Goal: Task Accomplishment & Management: Manage account settings

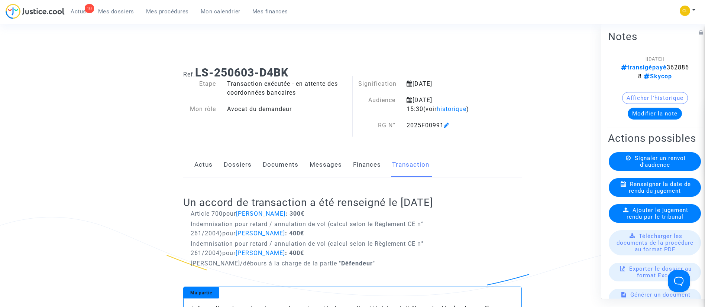
click at [129, 11] on span "Mes dossiers" at bounding box center [116, 11] width 36 height 7
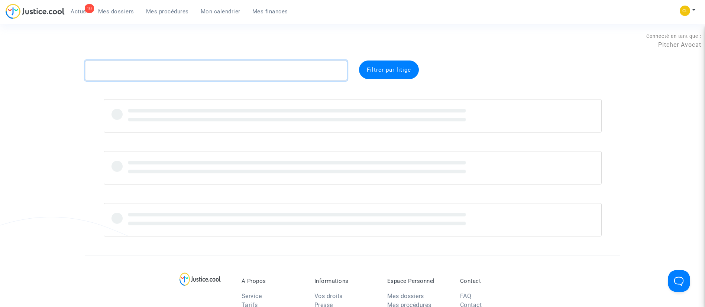
click at [195, 72] on textarea at bounding box center [216, 71] width 262 height 20
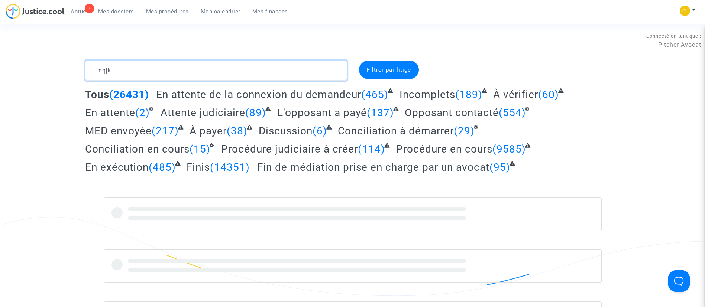
type textarea "nqjk"
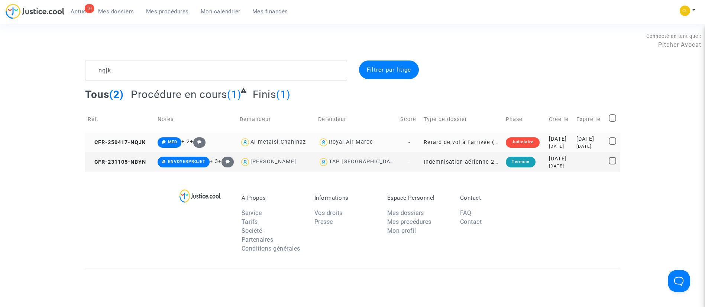
click at [584, 142] on div "2025-05-20" at bounding box center [589, 139] width 27 height 8
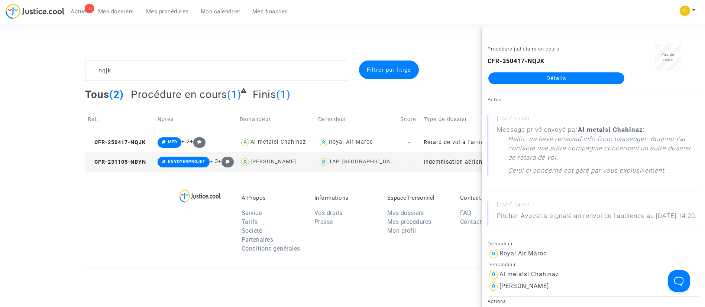
click at [546, 78] on link "Détails" at bounding box center [556, 78] width 136 height 12
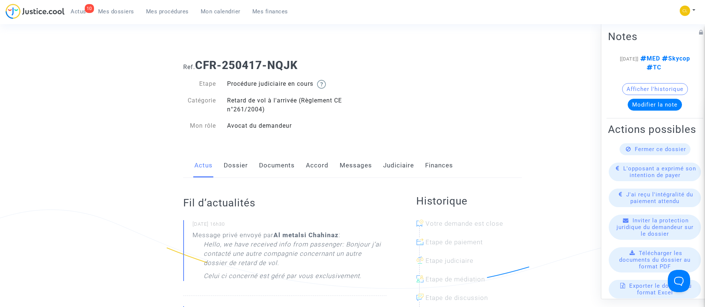
scroll to position [8, 0]
click at [397, 166] on link "Judiciaire" at bounding box center [398, 165] width 31 height 25
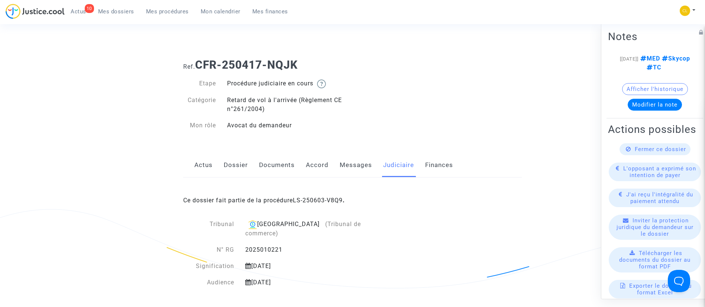
click at [328, 196] on div "Ce dossier fait partie de la procédure LS-250603-V8Q9 ." at bounding box center [352, 195] width 338 height 35
click at [323, 201] on link "LS-250603-V8Q9" at bounding box center [318, 200] width 50 height 7
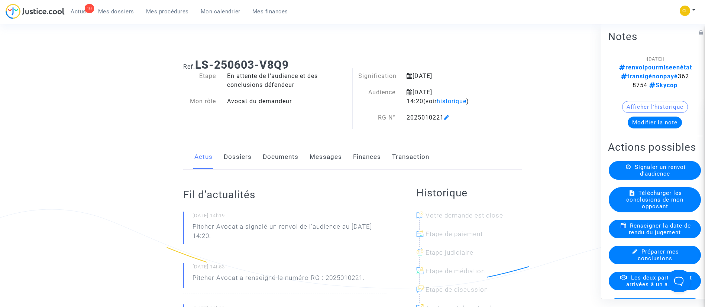
click at [643, 116] on button "Modifier la note" at bounding box center [654, 122] width 54 height 12
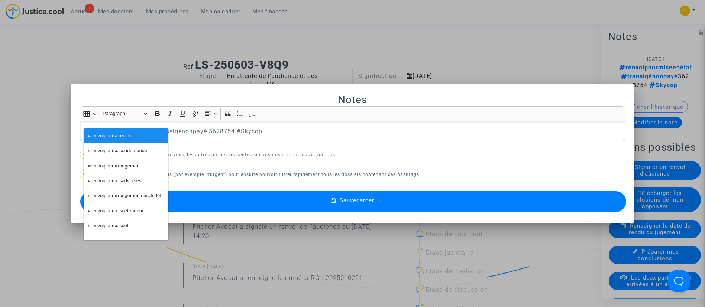
click at [104, 130] on button "#renvoipourfaireciter" at bounding box center [126, 136] width 84 height 15
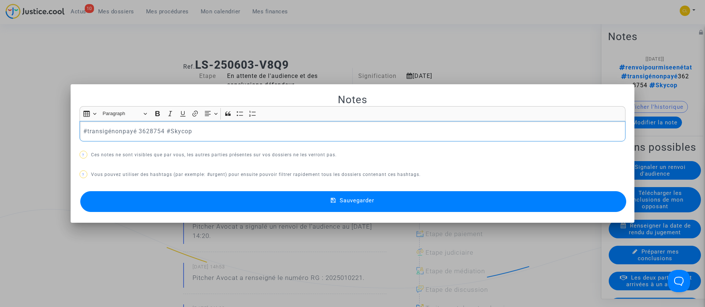
click at [252, 128] on p "#transigépayé 3628754 #Skycop" at bounding box center [352, 131] width 538 height 9
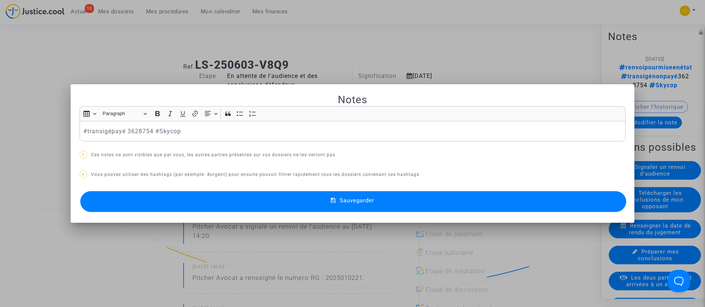
click at [432, 202] on button "Sauvegarder" at bounding box center [353, 201] width 546 height 21
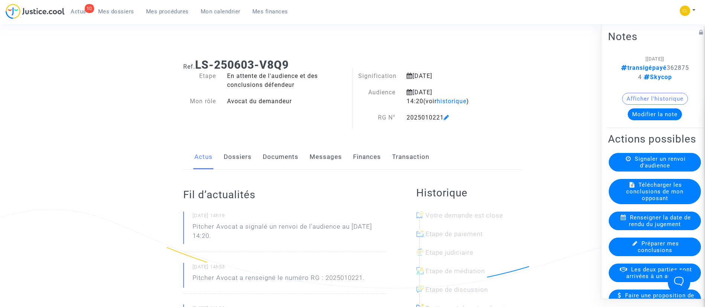
click at [409, 156] on link "Transaction" at bounding box center [410, 157] width 37 height 25
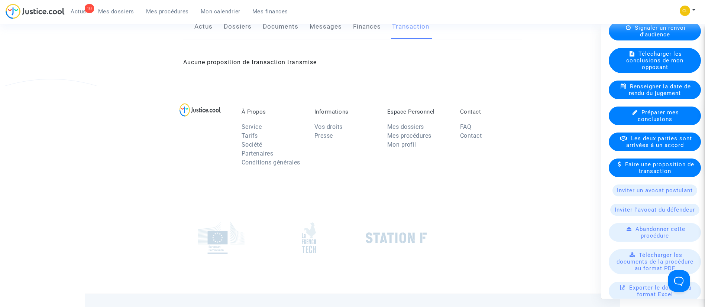
scroll to position [131, 0]
click at [660, 148] on span "Les deux parties sont arrivées à un accord" at bounding box center [659, 140] width 66 height 13
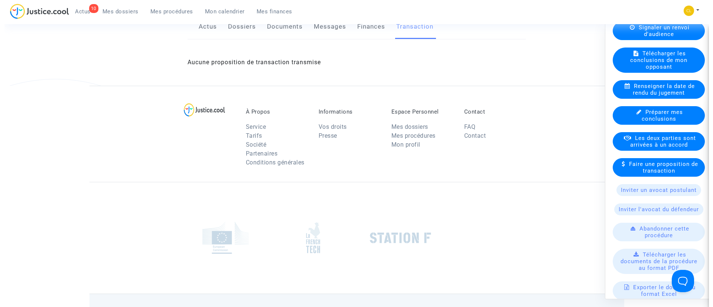
scroll to position [0, 0]
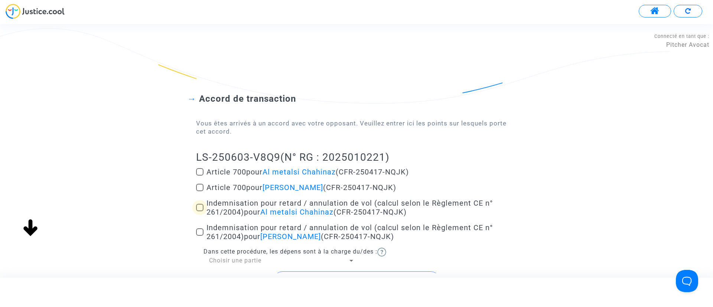
click at [236, 205] on span "Indemnisation pour retard / annulation de vol (calcul selon le Règlement CE n° …" at bounding box center [350, 208] width 286 height 18
click at [200, 211] on input "Indemnisation pour retard / annulation de vol (calcul selon le Règlement CE n° …" at bounding box center [199, 211] width 0 height 0
checkbox input "true"
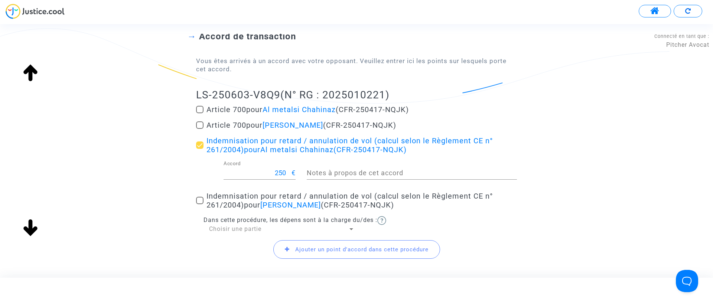
scroll to position [72, 0]
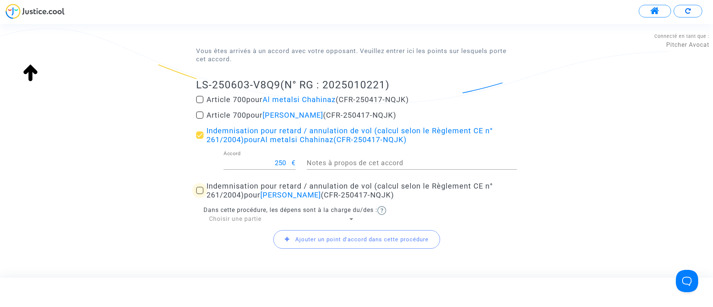
click at [232, 186] on span "Indemnisation pour retard / annulation de vol (calcul selon le Règlement CE n° …" at bounding box center [350, 191] width 286 height 18
click at [200, 194] on input "Indemnisation pour retard / annulation de vol (calcul selon le Règlement CE n° …" at bounding box center [199, 194] width 0 height 0
checkbox input "true"
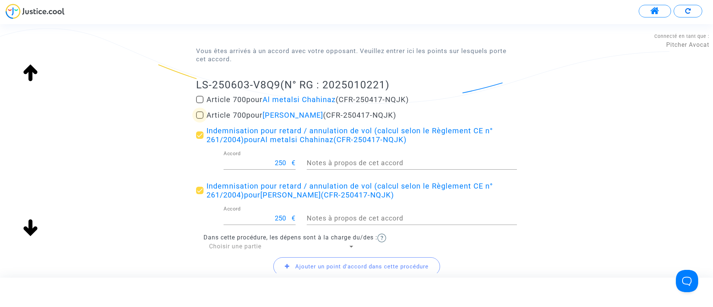
click at [241, 118] on span "Article 700 pour Fatiha Al metalsi (CFR-250417-NQJK)" at bounding box center [302, 115] width 190 height 9
click at [200, 119] on input "Article 700 pour Fatiha Al metalsi (CFR-250417-NQJK)" at bounding box center [199, 119] width 0 height 0
checkbox input "true"
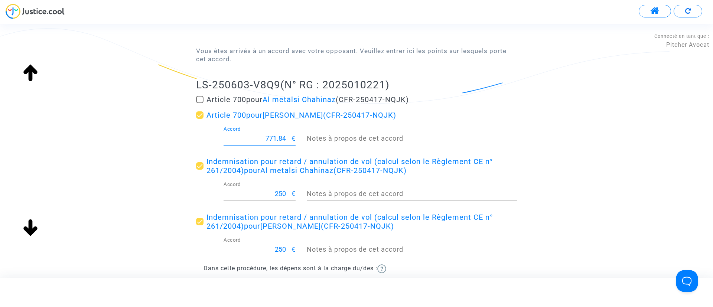
click at [267, 137] on input "771.84" at bounding box center [258, 138] width 68 height 7
type input "200"
click at [75, 144] on div "Accord de transaction Vous êtes arrivés à un accord avec votre opposant. Veuill…" at bounding box center [356, 160] width 713 height 338
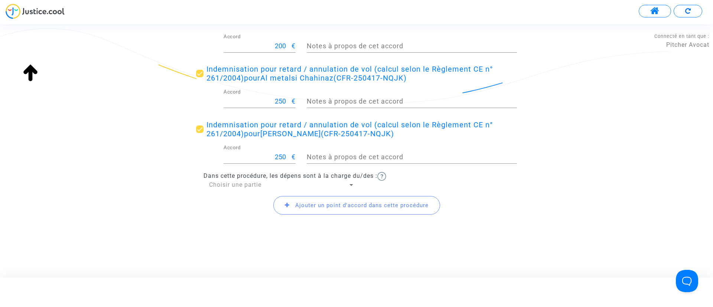
click at [216, 185] on span "Choisir une partie" at bounding box center [235, 184] width 52 height 7
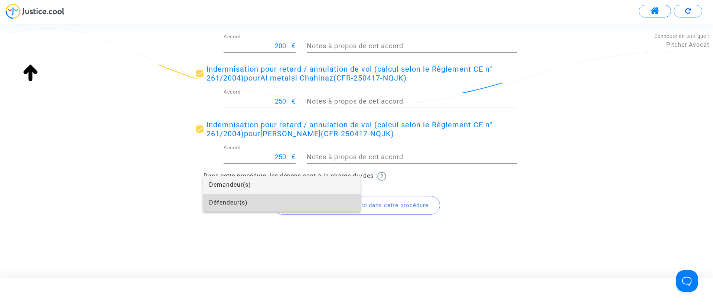
click at [217, 197] on span "Défendeur(s)" at bounding box center [282, 203] width 146 height 18
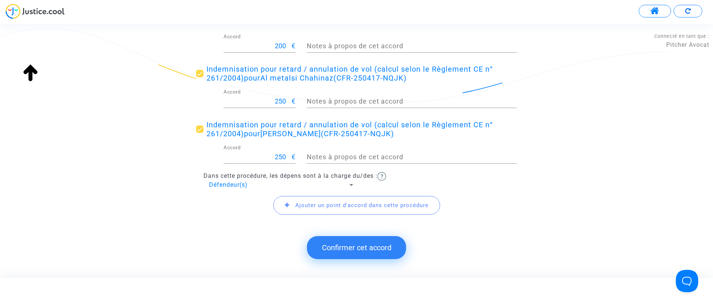
click at [379, 242] on button "Confirmer cet accord" at bounding box center [356, 247] width 99 height 23
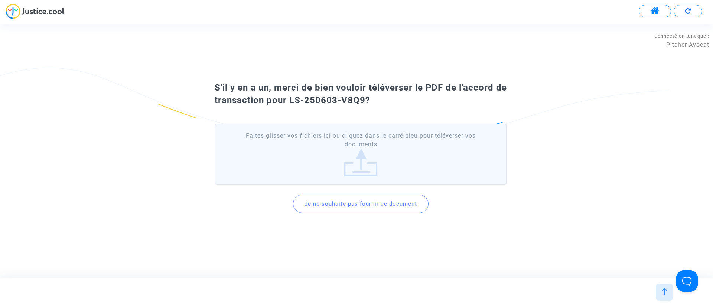
click at [353, 208] on button "Je ne souhaite pas fournir ce document" at bounding box center [361, 204] width 136 height 19
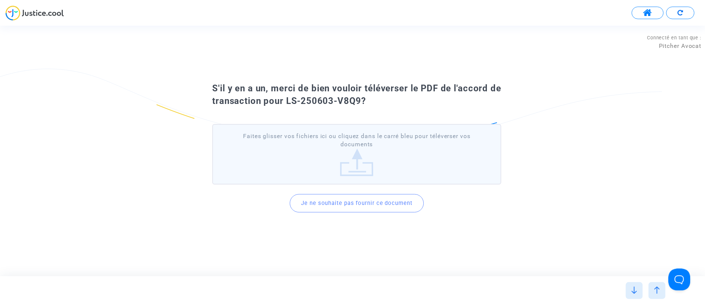
scroll to position [0, 0]
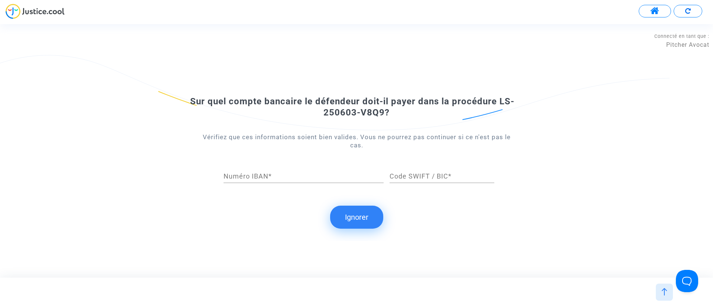
click at [353, 220] on button "Ignorer" at bounding box center [356, 217] width 53 height 23
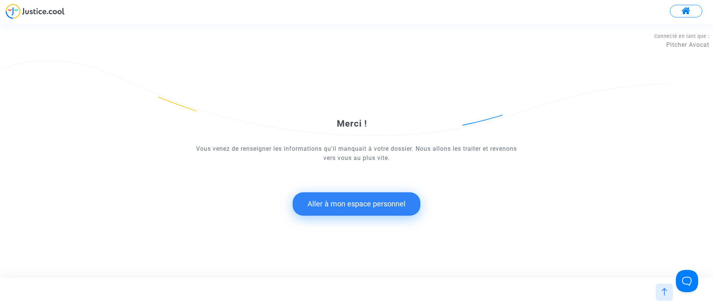
click at [343, 197] on button "Aller à mon espace personnel" at bounding box center [357, 203] width 128 height 23
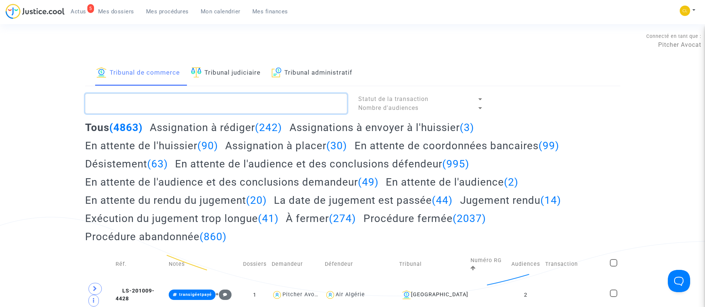
click at [200, 108] on textarea at bounding box center [216, 104] width 262 height 20
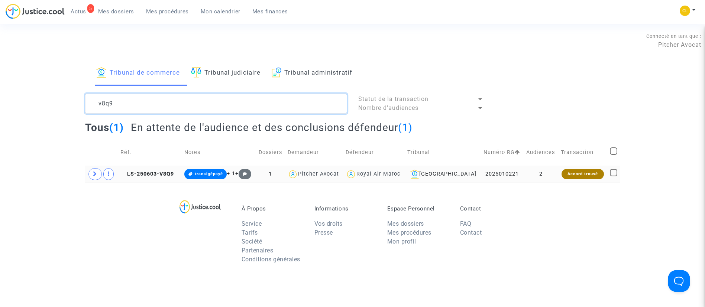
type textarea "v8q9"
click at [550, 177] on td "2" at bounding box center [540, 174] width 35 height 17
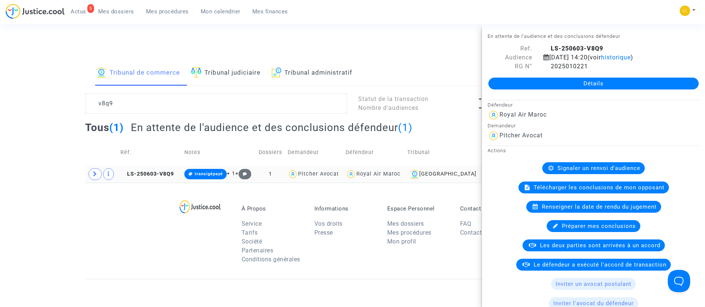
scroll to position [109, 0]
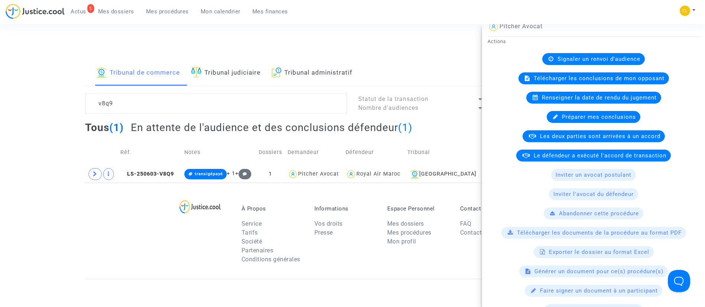
click at [545, 155] on span "Le défendeur a exécuté l'accord de transaction" at bounding box center [599, 155] width 133 height 7
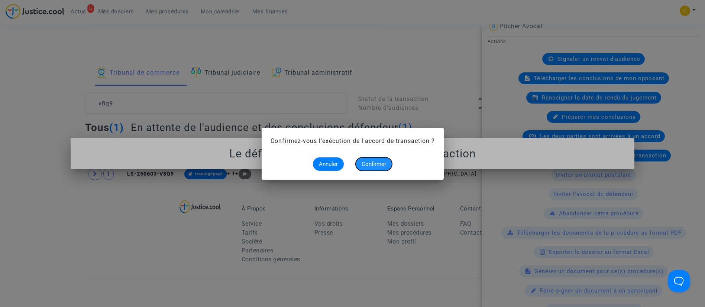
click at [377, 165] on span "Confirmer" at bounding box center [373, 164] width 25 height 7
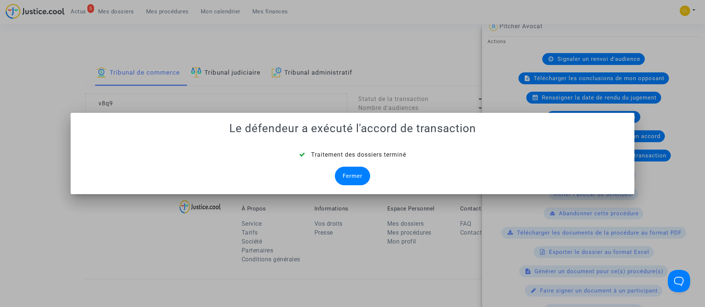
click at [342, 173] on div "Fermer" at bounding box center [352, 176] width 35 height 19
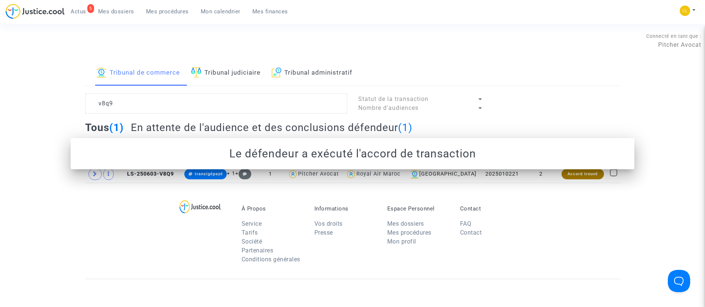
scroll to position [0, 0]
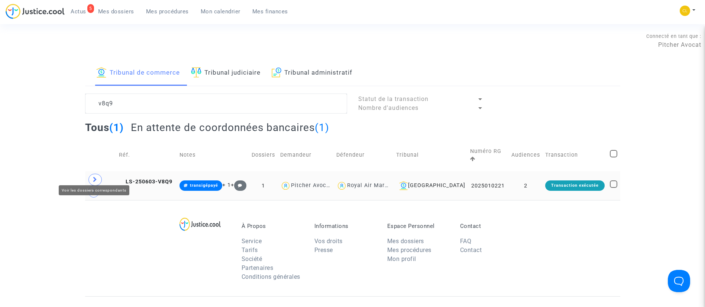
click at [97, 174] on span at bounding box center [94, 180] width 13 height 12
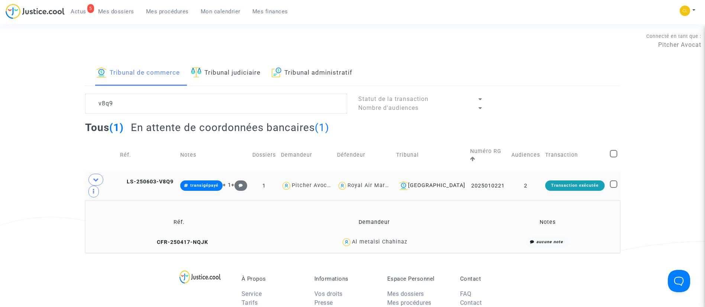
click at [402, 240] on div "Al metalsi Chahinaz" at bounding box center [379, 242] width 55 height 6
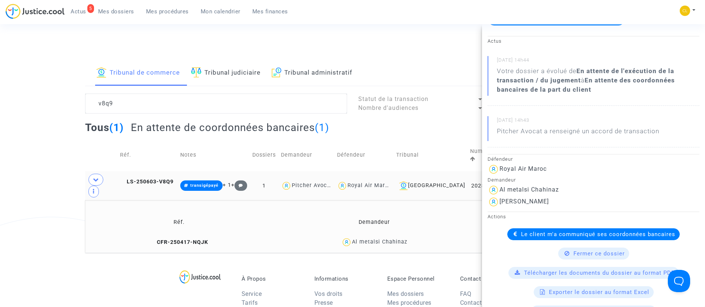
scroll to position [72, 0]
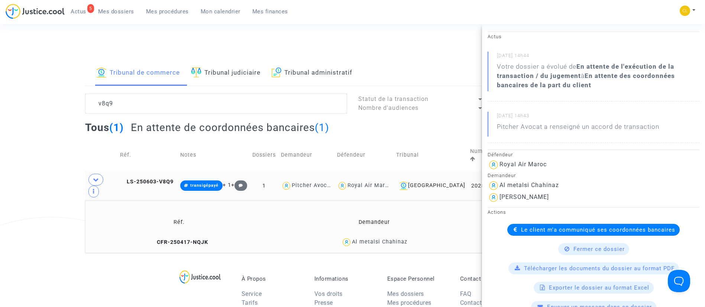
click at [571, 227] on span "Le client m'a communiqué ses coordonnées bancaires" at bounding box center [598, 230] width 154 height 7
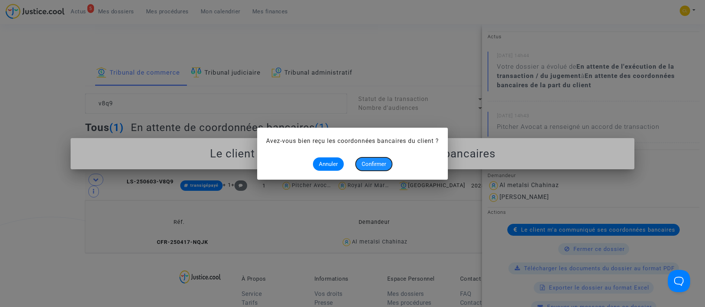
click at [379, 166] on span "Confirmer" at bounding box center [373, 164] width 25 height 7
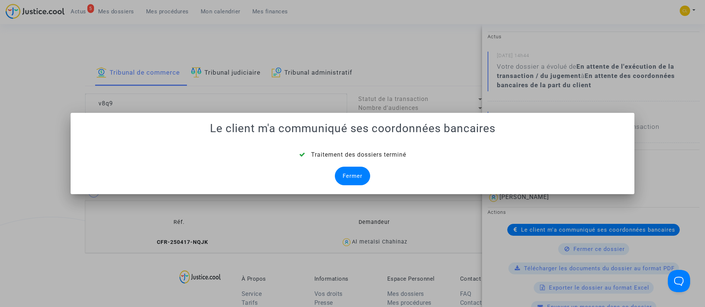
click at [353, 169] on div "Fermer" at bounding box center [352, 176] width 35 height 19
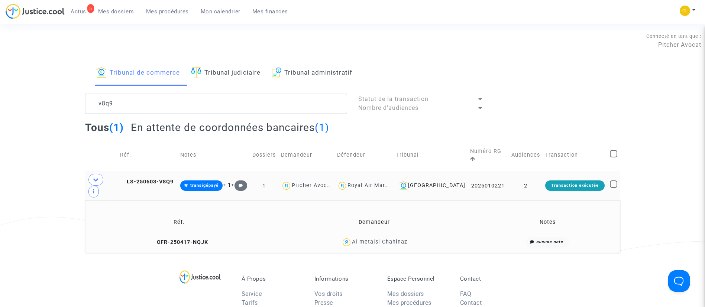
scroll to position [0, 0]
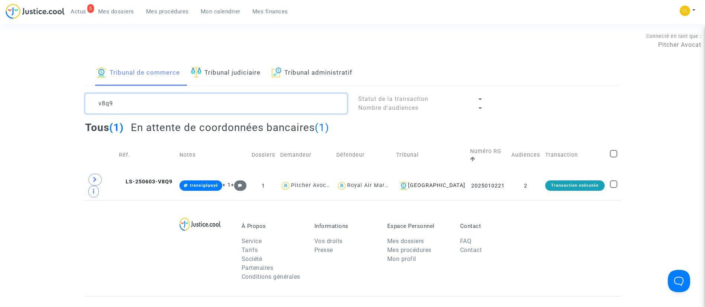
click at [179, 102] on textarea at bounding box center [216, 104] width 262 height 20
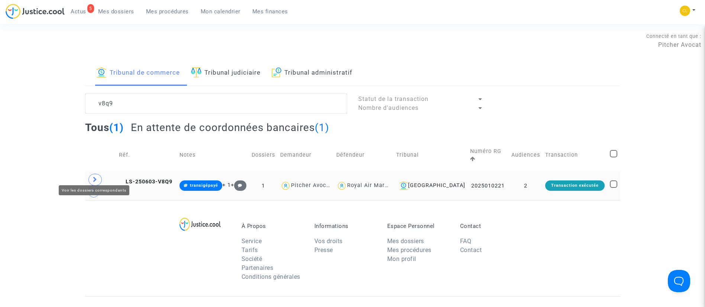
click at [94, 177] on icon at bounding box center [95, 180] width 4 height 6
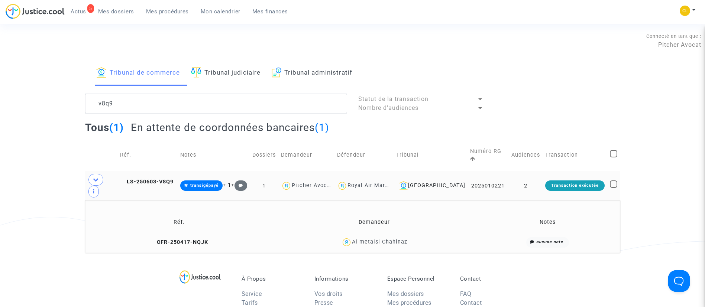
click at [390, 241] on div "Al metalsi Chahinaz" at bounding box center [379, 242] width 55 height 6
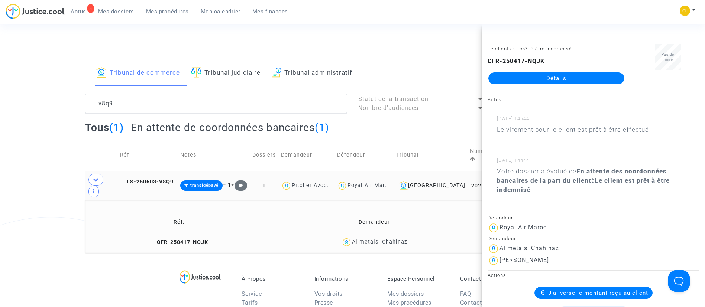
click at [114, 9] on span "Mes dossiers" at bounding box center [116, 11] width 36 height 7
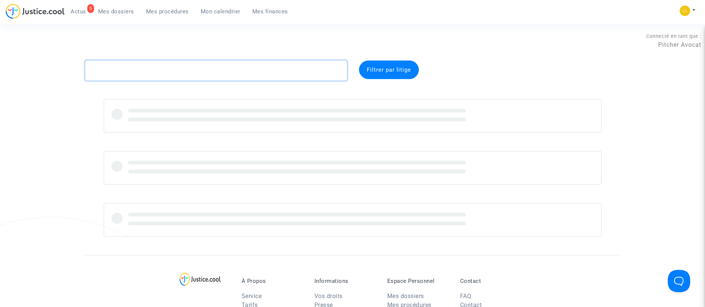
click at [157, 67] on textarea at bounding box center [216, 71] width 262 height 20
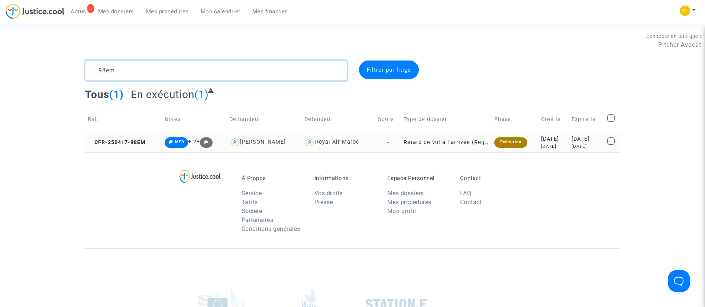
type textarea "98em"
click at [589, 145] on div "[DATE]" at bounding box center [586, 146] width 30 height 6
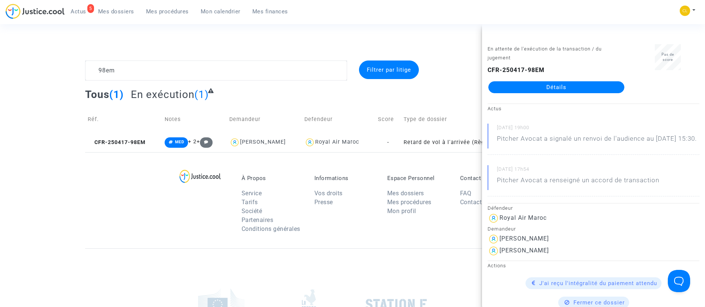
click at [540, 87] on link "Détails" at bounding box center [556, 87] width 136 height 12
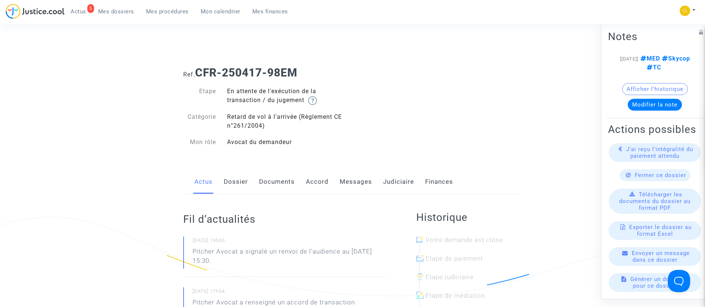
click at [387, 178] on link "Judiciaire" at bounding box center [398, 182] width 31 height 25
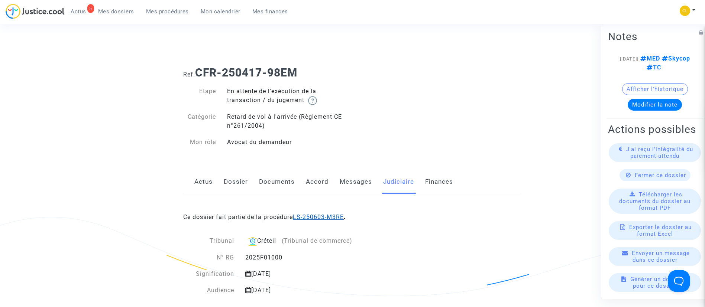
click at [329, 214] on link "LS-250603-M3RE" at bounding box center [318, 217] width 51 height 7
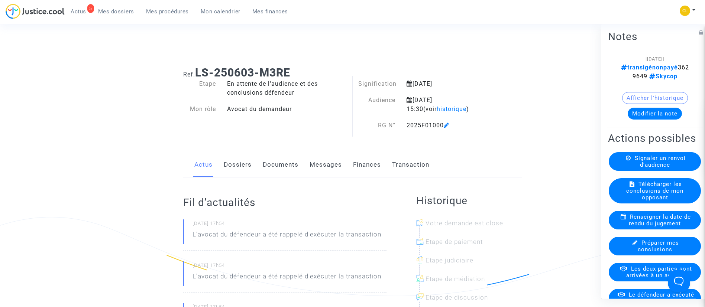
click at [412, 158] on link "Transaction" at bounding box center [410, 165] width 37 height 25
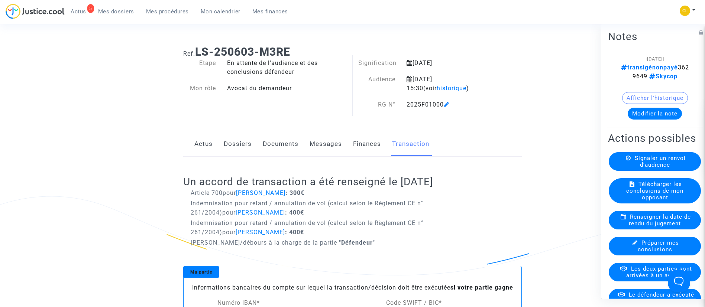
scroll to position [22, 0]
click at [636, 111] on button "Modifier la note" at bounding box center [654, 113] width 54 height 12
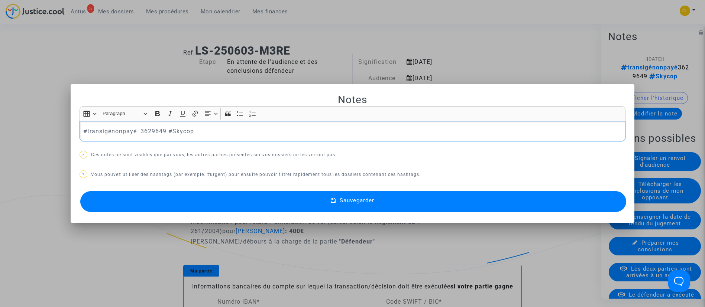
scroll to position [0, 0]
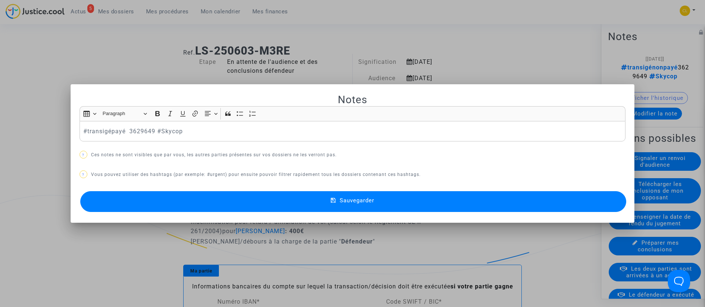
click at [363, 201] on span "Sauvegarder" at bounding box center [357, 200] width 35 height 7
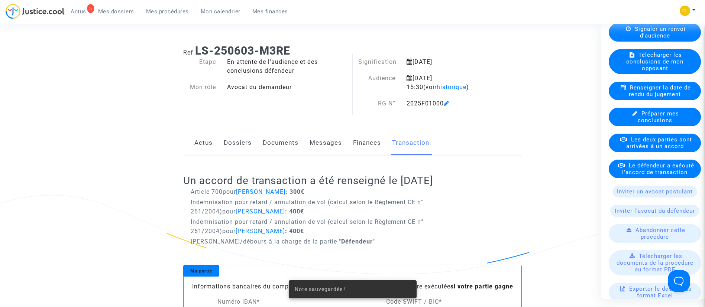
scroll to position [131, 0]
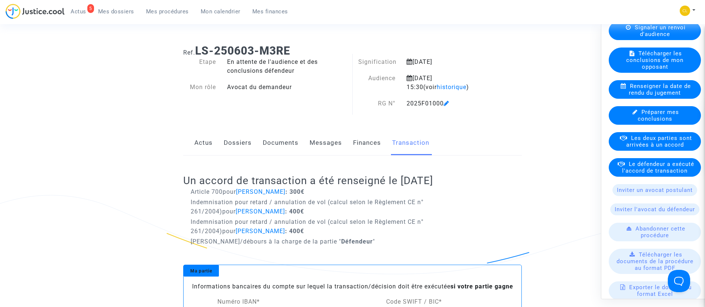
click at [661, 174] on span "Le défendeur a exécuté l'accord de transaction" at bounding box center [658, 166] width 72 height 13
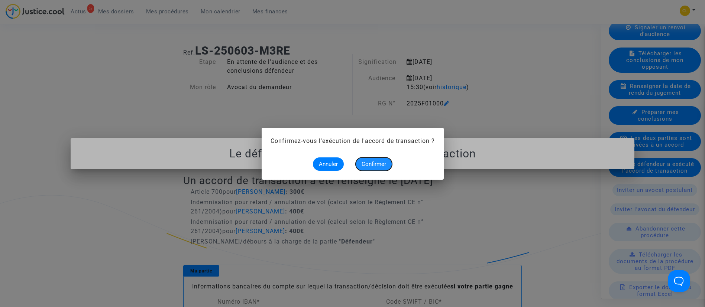
click at [376, 161] on span "Confirmer" at bounding box center [373, 164] width 25 height 7
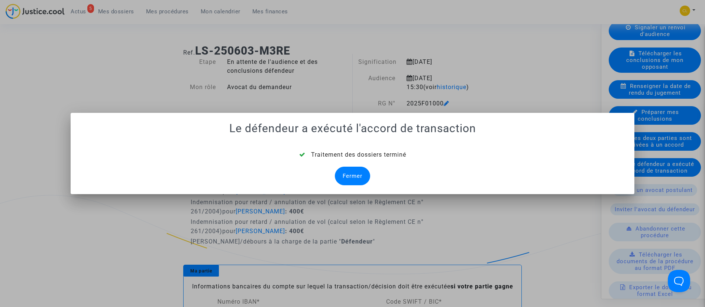
click at [355, 179] on div "Fermer" at bounding box center [352, 176] width 35 height 19
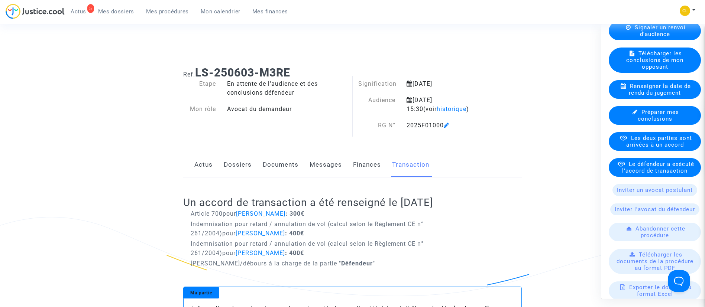
scroll to position [22, 0]
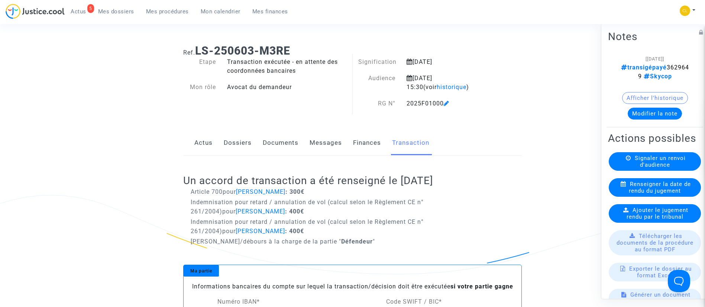
click at [230, 139] on link "Dossiers" at bounding box center [238, 143] width 28 height 25
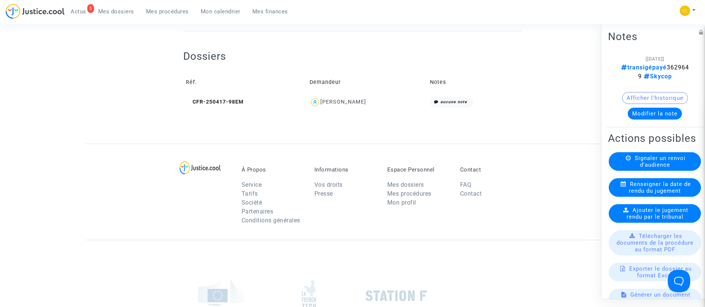
scroll to position [311, 0]
click at [326, 101] on div "Asmae Ben Addou Idrissi" at bounding box center [343, 103] width 46 height 6
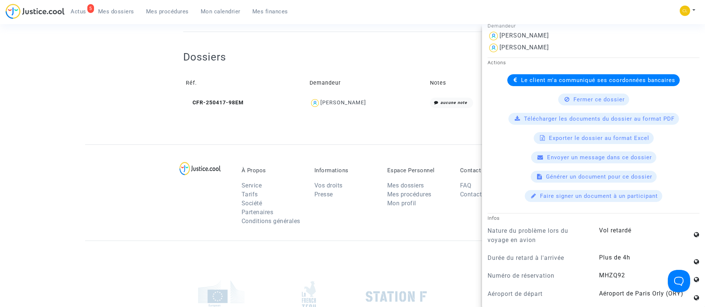
scroll to position [222, 0]
click at [533, 84] on span "Le client m'a communiqué ses coordonnées bancaires" at bounding box center [598, 80] width 154 height 7
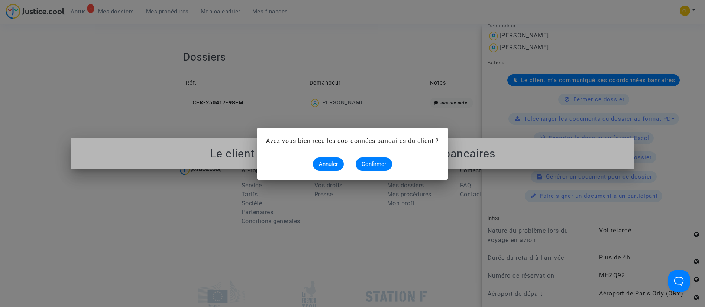
scroll to position [0, 0]
click at [388, 159] on button "Confirmer" at bounding box center [373, 164] width 36 height 13
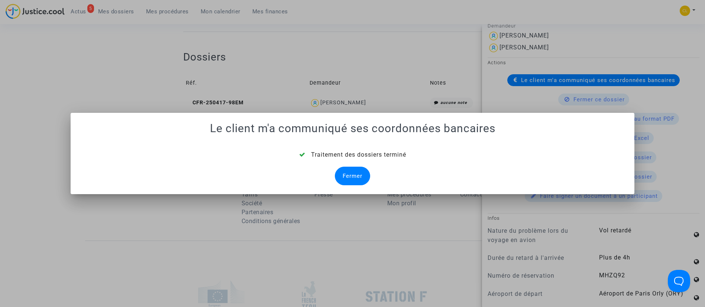
click at [345, 176] on div "Fermer" at bounding box center [352, 176] width 35 height 19
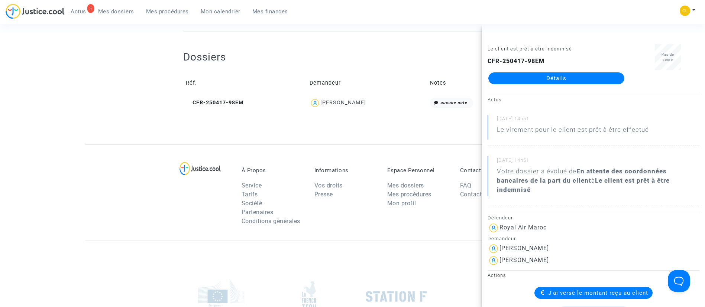
click at [116, 11] on span "Mes dossiers" at bounding box center [116, 11] width 36 height 7
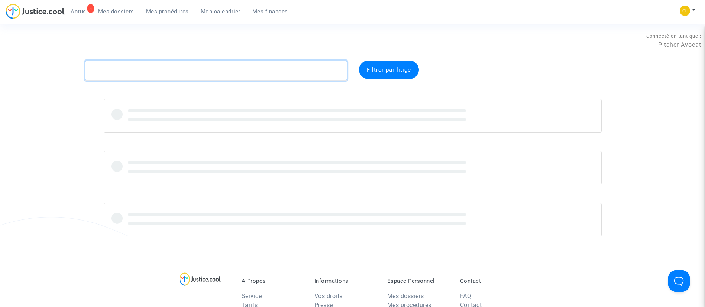
click at [175, 71] on textarea at bounding box center [216, 71] width 262 height 20
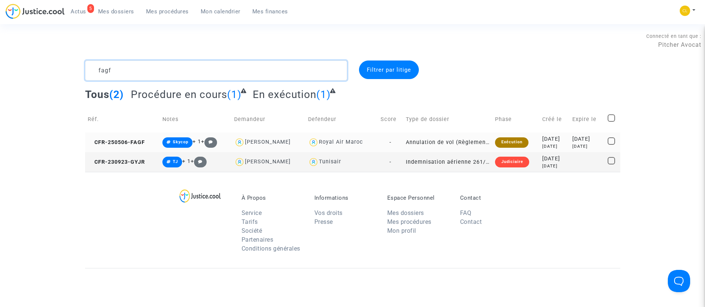
type textarea "fagf"
click at [564, 136] on td "2025-05-06 5 months ago" at bounding box center [554, 143] width 30 height 20
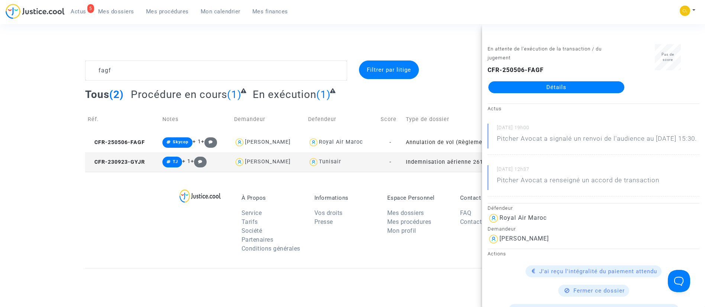
click at [542, 87] on link "Détails" at bounding box center [556, 87] width 136 height 12
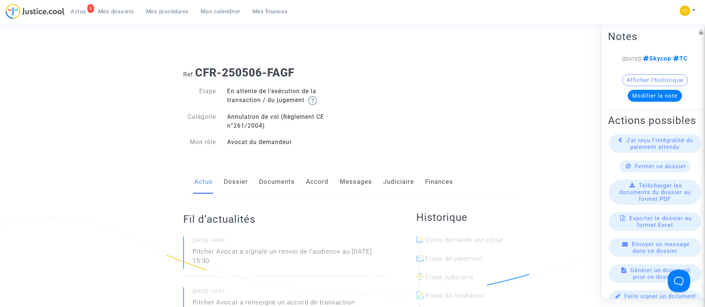
click at [396, 182] on link "Judiciaire" at bounding box center [398, 182] width 31 height 25
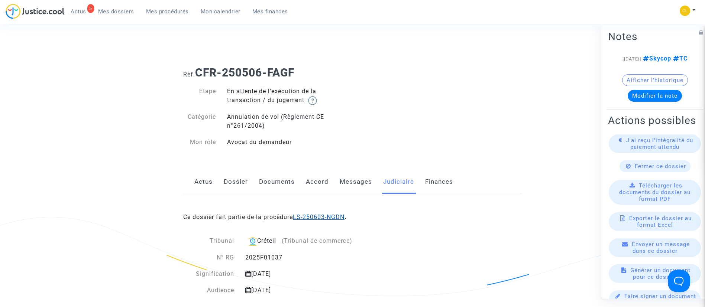
click at [329, 215] on link "LS-250603-NGDN" at bounding box center [319, 217] width 52 height 7
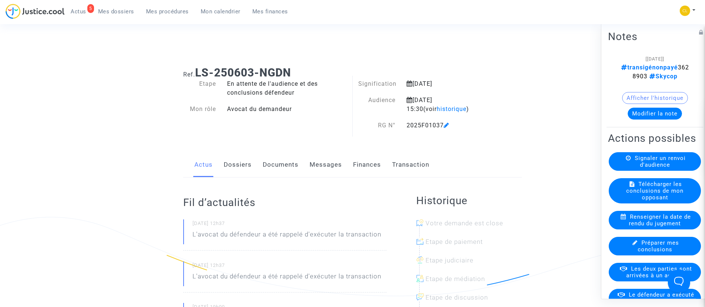
click at [661, 113] on button "Modifier la note" at bounding box center [654, 113] width 54 height 12
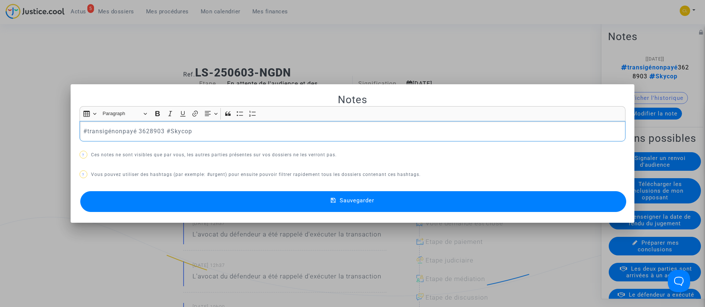
click at [120, 127] on p "#transigénonpayé 3628903 #Skycop" at bounding box center [352, 131] width 538 height 9
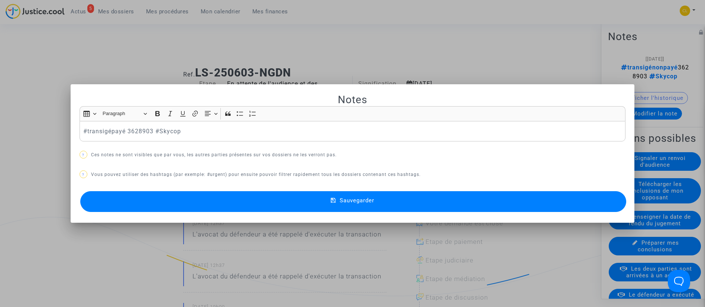
click at [435, 202] on button "Sauvegarder" at bounding box center [353, 201] width 546 height 21
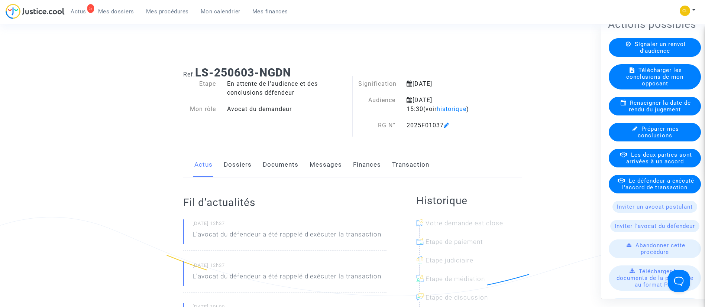
scroll to position [120, 0]
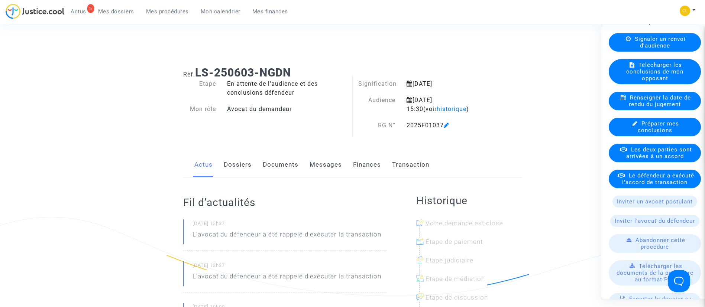
click at [650, 185] on span "Le défendeur a exécuté l'accord de transaction" at bounding box center [658, 178] width 72 height 13
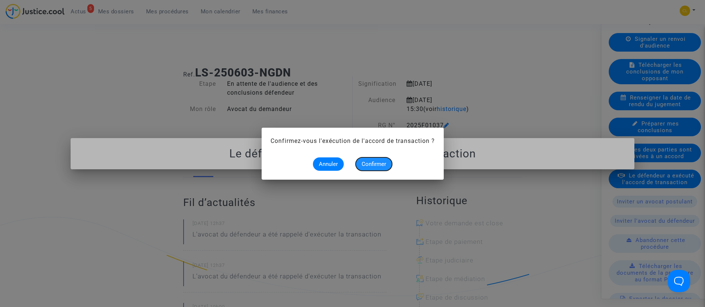
click at [374, 163] on span "Confirmer" at bounding box center [373, 164] width 25 height 7
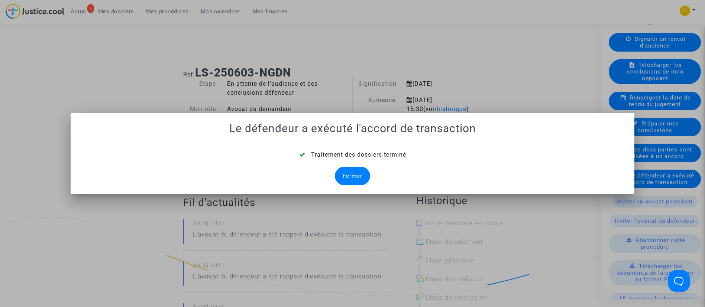
click at [349, 177] on div "Fermer" at bounding box center [352, 176] width 35 height 19
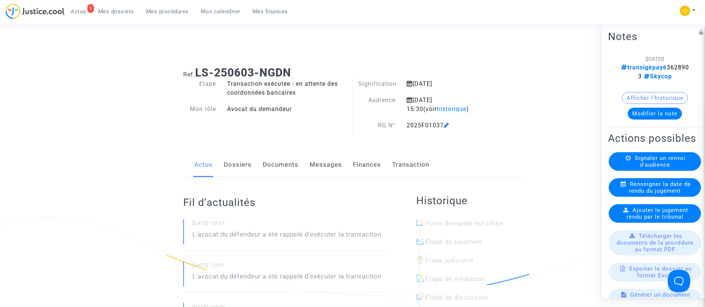
click at [237, 162] on link "Dossiers" at bounding box center [238, 165] width 28 height 25
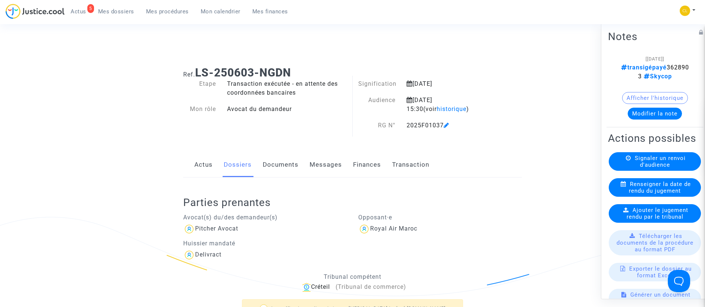
scroll to position [262, 0]
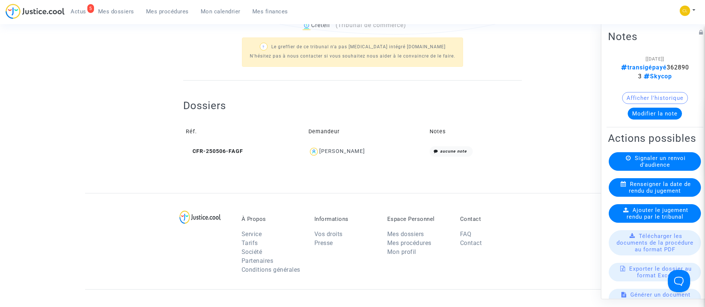
click at [343, 147] on span "Kenza Abdelghani" at bounding box center [342, 129] width 46 height 49
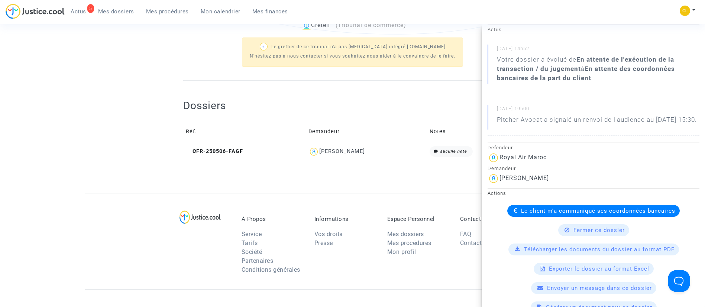
scroll to position [81, 0]
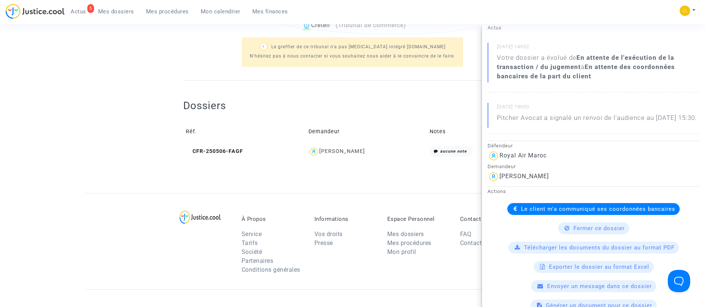
click at [522, 212] on span "Le client m'a communiqué ses coordonnées bancaires" at bounding box center [598, 209] width 154 height 7
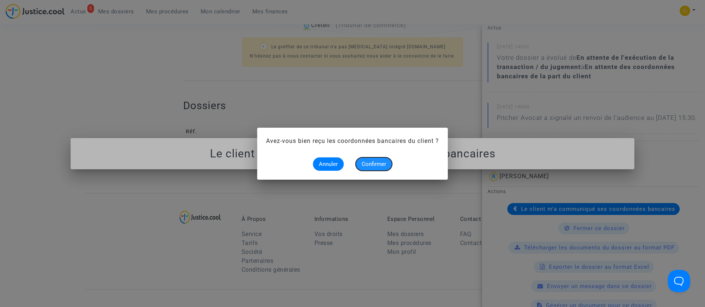
click at [376, 160] on button "Confirmer" at bounding box center [373, 164] width 36 height 13
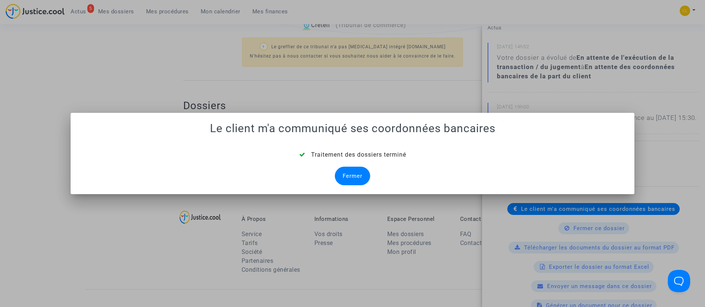
click at [349, 172] on div "Fermer" at bounding box center [352, 176] width 35 height 19
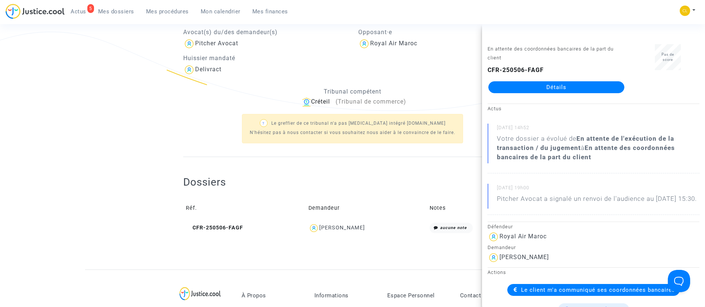
scroll to position [262, 0]
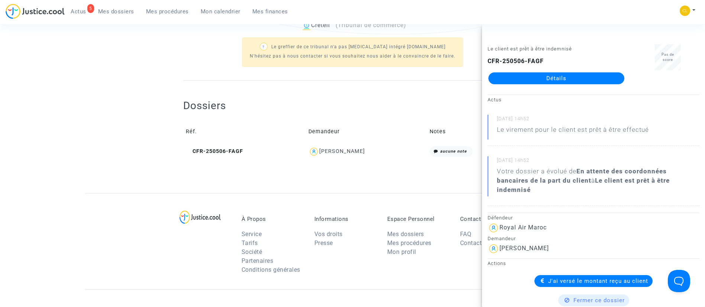
click at [215, 144] on td "CFR-250506-FAGF" at bounding box center [244, 152] width 123 height 16
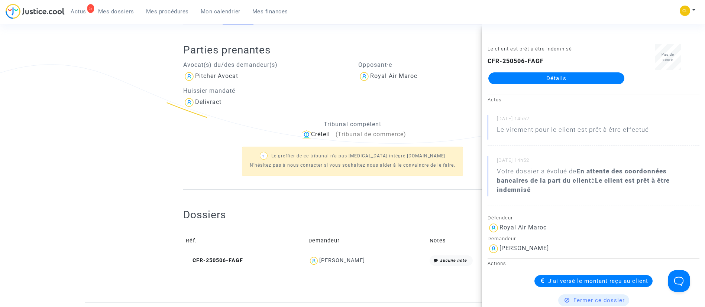
scroll to position [0, 0]
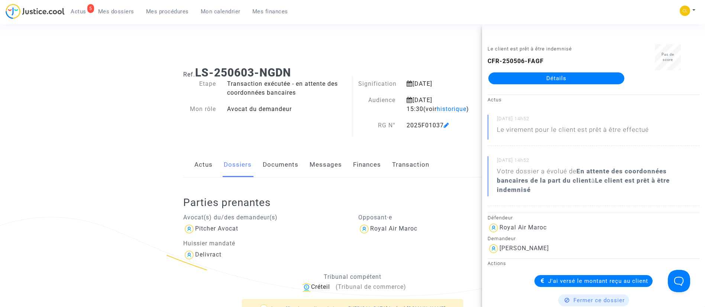
click at [109, 9] on span "Mes dossiers" at bounding box center [116, 11] width 36 height 7
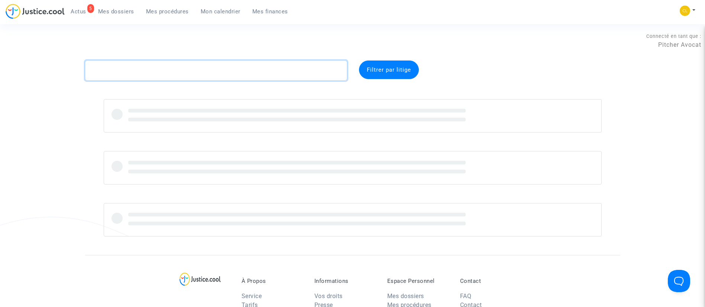
click at [205, 66] on textarea at bounding box center [216, 71] width 262 height 20
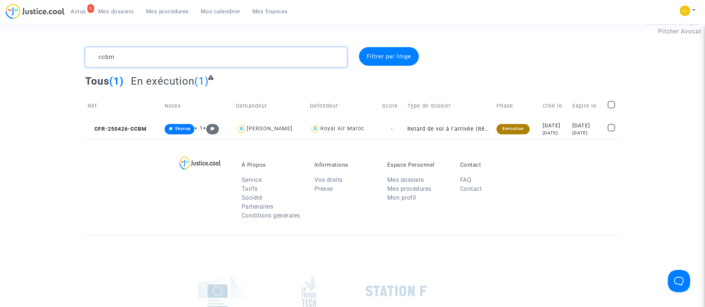
scroll to position [14, 0]
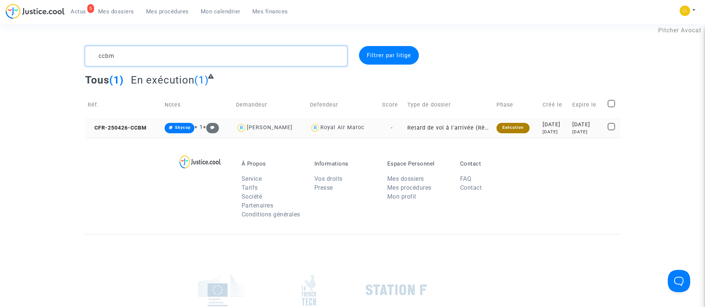
type textarea "ccbm"
click at [580, 127] on div "2025-05-13" at bounding box center [587, 125] width 30 height 8
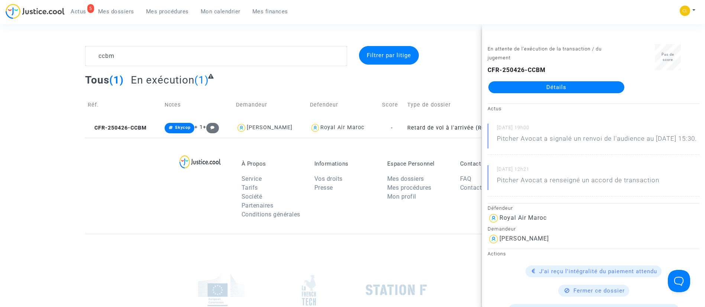
click at [582, 85] on link "Détails" at bounding box center [556, 87] width 136 height 12
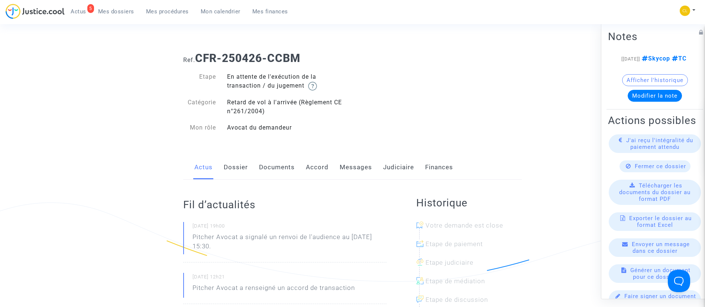
click at [399, 169] on link "Judiciaire" at bounding box center [398, 167] width 31 height 25
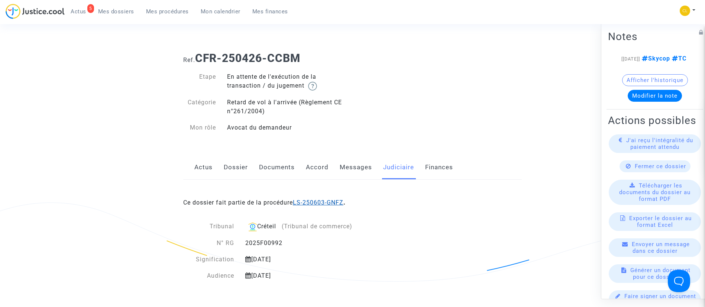
click at [312, 204] on link "LS-250603-GNFZ" at bounding box center [318, 202] width 51 height 7
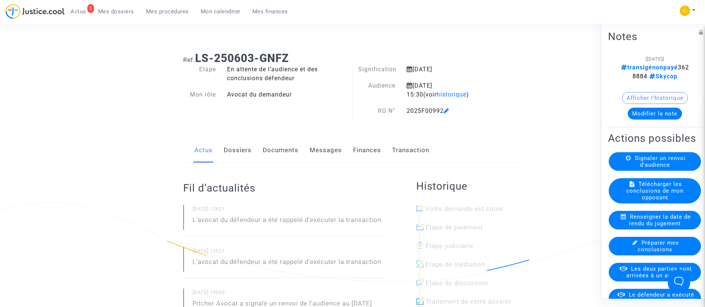
click at [418, 150] on link "Transaction" at bounding box center [410, 150] width 37 height 25
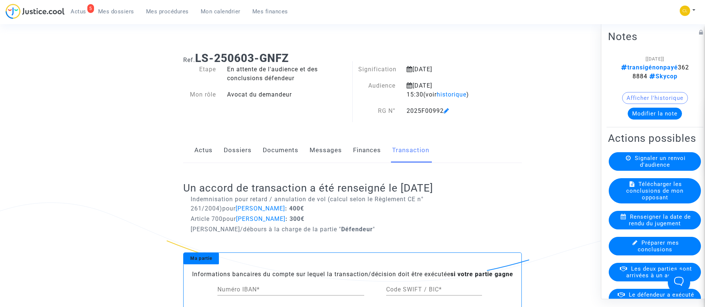
click at [666, 113] on button "Modifier la note" at bounding box center [654, 113] width 54 height 12
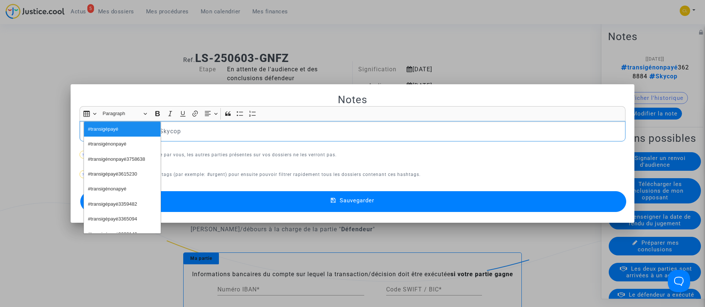
click at [233, 135] on p "#transigépayé 3628884 #Skycop" at bounding box center [352, 131] width 538 height 9
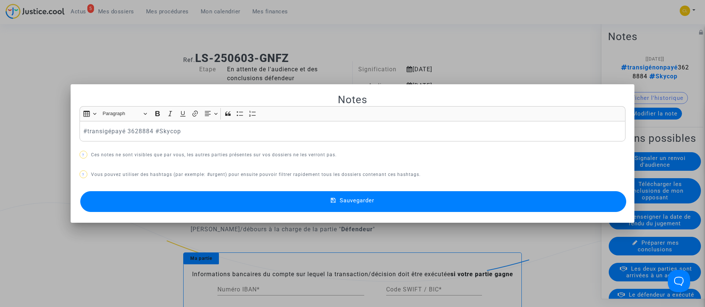
click at [414, 205] on button "Sauvegarder" at bounding box center [353, 201] width 546 height 21
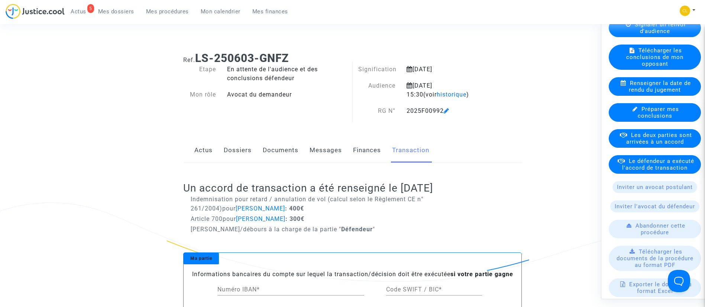
scroll to position [135, 0]
click at [652, 171] on span "Le défendeur a exécuté l'accord de transaction" at bounding box center [658, 163] width 72 height 13
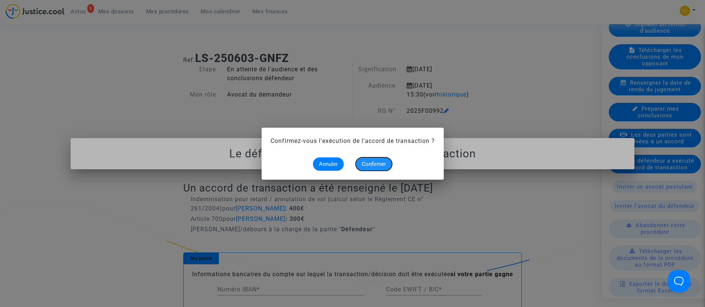
click at [390, 166] on button "Confirmer" at bounding box center [373, 164] width 36 height 13
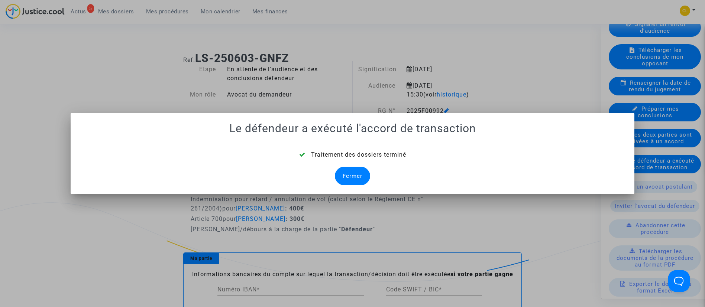
click at [354, 172] on div "Fermer" at bounding box center [352, 176] width 35 height 19
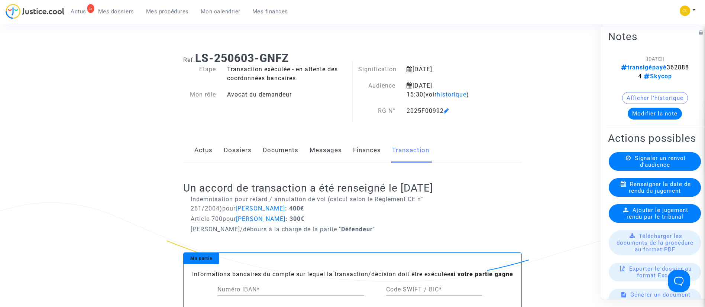
click at [236, 149] on link "Dossiers" at bounding box center [238, 150] width 28 height 25
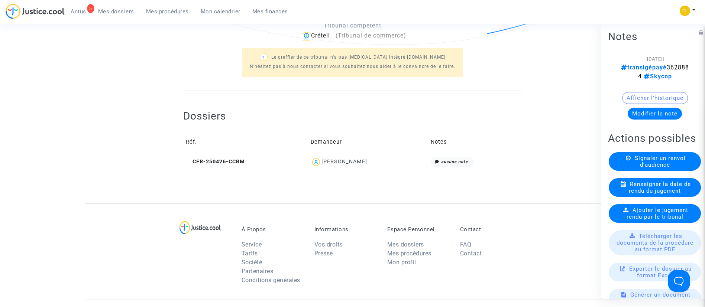
scroll to position [252, 0]
click at [348, 158] on div "Hajar Griani" at bounding box center [344, 161] width 46 height 6
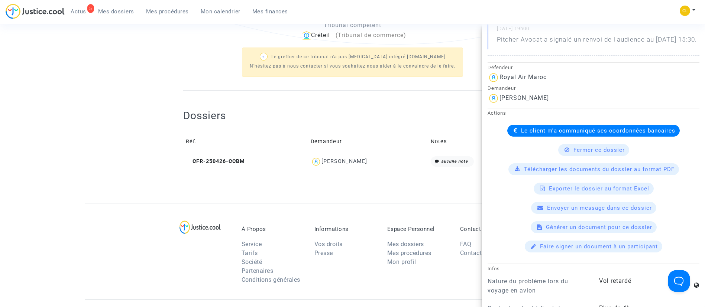
scroll to position [184, 0]
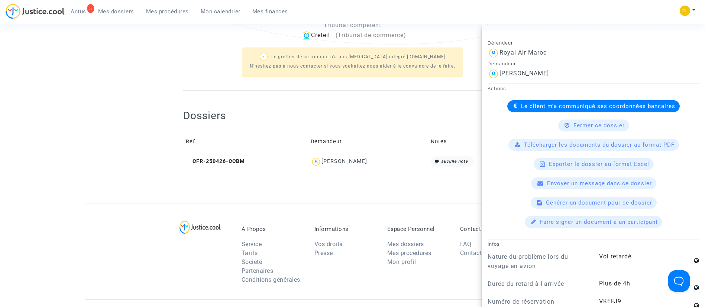
click at [547, 110] on div "Le client m'a communiqué ses coordonnées bancaires" at bounding box center [593, 106] width 172 height 12
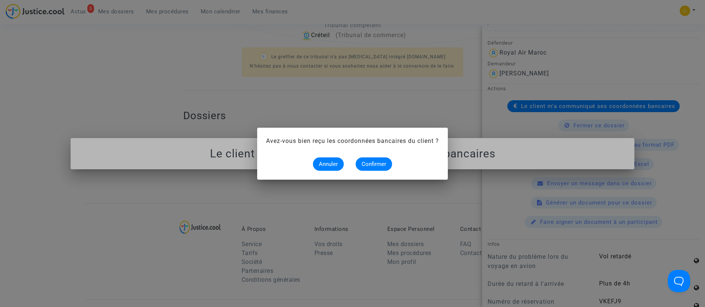
scroll to position [0, 0]
click at [375, 162] on span "Confirmer" at bounding box center [373, 164] width 25 height 7
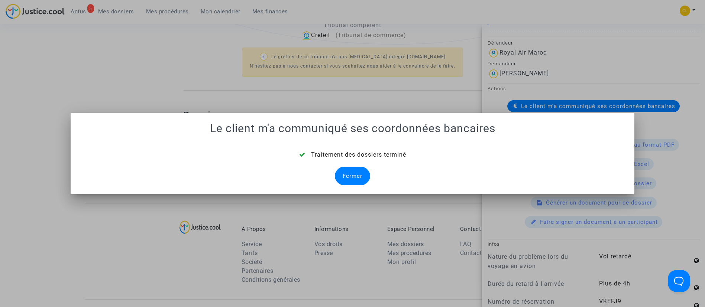
click at [356, 173] on div "Fermer" at bounding box center [352, 176] width 35 height 19
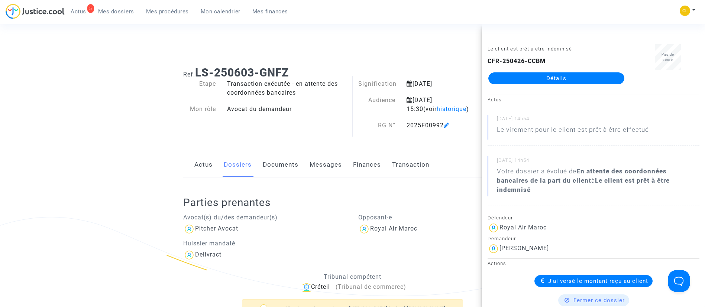
click at [242, 127] on div "Etape Transaction exécutée - en attente des coordonnées bancaires Mon rôle Avoc…" at bounding box center [265, 108] width 175 height 58
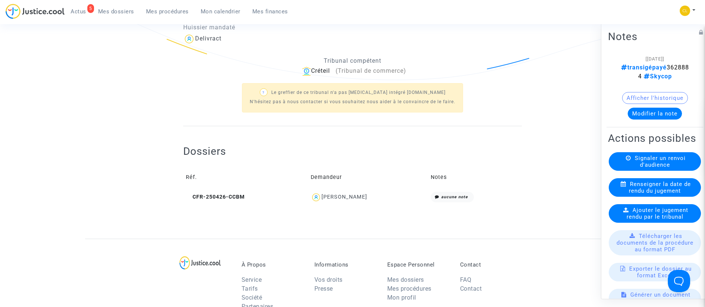
scroll to position [218, 0]
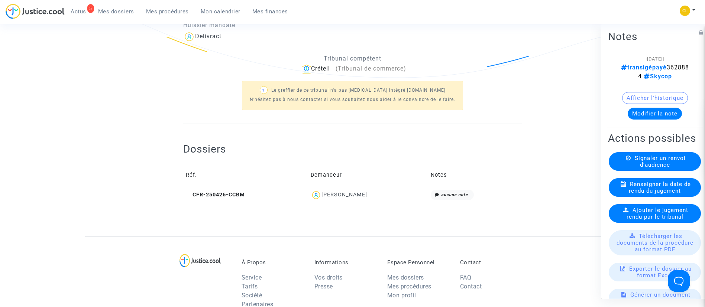
click at [357, 197] on div "Hajar Griani" at bounding box center [344, 195] width 46 height 6
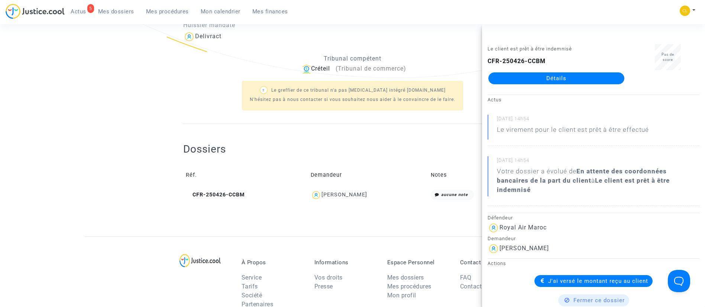
click at [120, 16] on link "Mes dossiers" at bounding box center [116, 11] width 48 height 11
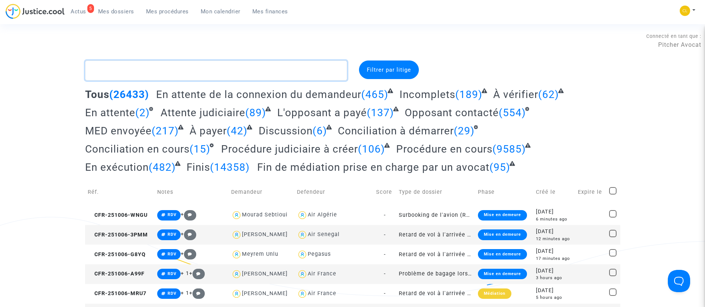
click at [182, 68] on textarea at bounding box center [216, 71] width 262 height 20
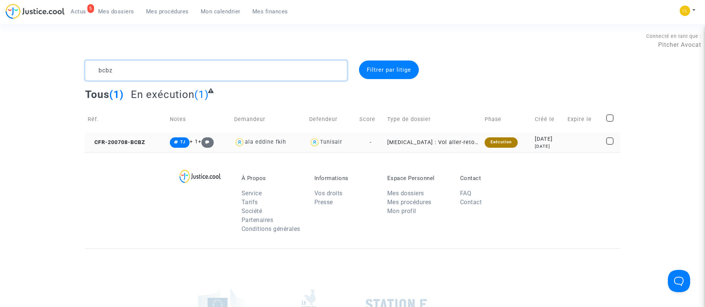
type textarea "bcbz"
click at [556, 141] on div "2020-07-08" at bounding box center [548, 139] width 27 height 8
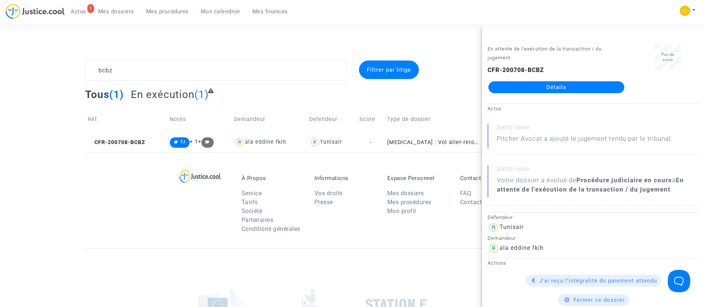
click at [532, 84] on link "Détails" at bounding box center [556, 87] width 136 height 12
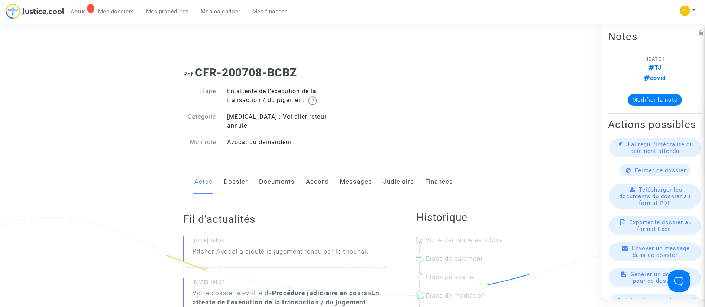
click at [399, 171] on link "Judiciaire" at bounding box center [398, 182] width 31 height 25
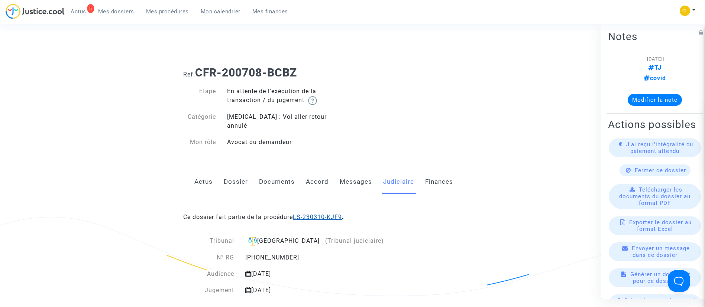
click at [326, 214] on link "LS-230310-KJF9" at bounding box center [317, 217] width 49 height 7
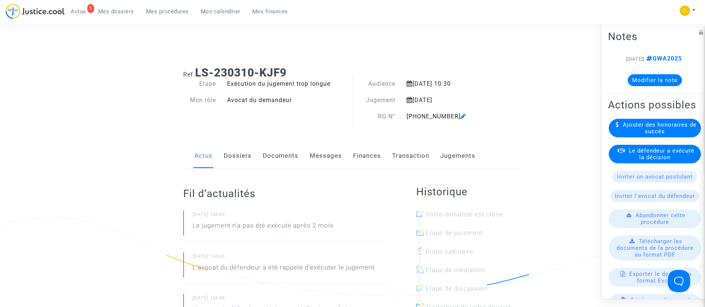
click at [457, 157] on link "Jugements" at bounding box center [457, 156] width 35 height 25
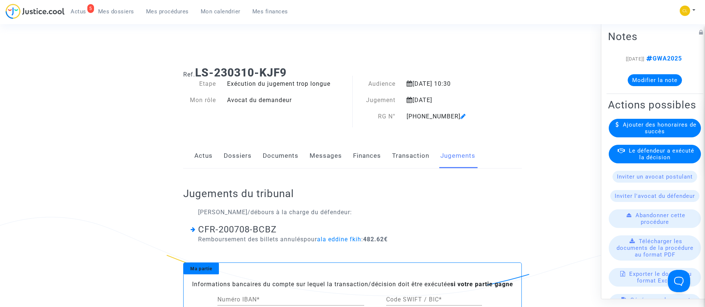
click at [410, 162] on link "Transaction" at bounding box center [410, 156] width 37 height 25
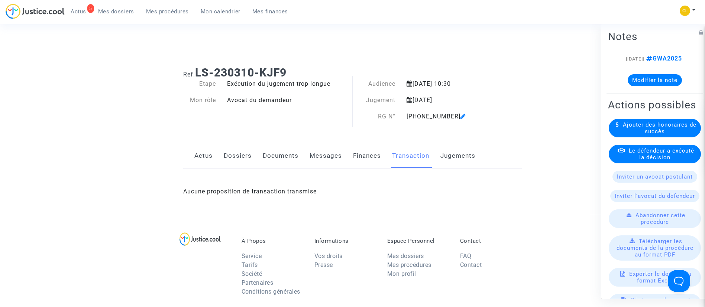
click at [663, 160] on span "Le défendeur a exécuté la décision" at bounding box center [661, 153] width 65 height 13
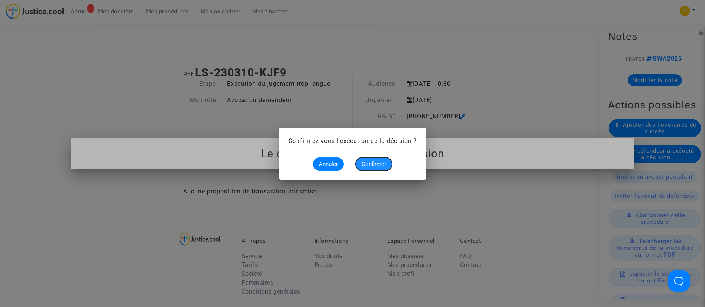
click at [375, 163] on span "Confirmer" at bounding box center [373, 164] width 25 height 7
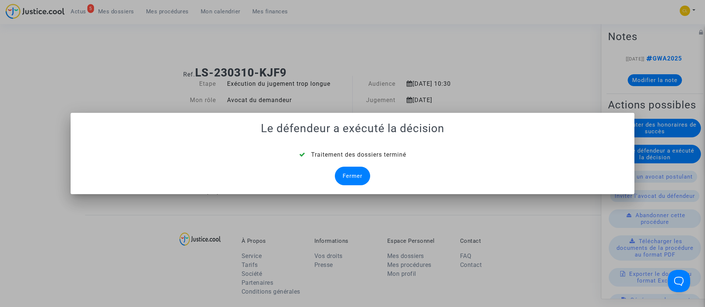
click at [355, 180] on div "Fermer" at bounding box center [352, 176] width 35 height 19
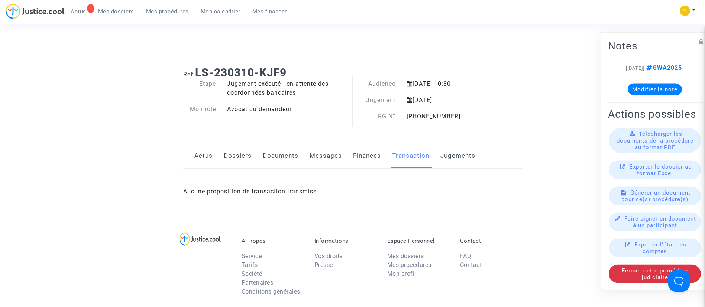
click at [237, 157] on link "Dossiers" at bounding box center [238, 156] width 28 height 25
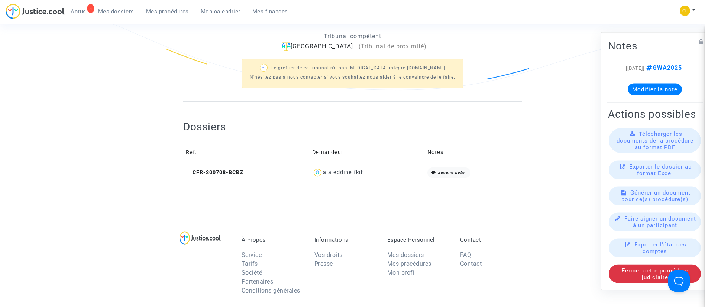
scroll to position [210, 0]
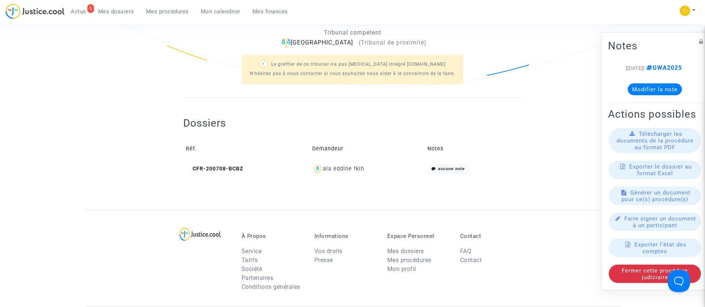
click at [358, 166] on div "ala eddine fkih" at bounding box center [343, 169] width 41 height 6
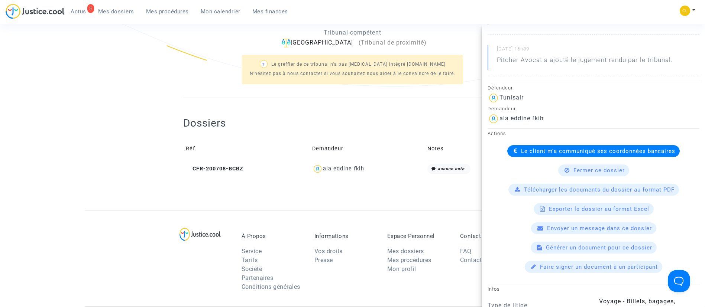
scroll to position [139, 0]
click at [525, 152] on span "Le client m'a communiqué ses coordonnées bancaires" at bounding box center [598, 150] width 154 height 7
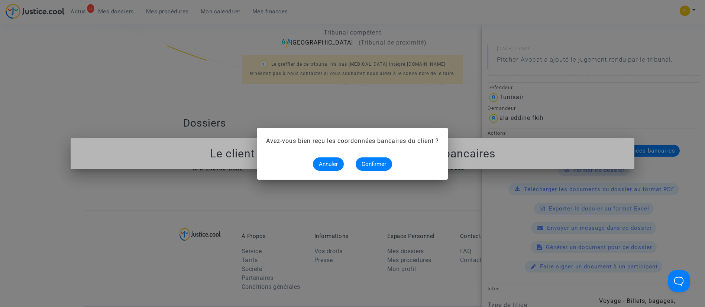
scroll to position [0, 0]
click at [375, 166] on span "Confirmer" at bounding box center [373, 164] width 25 height 7
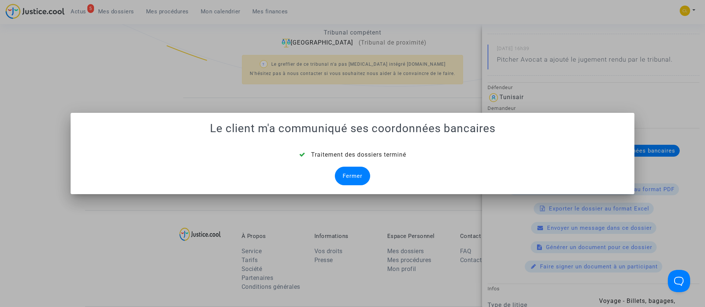
click at [346, 173] on div "Fermer" at bounding box center [352, 176] width 35 height 19
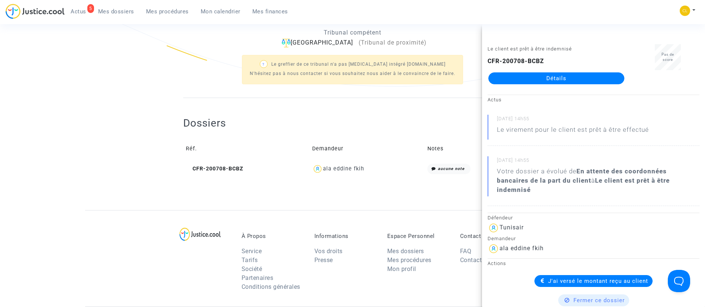
click at [179, 113] on div "Parties prenantes Avocat(s) du/des demandeur(s) Pitcher Avocat Opposant·e Tunis…" at bounding box center [353, 84] width 350 height 251
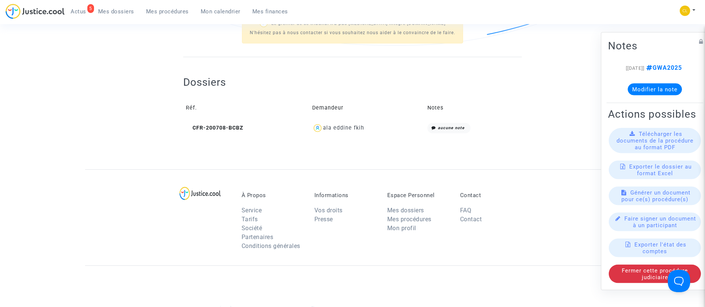
scroll to position [256, 0]
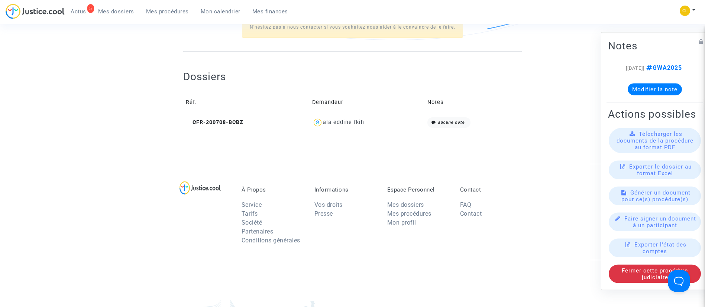
click at [351, 122] on div "ala eddine fkih" at bounding box center [343, 122] width 41 height 6
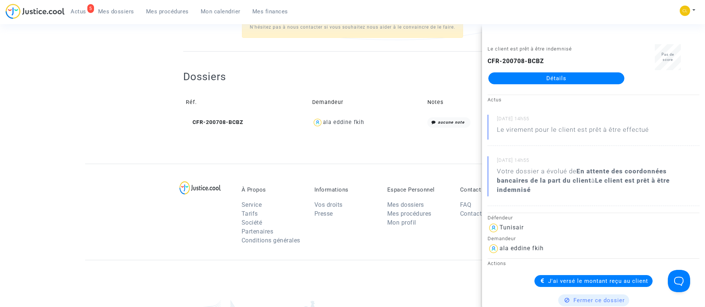
click at [111, 8] on span "Mes dossiers" at bounding box center [116, 11] width 36 height 7
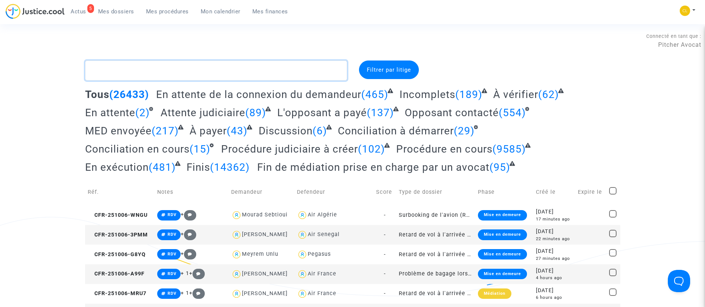
click at [143, 70] on textarea at bounding box center [216, 71] width 262 height 20
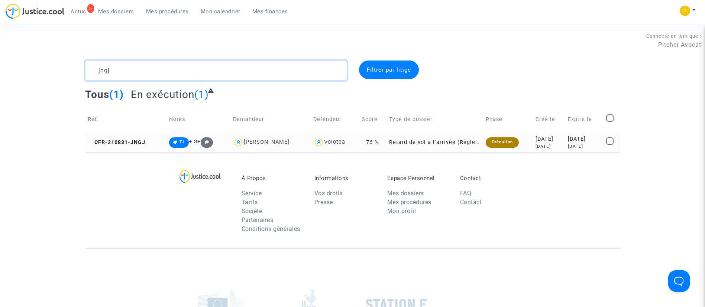
type textarea "jngj"
click at [568, 144] on div "3 years ago" at bounding box center [584, 146] width 33 height 6
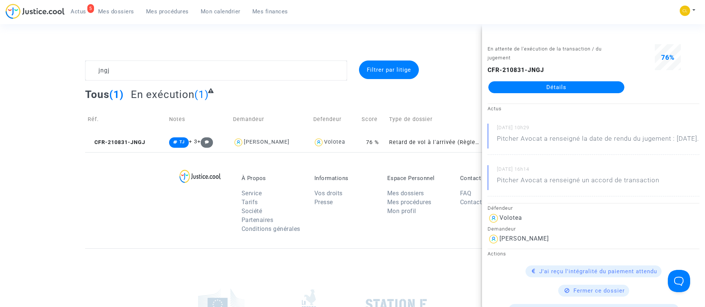
click at [526, 85] on link "Détails" at bounding box center [556, 87] width 136 height 12
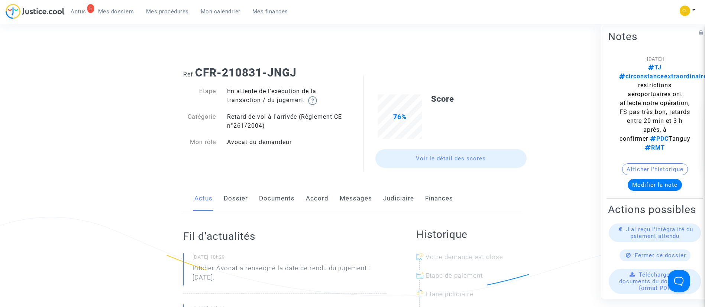
click at [394, 195] on link "Judiciaire" at bounding box center [398, 198] width 31 height 25
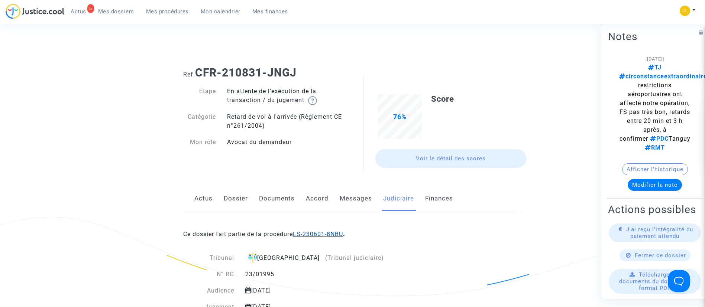
click at [315, 232] on link "LS-230601-8NBU" at bounding box center [318, 234] width 50 height 7
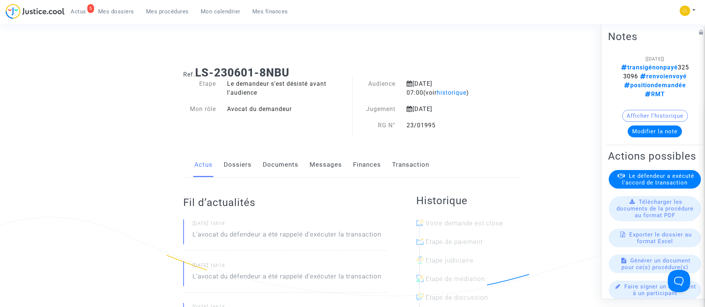
click at [404, 162] on link "Transaction" at bounding box center [410, 165] width 37 height 25
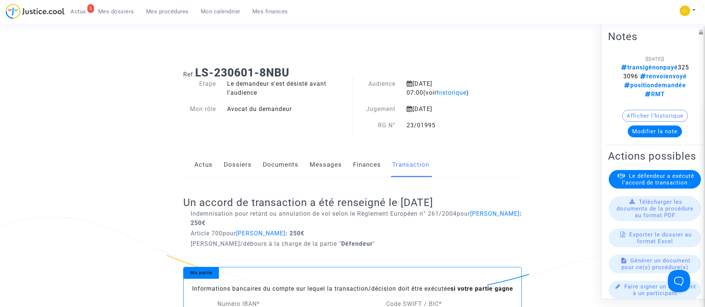
click at [643, 125] on button "Modifier la note" at bounding box center [654, 131] width 54 height 12
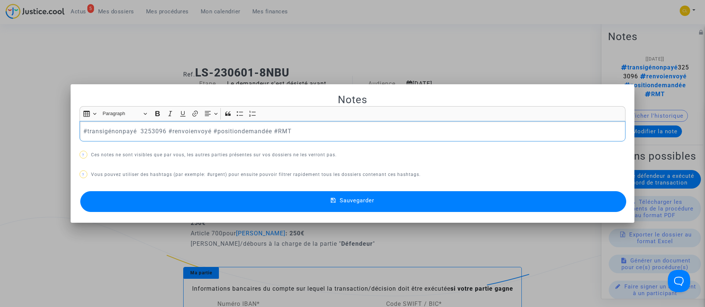
click at [122, 133] on p "#transigénonpayé 3253096 #renvoienvoyé #positiondemandée #RMT" at bounding box center [352, 131] width 538 height 9
click at [221, 130] on p "#transigépayé 3253096 #renvoienvoyé #positiondemandée #RMT" at bounding box center [352, 131] width 538 height 9
click at [171, 131] on p "#transigépayé 3253096 #renvoienvoyé #RMT" at bounding box center [352, 131] width 538 height 9
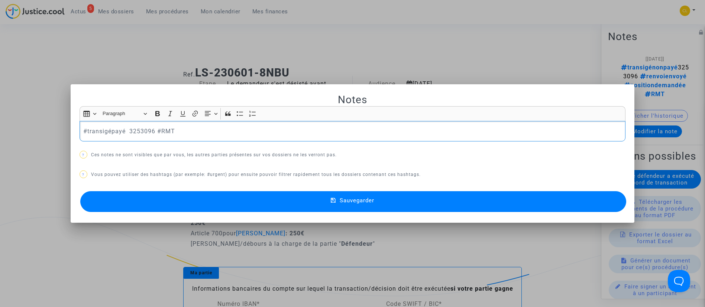
click at [422, 202] on button "Sauvegarder" at bounding box center [353, 201] width 546 height 21
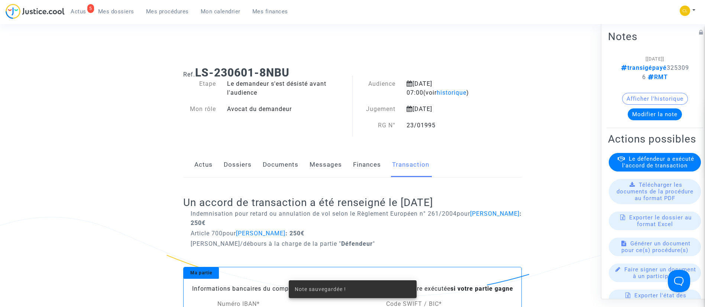
click at [661, 169] on span "Le défendeur a exécuté l'accord de transaction" at bounding box center [658, 161] width 72 height 13
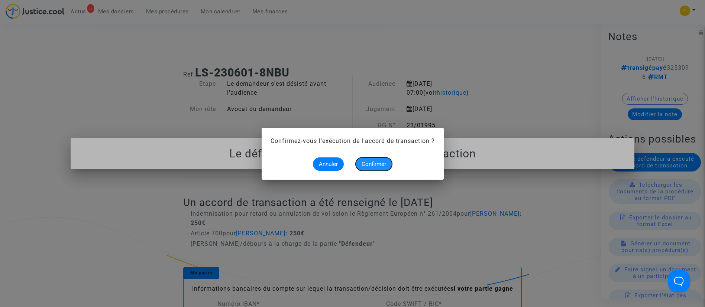
click at [372, 165] on span "Confirmer" at bounding box center [373, 164] width 25 height 7
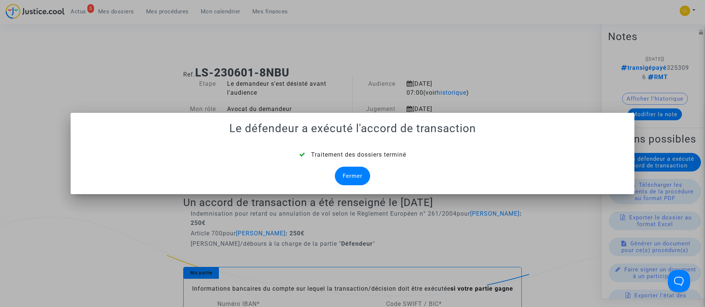
click at [347, 175] on div "Fermer" at bounding box center [352, 176] width 35 height 19
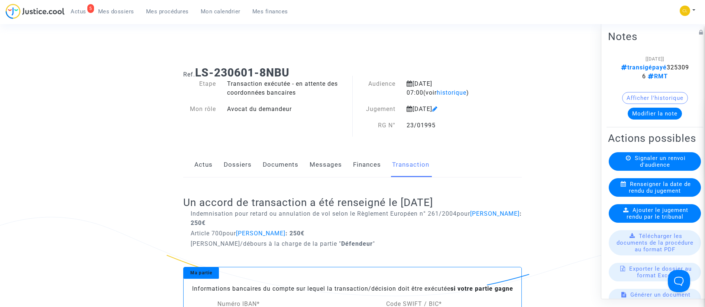
click at [242, 168] on link "Dossiers" at bounding box center [238, 165] width 28 height 25
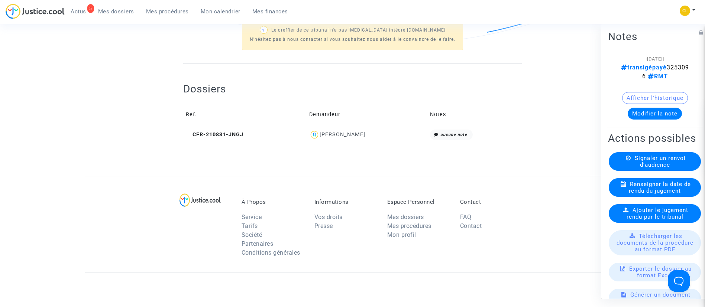
scroll to position [257, 0]
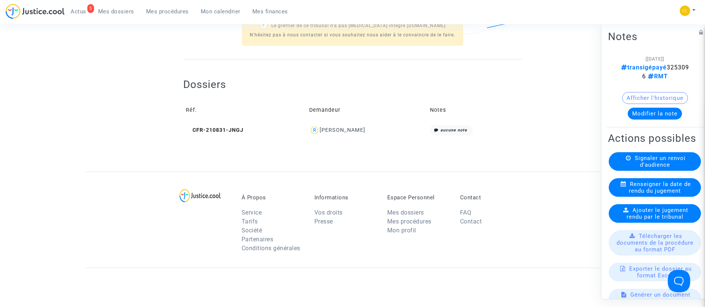
click at [346, 128] on div "Melanie GUIHENEUF" at bounding box center [342, 130] width 46 height 6
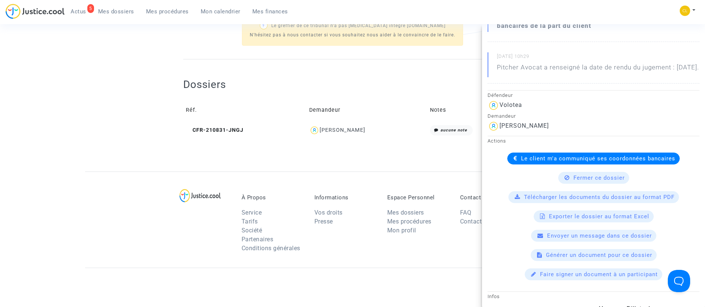
scroll to position [133, 0]
click at [536, 163] on div "Le client m'a communiqué ses coordonnées bancaires" at bounding box center [593, 158] width 172 height 12
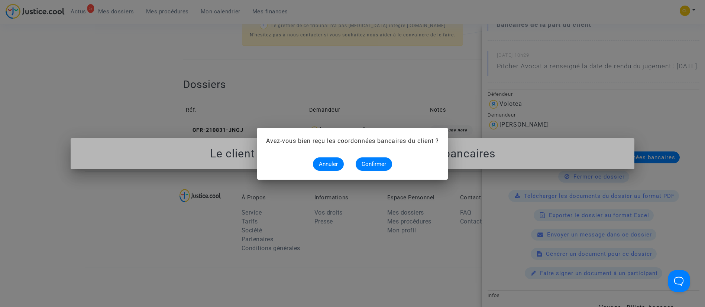
scroll to position [0, 0]
click at [362, 161] on span "Confirmer" at bounding box center [373, 164] width 25 height 7
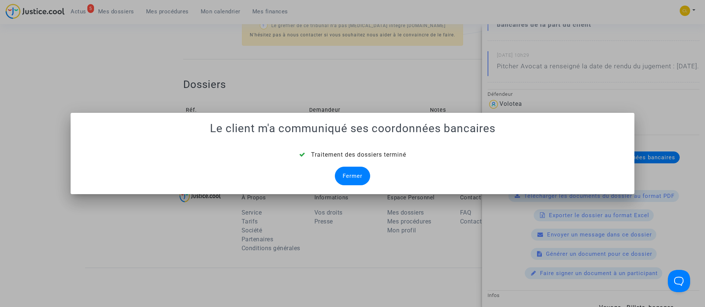
click at [346, 178] on div "Fermer" at bounding box center [352, 176] width 35 height 19
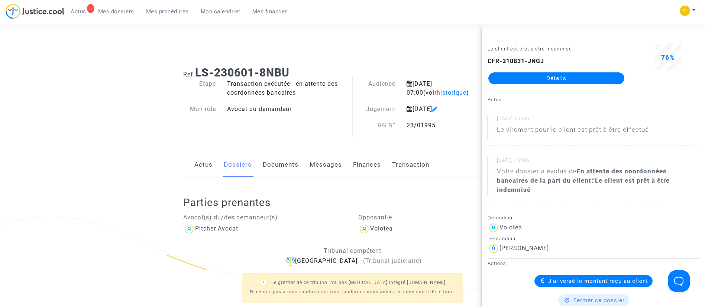
click at [123, 6] on link "Mes dossiers" at bounding box center [116, 11] width 48 height 11
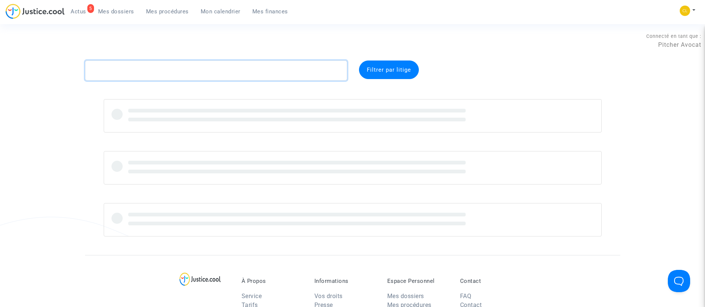
click at [183, 68] on textarea at bounding box center [216, 71] width 262 height 20
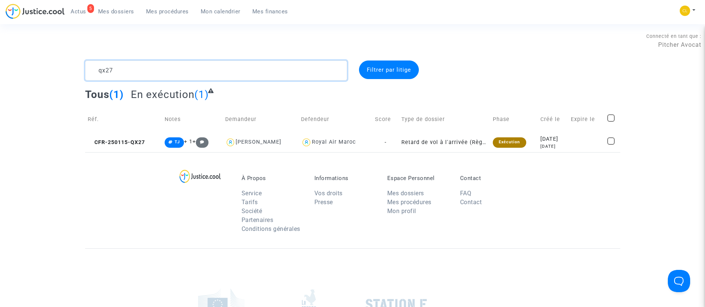
type textarea "qx27"
click at [562, 140] on div "2025-01-15" at bounding box center [553, 139] width 26 height 8
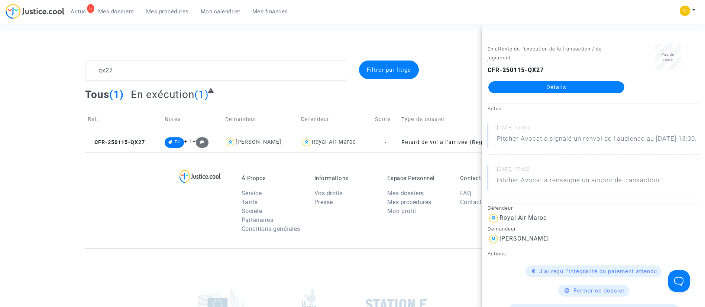
click at [532, 89] on link "Détails" at bounding box center [556, 87] width 136 height 12
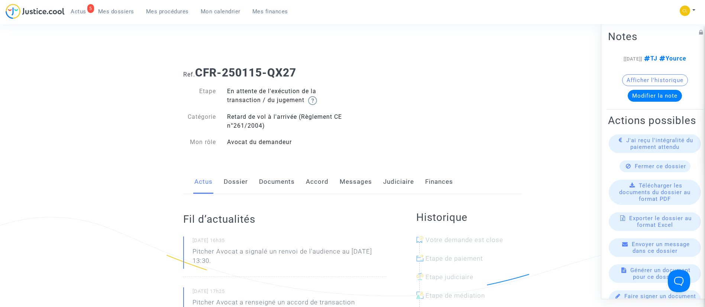
click at [387, 183] on link "Judiciaire" at bounding box center [398, 182] width 31 height 25
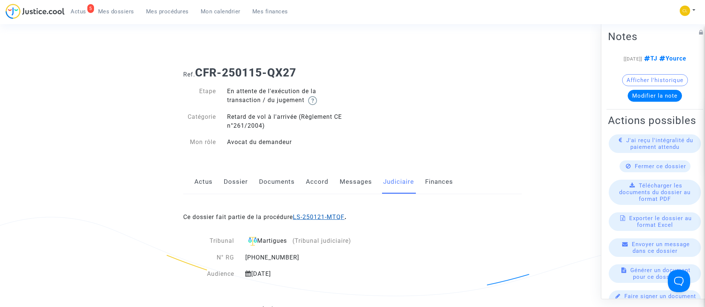
click at [309, 214] on link "LS-250121-MTQF" at bounding box center [319, 217] width 52 height 7
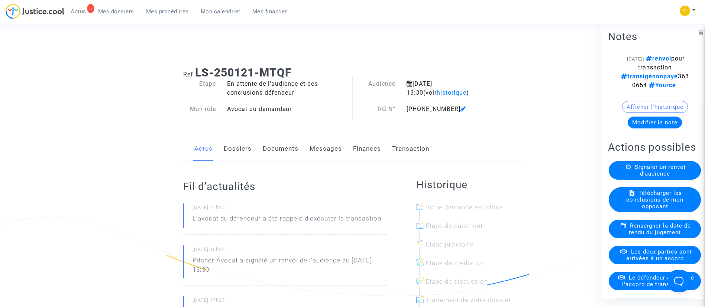
click at [643, 128] on button "Modifier la note" at bounding box center [654, 122] width 54 height 12
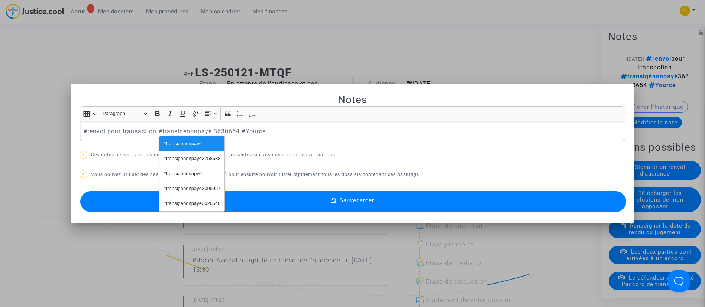
click at [195, 133] on p "#renvoi pour transaction #transigénonpayé 3630654 #Yource" at bounding box center [352, 131] width 538 height 9
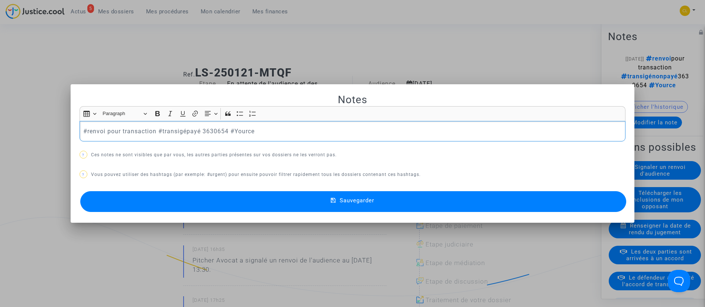
click at [124, 133] on p "#renvoi pour transaction #transigépayé 3630654 #Yource" at bounding box center [352, 131] width 538 height 9
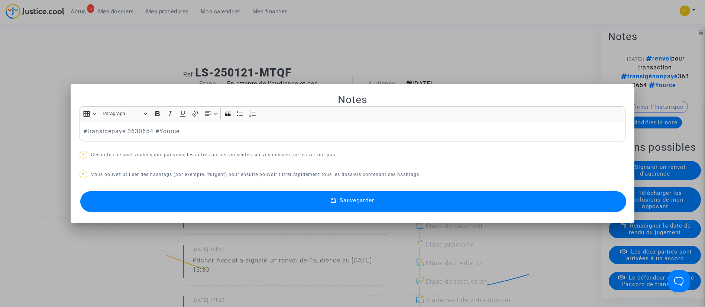
click at [374, 195] on button "Sauvegarder" at bounding box center [353, 201] width 546 height 21
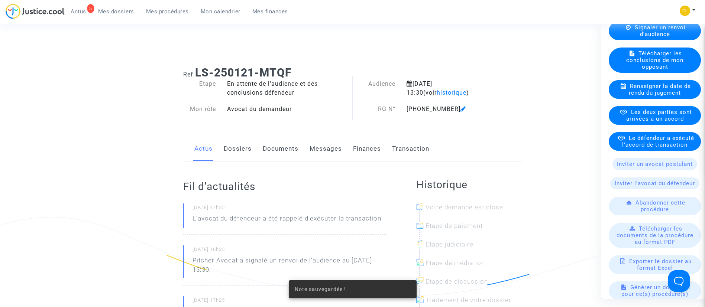
scroll to position [147, 0]
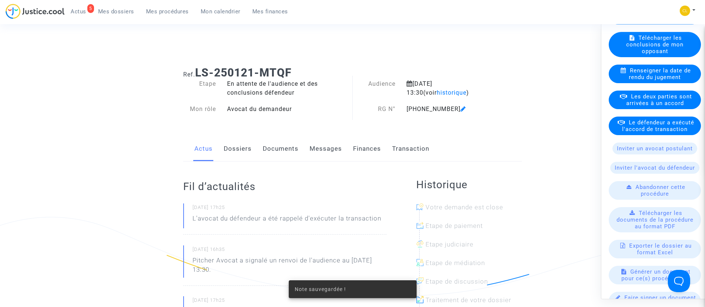
click at [640, 132] on span "Le défendeur a exécuté l'accord de transaction" at bounding box center [658, 125] width 72 height 13
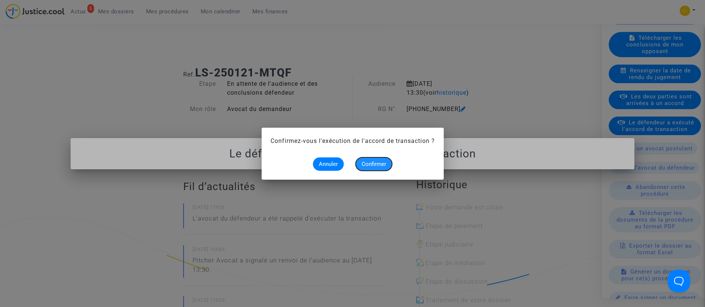
click at [370, 162] on span "Confirmer" at bounding box center [373, 164] width 25 height 7
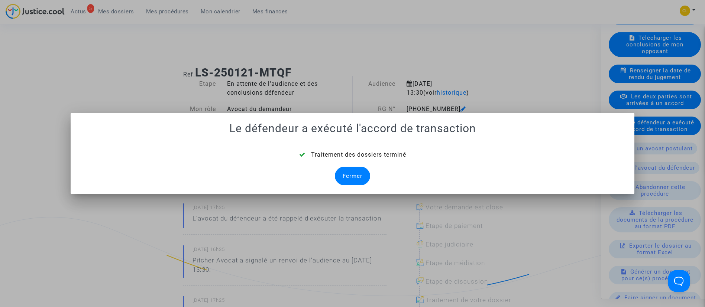
click at [364, 173] on div "Fermer" at bounding box center [352, 176] width 35 height 19
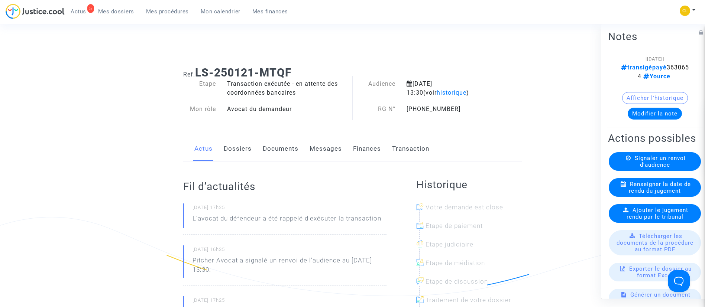
click at [241, 144] on link "Dossiers" at bounding box center [238, 149] width 28 height 25
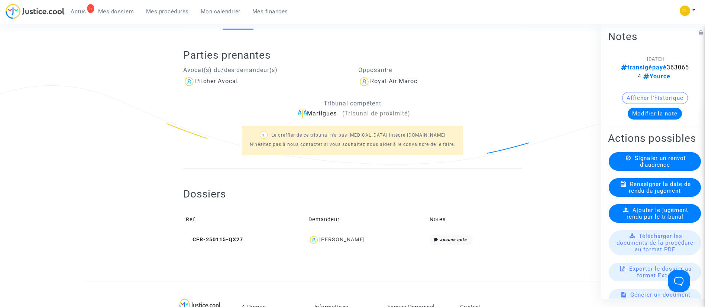
scroll to position [133, 0]
click at [356, 238] on div "Yann Le Cam" at bounding box center [342, 239] width 46 height 6
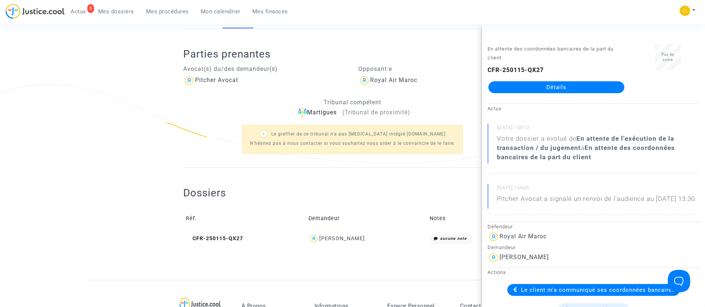
scroll to position [84, 0]
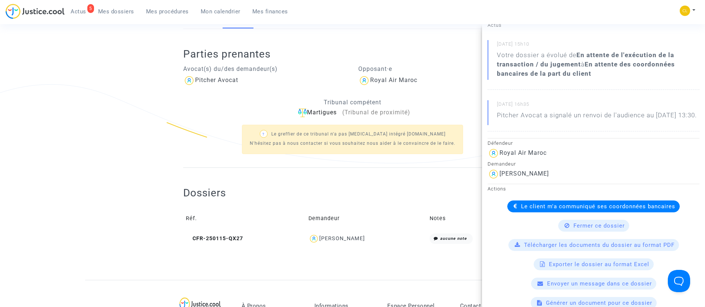
click at [549, 210] on span "Le client m'a communiqué ses coordonnées bancaires" at bounding box center [598, 206] width 154 height 7
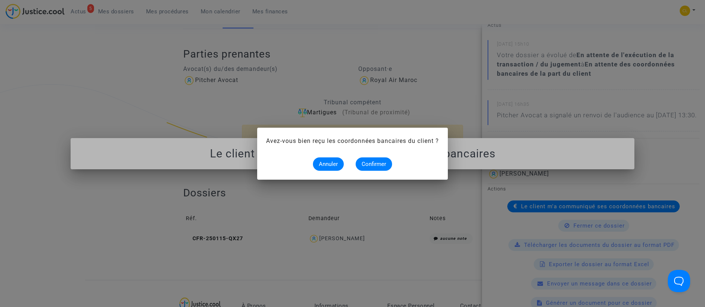
scroll to position [0, 0]
click at [376, 164] on span "Confirmer" at bounding box center [373, 164] width 25 height 7
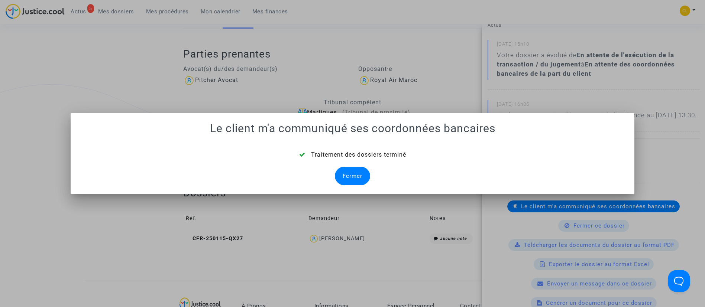
click at [348, 173] on div "Fermer" at bounding box center [352, 176] width 35 height 19
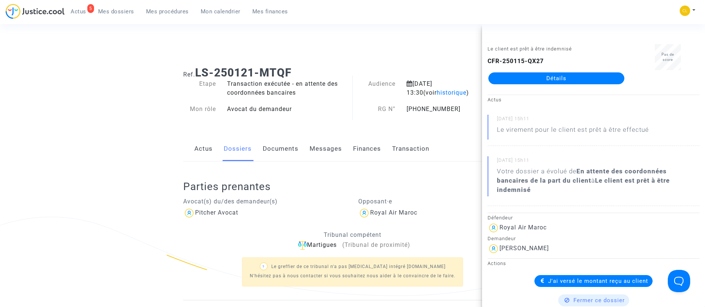
click at [110, 12] on span "Mes dossiers" at bounding box center [116, 11] width 36 height 7
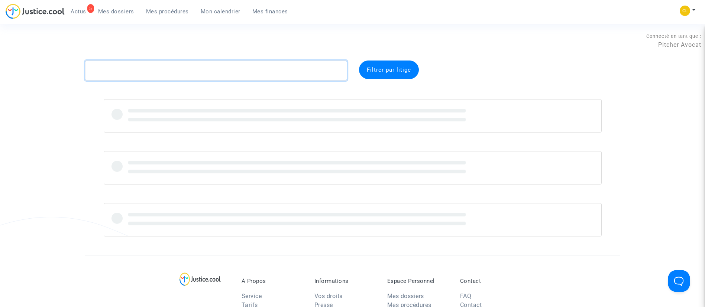
click at [141, 67] on textarea at bounding box center [216, 71] width 262 height 20
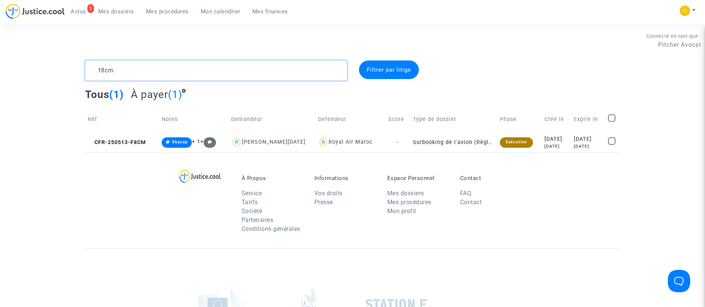
click at [126, 67] on textarea at bounding box center [216, 71] width 262 height 20
type textarea "ac6c"
click at [590, 138] on div "2025-05-17" at bounding box center [588, 139] width 30 height 8
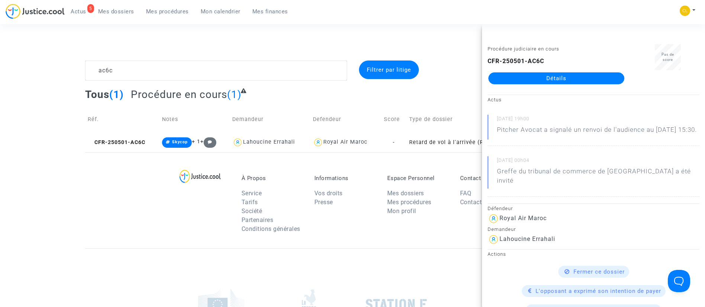
click at [530, 82] on link "Détails" at bounding box center [556, 78] width 136 height 12
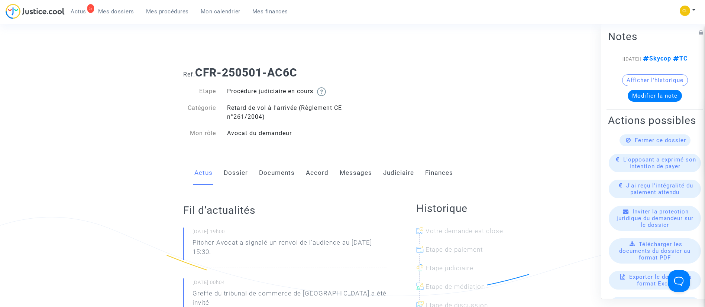
click at [394, 172] on link "Judiciaire" at bounding box center [398, 173] width 31 height 25
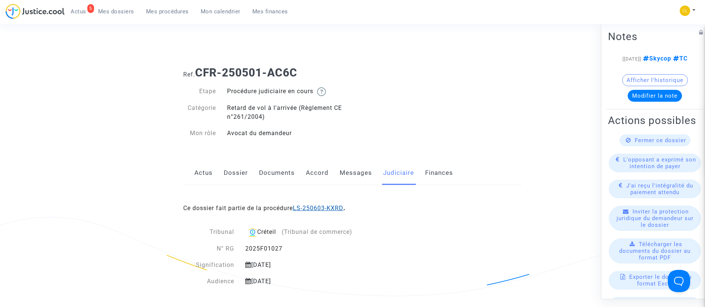
click at [339, 208] on link "LS-250603-KXRD" at bounding box center [318, 208] width 51 height 7
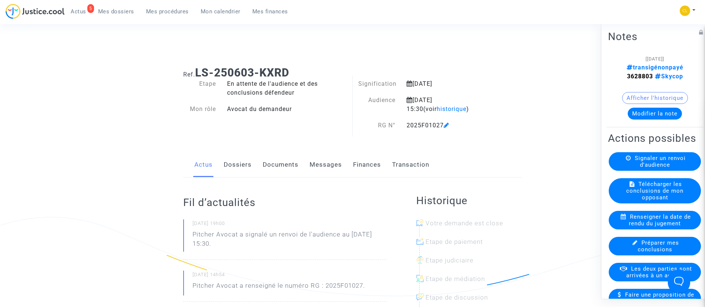
click at [233, 163] on link "Dossiers" at bounding box center [238, 165] width 28 height 25
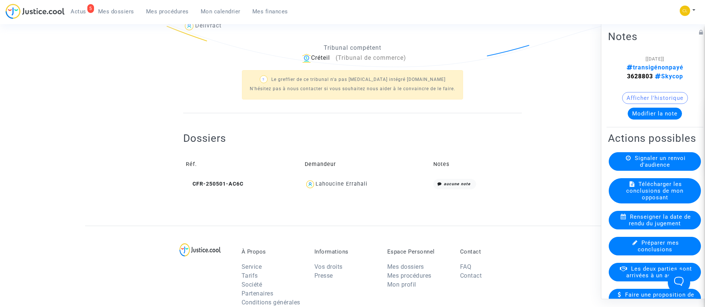
scroll to position [228, 0]
click at [655, 116] on button "Modifier la note" at bounding box center [654, 113] width 54 height 12
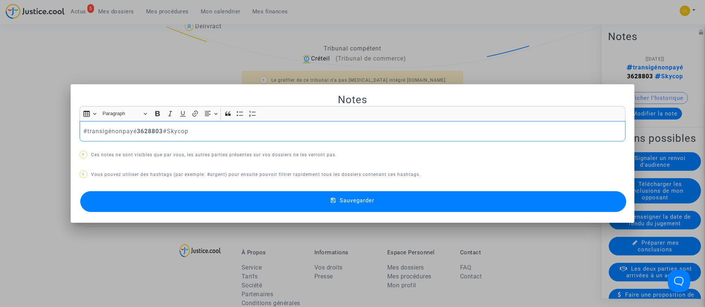
scroll to position [0, 0]
click at [121, 133] on p "#transigénonpayé 3628803 #Skycop" at bounding box center [352, 131] width 538 height 9
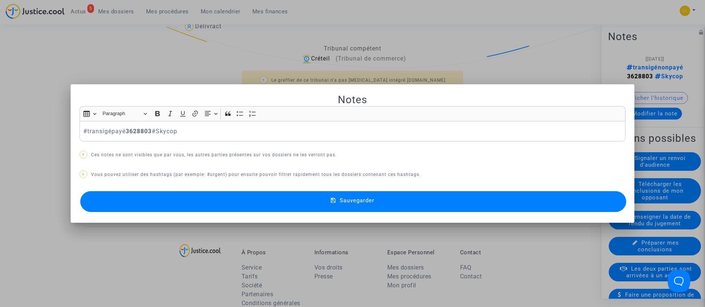
click at [439, 199] on button "Sauvegarder" at bounding box center [353, 201] width 546 height 21
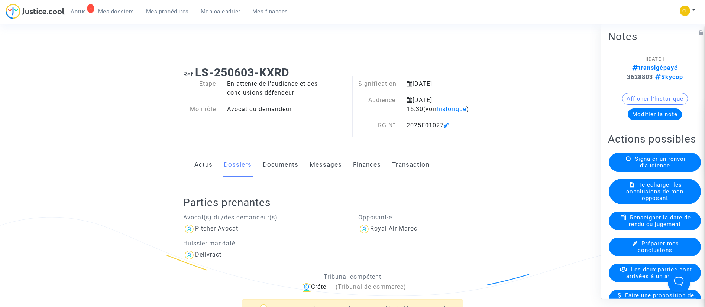
click at [410, 161] on link "Transaction" at bounding box center [410, 165] width 37 height 25
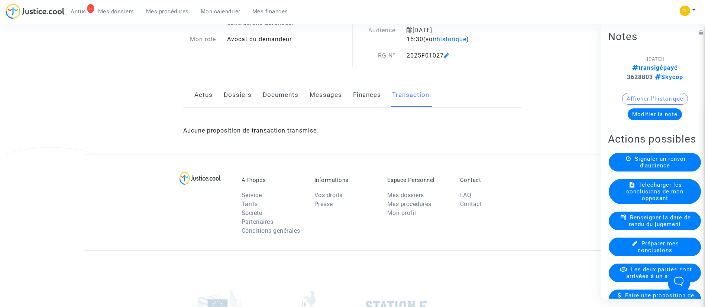
scroll to position [70, 0]
click at [651, 279] on span "Les deux parties sont arrivées à un accord" at bounding box center [659, 272] width 66 height 13
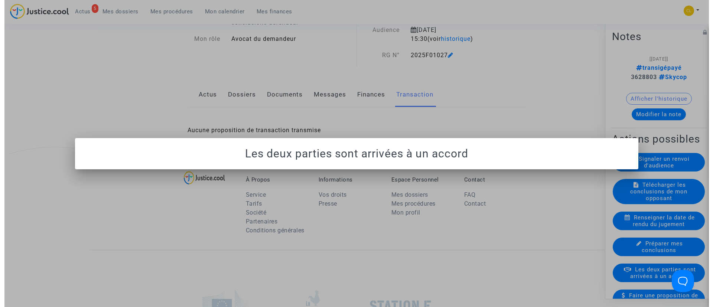
scroll to position [0, 0]
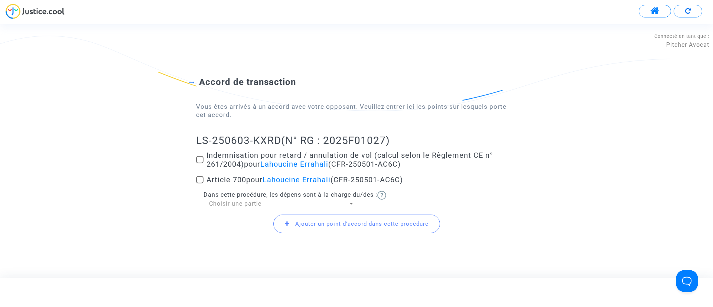
click at [230, 160] on span "Indemnisation pour retard / annulation de vol (calcul selon le Règlement CE n° …" at bounding box center [350, 160] width 286 height 18
click at [200, 163] on input "Indemnisation pour retard / annulation de vol (calcul selon le Règlement CE n° …" at bounding box center [199, 163] width 0 height 0
checkbox input "true"
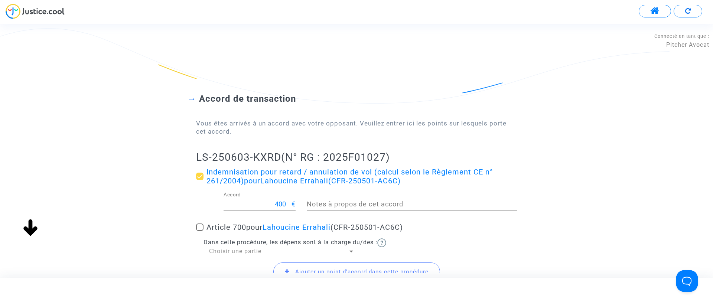
scroll to position [57, 0]
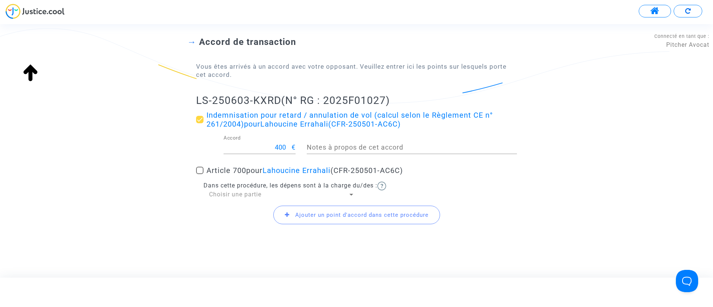
click at [224, 177] on mat-checkbox "Article 700 pour Lahoucine Errahali (CFR-250501-AC6C)" at bounding box center [356, 172] width 321 height 12
click at [239, 170] on span "Article 700 pour Lahoucine Errahali (CFR-250501-AC6C)" at bounding box center [305, 170] width 197 height 9
click at [200, 174] on input "Article 700 pour Lahoucine Errahali (CFR-250501-AC6C)" at bounding box center [199, 174] width 0 height 0
checkbox input "true"
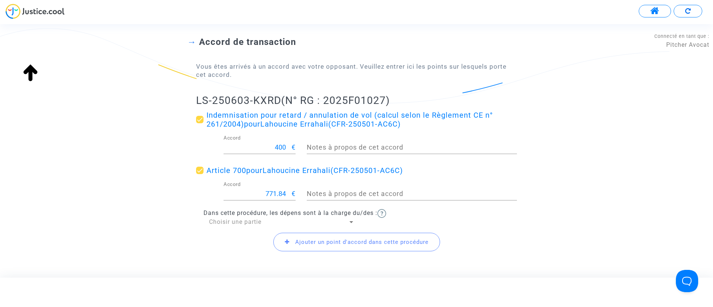
click at [274, 191] on input "771.84" at bounding box center [258, 193] width 68 height 7
type input "200"
click at [247, 223] on span "Choisir une partie" at bounding box center [235, 221] width 52 height 7
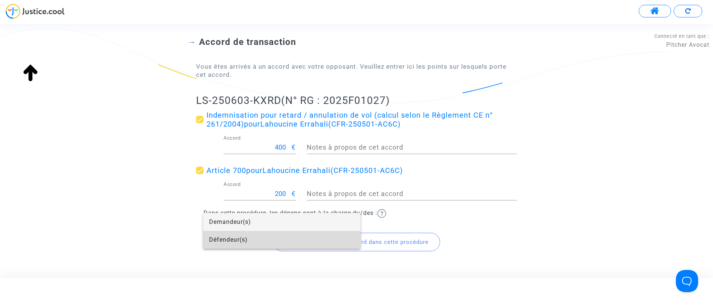
click at [285, 233] on span "Défendeur(s)" at bounding box center [282, 240] width 146 height 18
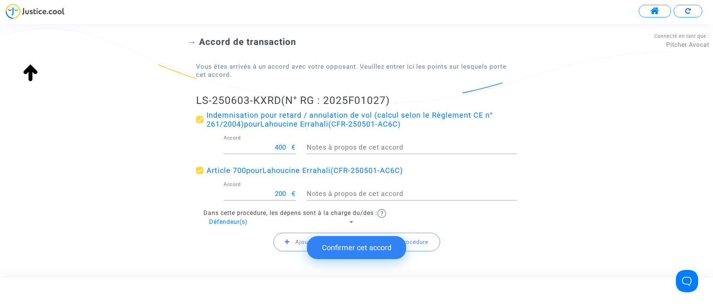
click at [351, 241] on button "Confirmer cet accord" at bounding box center [356, 247] width 99 height 23
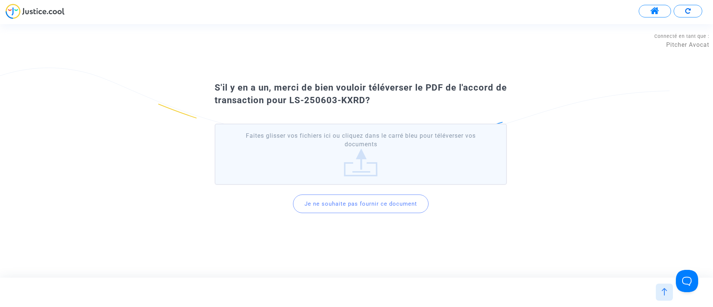
click at [348, 200] on button "Je ne souhaite pas fournir ce document" at bounding box center [361, 204] width 136 height 19
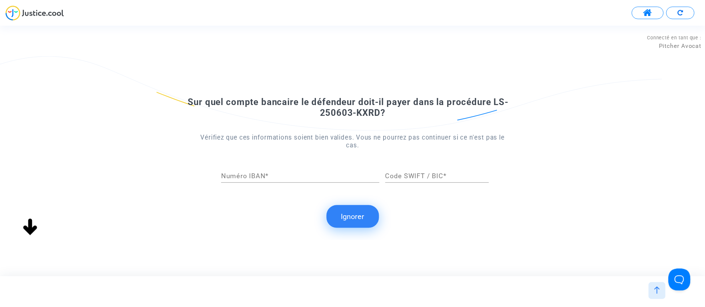
scroll to position [0, 0]
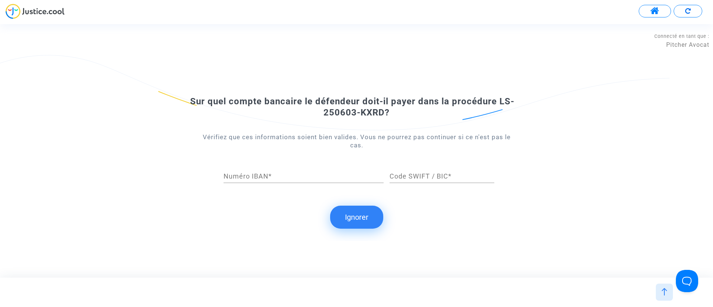
click at [359, 215] on button "Ignorer" at bounding box center [356, 217] width 53 height 23
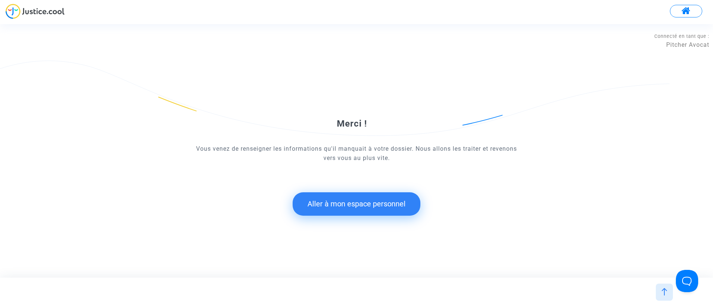
click at [387, 204] on button "Aller à mon espace personnel" at bounding box center [357, 203] width 128 height 23
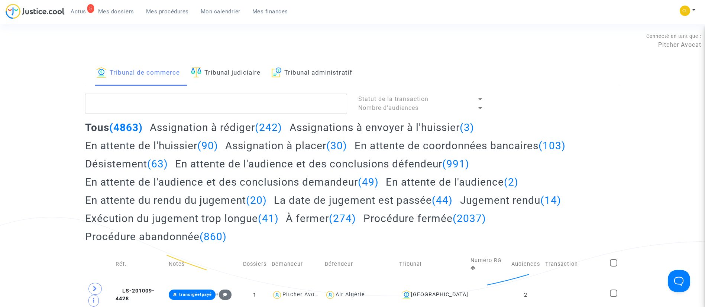
click at [109, 19] on div "5 Actus Mes dossiers Mes procédures Mon calendrier Mes finances" at bounding box center [150, 14] width 288 height 20
click at [109, 11] on span "Mes dossiers" at bounding box center [116, 11] width 36 height 7
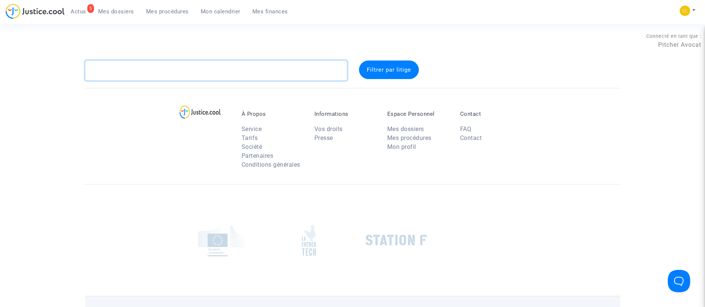
click at [149, 69] on textarea at bounding box center [216, 71] width 262 height 20
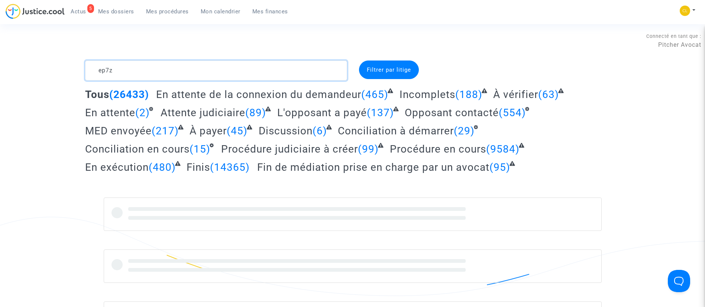
type textarea "ep7z"
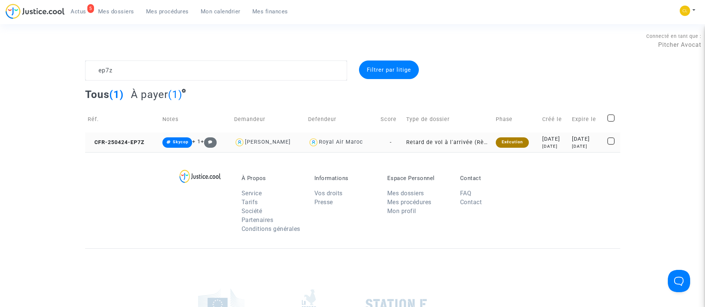
click at [572, 144] on div "5 months ago" at bounding box center [587, 146] width 30 height 6
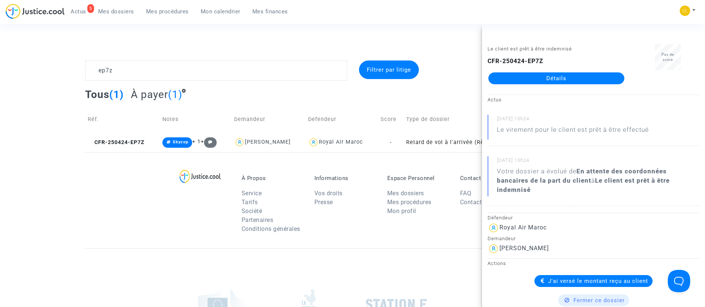
click at [561, 75] on link "Détails" at bounding box center [556, 78] width 136 height 12
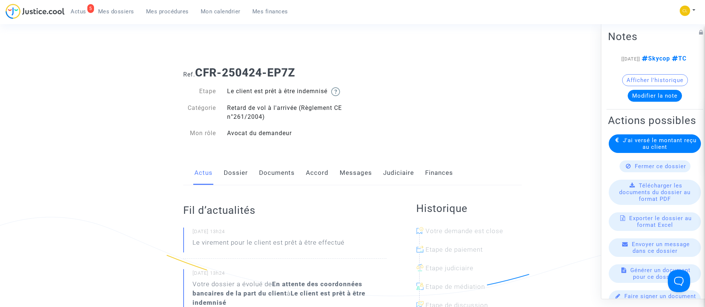
click at [387, 173] on link "Judiciaire" at bounding box center [398, 173] width 31 height 25
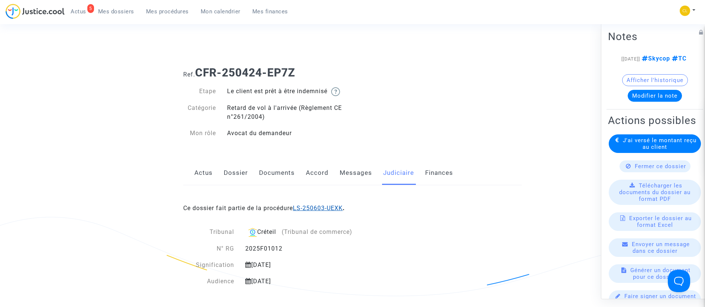
click at [324, 206] on link "LS-250603-UEXK" at bounding box center [318, 208] width 50 height 7
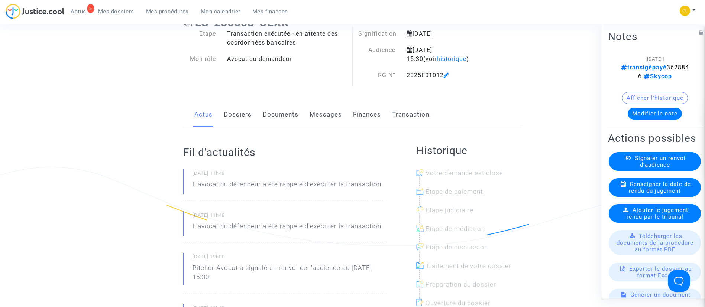
scroll to position [50, 0]
click at [130, 12] on span "Mes dossiers" at bounding box center [116, 11] width 36 height 7
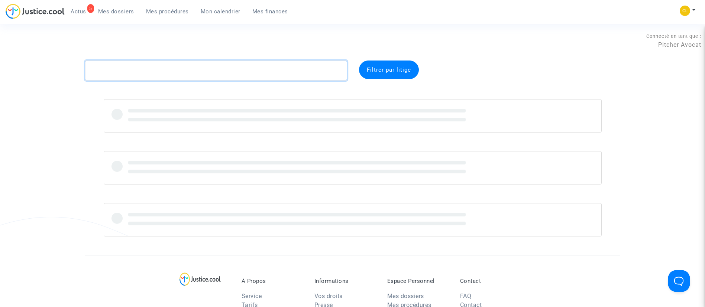
click at [259, 72] on textarea at bounding box center [216, 71] width 262 height 20
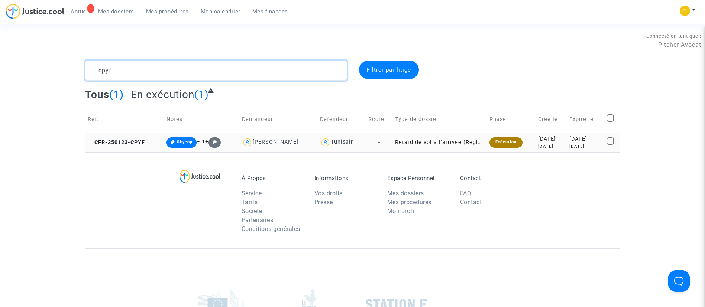
type textarea "cpyf"
click at [576, 144] on div "8 months ago" at bounding box center [585, 146] width 32 height 6
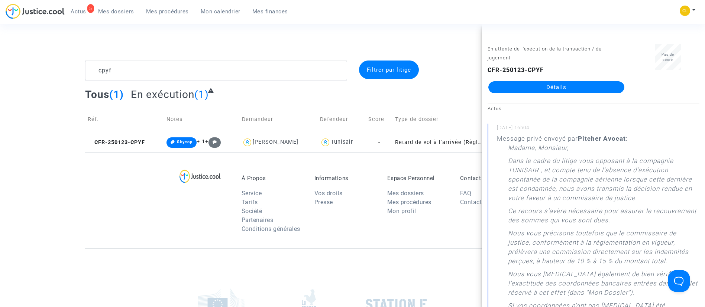
click at [563, 85] on link "Détails" at bounding box center [556, 87] width 136 height 12
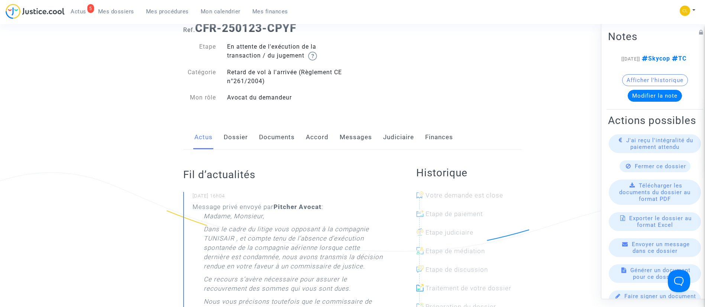
scroll to position [45, 0]
click at [393, 136] on link "Judiciaire" at bounding box center [398, 136] width 31 height 25
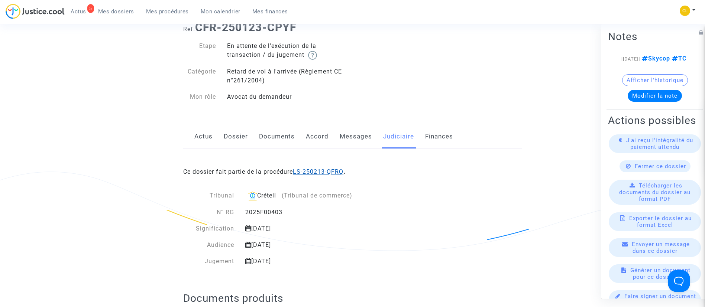
click at [308, 172] on link "LS-250213-QFRQ" at bounding box center [318, 171] width 51 height 7
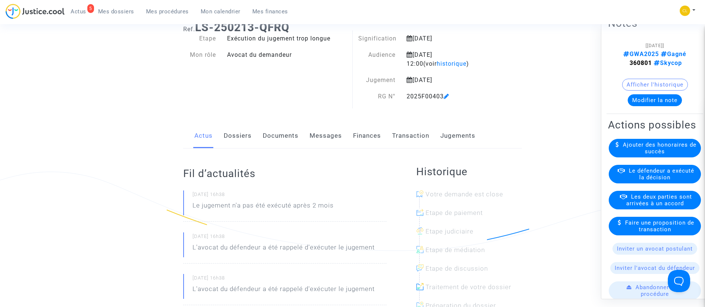
scroll to position [16, 0]
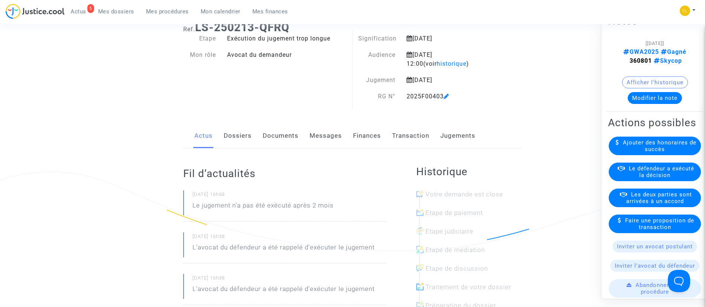
click at [650, 176] on div "Le défendeur a exécuté la décision" at bounding box center [654, 171] width 92 height 19
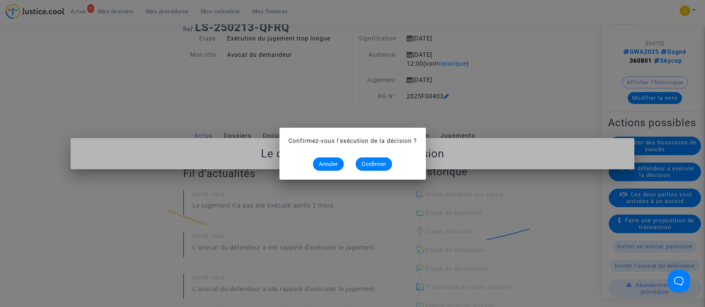
scroll to position [0, 0]
click at [371, 158] on button "Confirmer" at bounding box center [373, 164] width 36 height 13
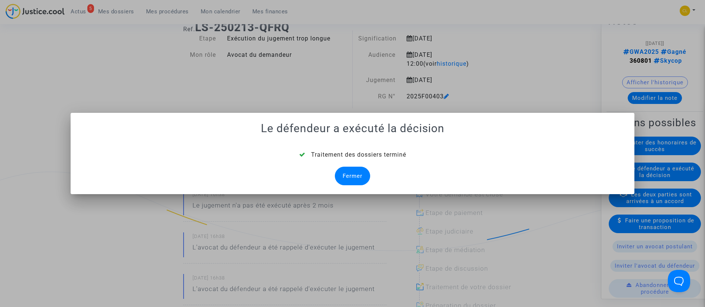
click at [359, 173] on div "Fermer" at bounding box center [352, 176] width 35 height 19
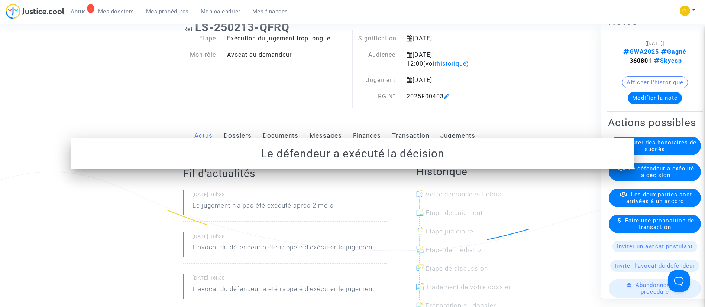
scroll to position [45, 0]
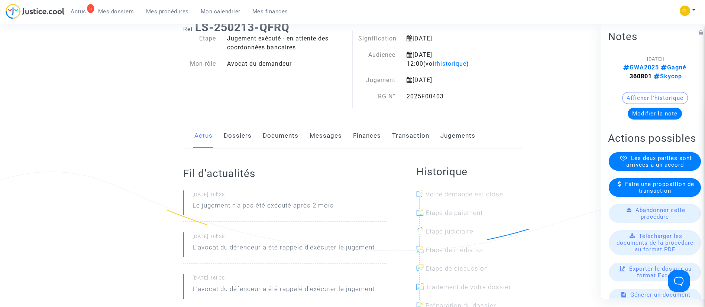
click at [240, 134] on link "Dossiers" at bounding box center [238, 136] width 28 height 25
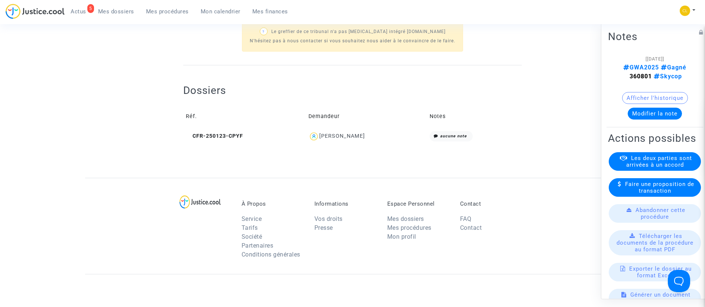
scroll to position [294, 0]
click at [347, 135] on div "Achraf Rmaidi" at bounding box center [342, 136] width 46 height 6
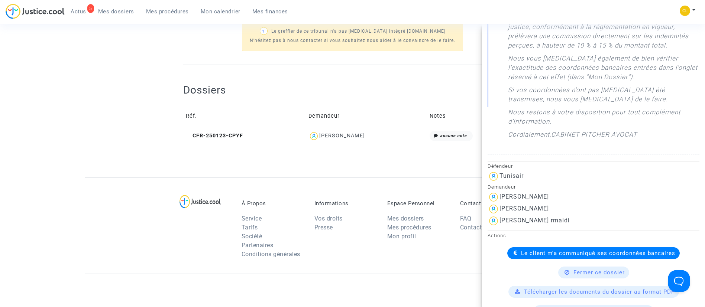
scroll to position [282, 0]
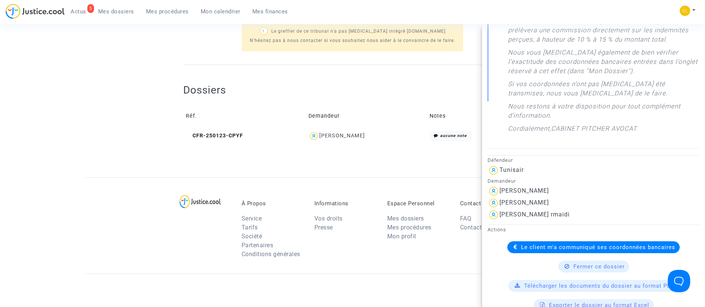
click at [568, 245] on span "Le client m'a communiqué ses coordonnées bancaires" at bounding box center [598, 247] width 154 height 7
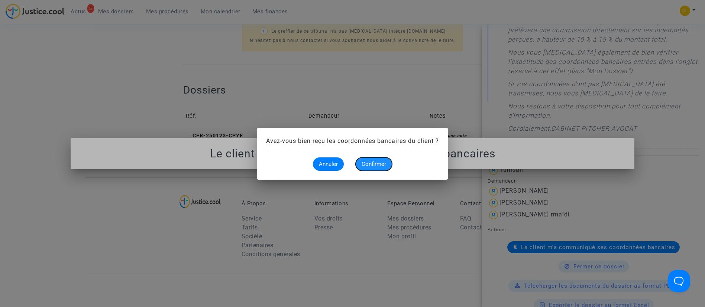
click at [379, 165] on span "Confirmer" at bounding box center [373, 164] width 25 height 7
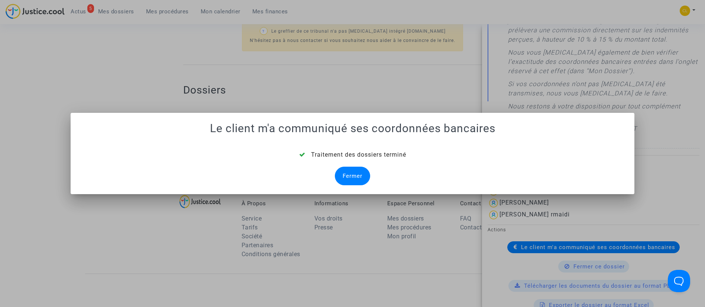
click at [348, 174] on div "Fermer" at bounding box center [352, 176] width 35 height 19
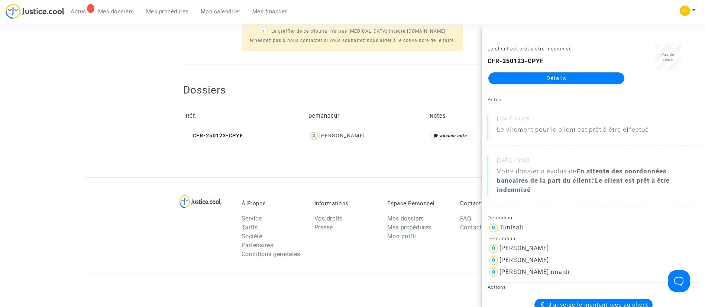
click at [126, 10] on span "Mes dossiers" at bounding box center [116, 11] width 36 height 7
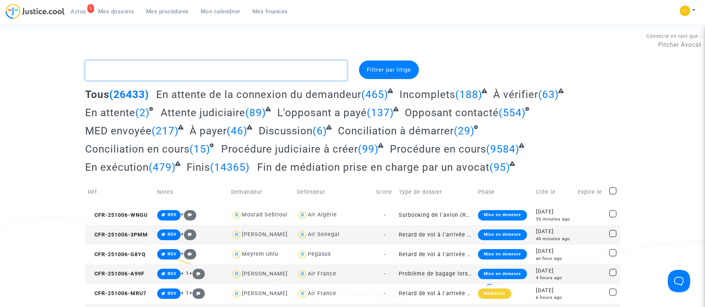
click at [215, 67] on textarea at bounding box center [216, 71] width 262 height 20
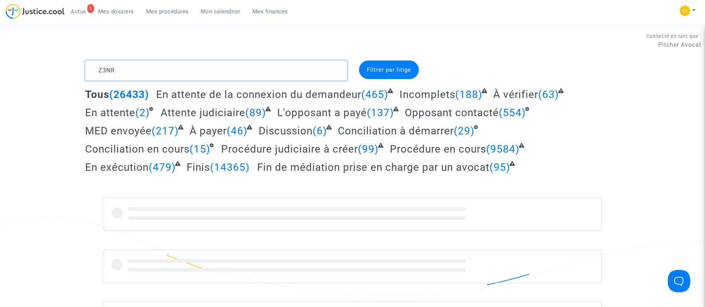
type textarea "Z3NR"
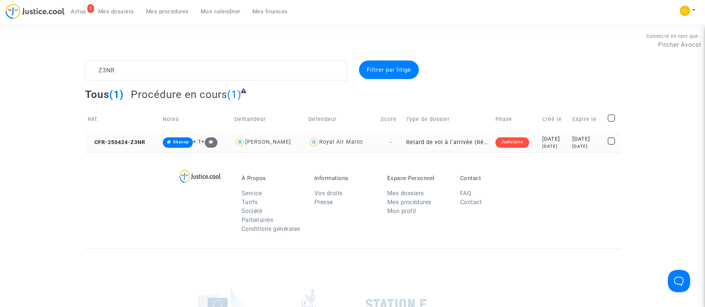
click at [555, 141] on div "2025-04-24" at bounding box center [554, 139] width 25 height 8
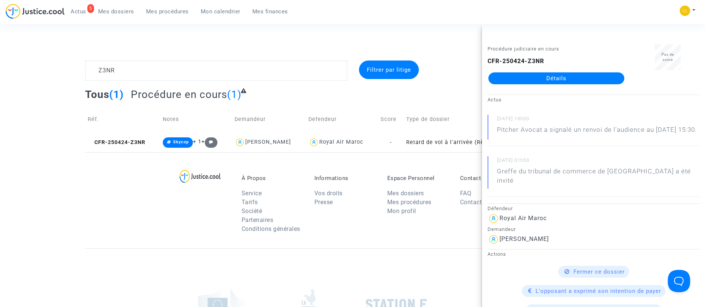
click at [543, 76] on link "Détails" at bounding box center [556, 78] width 136 height 12
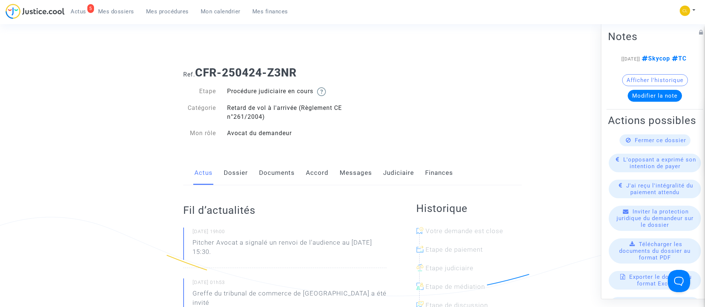
click at [402, 170] on link "Judiciaire" at bounding box center [398, 173] width 31 height 25
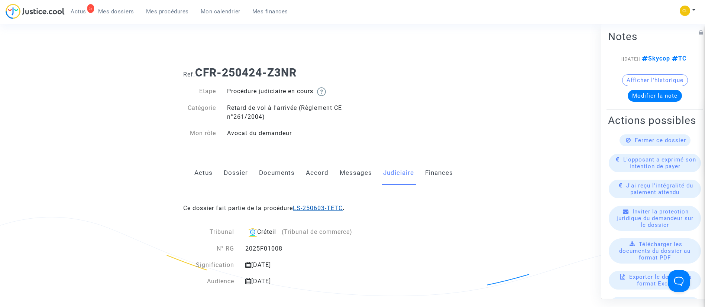
click at [315, 206] on link "LS-250603-TETC" at bounding box center [318, 208] width 50 height 7
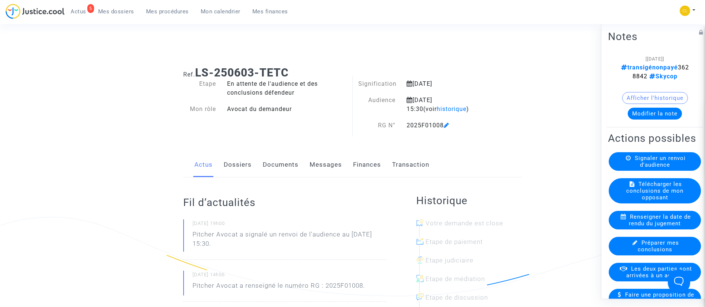
click at [645, 116] on button "Modifier la note" at bounding box center [654, 113] width 54 height 12
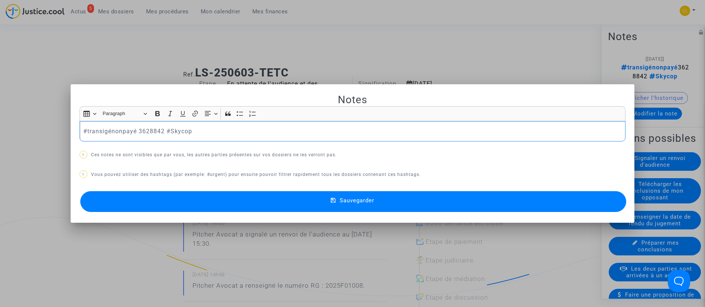
click at [118, 131] on p "#transigénonpayé 3628842 #Skycop" at bounding box center [352, 131] width 538 height 9
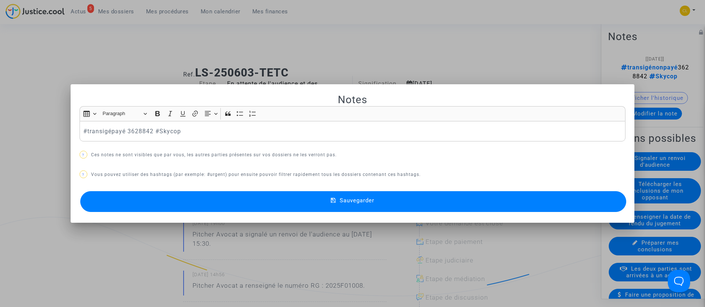
click at [390, 192] on button "Sauvegarder" at bounding box center [353, 201] width 546 height 21
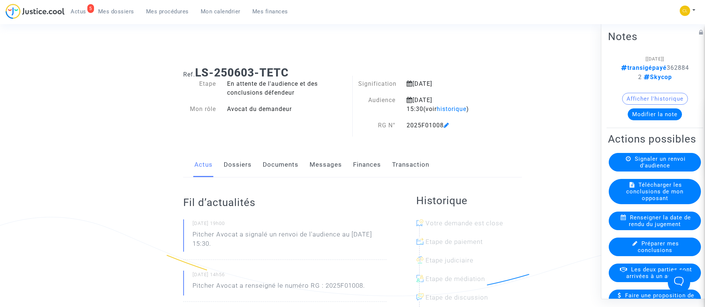
click at [634, 279] on span "Les deux parties sont arrivées à un accord" at bounding box center [659, 272] width 66 height 13
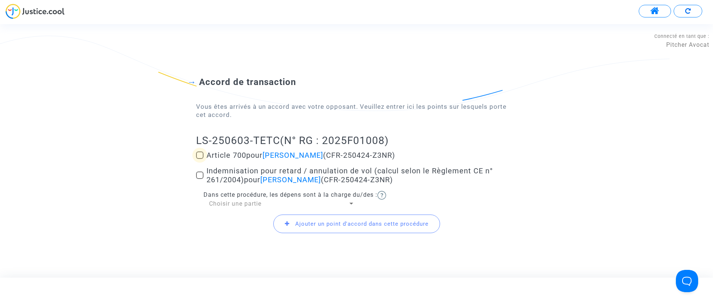
click at [255, 152] on span "pour Alexandre Badiane" at bounding box center [284, 155] width 77 height 9
click at [200, 159] on input "Article 700 pour Alexandre Badiane (CFR-250424-Z3NR)" at bounding box center [199, 159] width 0 height 0
checkbox input "true"
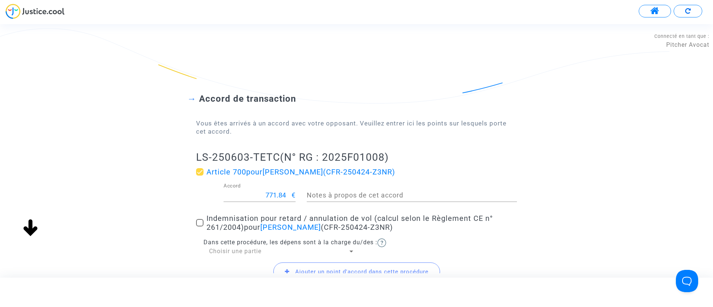
scroll to position [66, 0]
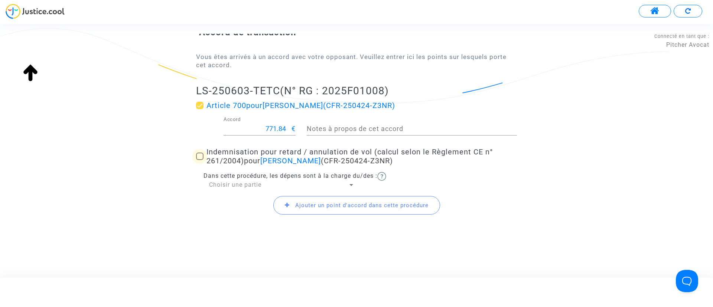
click at [248, 156] on span "pour Alexandre Badiane" at bounding box center [282, 160] width 77 height 9
click at [200, 160] on input "Indemnisation pour retard / annulation de vol (calcul selon le Règlement CE n° …" at bounding box center [199, 160] width 0 height 0
checkbox input "true"
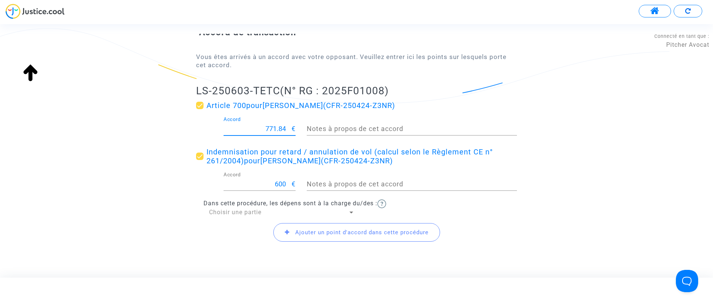
click at [276, 127] on input "771.84" at bounding box center [258, 128] width 68 height 7
click at [218, 214] on span "Choisir une partie" at bounding box center [235, 212] width 52 height 7
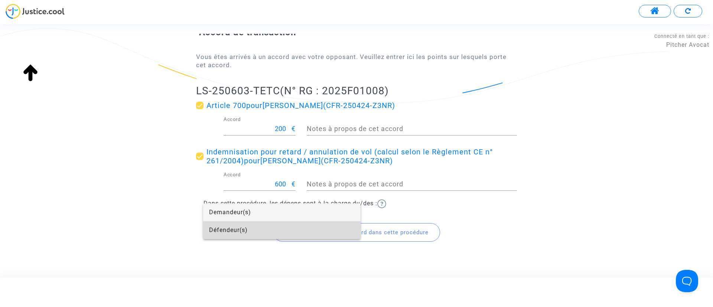
click at [214, 230] on span "Défendeur(s)" at bounding box center [282, 230] width 146 height 18
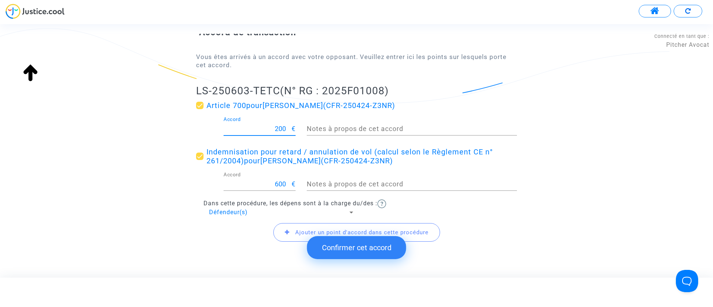
click at [277, 128] on input "200" at bounding box center [258, 128] width 68 height 7
type input "300"
click at [377, 246] on button "Confirmer cet accord" at bounding box center [356, 247] width 99 height 23
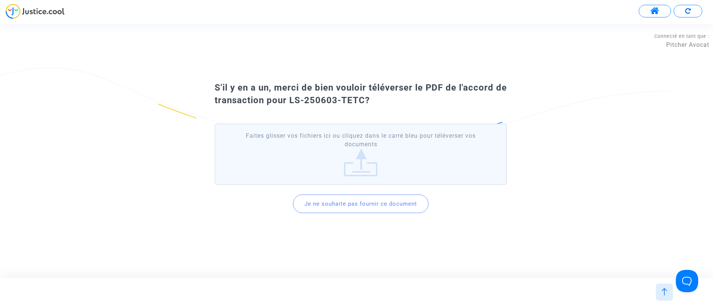
click at [377, 205] on button "Je ne souhaite pas fournir ce document" at bounding box center [361, 204] width 136 height 19
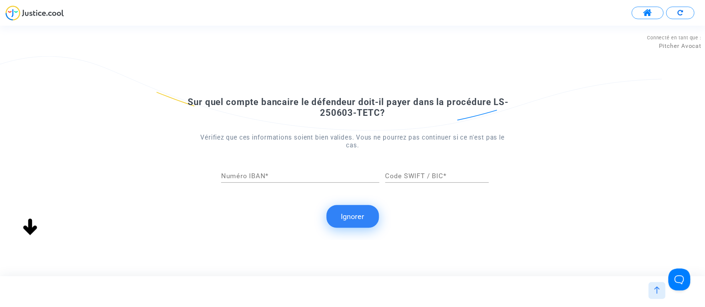
scroll to position [0, 0]
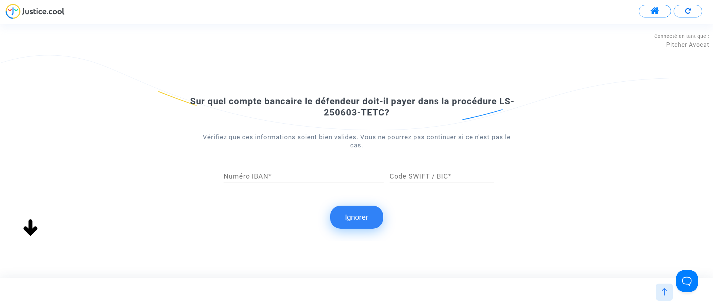
click at [354, 211] on button "Ignorer" at bounding box center [356, 217] width 53 height 23
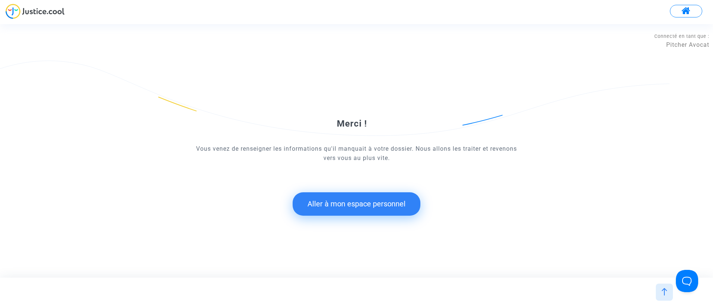
click at [344, 204] on button "Aller à mon espace personnel" at bounding box center [357, 203] width 128 height 23
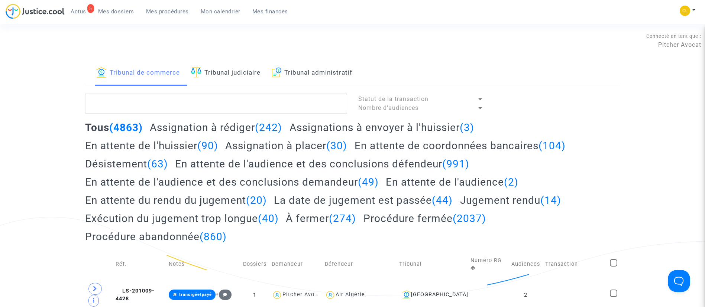
click at [121, 9] on span "Mes dossiers" at bounding box center [116, 11] width 36 height 7
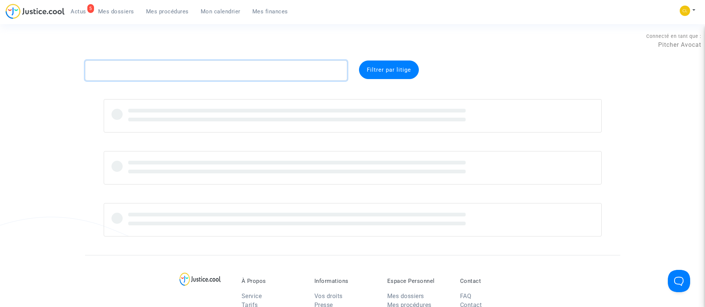
click at [150, 67] on textarea at bounding box center [216, 71] width 262 height 20
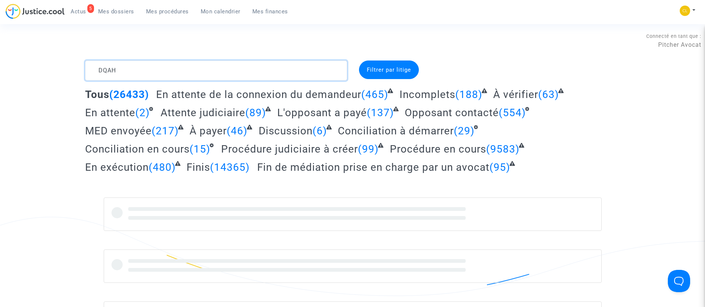
type textarea "DQAH"
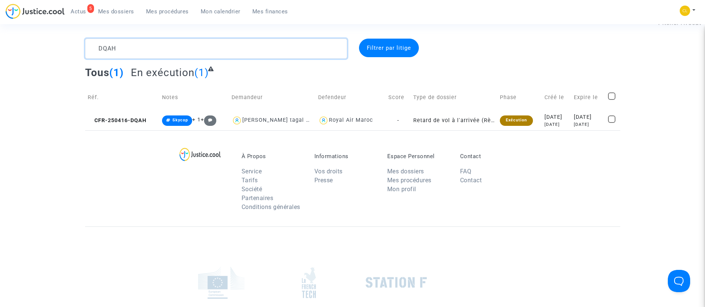
scroll to position [22, 0]
click at [592, 118] on div "2025-05-02" at bounding box center [588, 117] width 29 height 8
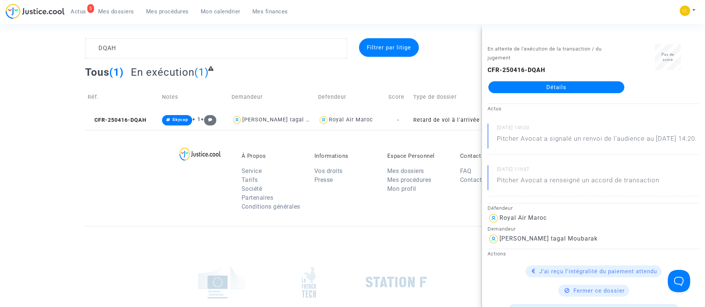
click at [581, 85] on link "Détails" at bounding box center [556, 87] width 136 height 12
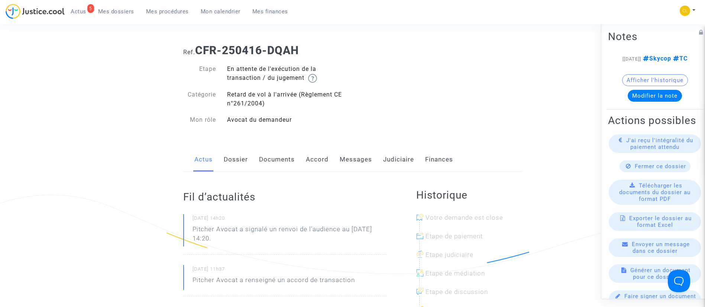
click at [399, 154] on link "Judiciaire" at bounding box center [398, 159] width 31 height 25
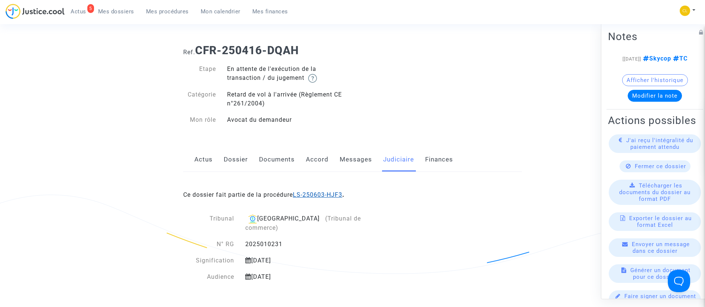
click at [326, 192] on link "LS-250603-HJF3" at bounding box center [317, 194] width 49 height 7
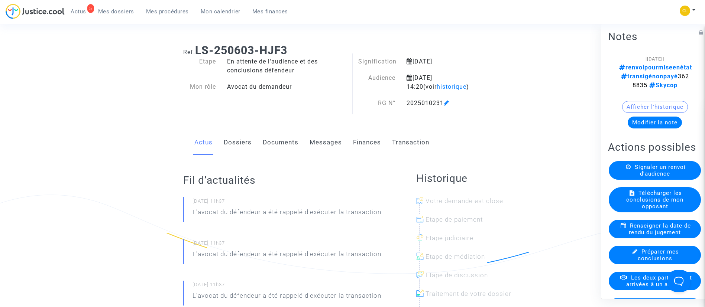
click at [412, 139] on link "Transaction" at bounding box center [410, 142] width 37 height 25
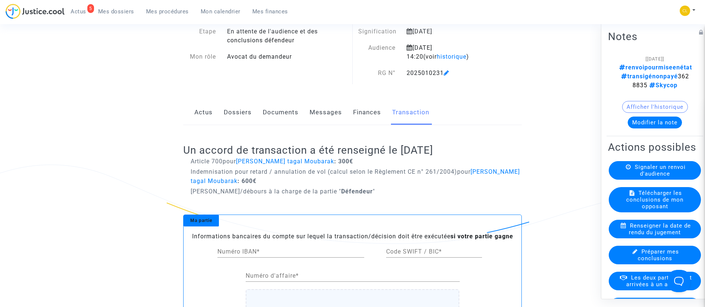
scroll to position [53, 0]
click at [646, 116] on button "Modifier la note" at bounding box center [654, 122] width 54 height 12
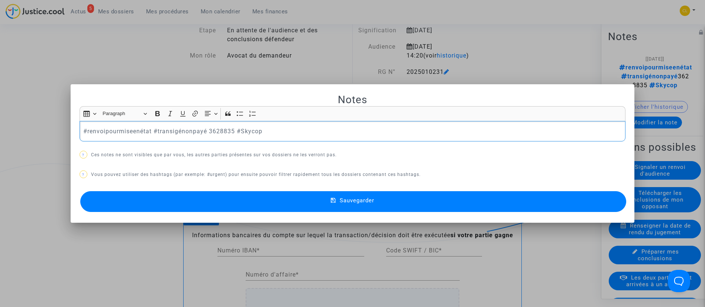
scroll to position [0, 0]
click at [108, 135] on p "#renvoipourmiseenétat #transigénonpayé 3628835 #Skycop" at bounding box center [352, 131] width 538 height 9
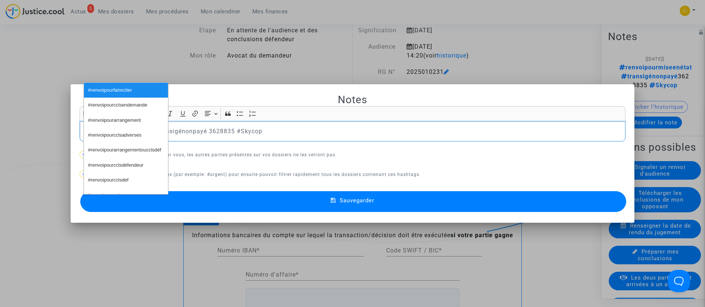
click at [108, 135] on span "#renvoipourcclsadverses" at bounding box center [114, 135] width 53 height 11
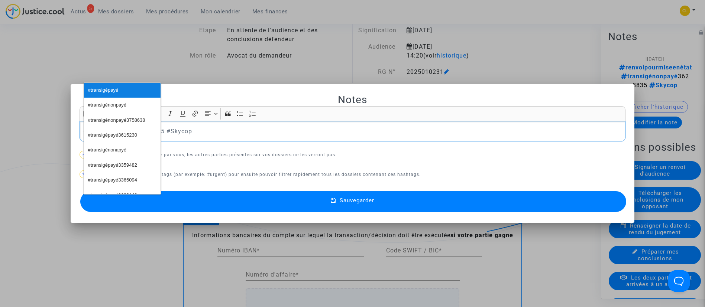
click at [127, 83] on button "#transigépayé" at bounding box center [122, 90] width 77 height 15
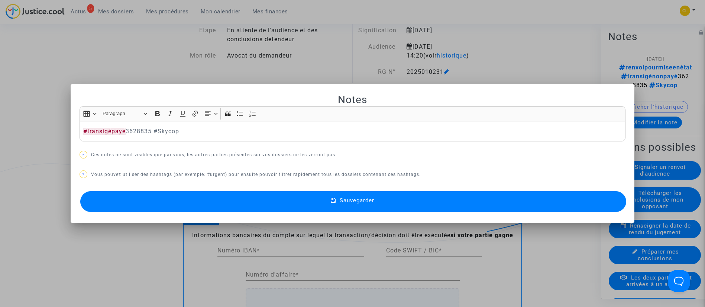
click at [394, 207] on button "Sauvegarder" at bounding box center [353, 201] width 546 height 21
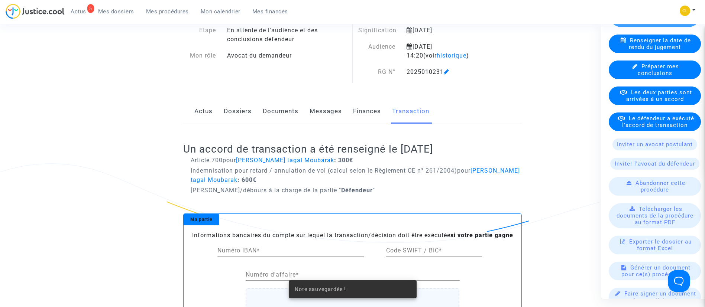
scroll to position [183, 0]
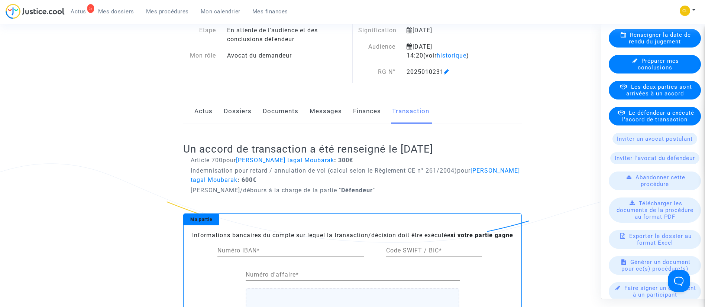
click at [662, 123] on span "Le défendeur a exécuté l'accord de transaction" at bounding box center [658, 115] width 72 height 13
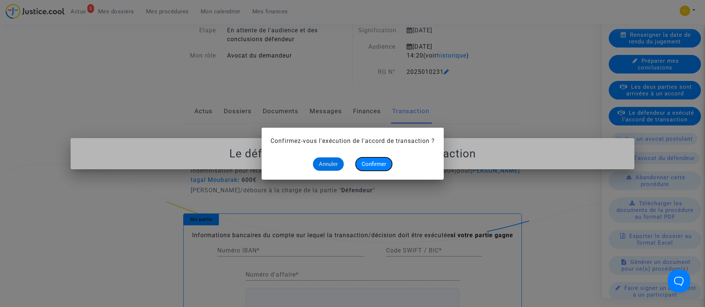
click at [373, 161] on span "Confirmer" at bounding box center [373, 164] width 25 height 7
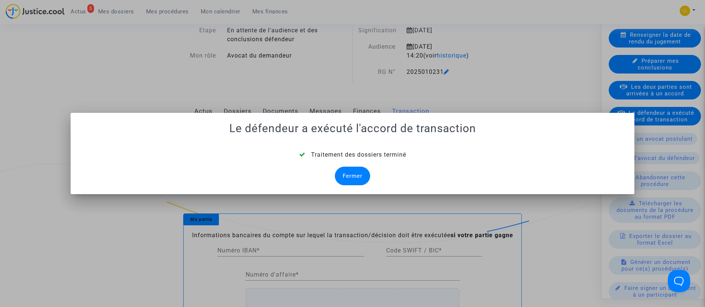
click at [357, 175] on div "Fermer" at bounding box center [352, 176] width 35 height 19
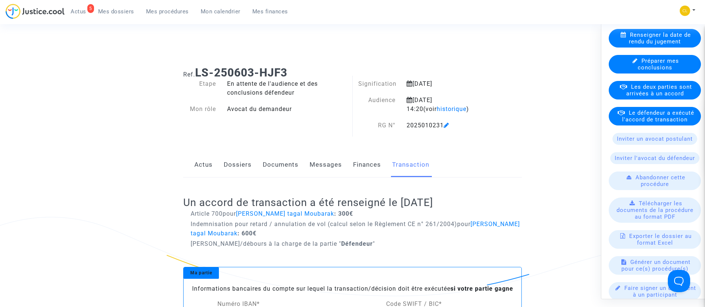
scroll to position [53, 0]
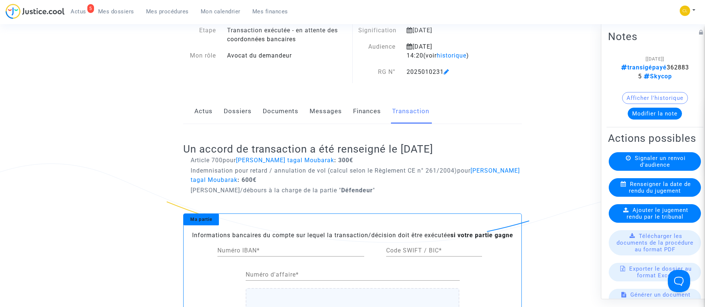
click at [243, 111] on link "Dossiers" at bounding box center [238, 111] width 28 height 25
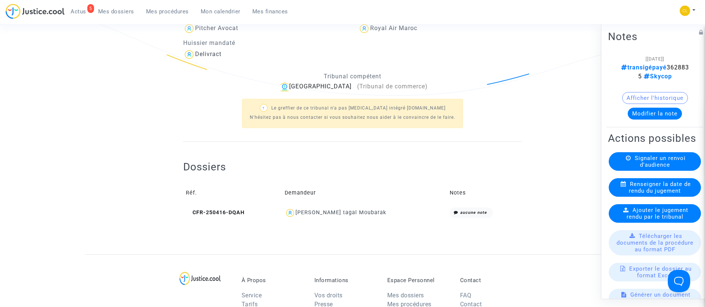
scroll to position [208, 0]
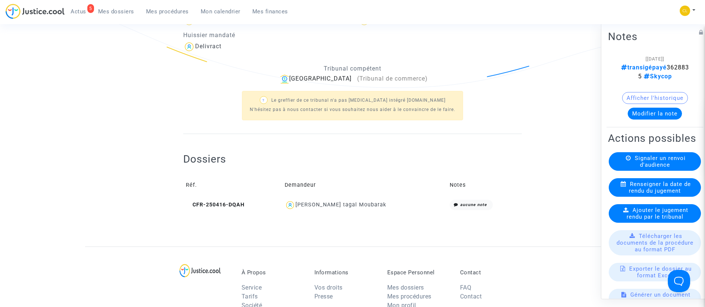
click at [353, 205] on div "Hassan tagal Moubarak" at bounding box center [340, 205] width 91 height 6
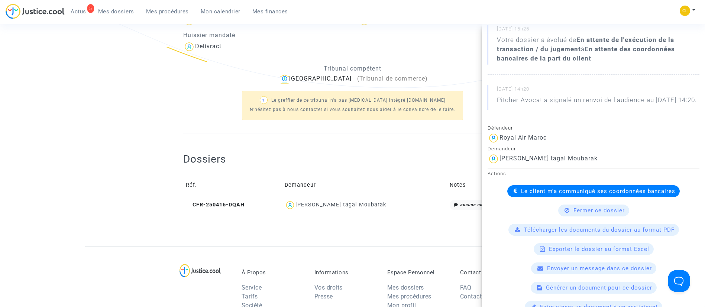
scroll to position [100, 0]
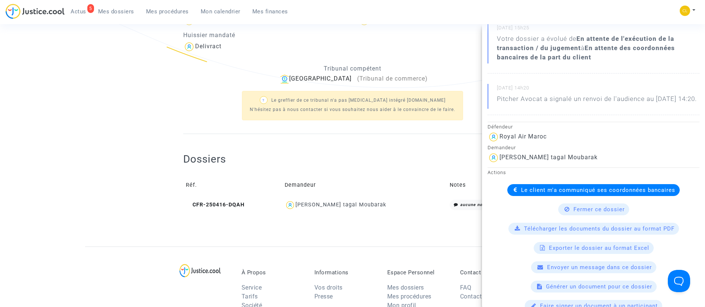
click at [531, 194] on span "Le client m'a communiqué ses coordonnées bancaires" at bounding box center [598, 190] width 154 height 7
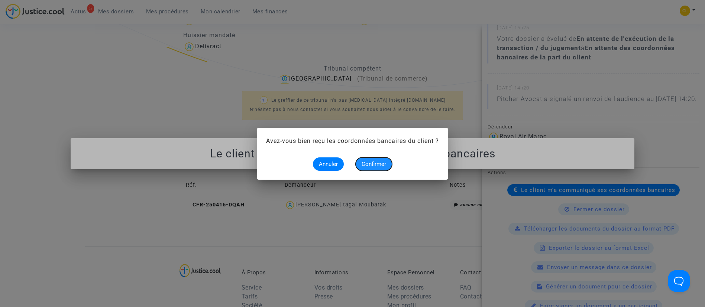
click at [374, 168] on button "Confirmer" at bounding box center [373, 164] width 36 height 13
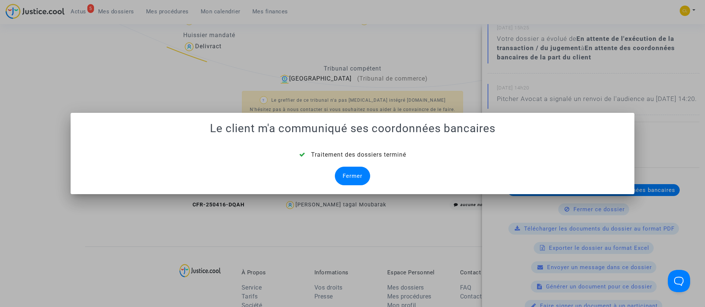
click at [350, 172] on div "Fermer" at bounding box center [352, 176] width 35 height 19
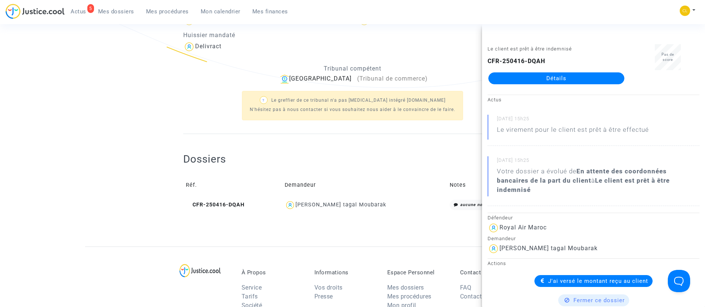
click at [215, 115] on div "? Le greffier de ce tribunal n'a pas encore intégré Justice.cool N'hésitez pas …" at bounding box center [352, 105] width 338 height 43
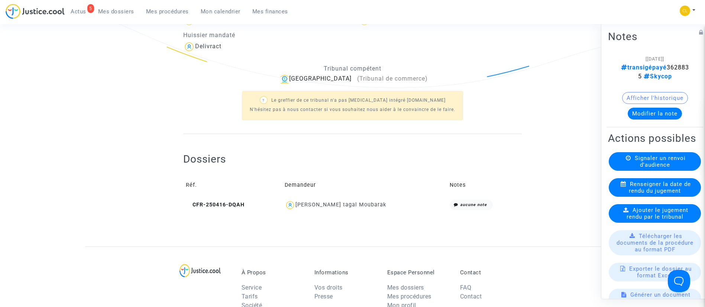
click at [364, 205] on div "Hassan tagal Moubarak" at bounding box center [340, 205] width 91 height 6
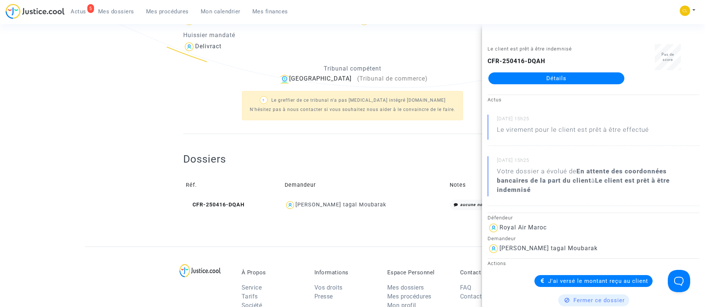
click at [298, 133] on div "Parties prenantes Avocat(s) du/des demandeur(s) Pitcher Avocat Huissier mandaté…" at bounding box center [352, 51] width 338 height 165
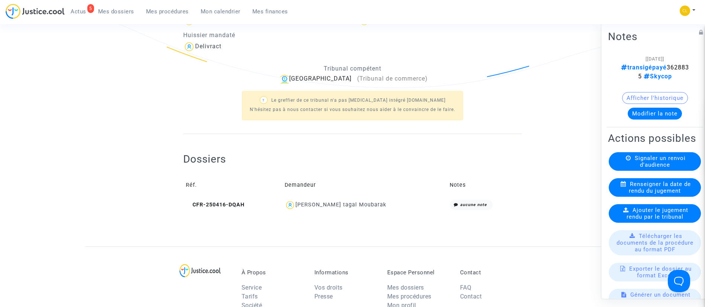
click at [117, 14] on span "Mes dossiers" at bounding box center [116, 11] width 36 height 7
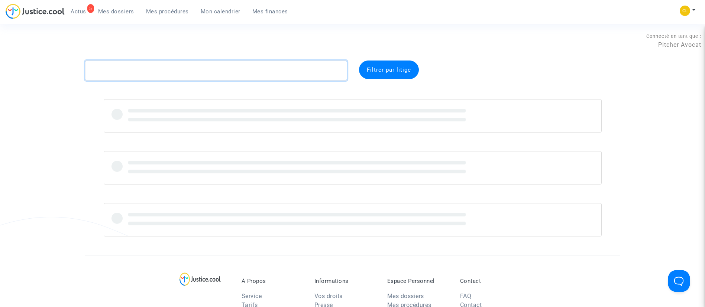
click at [246, 71] on textarea at bounding box center [216, 71] width 262 height 20
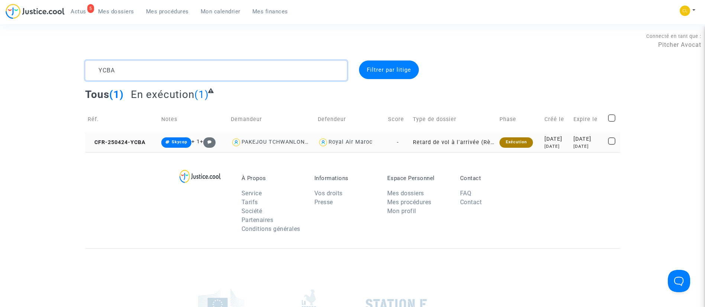
type textarea "YCBA"
click at [571, 140] on td "2025-05-17 5 months ago" at bounding box center [588, 143] width 34 height 20
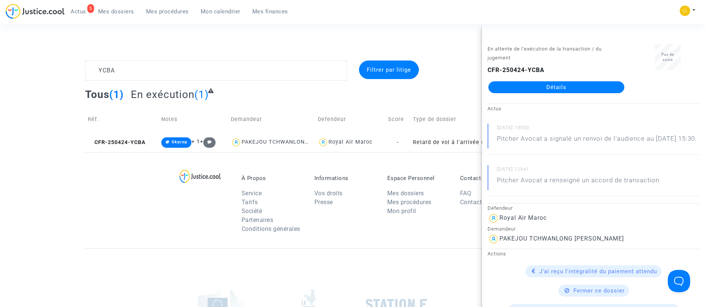
click at [578, 82] on link "Détails" at bounding box center [556, 87] width 136 height 12
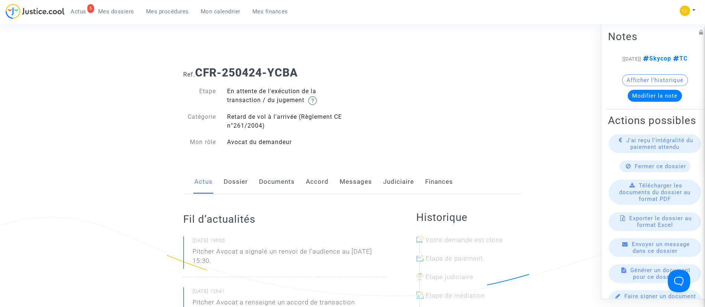
click at [399, 170] on link "Judiciaire" at bounding box center [398, 182] width 31 height 25
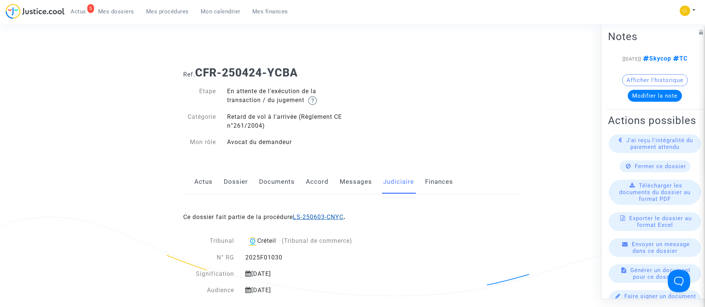
click at [338, 215] on link "LS-250603-CNYC" at bounding box center [318, 217] width 51 height 7
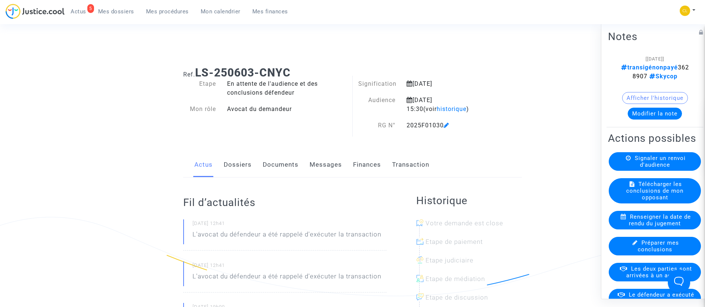
scroll to position [51, 0]
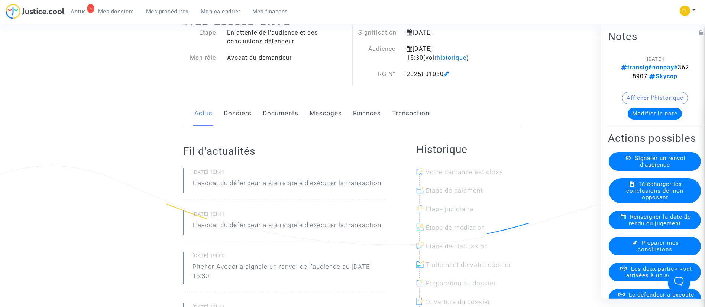
click at [421, 115] on link "Transaction" at bounding box center [410, 113] width 37 height 25
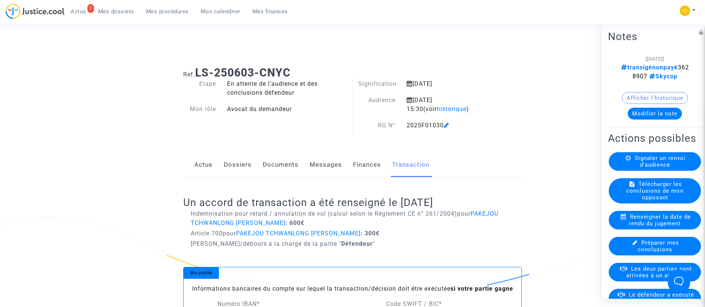
click at [637, 117] on button "Modifier la note" at bounding box center [654, 113] width 54 height 12
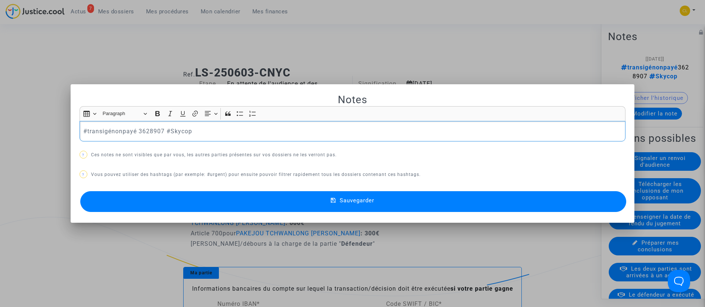
click at [121, 129] on p "#transigénonpayé 3628907 #Skycop" at bounding box center [352, 131] width 538 height 9
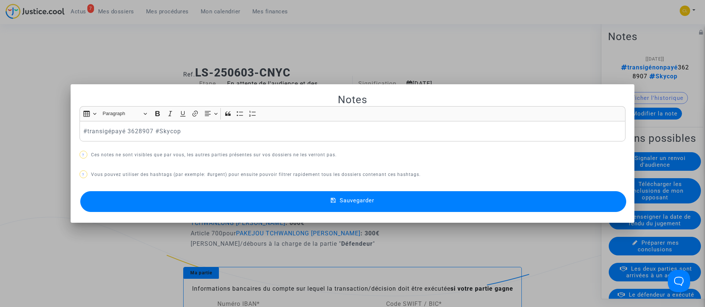
click at [428, 193] on button "Sauvegarder" at bounding box center [353, 201] width 546 height 21
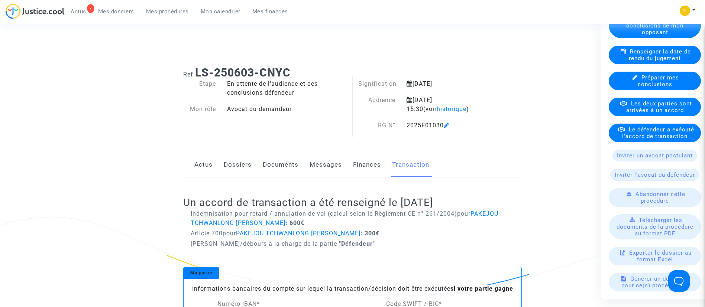
scroll to position [166, 0]
click at [644, 139] on span "Le défendeur a exécuté l'accord de transaction" at bounding box center [658, 132] width 72 height 13
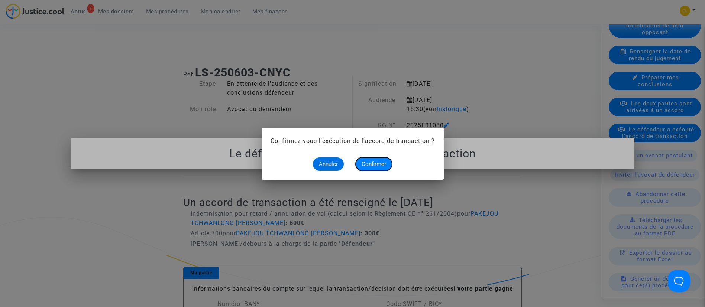
click at [371, 166] on span "Confirmer" at bounding box center [373, 164] width 25 height 7
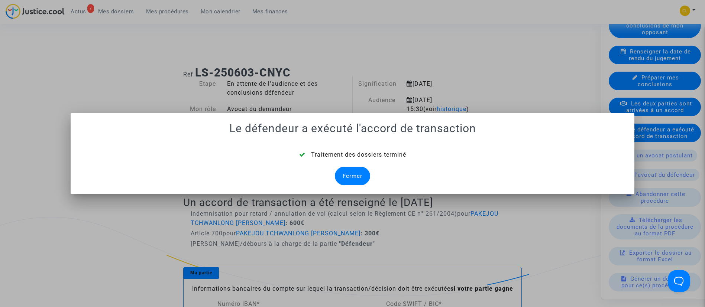
click at [345, 174] on div "Fermer" at bounding box center [352, 176] width 35 height 19
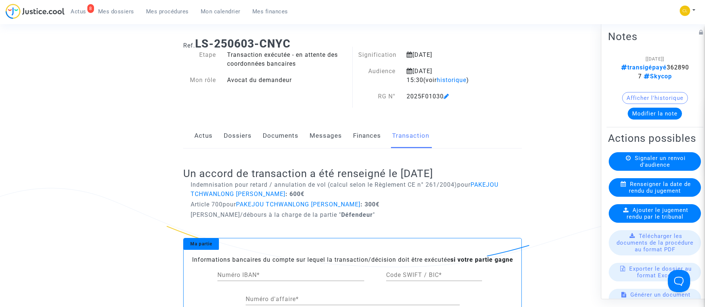
scroll to position [32, 0]
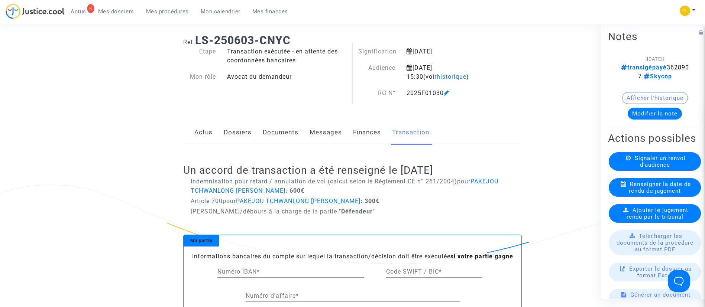
click at [246, 136] on link "Dossiers" at bounding box center [238, 132] width 28 height 25
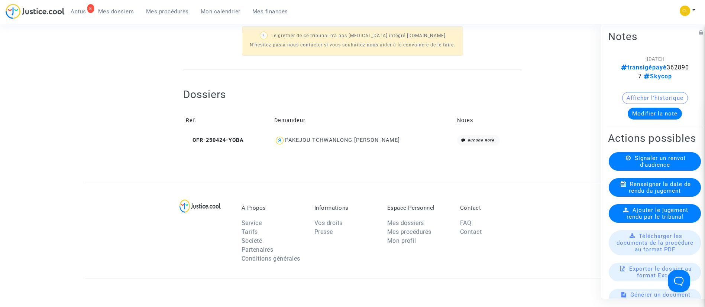
scroll to position [279, 0]
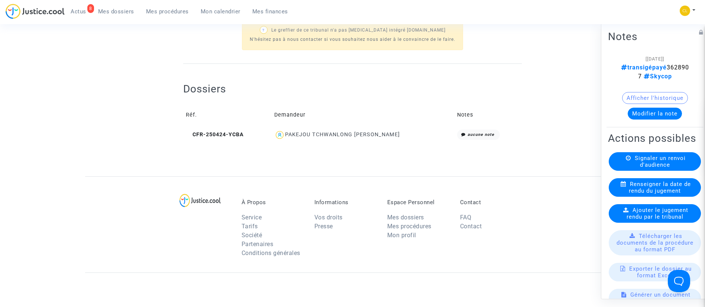
click at [380, 134] on div "PAKEJOU TCHWANLONG ERIC PATRICE" at bounding box center [342, 134] width 115 height 6
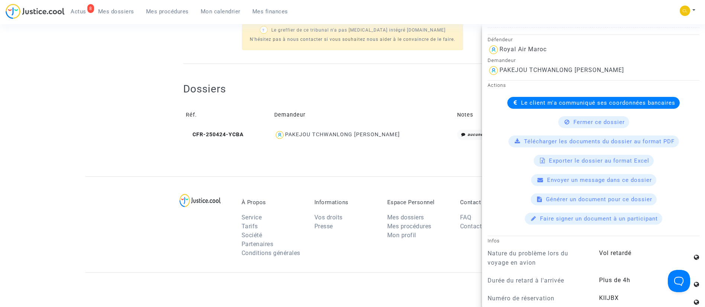
scroll to position [199, 0]
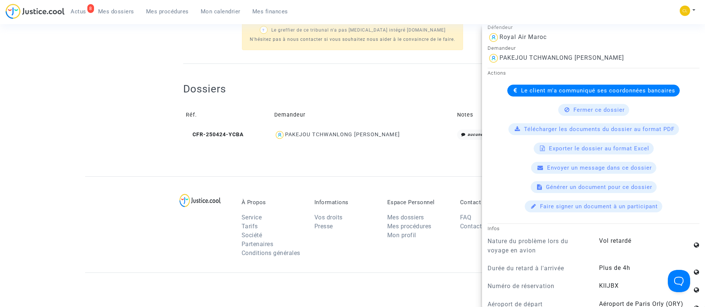
click at [529, 94] on span "Le client m'a communiqué ses coordonnées bancaires" at bounding box center [598, 90] width 154 height 7
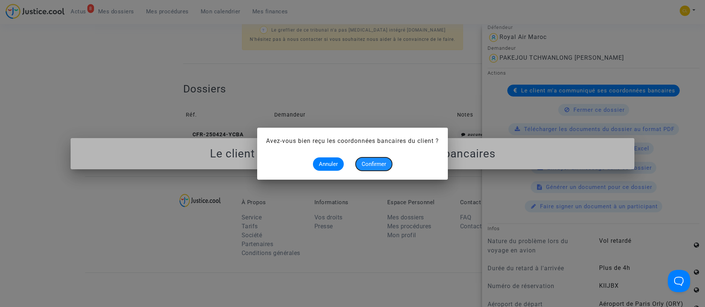
click at [380, 165] on span "Confirmer" at bounding box center [373, 164] width 25 height 7
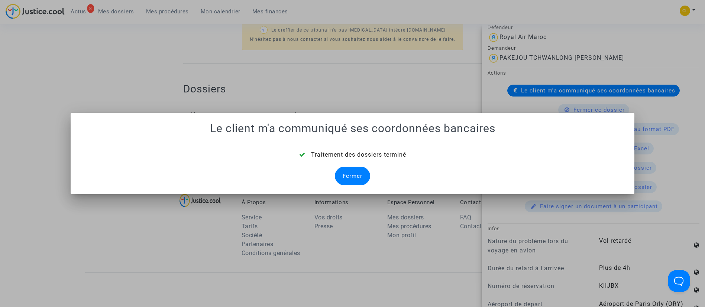
click at [341, 169] on div "Fermer" at bounding box center [352, 176] width 35 height 19
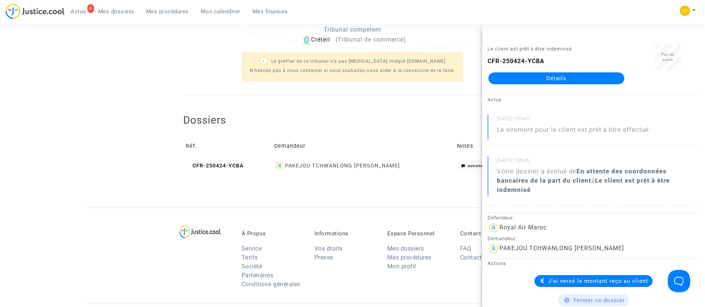
scroll to position [249, 0]
click at [217, 81] on div "? Le greffier de ce tribunal n'a pas encore intégré Justice.cool N'hésitez pas …" at bounding box center [352, 64] width 338 height 43
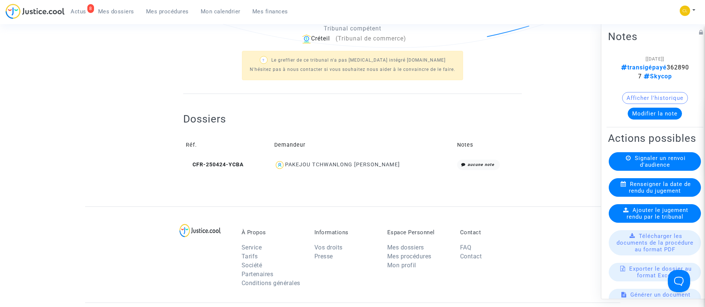
click at [110, 16] on link "Mes dossiers" at bounding box center [116, 11] width 48 height 11
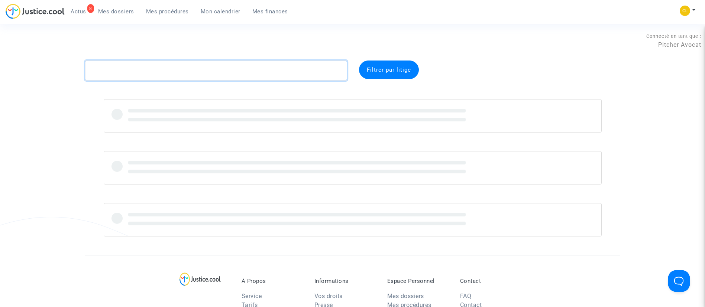
click at [222, 65] on textarea at bounding box center [216, 71] width 262 height 20
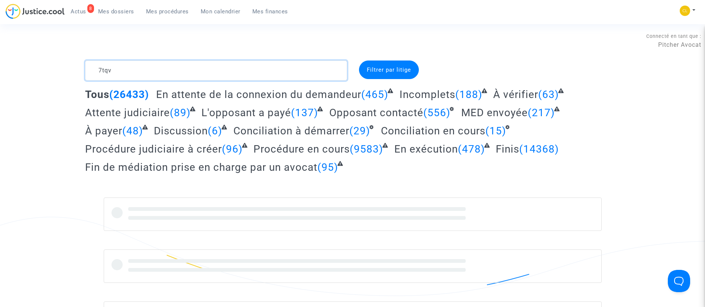
type textarea "7tqv"
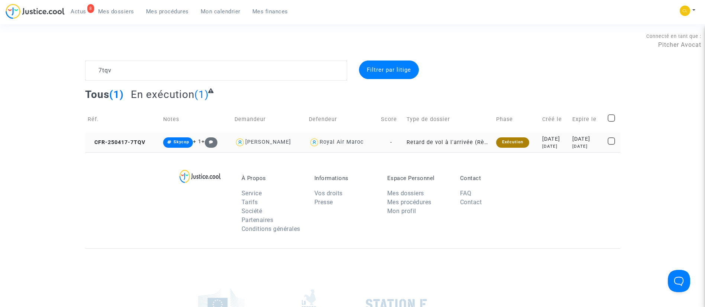
click at [572, 143] on div "5 months ago" at bounding box center [587, 146] width 30 height 6
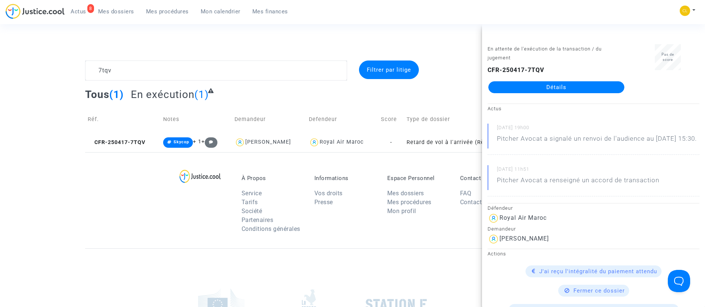
click at [534, 88] on link "Détails" at bounding box center [556, 87] width 136 height 12
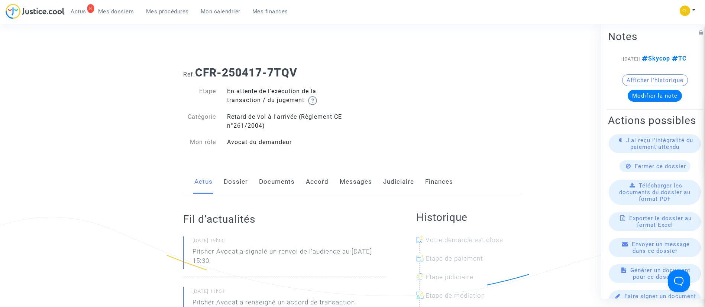
click at [399, 176] on link "Judiciaire" at bounding box center [398, 182] width 31 height 25
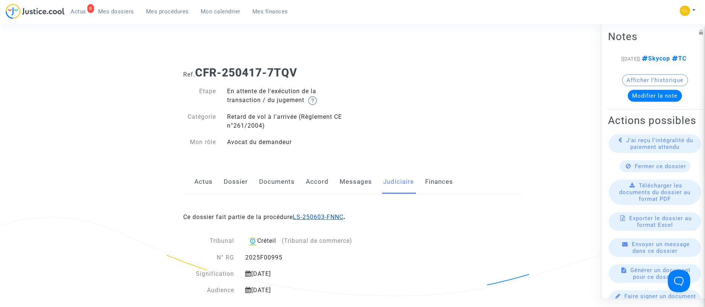
click at [309, 217] on link "LS-250603-FNNC" at bounding box center [318, 217] width 51 height 7
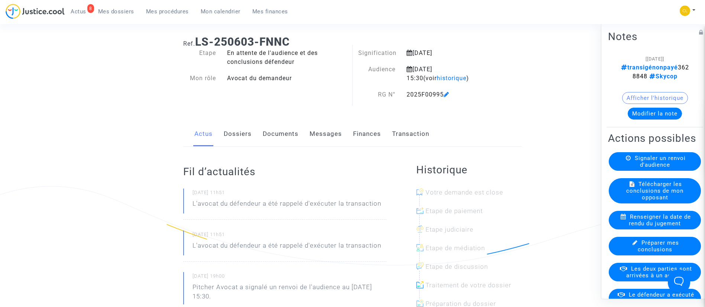
scroll to position [31, 0]
click at [412, 129] on link "Transaction" at bounding box center [410, 133] width 37 height 25
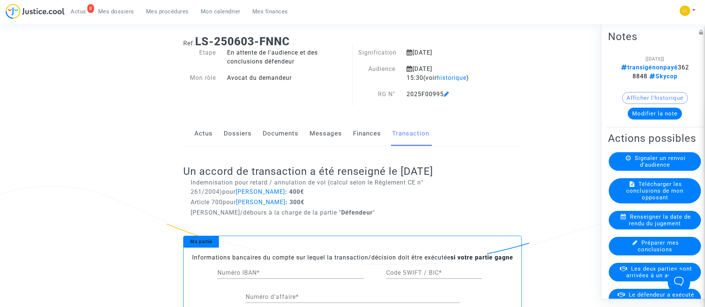
click at [652, 106] on div "Afficher l'historique" at bounding box center [655, 100] width 94 height 16
click at [649, 112] on button "Modifier la note" at bounding box center [654, 113] width 54 height 12
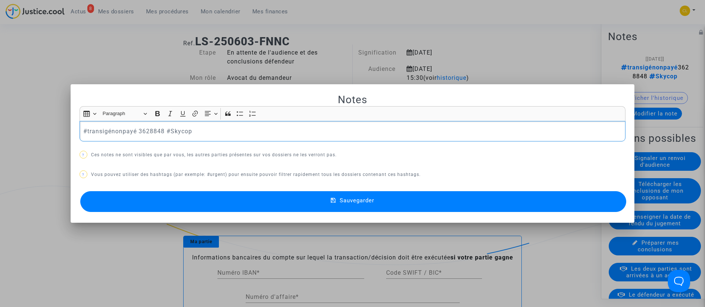
click at [229, 127] on p "#transigépayé 3628848 #Skycop" at bounding box center [352, 131] width 538 height 9
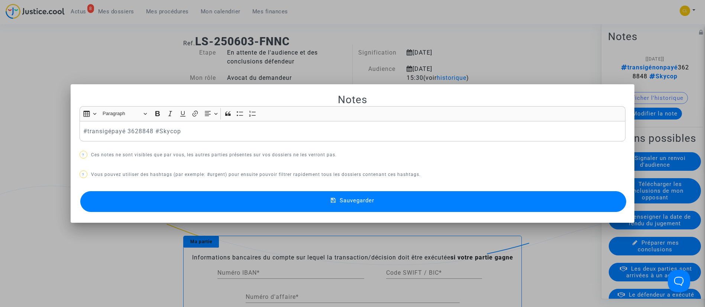
click at [440, 196] on button "Sauvegarder" at bounding box center [353, 201] width 546 height 21
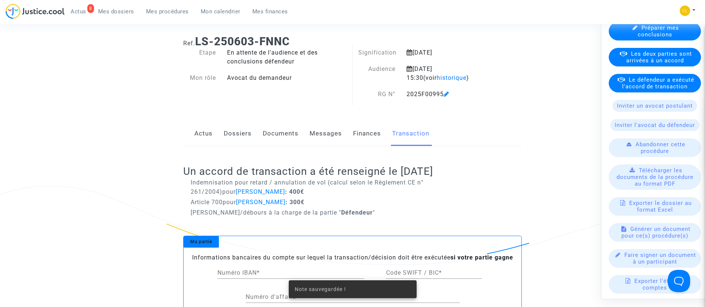
scroll to position [216, 0]
click at [642, 89] on span "Le défendeur a exécuté l'accord de transaction" at bounding box center [658, 82] width 72 height 13
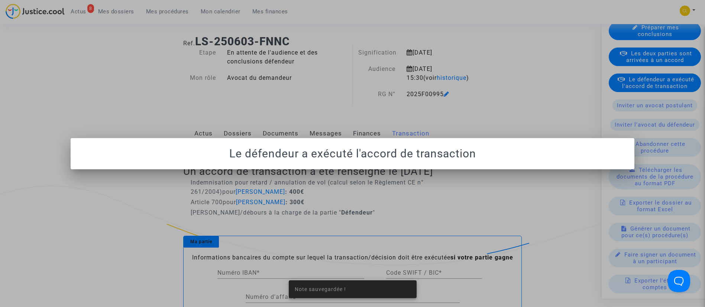
scroll to position [0, 0]
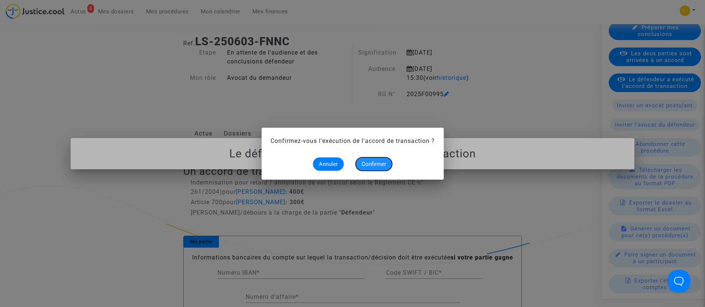
click at [374, 166] on span "Confirmer" at bounding box center [373, 164] width 25 height 7
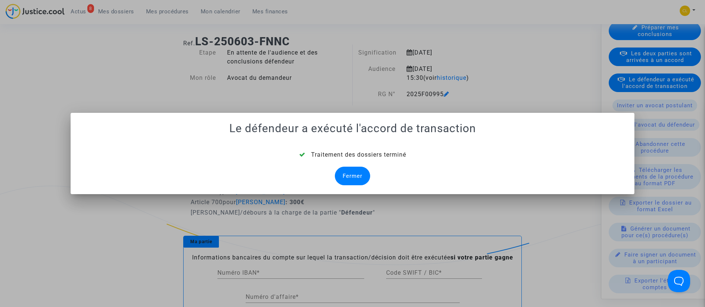
click at [349, 176] on div "Fermer" at bounding box center [352, 176] width 35 height 19
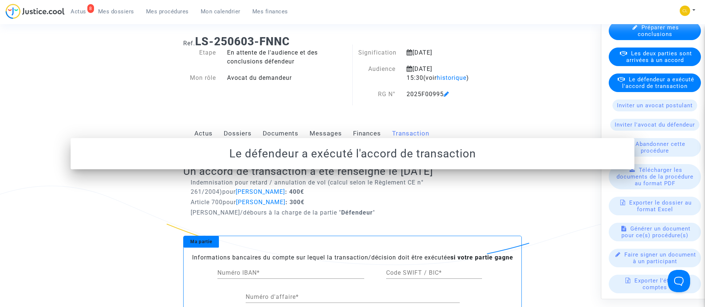
scroll to position [31, 0]
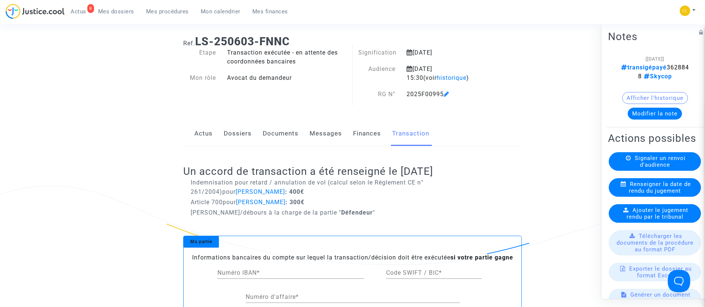
click at [236, 131] on link "Dossiers" at bounding box center [238, 133] width 28 height 25
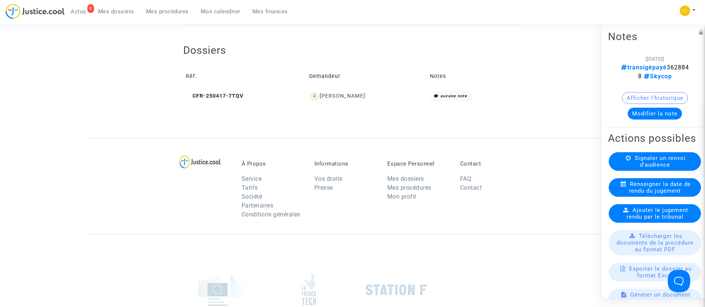
scroll to position [318, 0]
click at [357, 93] on div "Amar Boulerhcha" at bounding box center [342, 95] width 46 height 6
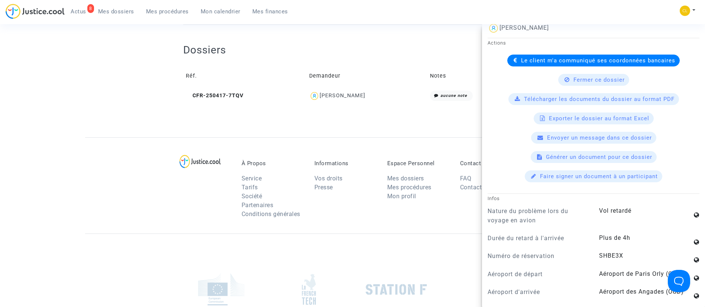
scroll to position [233, 0]
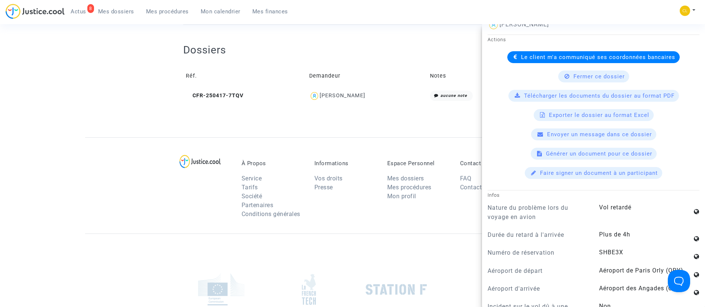
click at [525, 61] on span "Le client m'a communiqué ses coordonnées bancaires" at bounding box center [598, 57] width 154 height 7
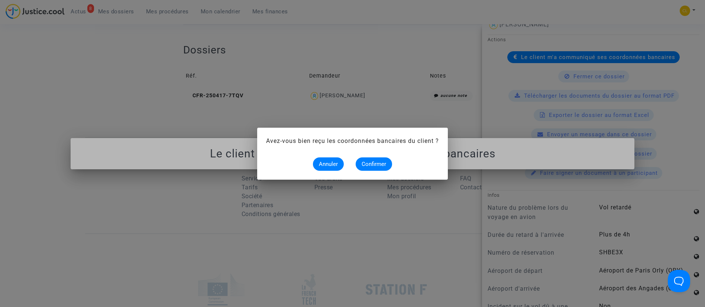
scroll to position [0, 0]
click at [376, 159] on button "Confirmer" at bounding box center [373, 164] width 36 height 13
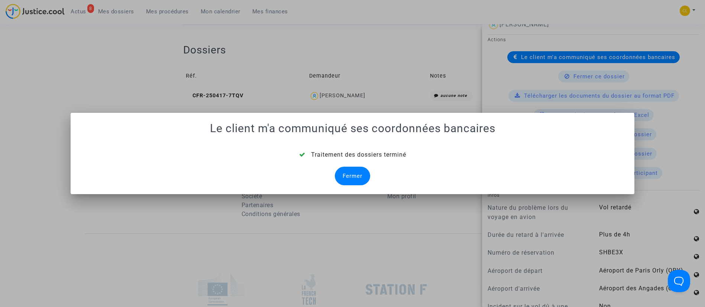
click at [355, 174] on div "Fermer" at bounding box center [352, 176] width 35 height 19
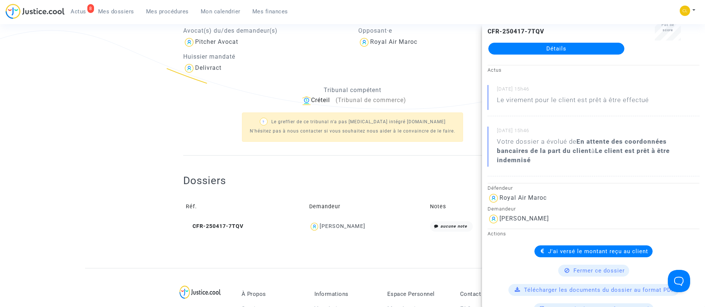
scroll to position [187, 0]
click at [124, 15] on link "Mes dossiers" at bounding box center [116, 11] width 48 height 11
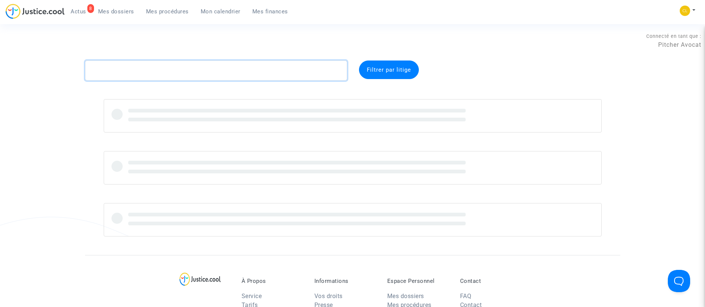
click at [188, 70] on textarea at bounding box center [216, 71] width 262 height 20
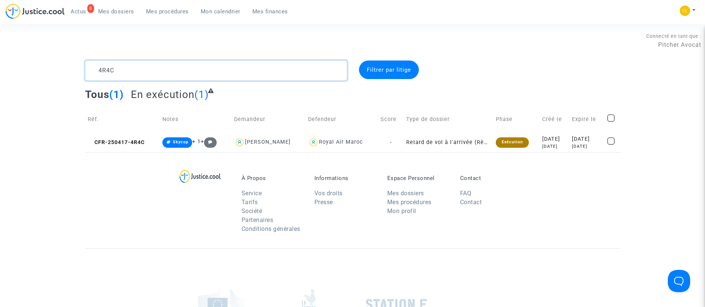
type textarea "4R4C"
click at [553, 137] on div "2025-04-17" at bounding box center [554, 139] width 25 height 8
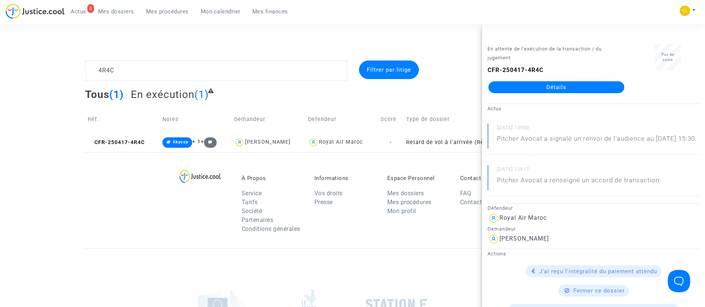
click at [552, 86] on link "Détails" at bounding box center [556, 87] width 136 height 12
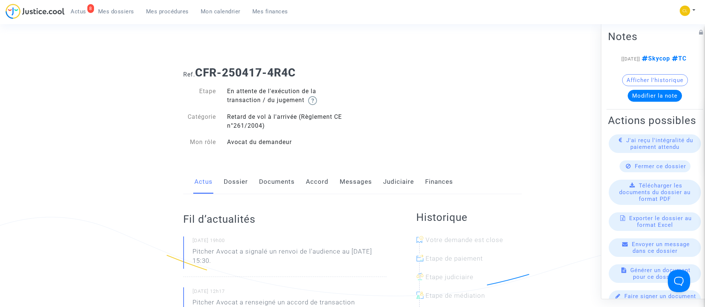
click at [396, 181] on link "Judiciaire" at bounding box center [398, 182] width 31 height 25
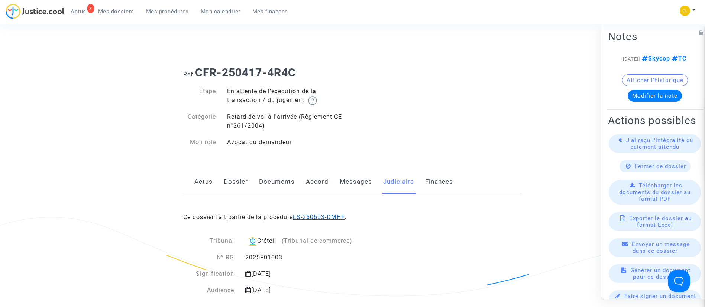
click at [331, 216] on link "LS-250603-DMHF" at bounding box center [319, 217] width 52 height 7
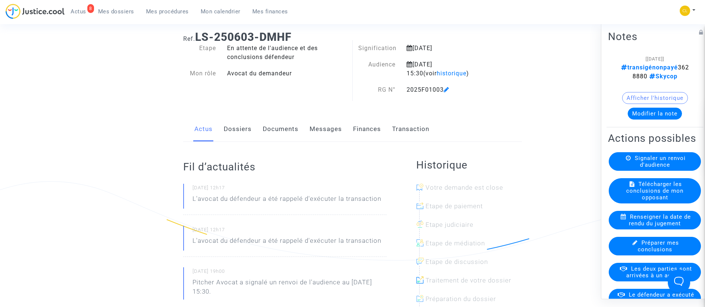
scroll to position [39, 0]
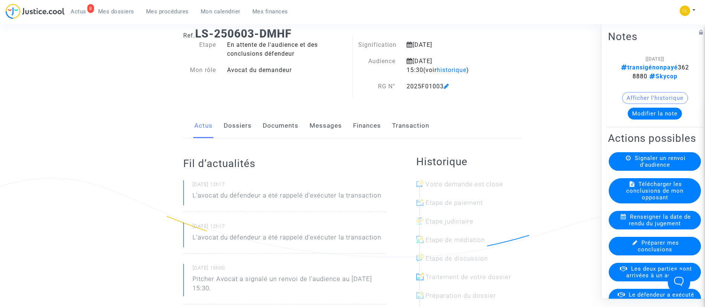
click at [405, 126] on link "Transaction" at bounding box center [410, 126] width 37 height 25
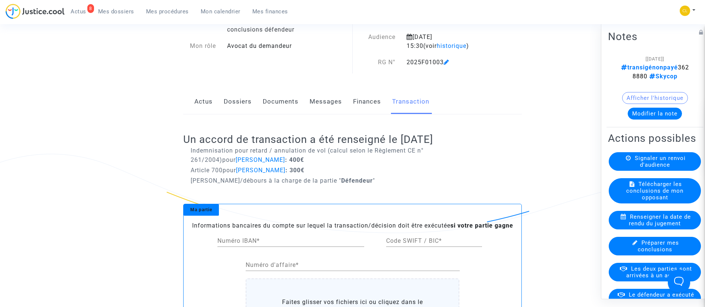
scroll to position [64, 0]
click at [653, 119] on button "Modifier la note" at bounding box center [654, 113] width 54 height 12
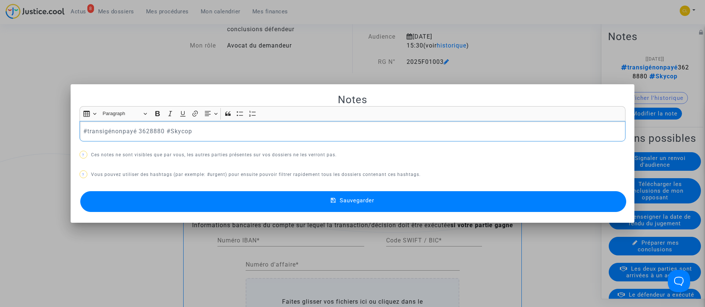
click at [119, 129] on body "8 Actus Mes dossiers Mes procédures Mon calendrier Mes finances Mon profil Chan…" at bounding box center [352, 306] width 705 height 741
click at [215, 133] on p "#transigépayé 3628880 #Skycop" at bounding box center [352, 131] width 538 height 9
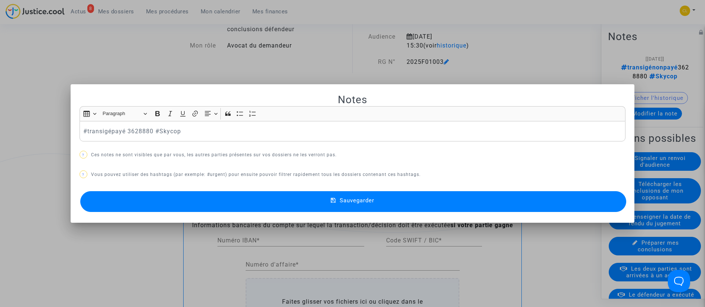
click at [359, 203] on span "Sauvegarder" at bounding box center [357, 200] width 35 height 7
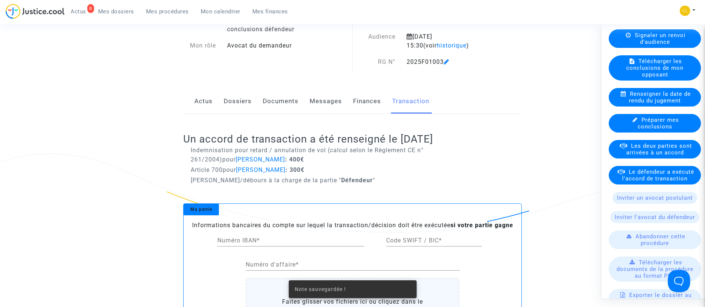
scroll to position [140, 0]
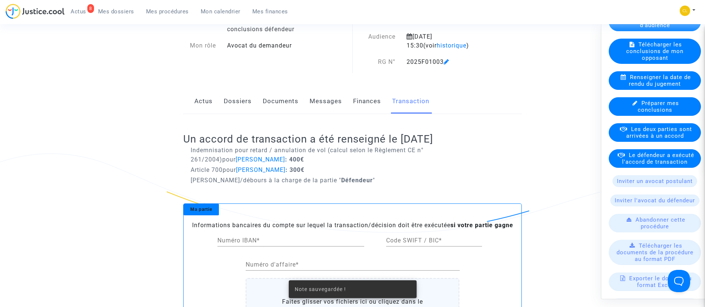
click at [659, 165] on span "Le défendeur a exécuté l'accord de transaction" at bounding box center [658, 158] width 72 height 13
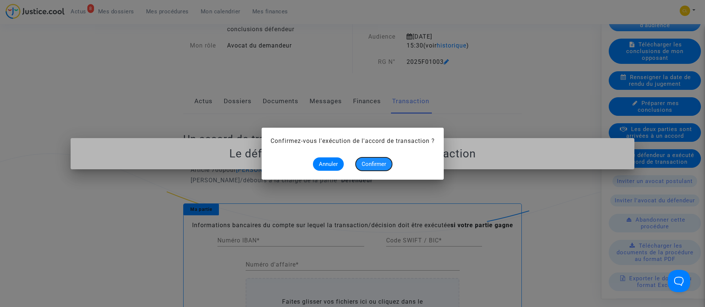
click at [380, 165] on span "Confirmer" at bounding box center [373, 164] width 25 height 7
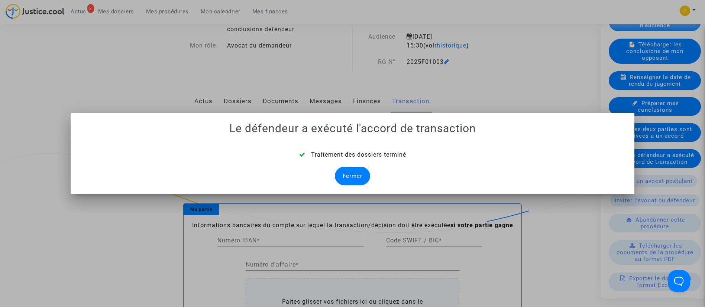
click at [361, 173] on div "Fermer" at bounding box center [352, 176] width 35 height 19
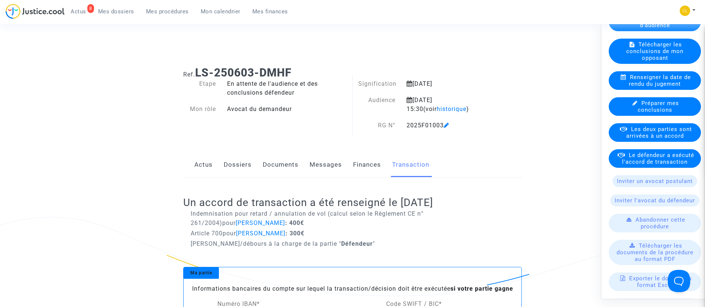
scroll to position [64, 0]
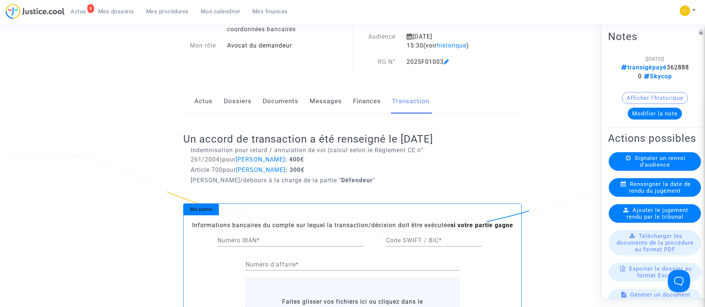
click at [237, 99] on link "Dossiers" at bounding box center [238, 101] width 28 height 25
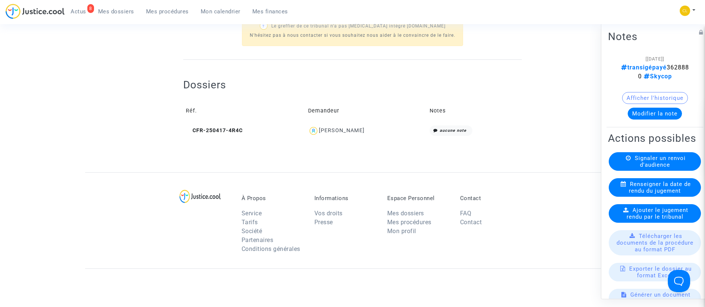
scroll to position [283, 0]
click at [352, 128] on div "Mohammed Erradi" at bounding box center [342, 130] width 46 height 6
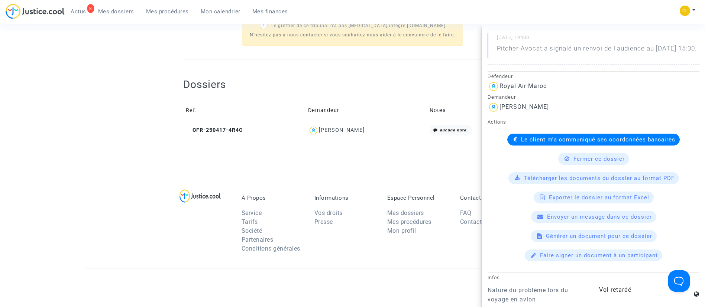
scroll to position [154, 0]
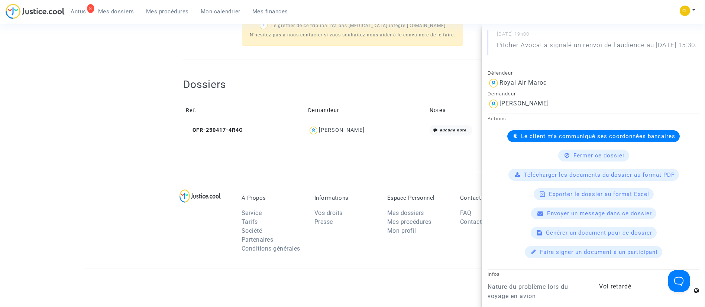
click at [565, 140] on span "Le client m'a communiqué ses coordonnées bancaires" at bounding box center [598, 136] width 154 height 7
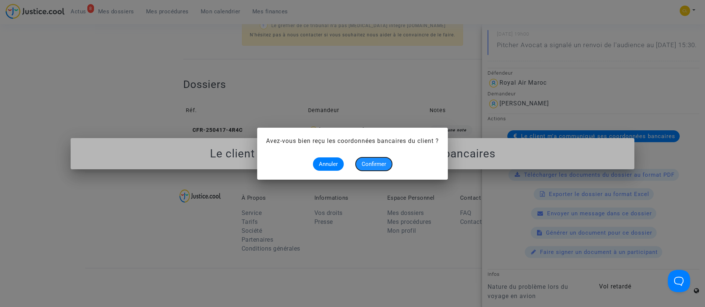
click at [383, 163] on span "Confirmer" at bounding box center [373, 164] width 25 height 7
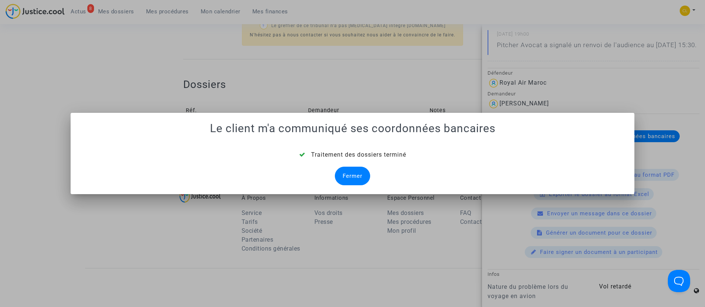
click at [358, 168] on div "Fermer" at bounding box center [352, 176] width 35 height 19
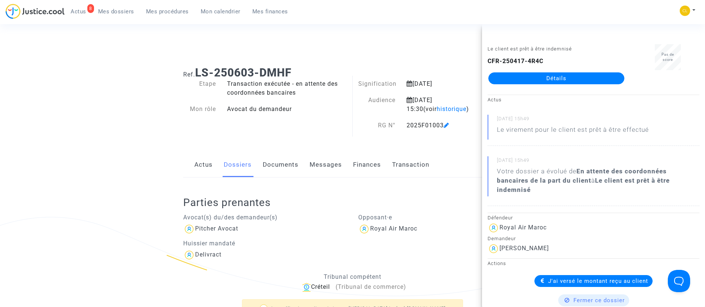
click at [119, 15] on link "Mes dossiers" at bounding box center [116, 11] width 48 height 11
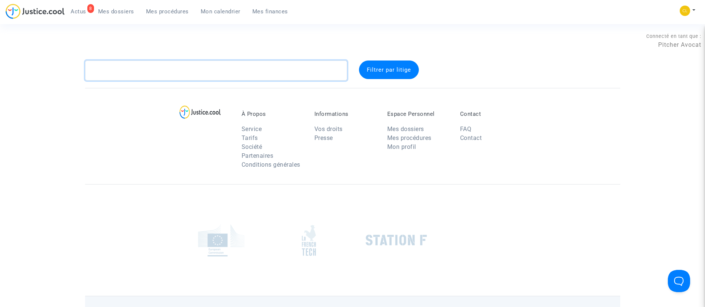
click at [142, 61] on textarea at bounding box center [216, 71] width 262 height 20
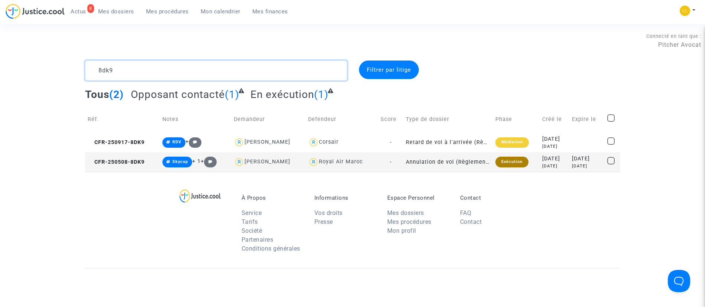
type textarea "8dk9"
click at [569, 156] on td "2025-05-27 4 months ago" at bounding box center [586, 162] width 35 height 20
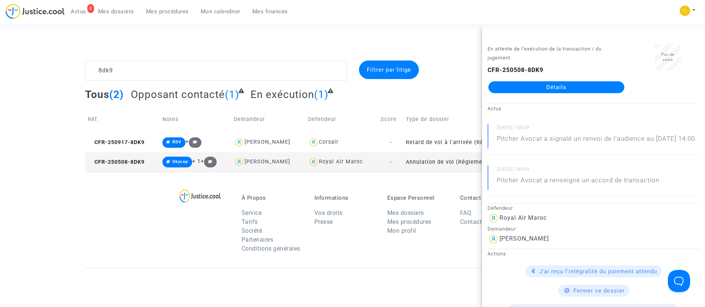
click at [536, 85] on link "Détails" at bounding box center [556, 87] width 136 height 12
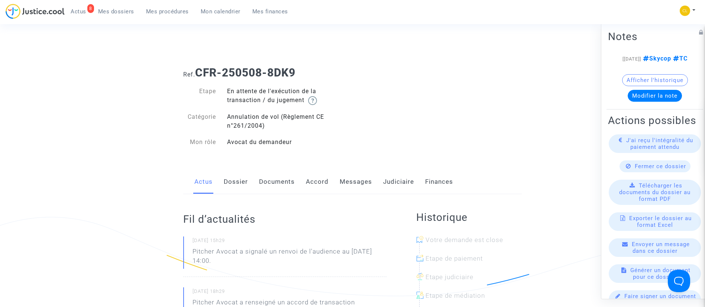
click at [392, 174] on link "Judiciaire" at bounding box center [398, 182] width 31 height 25
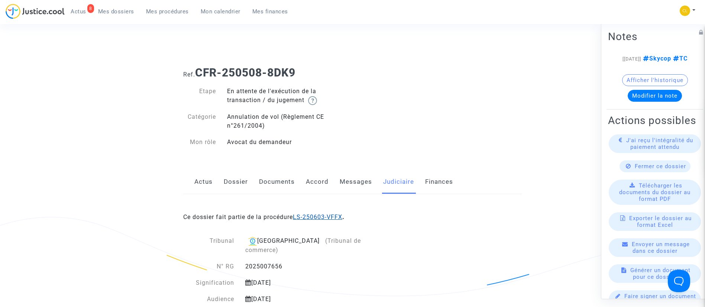
click at [336, 218] on link "LS-250603-VFFX" at bounding box center [317, 217] width 49 height 7
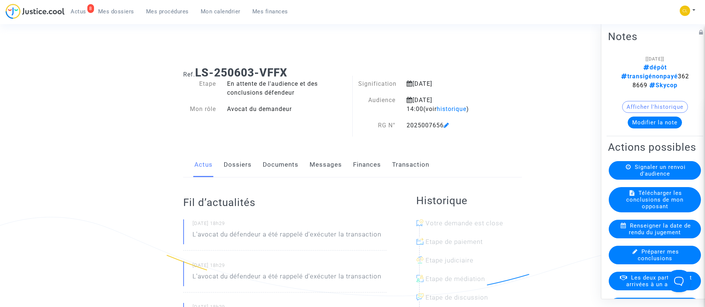
click at [652, 116] on button "Modifier la note" at bounding box center [654, 122] width 54 height 12
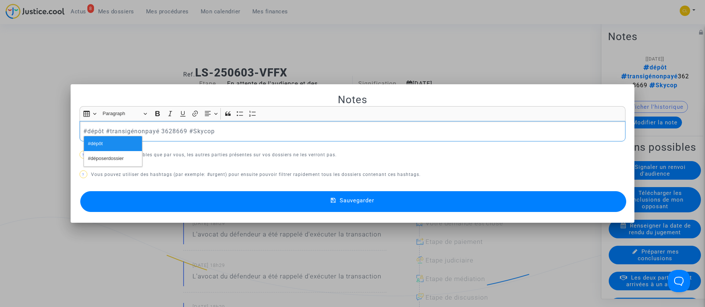
click at [97, 133] on p "#dépôt #transigénonpayé 3628669 #Skycop" at bounding box center [352, 131] width 538 height 9
click at [119, 131] on p "#transigénonpayé 3628669 #Skycop" at bounding box center [352, 131] width 538 height 9
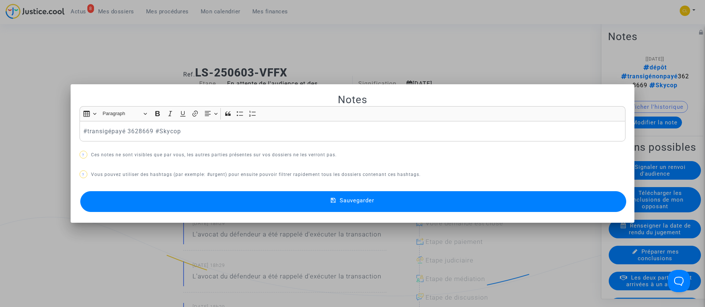
click at [386, 203] on button "Sauvegarder" at bounding box center [353, 201] width 546 height 21
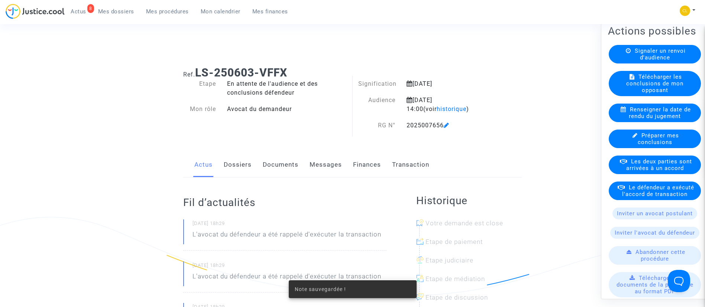
scroll to position [109, 0]
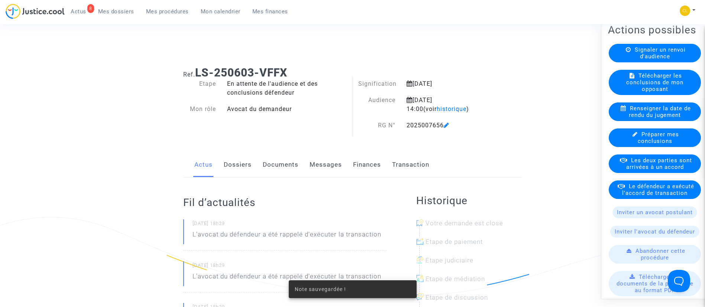
click at [644, 196] on span "Le défendeur a exécuté l'accord de transaction" at bounding box center [658, 189] width 72 height 13
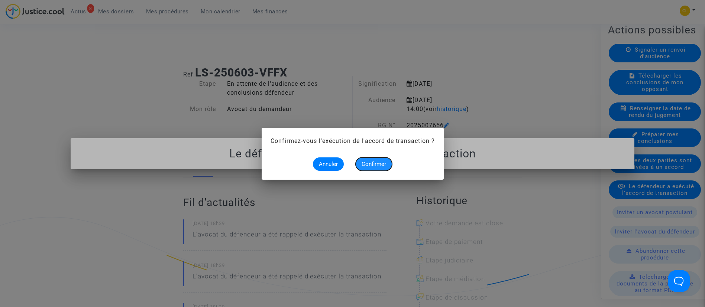
click at [371, 162] on span "Confirmer" at bounding box center [373, 164] width 25 height 7
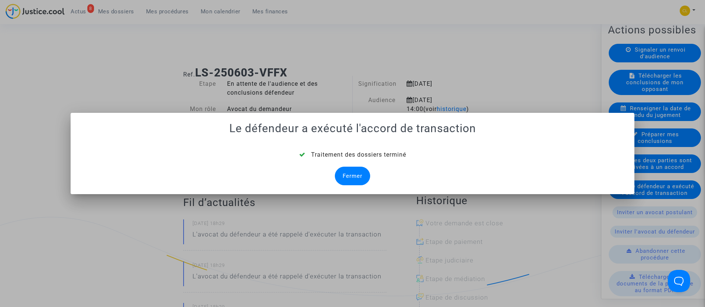
click at [355, 172] on div "Fermer" at bounding box center [352, 176] width 35 height 19
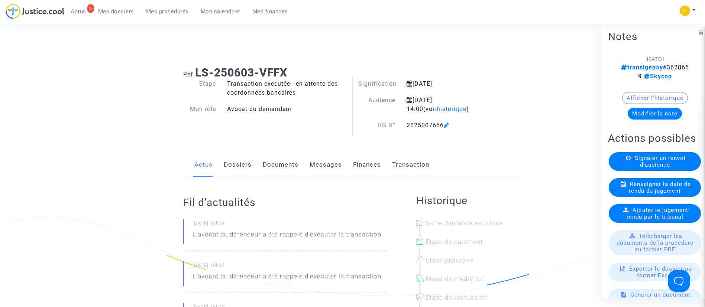
click at [243, 170] on link "Dossiers" at bounding box center [238, 165] width 28 height 25
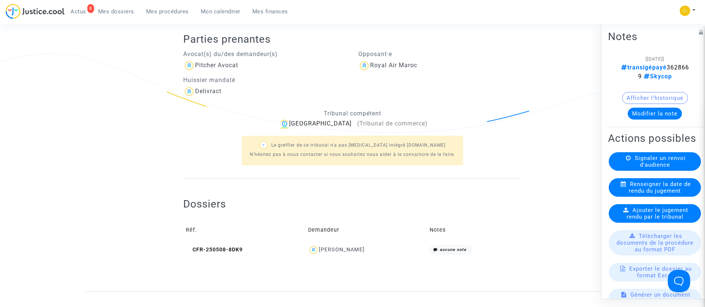
scroll to position [163, 0]
click at [355, 249] on div "Mouad Zahir" at bounding box center [342, 250] width 46 height 6
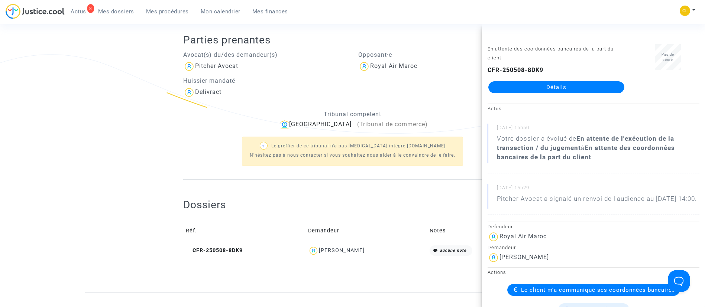
click at [581, 293] on span "Le client m'a communiqué ses coordonnées bancaires" at bounding box center [598, 290] width 154 height 7
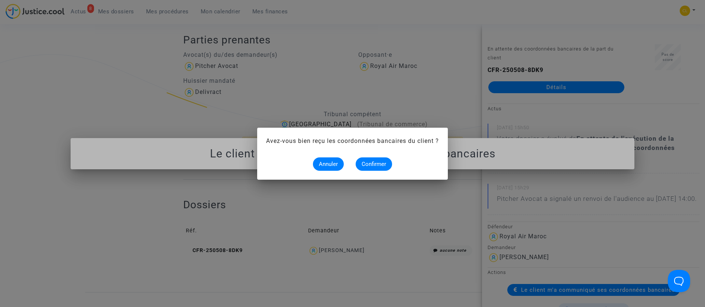
scroll to position [0, 0]
click at [369, 167] on span "Confirmer" at bounding box center [373, 164] width 25 height 7
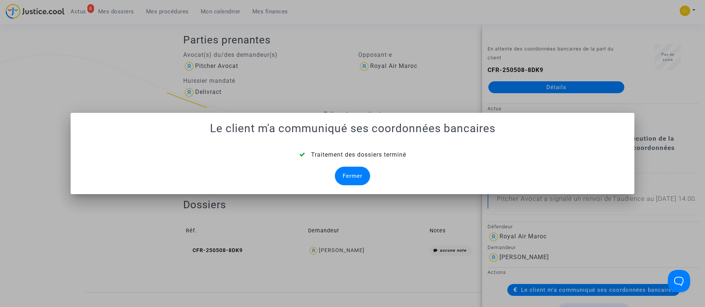
click at [363, 179] on div "Fermer" at bounding box center [352, 176] width 35 height 19
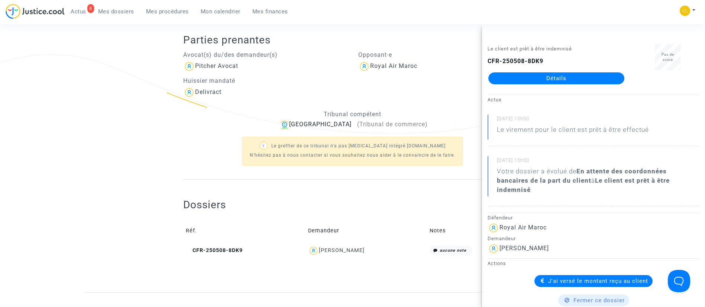
click at [109, 9] on span "Mes dossiers" at bounding box center [116, 11] width 36 height 7
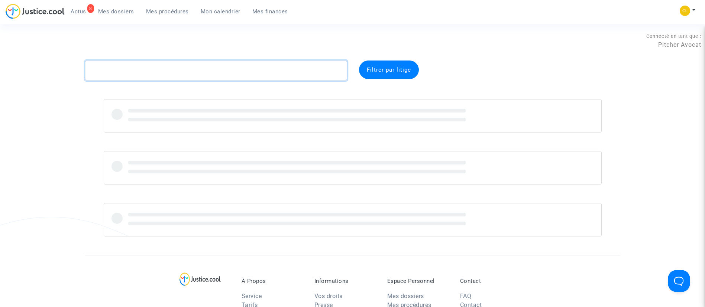
click at [147, 73] on textarea at bounding box center [216, 71] width 262 height 20
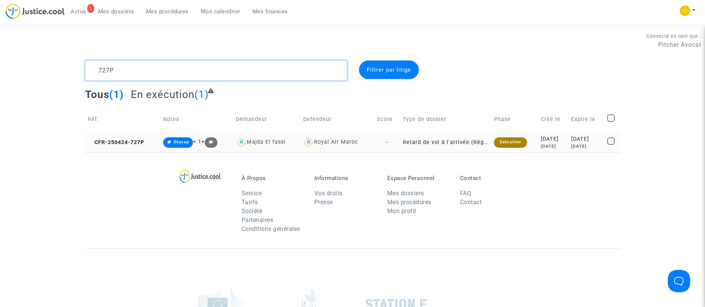
type textarea "727P"
click at [572, 149] on div "5 months ago" at bounding box center [586, 146] width 31 height 6
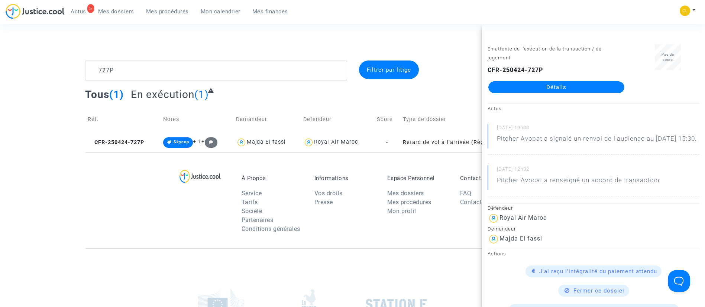
click at [555, 84] on link "Détails" at bounding box center [556, 87] width 136 height 12
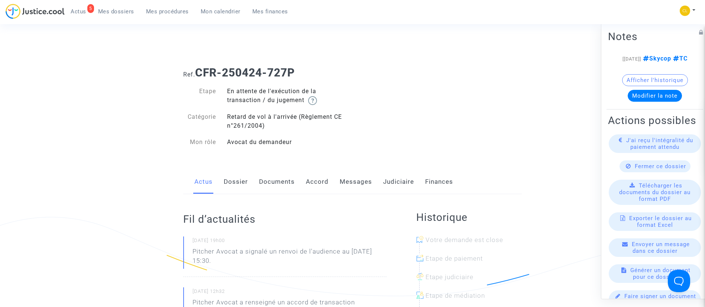
click at [409, 174] on link "Judiciaire" at bounding box center [398, 182] width 31 height 25
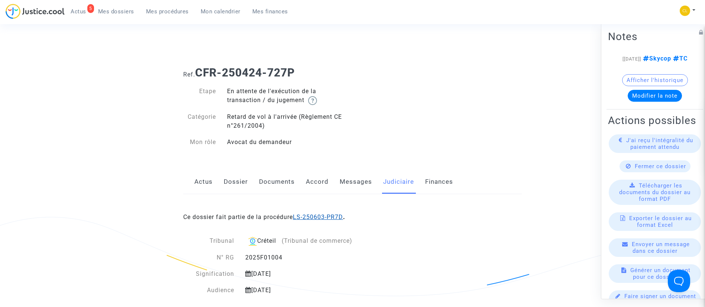
click at [322, 215] on link "LS-250603-PR7D" at bounding box center [318, 217] width 50 height 7
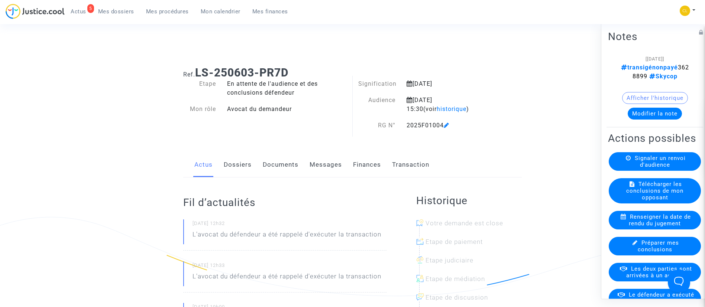
click at [643, 115] on button "Modifier la note" at bounding box center [654, 113] width 54 height 12
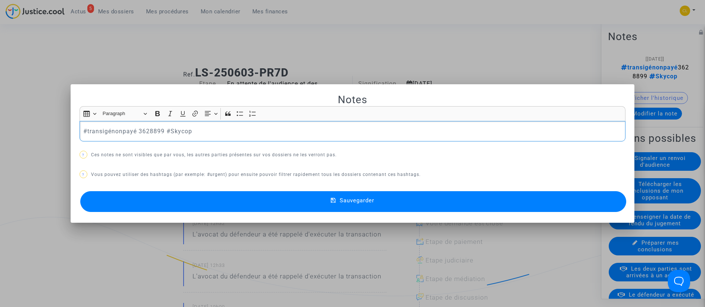
click at [120, 132] on p "#transigénonpayé 3628899 #Skycop" at bounding box center [352, 131] width 538 height 9
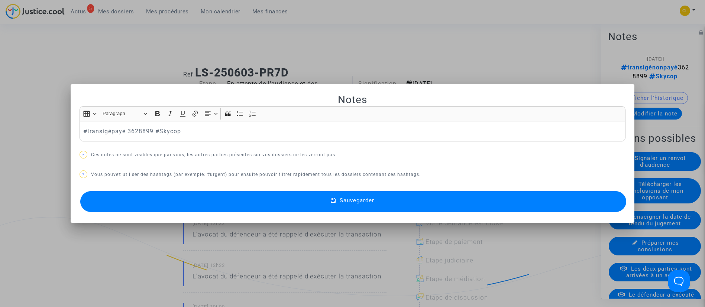
click at [393, 198] on button "Sauvegarder" at bounding box center [353, 201] width 546 height 21
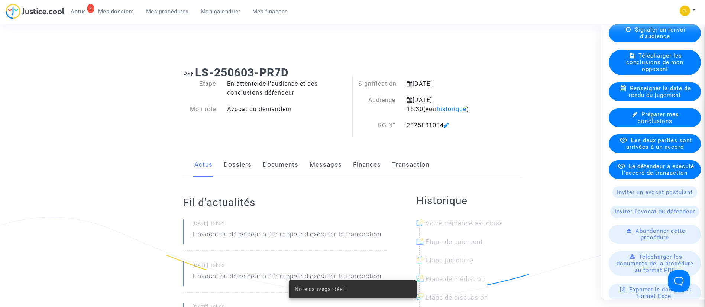
scroll to position [198, 0]
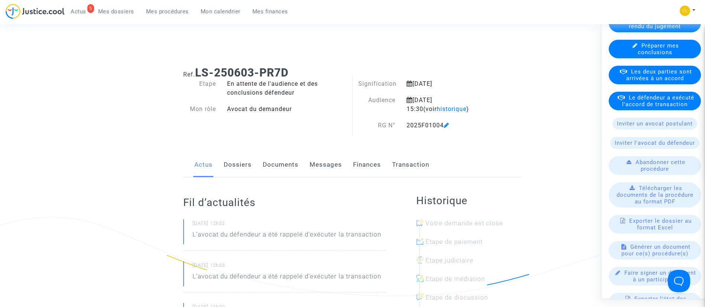
click at [666, 107] on span "Le défendeur a exécuté l'accord de transaction" at bounding box center [658, 100] width 72 height 13
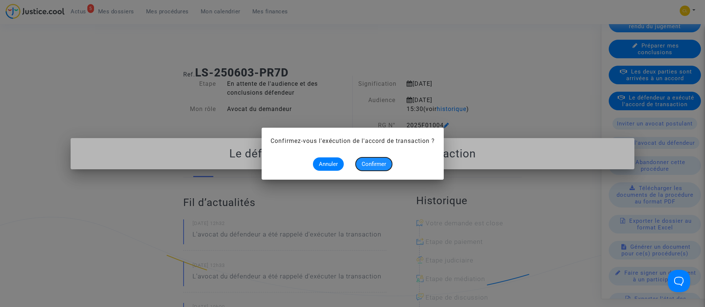
click at [377, 162] on span "Confirmer" at bounding box center [373, 164] width 25 height 7
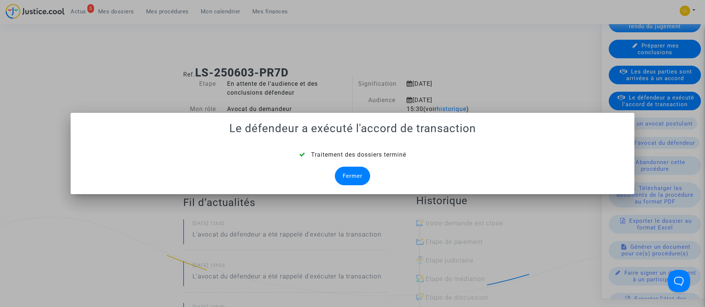
click at [349, 169] on div "Fermer" at bounding box center [352, 176] width 35 height 19
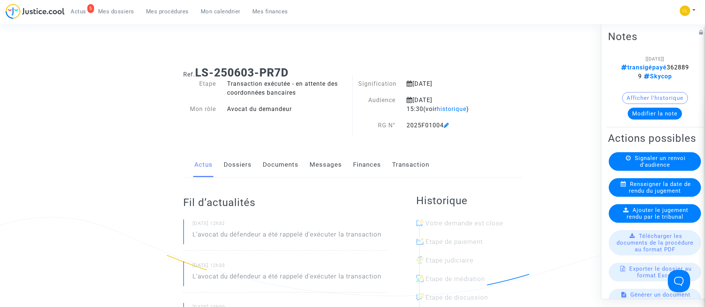
click at [418, 165] on link "Transaction" at bounding box center [410, 165] width 37 height 25
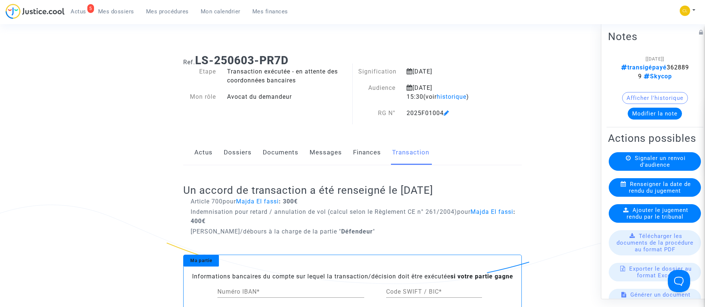
scroll to position [13, 0]
click at [228, 151] on link "Dossiers" at bounding box center [238, 151] width 28 height 25
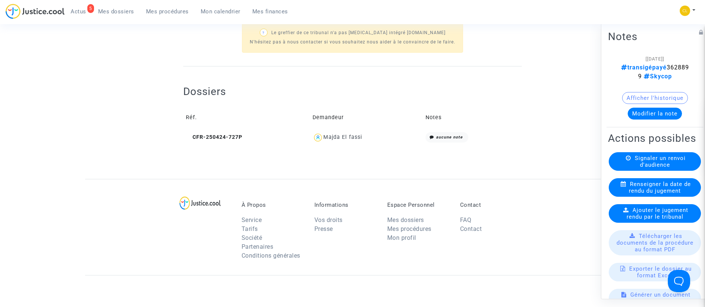
scroll to position [276, 0]
click at [342, 136] on div "Majda El fassi" at bounding box center [342, 137] width 39 height 6
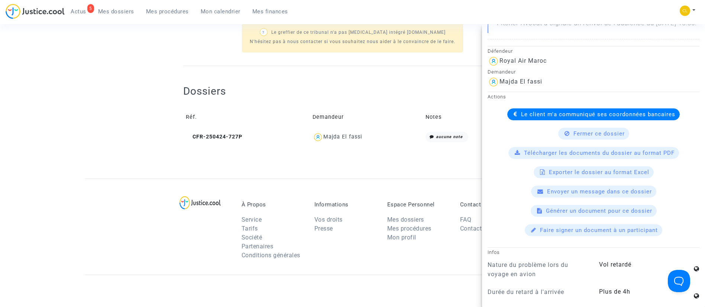
scroll to position [178, 0]
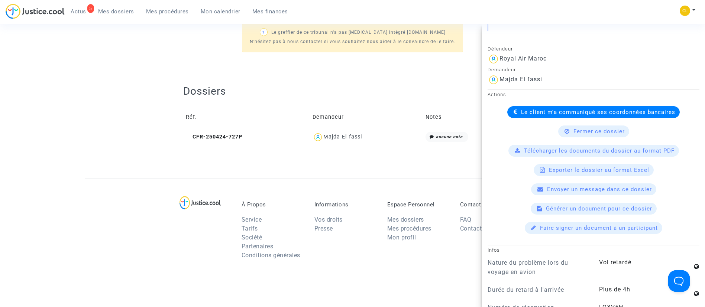
click at [534, 116] on span "Le client m'a communiqué ses coordonnées bancaires" at bounding box center [598, 112] width 154 height 7
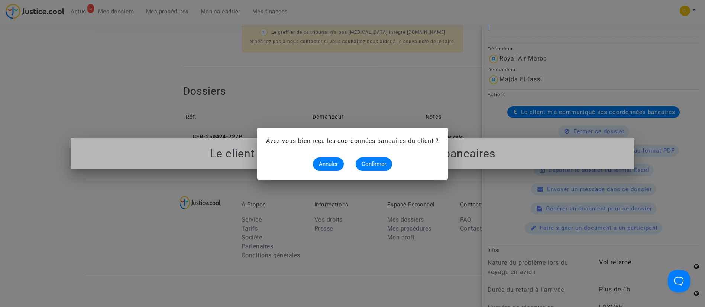
scroll to position [0, 0]
click at [376, 162] on span "Confirmer" at bounding box center [373, 164] width 25 height 7
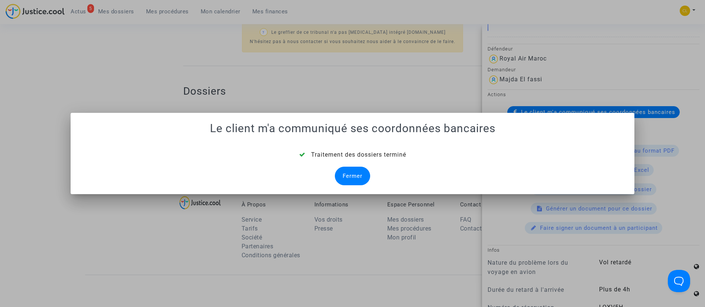
click at [352, 169] on div "Fermer" at bounding box center [352, 176] width 35 height 19
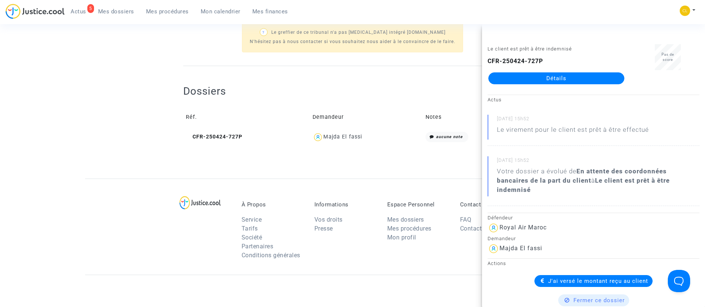
click at [125, 15] on link "Mes dossiers" at bounding box center [116, 11] width 48 height 11
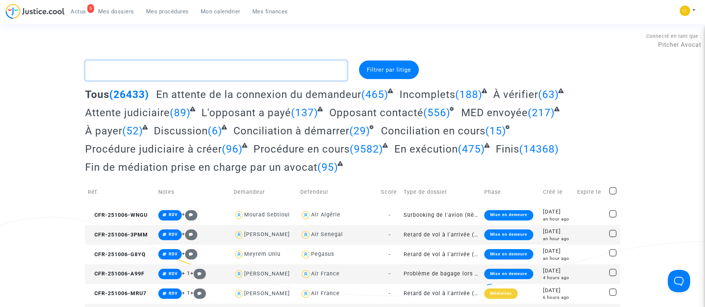
click at [233, 70] on textarea at bounding box center [216, 71] width 262 height 20
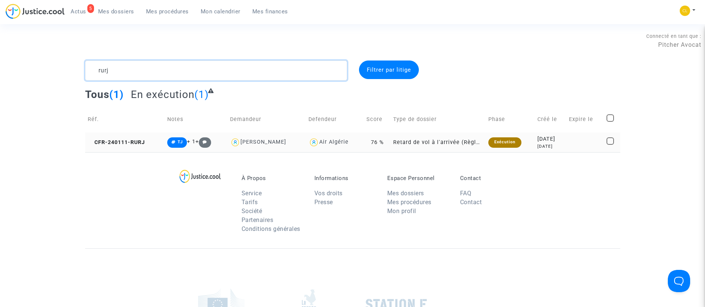
type textarea "rurj"
click at [575, 142] on td at bounding box center [585, 143] width 38 height 20
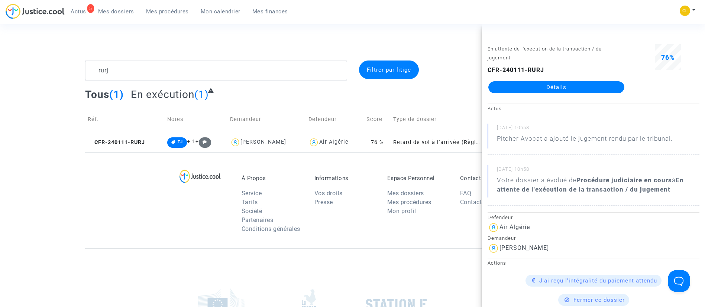
click at [556, 89] on link "Détails" at bounding box center [556, 87] width 136 height 12
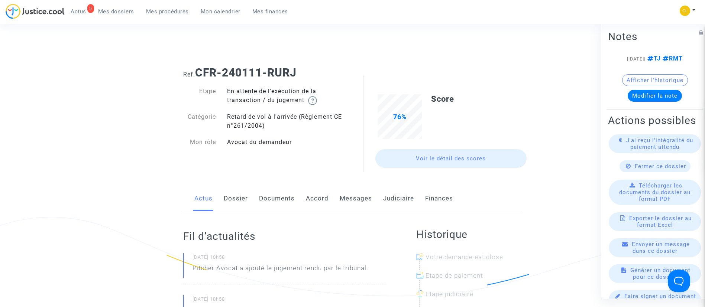
click at [403, 204] on link "Judiciaire" at bounding box center [398, 198] width 31 height 25
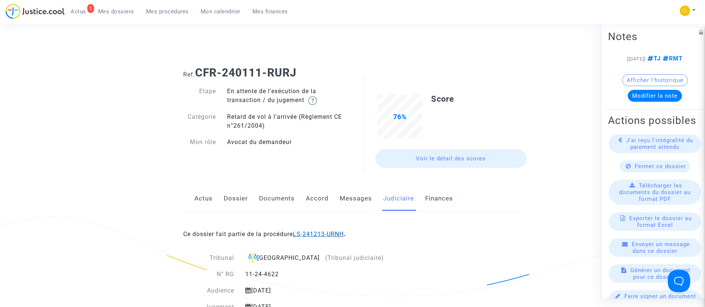
click at [324, 231] on link "LS-241213-URNH" at bounding box center [318, 234] width 51 height 7
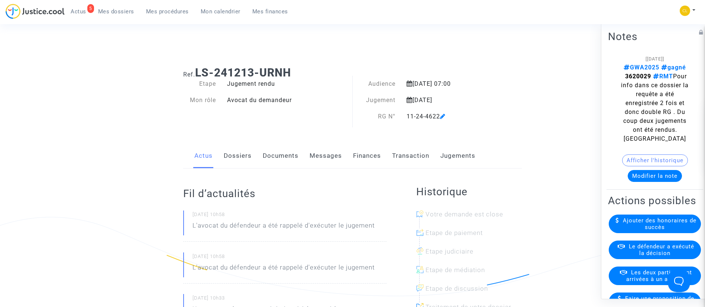
click at [249, 154] on link "Dossiers" at bounding box center [238, 156] width 28 height 25
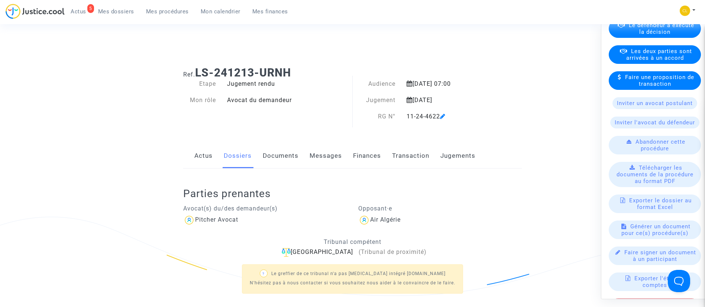
scroll to position [222, 0]
click at [650, 61] on span "Les deux parties sont arrivées à un accord" at bounding box center [659, 53] width 66 height 13
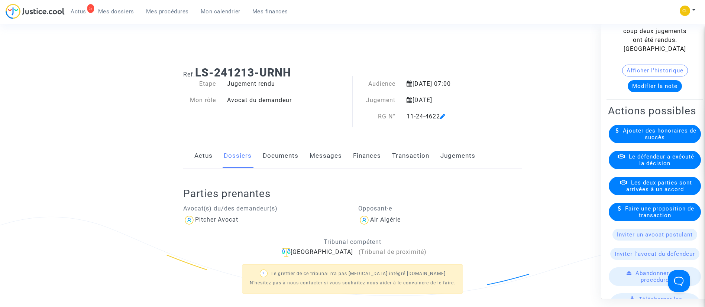
scroll to position [91, 0]
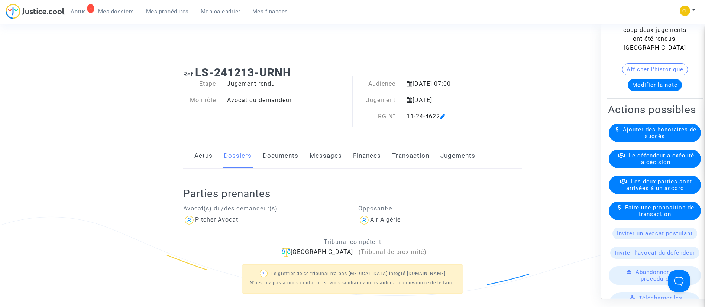
click at [655, 165] on span "Le défendeur a exécuté la décision" at bounding box center [661, 158] width 65 height 13
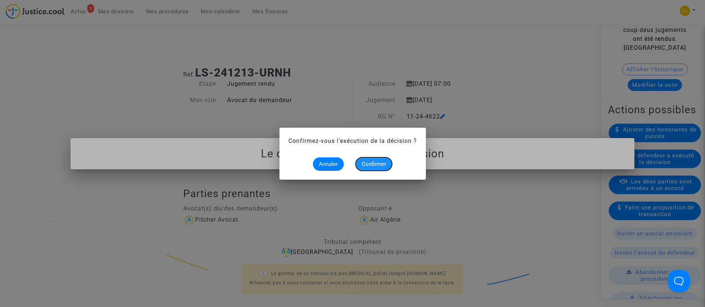
click at [381, 165] on span "Confirmer" at bounding box center [373, 164] width 25 height 7
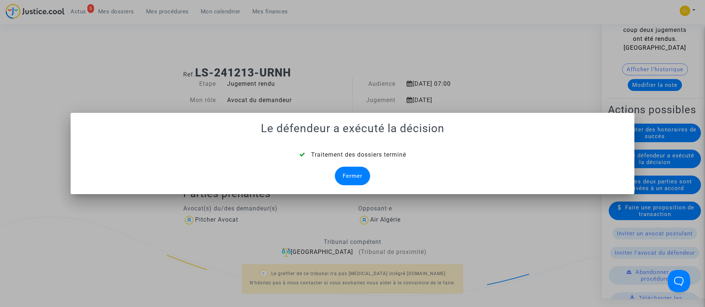
click at [360, 173] on div "Fermer" at bounding box center [352, 176] width 35 height 19
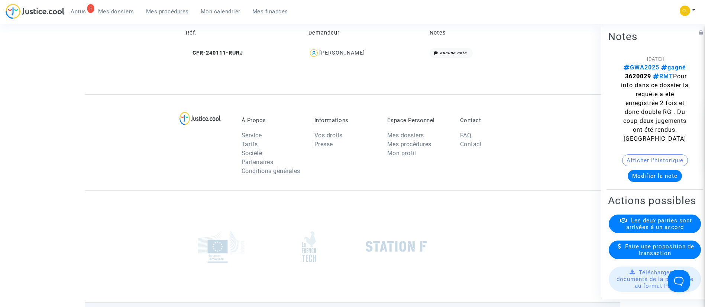
scroll to position [334, 0]
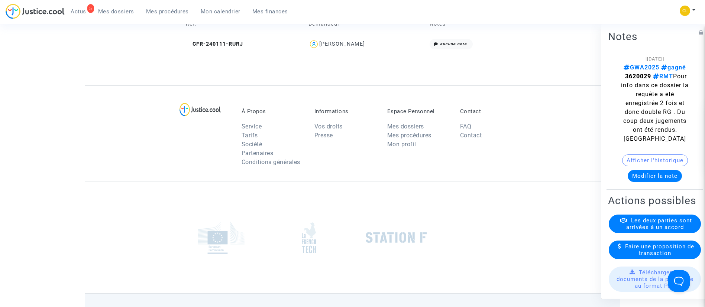
click at [353, 45] on div "Hanissa Boufadene" at bounding box center [342, 44] width 46 height 6
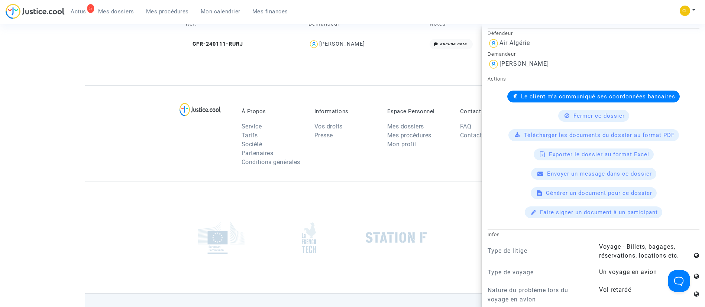
scroll to position [194, 0]
click at [565, 93] on span "Le client m'a communiqué ses coordonnées bancaires" at bounding box center [598, 96] width 154 height 7
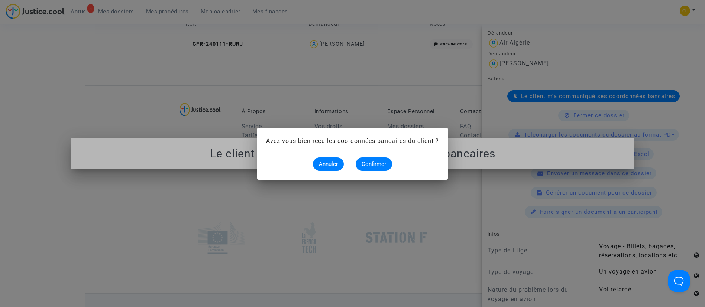
scroll to position [0, 0]
click at [373, 163] on span "Confirmer" at bounding box center [373, 164] width 25 height 7
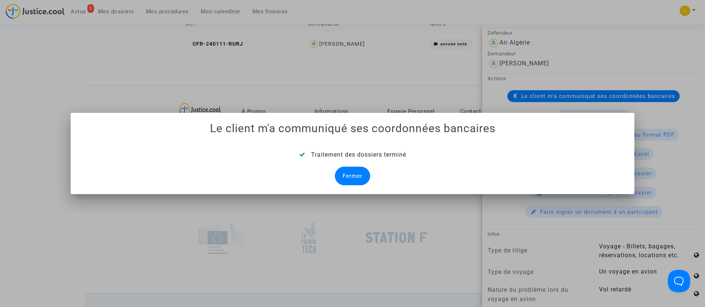
click at [343, 173] on div "Fermer" at bounding box center [352, 176] width 35 height 19
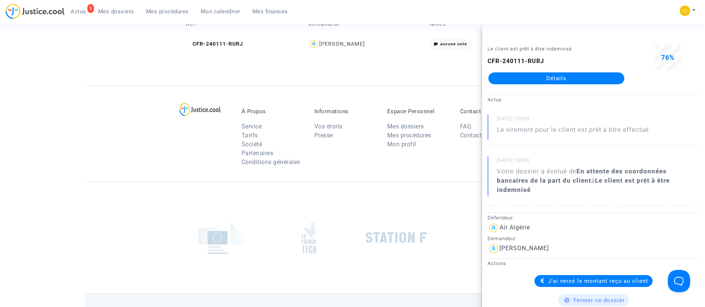
click at [127, 8] on span "Mes dossiers" at bounding box center [116, 11] width 36 height 7
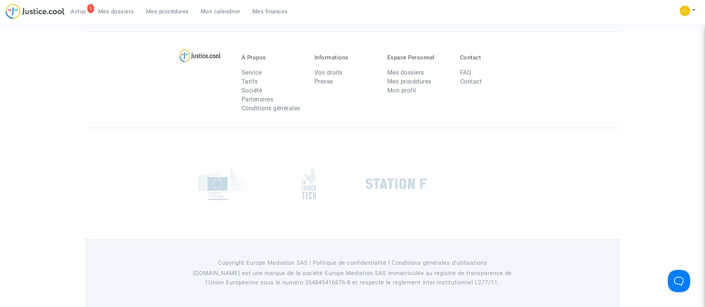
scroll to position [56, 0]
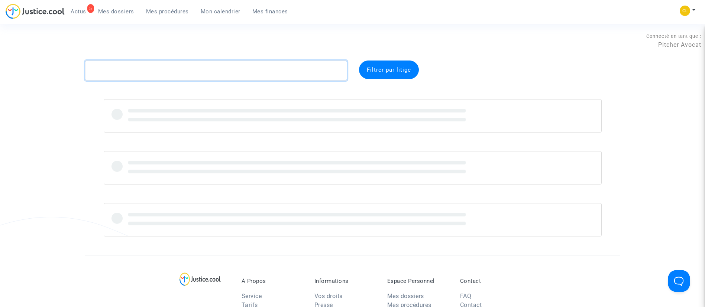
click at [172, 74] on textarea at bounding box center [216, 71] width 262 height 20
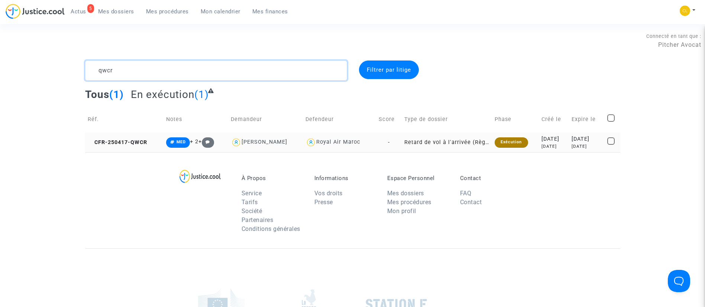
type textarea "qwcr"
click at [587, 139] on div "2025-05-20" at bounding box center [586, 139] width 30 height 8
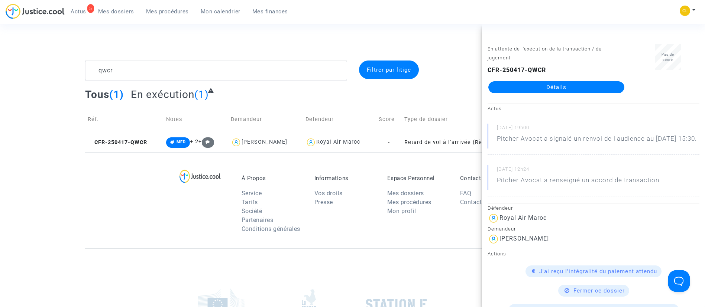
click at [549, 83] on link "Détails" at bounding box center [556, 87] width 136 height 12
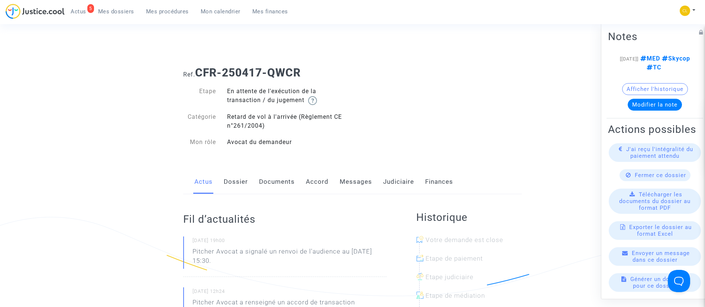
click at [400, 180] on link "Judiciaire" at bounding box center [398, 182] width 31 height 25
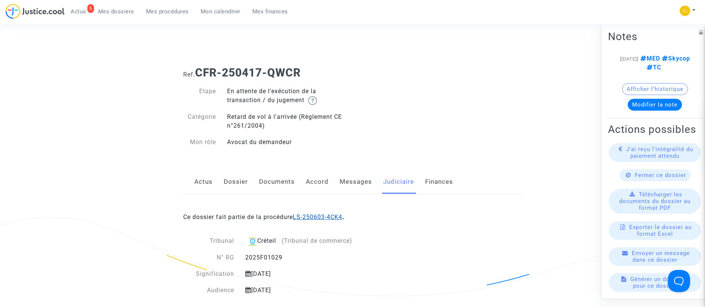
click at [327, 215] on link "LS-250603-4CK4" at bounding box center [317, 217] width 49 height 7
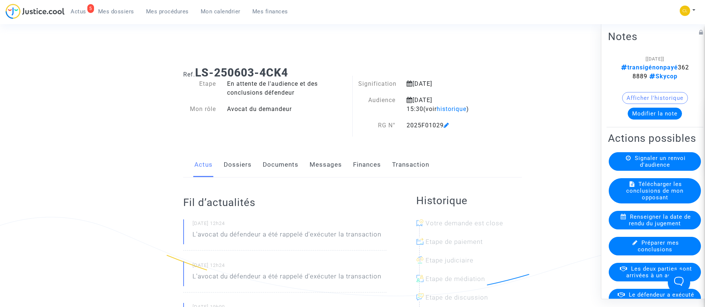
click at [668, 115] on button "Modifier la note" at bounding box center [654, 113] width 54 height 12
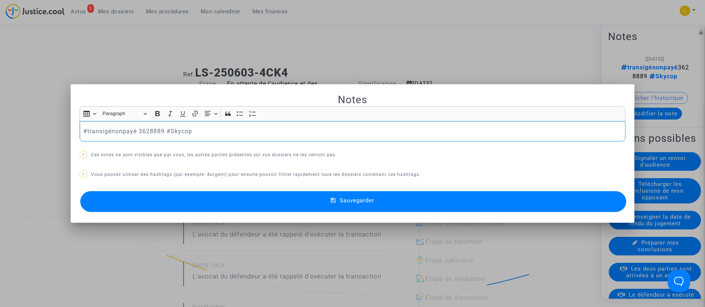
click at [118, 129] on p "#transigénonpayé 3628889 #Skycop" at bounding box center [352, 131] width 538 height 9
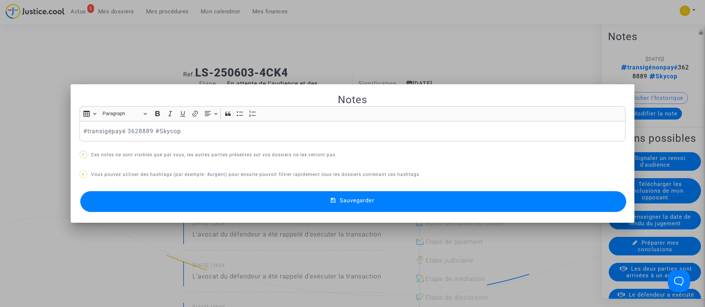
click at [379, 198] on button "Sauvegarder" at bounding box center [353, 201] width 546 height 21
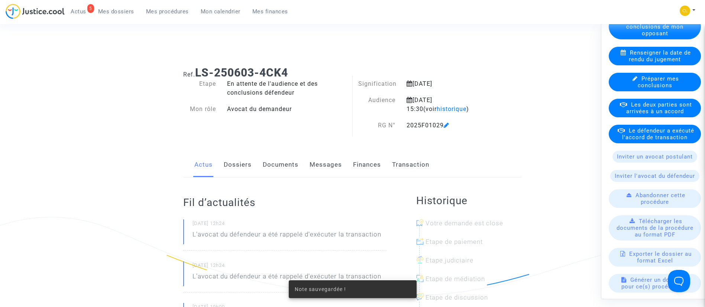
scroll to position [172, 0]
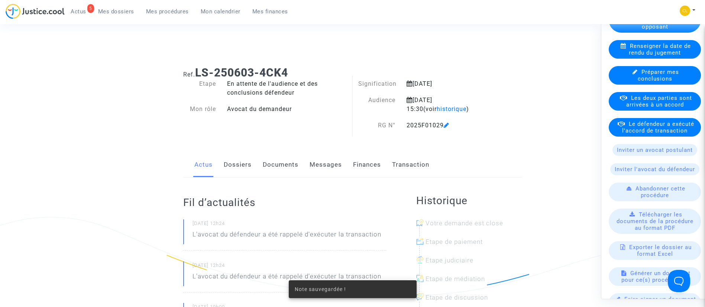
click at [656, 134] on span "Le défendeur a exécuté l'accord de transaction" at bounding box center [658, 126] width 72 height 13
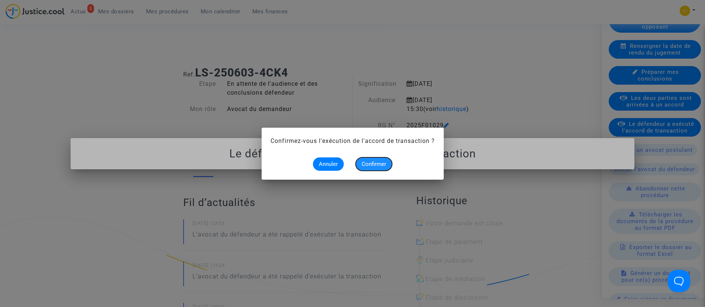
click at [371, 158] on button "Confirmer" at bounding box center [373, 164] width 36 height 13
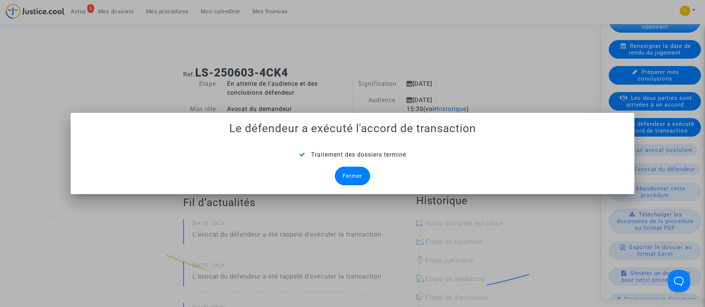
click at [341, 179] on div "Fermer" at bounding box center [352, 176] width 35 height 19
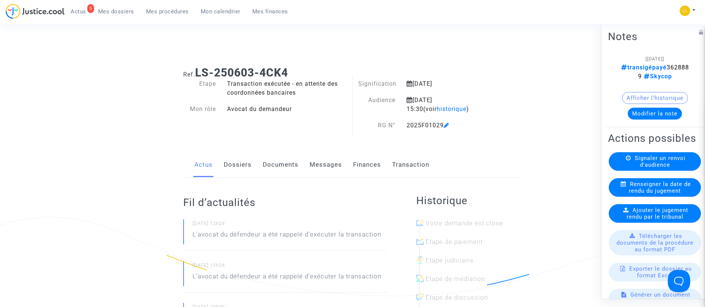
click at [238, 168] on link "Dossiers" at bounding box center [238, 165] width 28 height 25
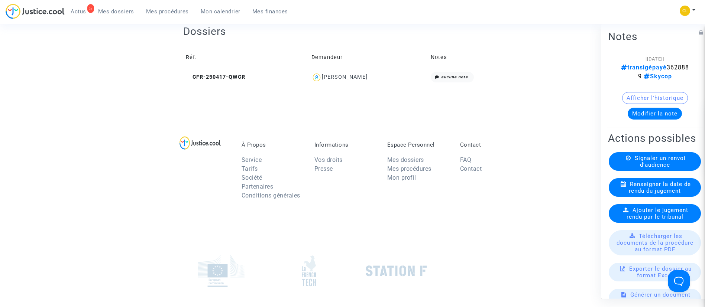
scroll to position [349, 0]
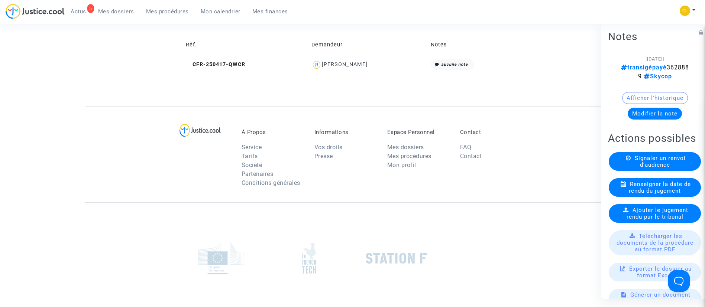
click at [354, 65] on div "ESTHER ASSIADAN" at bounding box center [345, 64] width 46 height 6
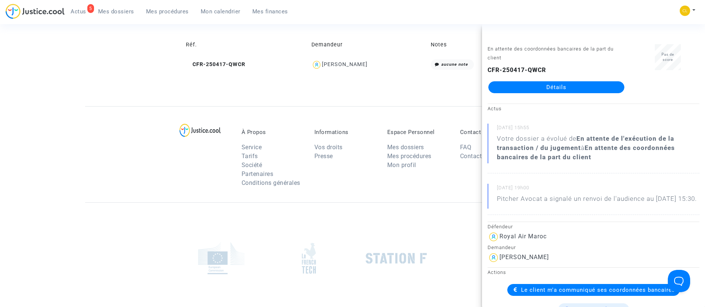
scroll to position [191, 0]
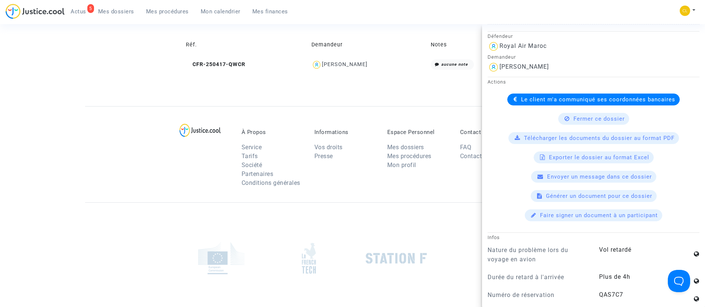
click at [549, 103] on span "Le client m'a communiqué ses coordonnées bancaires" at bounding box center [598, 99] width 154 height 7
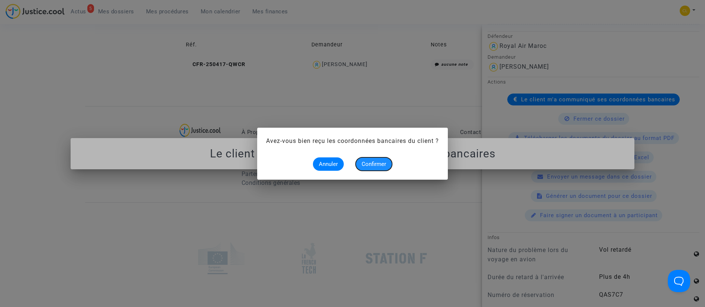
click at [376, 163] on span "Confirmer" at bounding box center [373, 164] width 25 height 7
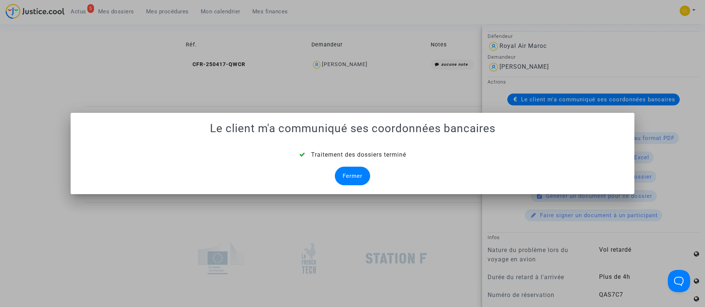
click at [365, 175] on div "Fermer" at bounding box center [352, 176] width 35 height 19
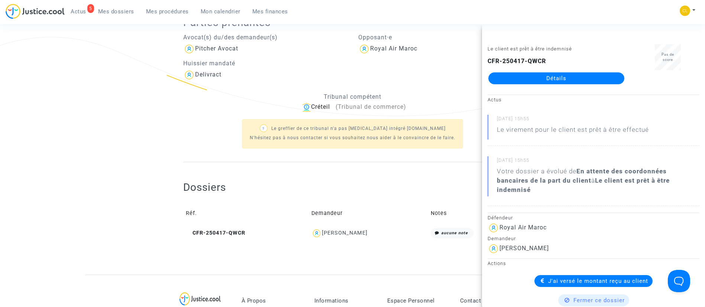
scroll to position [217, 0]
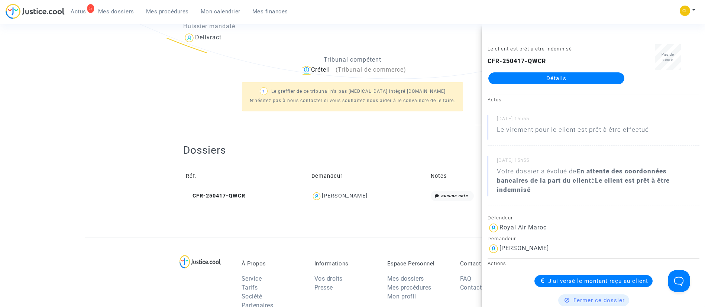
click at [122, 12] on span "Mes dossiers" at bounding box center [116, 11] width 36 height 7
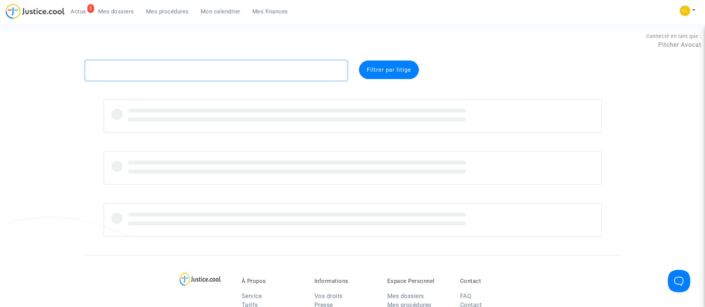
click at [181, 67] on textarea at bounding box center [216, 71] width 262 height 20
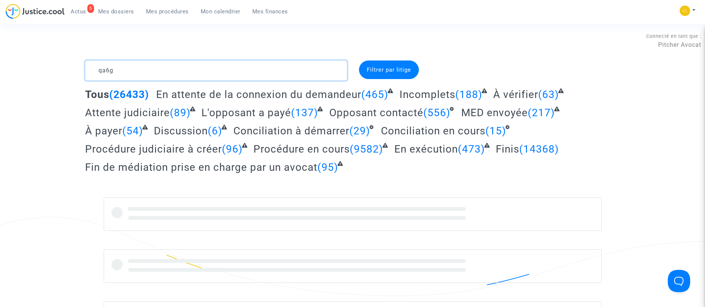
type textarea "qa6g"
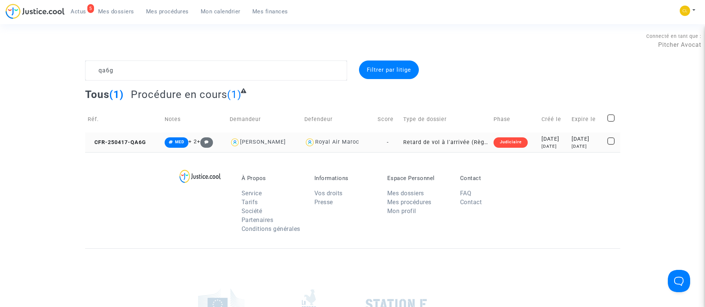
click at [569, 144] on td "2025-05-20 5 months ago" at bounding box center [587, 143] width 36 height 20
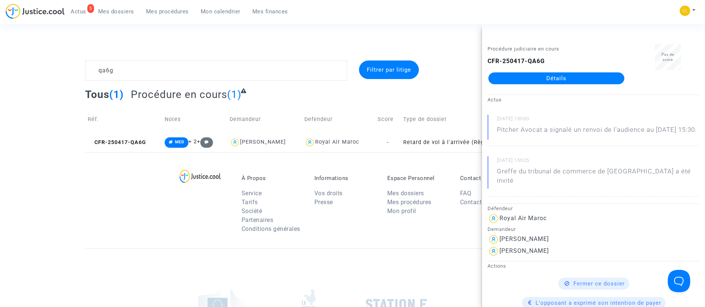
click at [530, 74] on link "Détails" at bounding box center [556, 78] width 136 height 12
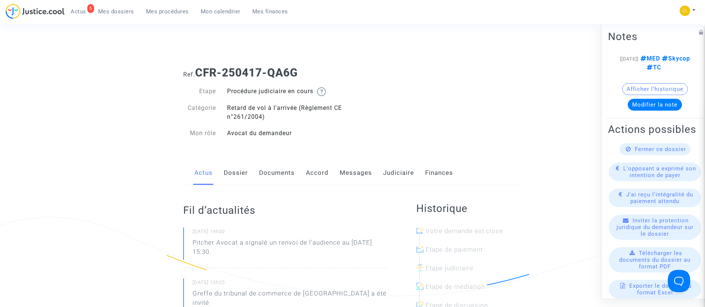
click at [389, 172] on link "Judiciaire" at bounding box center [398, 173] width 31 height 25
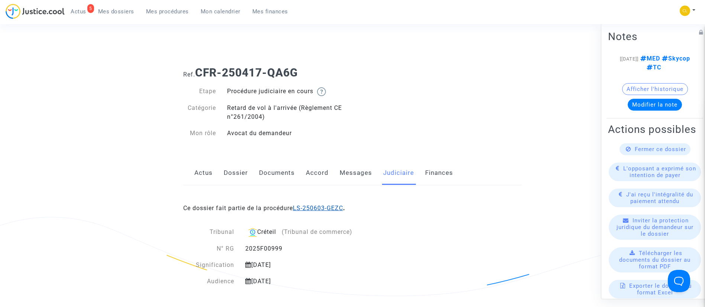
click at [313, 210] on link "LS-250603-GEZC" at bounding box center [318, 208] width 50 height 7
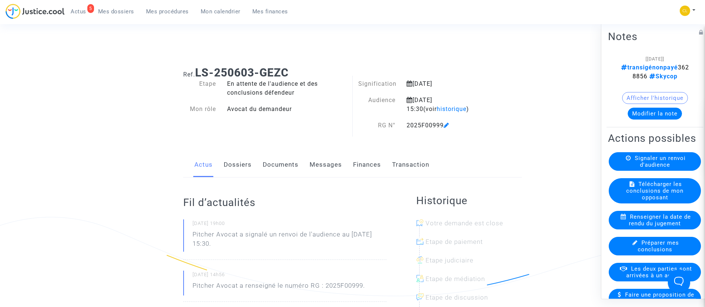
click at [231, 167] on link "Dossiers" at bounding box center [238, 165] width 28 height 25
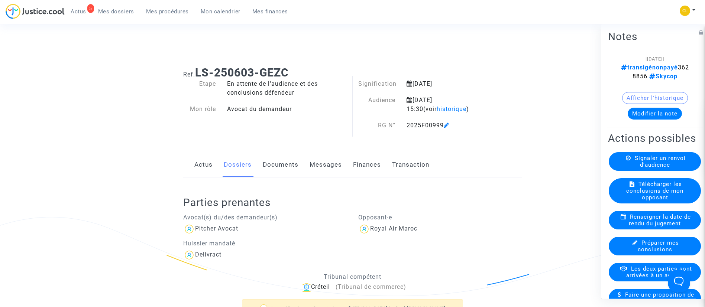
click at [411, 162] on link "Transaction" at bounding box center [410, 165] width 37 height 25
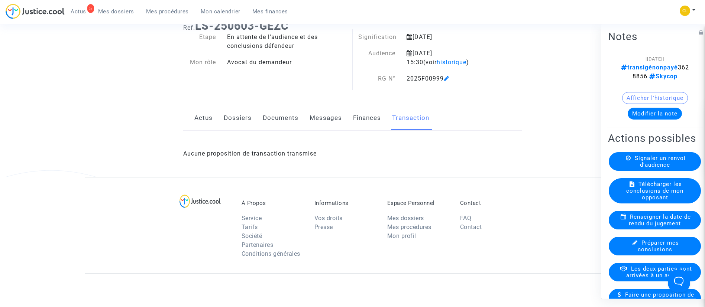
scroll to position [13, 0]
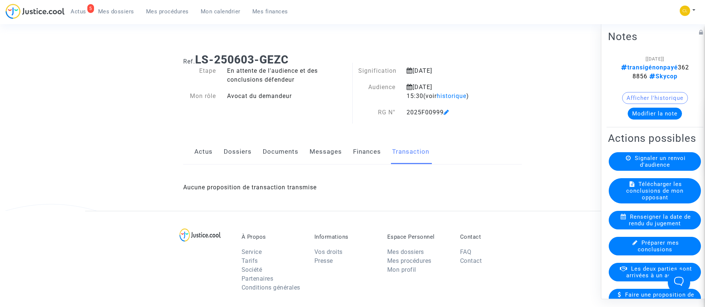
click at [366, 151] on link "Finances" at bounding box center [367, 152] width 28 height 25
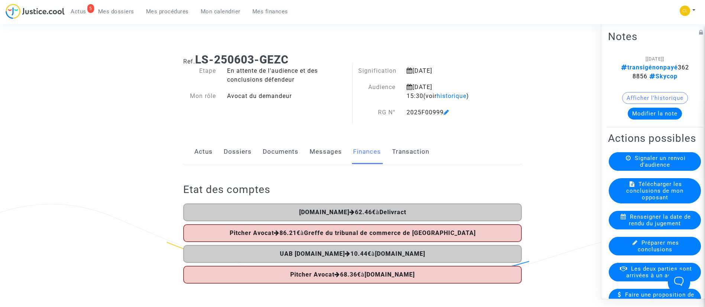
click at [249, 152] on link "Dossiers" at bounding box center [238, 152] width 28 height 25
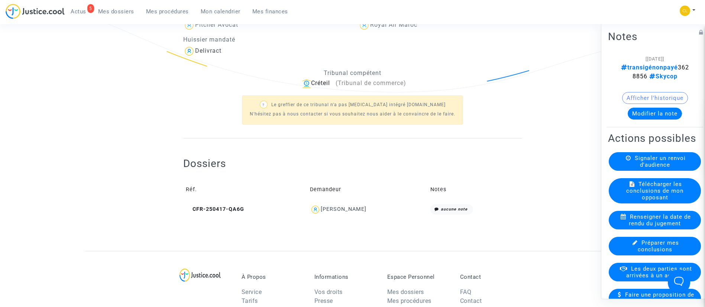
scroll to position [205, 0]
click at [648, 111] on button "Modifier la note" at bounding box center [654, 113] width 54 height 12
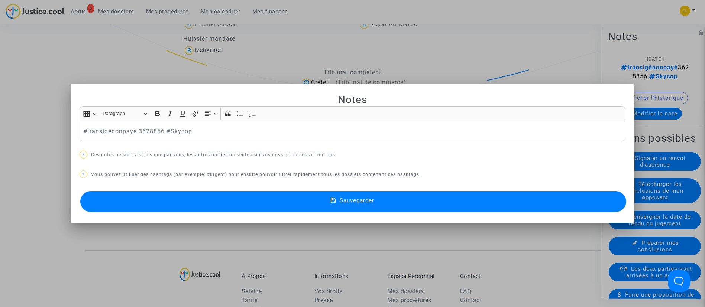
scroll to position [0, 0]
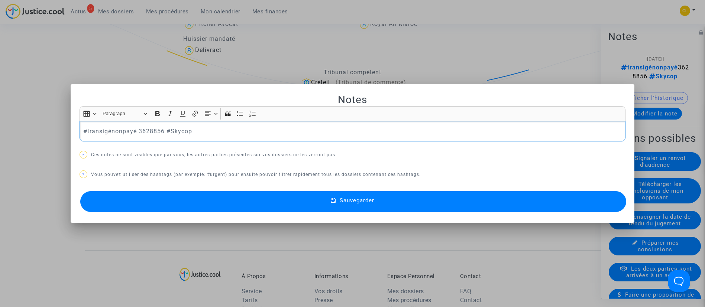
click at [121, 132] on p "#transigénonpayé 3628856 #Skycop" at bounding box center [352, 131] width 538 height 9
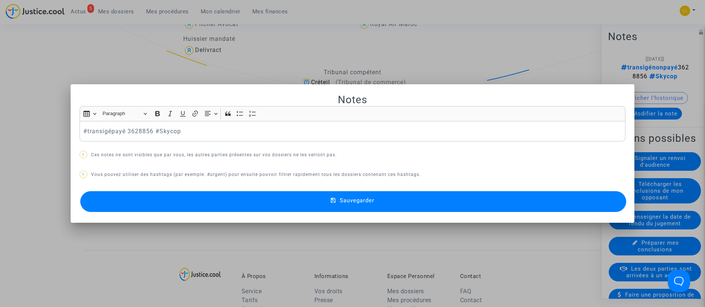
click at [497, 195] on button "Sauvegarder" at bounding box center [353, 201] width 546 height 21
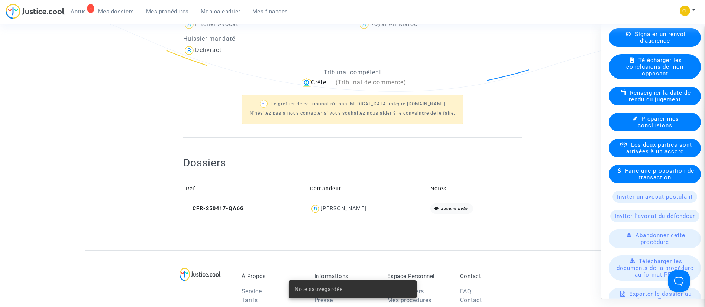
scroll to position [130, 0]
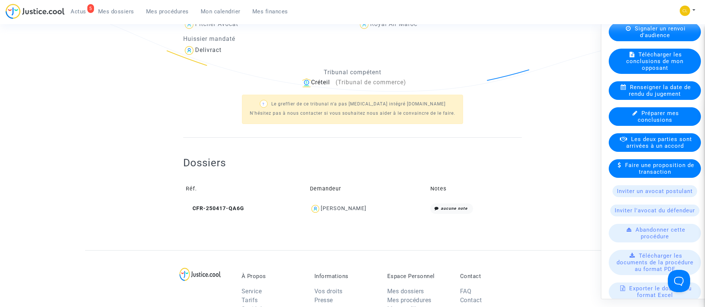
click at [656, 149] on span "Les deux parties sont arrivées à un accord" at bounding box center [659, 142] width 66 height 13
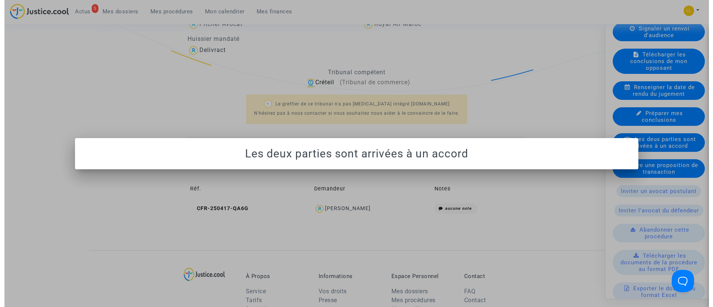
scroll to position [0, 0]
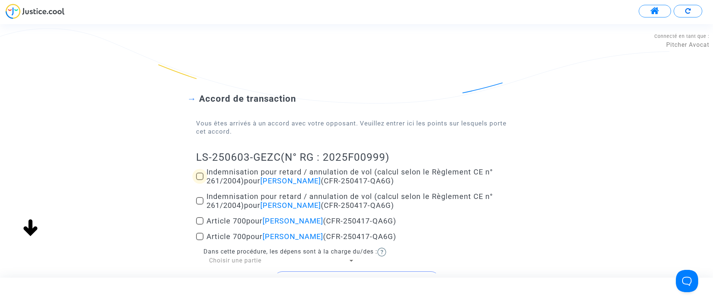
click at [241, 179] on span "Indemnisation pour retard / annulation de vol (calcul selon le Règlement CE n° …" at bounding box center [350, 177] width 286 height 18
click at [200, 180] on input "Indemnisation pour retard / annulation de vol (calcul selon le Règlement CE n° …" at bounding box center [199, 180] width 0 height 0
checkbox input "true"
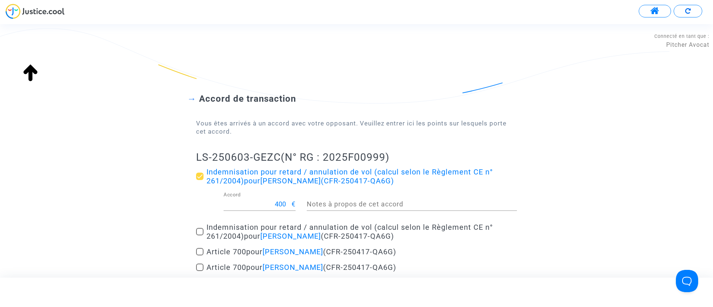
scroll to position [107, 0]
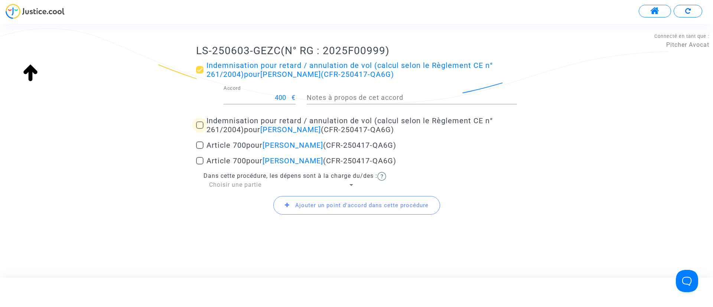
click at [240, 118] on span "Indemnisation pour retard / annulation de vol (calcul selon le Règlement CE n° …" at bounding box center [350, 125] width 286 height 18
click at [200, 129] on input "Indemnisation pour retard / annulation de vol (calcul selon le Règlement CE n° …" at bounding box center [199, 129] width 0 height 0
checkbox input "true"
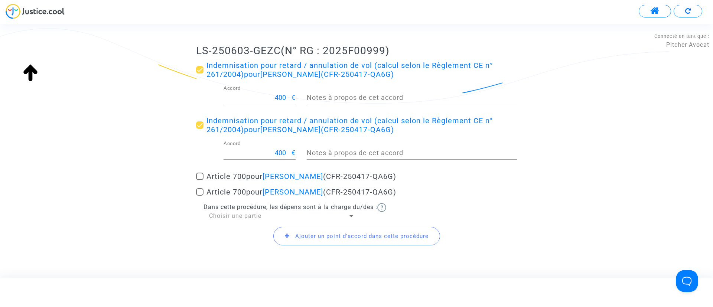
scroll to position [137, 0]
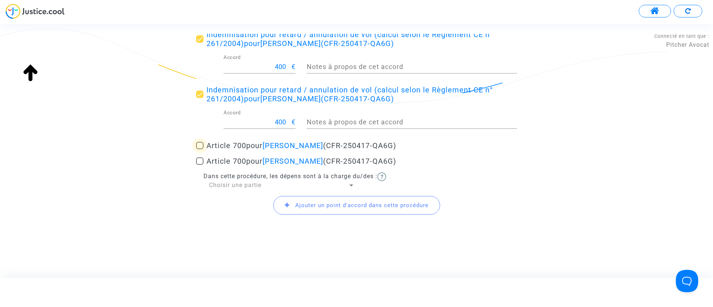
click at [245, 145] on span "Article 700 pour Hajar Saadoun (CFR-250417-QA6G)" at bounding box center [302, 145] width 190 height 9
click at [200, 149] on input "Article 700 pour Hajar Saadoun (CFR-250417-QA6G)" at bounding box center [199, 149] width 0 height 0
checkbox input "true"
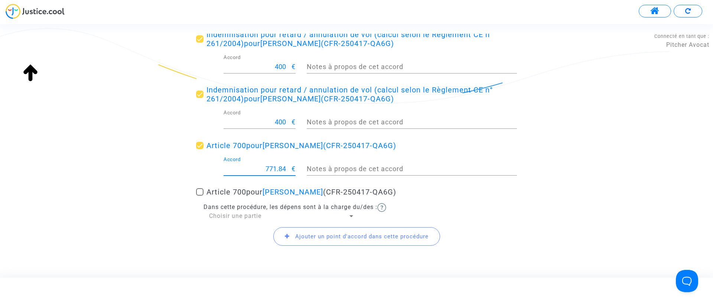
click at [269, 166] on input "771.84" at bounding box center [258, 168] width 68 height 7
type input "300"
click at [222, 217] on span "Choisir une partie" at bounding box center [235, 215] width 52 height 7
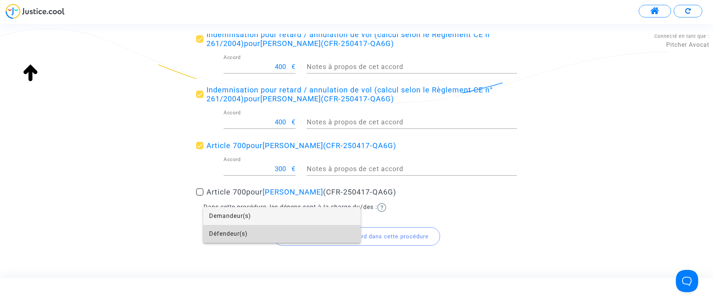
click at [231, 231] on span "Défendeur(s)" at bounding box center [282, 234] width 146 height 18
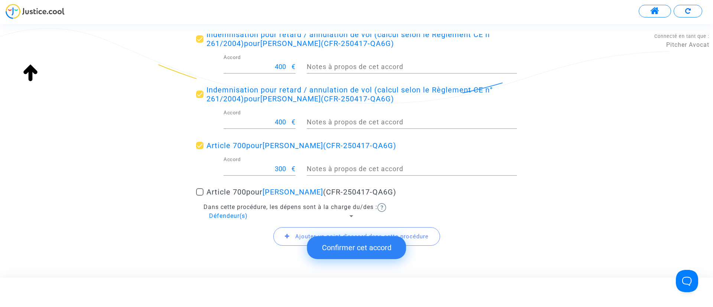
click at [366, 244] on button "Confirmer cet accord" at bounding box center [356, 247] width 99 height 23
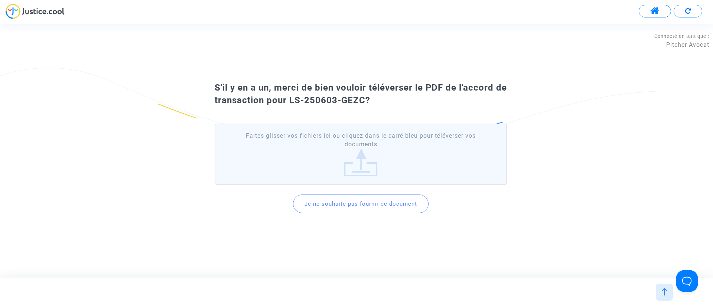
click at [396, 200] on button "Je ne souhaite pas fournir ce document" at bounding box center [361, 204] width 136 height 19
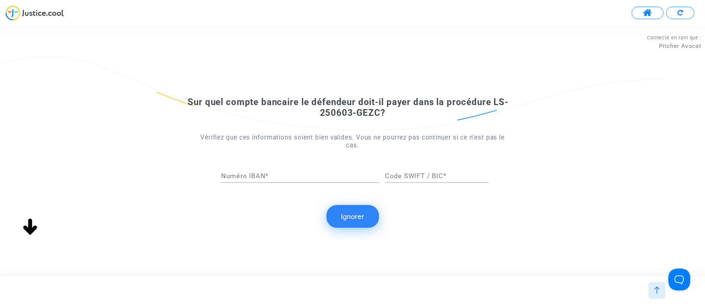
scroll to position [0, 0]
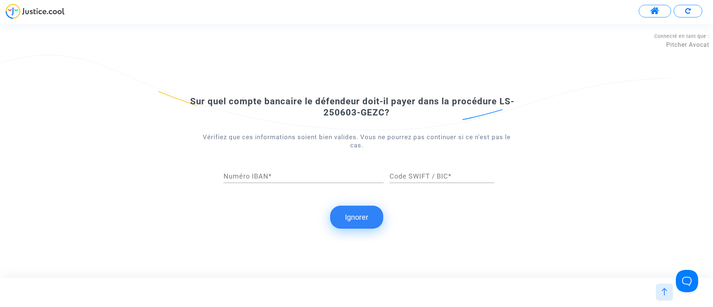
click at [355, 211] on button "Ignorer" at bounding box center [356, 217] width 53 height 23
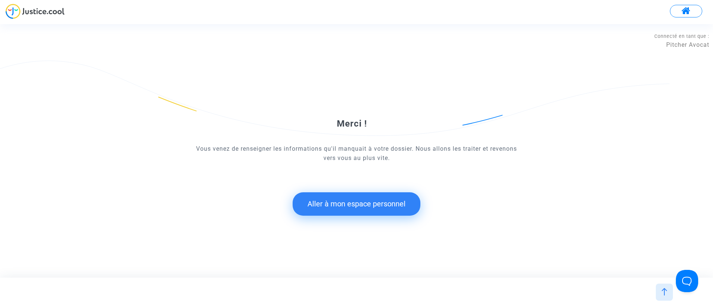
drag, startPoint x: 354, startPoint y: 191, endPoint x: 348, endPoint y: 205, distance: 15.0
click at [348, 205] on form "Merci ! Vous venez de renseigner les informations qu'il manquait à votre dossie…" at bounding box center [356, 144] width 321 height 144
click at [348, 205] on button "Aller à mon espace personnel" at bounding box center [357, 203] width 128 height 23
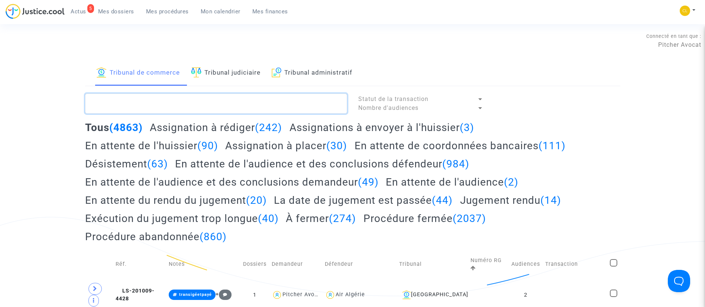
click at [218, 102] on textarea at bounding box center [216, 104] width 262 height 20
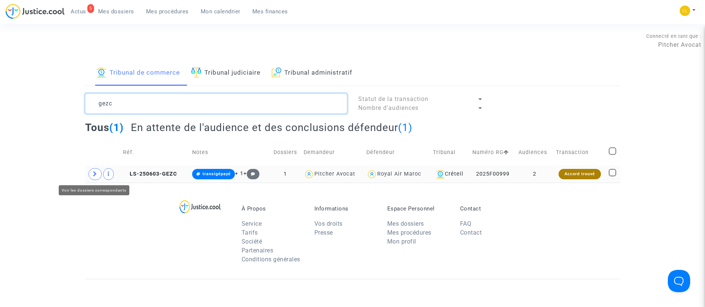
type textarea "gezc"
click at [92, 174] on span at bounding box center [94, 174] width 13 height 12
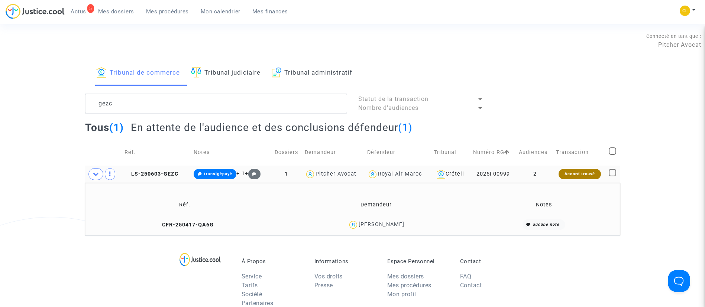
click at [550, 172] on td "2" at bounding box center [534, 174] width 37 height 17
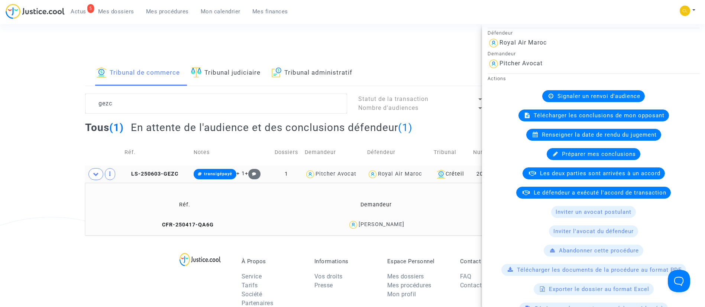
scroll to position [72, 0]
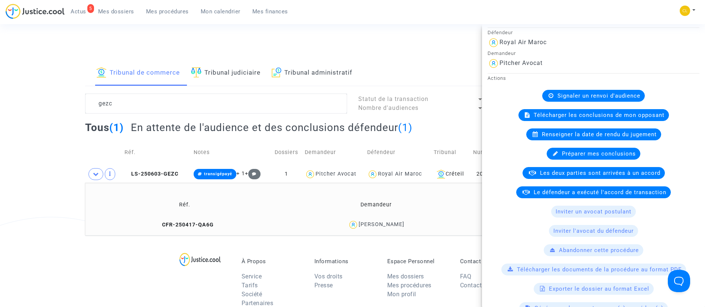
click at [576, 191] on span "Le défendeur a exécuté l'accord de transaction" at bounding box center [599, 192] width 133 height 7
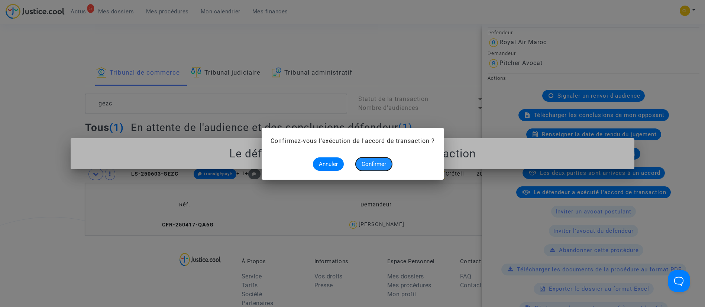
click at [376, 165] on span "Confirmer" at bounding box center [373, 164] width 25 height 7
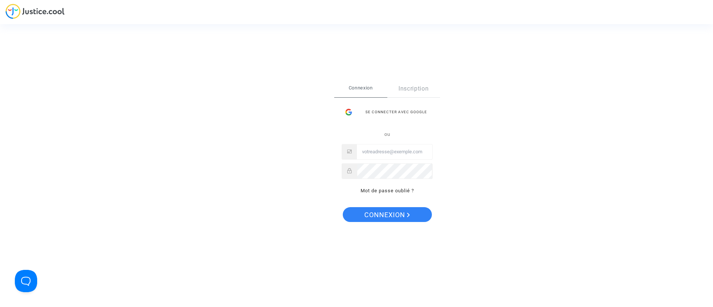
type input "claracoulon.pitcher@gmail.com"
click at [393, 216] on span "Connexion" at bounding box center [387, 215] width 46 height 16
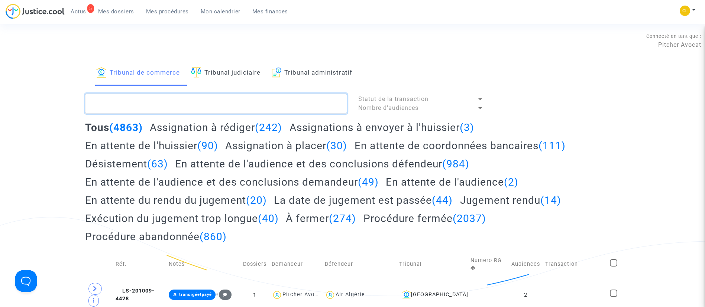
click at [191, 103] on textarea at bounding box center [216, 104] width 262 height 20
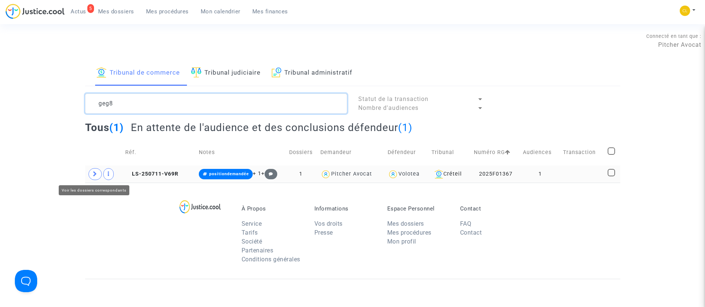
type textarea "geg8"
click at [94, 175] on icon at bounding box center [95, 174] width 4 height 6
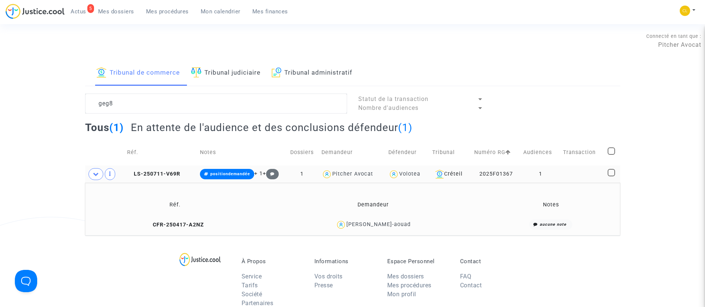
click at [570, 170] on td at bounding box center [582, 174] width 45 height 17
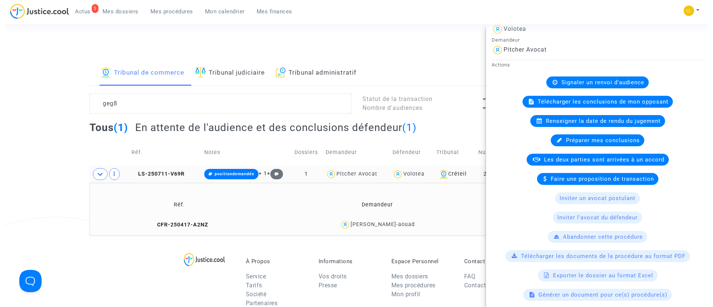
scroll to position [86, 0]
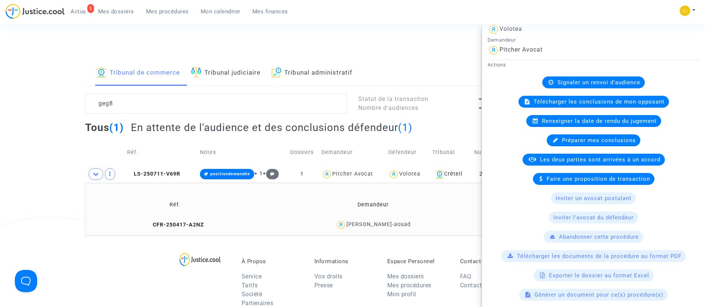
click at [563, 162] on span "Les deux parties sont arrivées à un accord" at bounding box center [600, 159] width 120 height 7
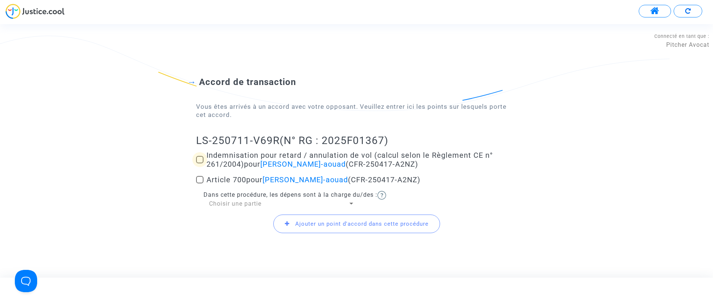
click at [220, 159] on span "Indemnisation pour retard / annulation de vol (calcul selon le Règlement CE n° …" at bounding box center [350, 160] width 286 height 18
click at [200, 163] on input "Indemnisation pour retard / annulation de vol (calcul selon le Règlement CE n° …" at bounding box center [199, 163] width 0 height 0
checkbox input "true"
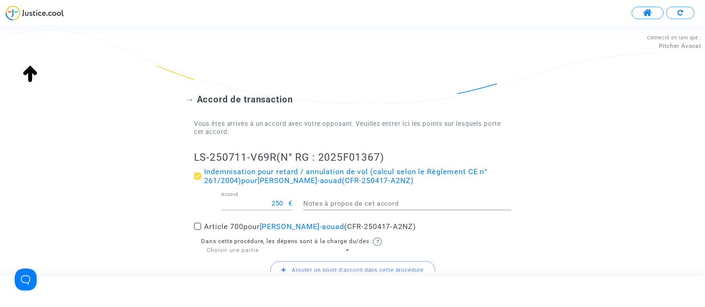
scroll to position [65, 0]
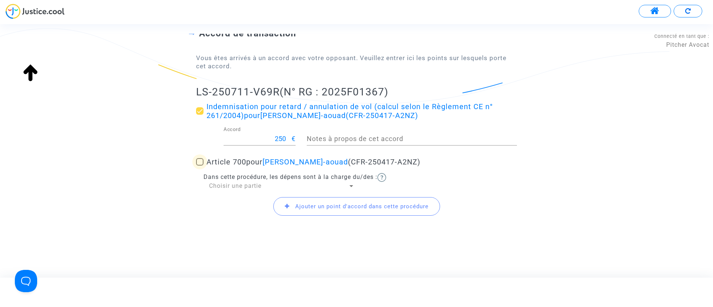
click at [231, 162] on span "Article 700 pour Mohammed El-aouad (CFR-250417-A2NZ)" at bounding box center [314, 162] width 214 height 9
click at [200, 166] on input "Article 700 pour Mohammed El-aouad (CFR-250417-A2NZ)" at bounding box center [199, 166] width 0 height 0
checkbox input "true"
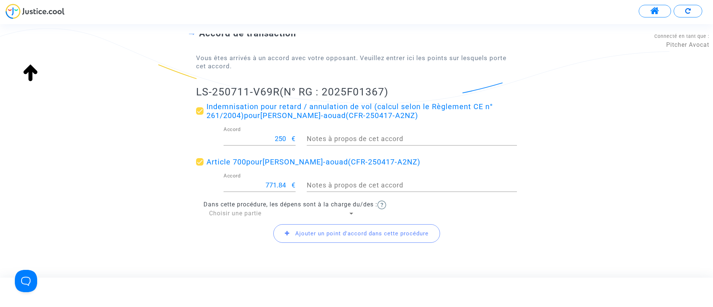
click at [273, 184] on input "771.84" at bounding box center [258, 185] width 68 height 7
type input "300"
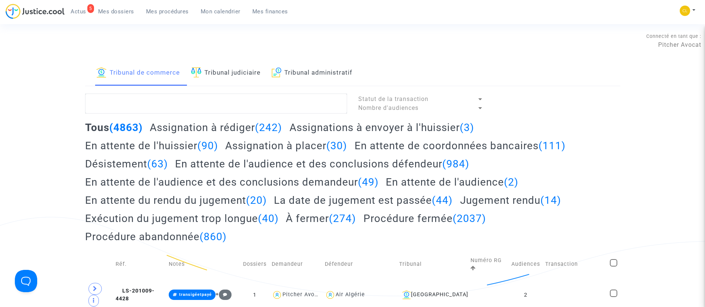
click at [122, 10] on span "Mes dossiers" at bounding box center [116, 11] width 36 height 7
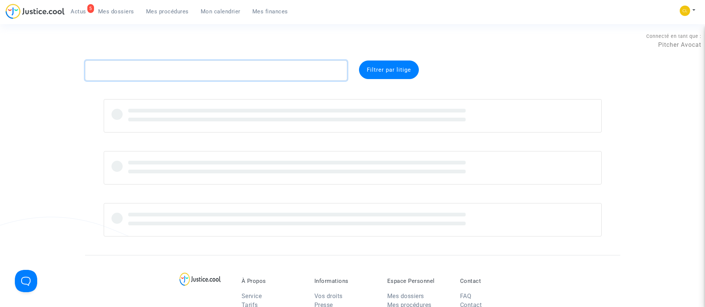
click at [198, 68] on textarea at bounding box center [216, 71] width 262 height 20
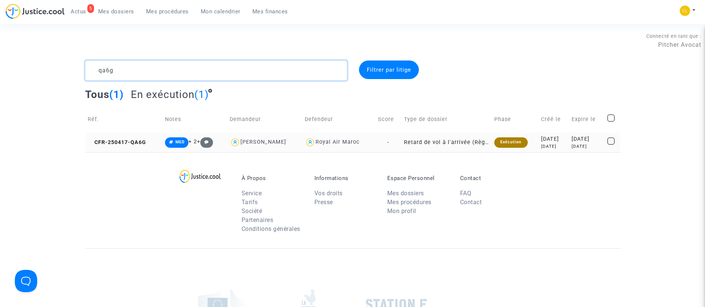
type textarea "qa6g"
click at [569, 142] on td "2025-05-20 5 months ago" at bounding box center [587, 143] width 36 height 20
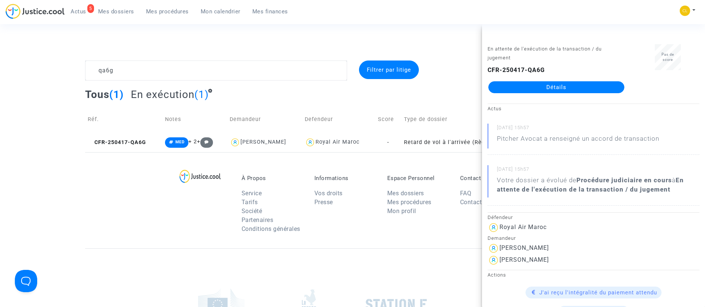
click at [584, 80] on div "CFR-250417-QA6G Détails" at bounding box center [555, 79] width 137 height 27
click at [574, 86] on link "Détails" at bounding box center [556, 87] width 136 height 12
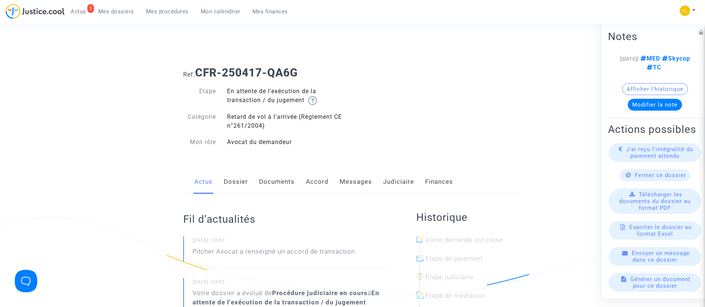
click at [385, 173] on link "Judiciaire" at bounding box center [398, 182] width 31 height 25
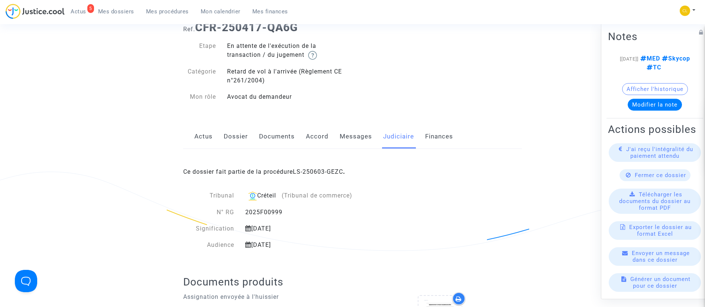
scroll to position [46, 0]
click at [314, 173] on link "LS-250603-GEZC" at bounding box center [318, 170] width 50 height 7
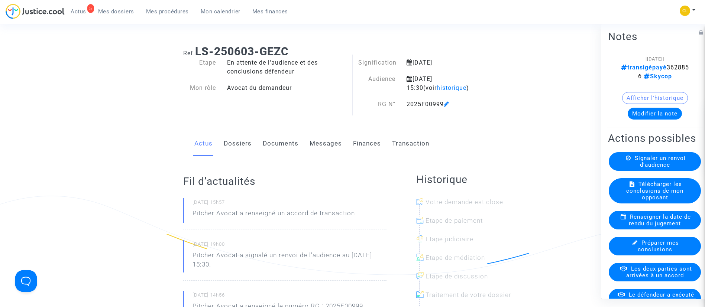
scroll to position [20, 0]
click at [422, 150] on link "Transaction" at bounding box center [410, 145] width 37 height 25
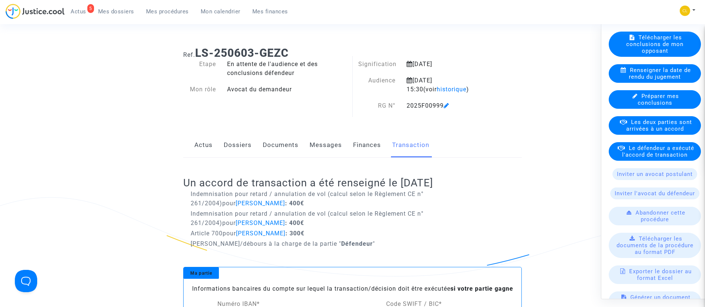
scroll to position [147, 0]
click at [647, 158] on span "Le défendeur a exécuté l'accord de transaction" at bounding box center [658, 150] width 72 height 13
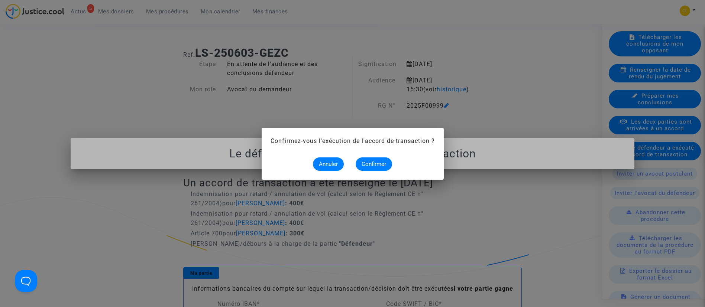
scroll to position [0, 0]
click at [378, 161] on span "Confirmer" at bounding box center [373, 164] width 25 height 7
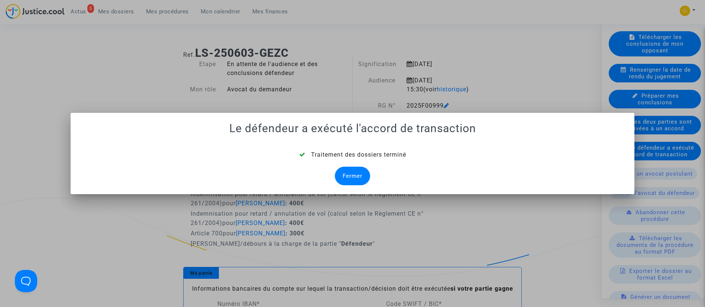
click at [350, 175] on div "Fermer" at bounding box center [352, 176] width 35 height 19
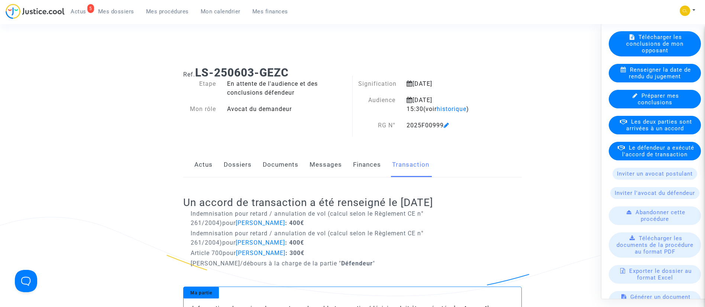
scroll to position [20, 0]
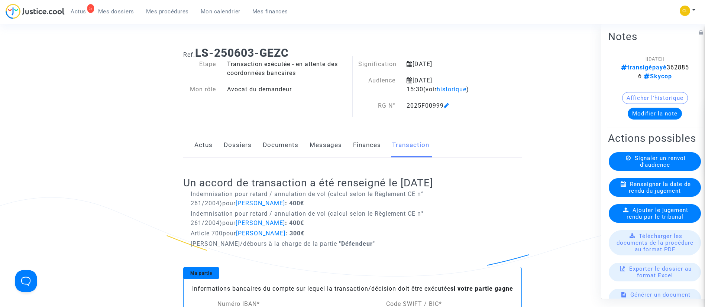
click at [241, 145] on link "Dossiers" at bounding box center [238, 145] width 28 height 25
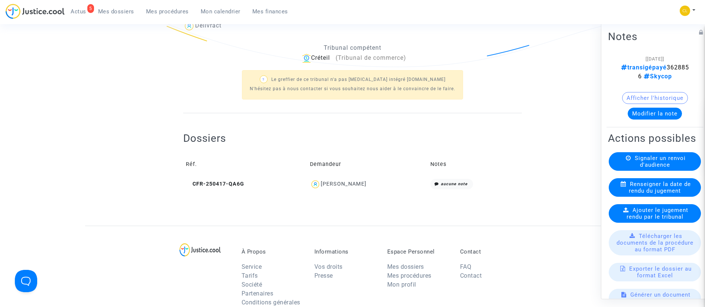
scroll to position [230, 0]
click at [356, 183] on div "Hajar Saadoun" at bounding box center [344, 183] width 46 height 6
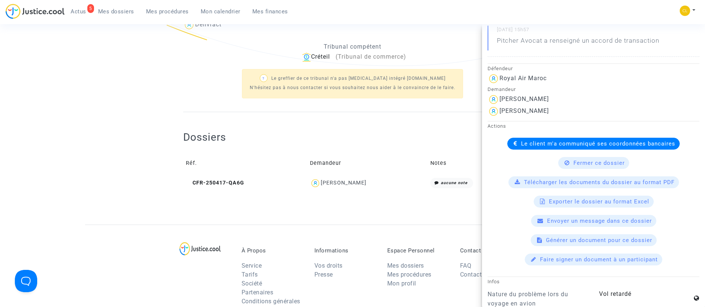
scroll to position [183, 0]
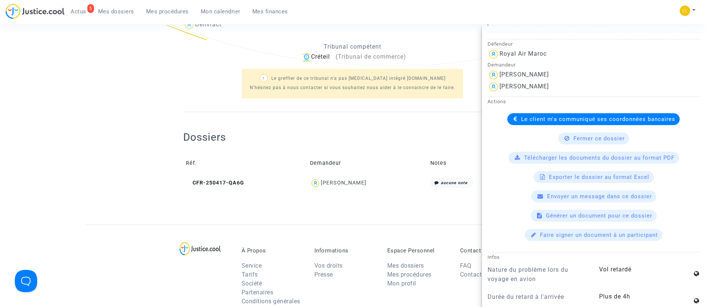
click at [552, 117] on span "Le client m'a communiqué ses coordonnées bancaires" at bounding box center [598, 119] width 154 height 7
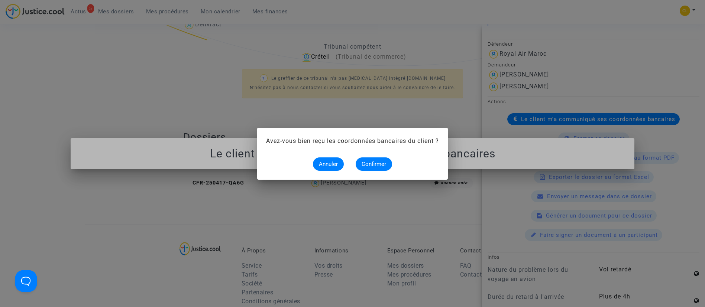
scroll to position [0, 0]
click at [381, 160] on button "Confirmer" at bounding box center [373, 164] width 36 height 13
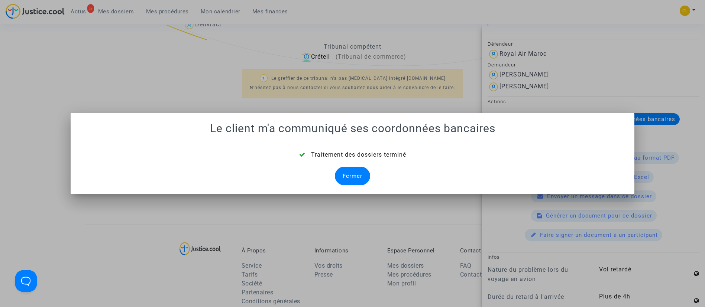
click at [352, 179] on div "Fermer" at bounding box center [352, 176] width 35 height 19
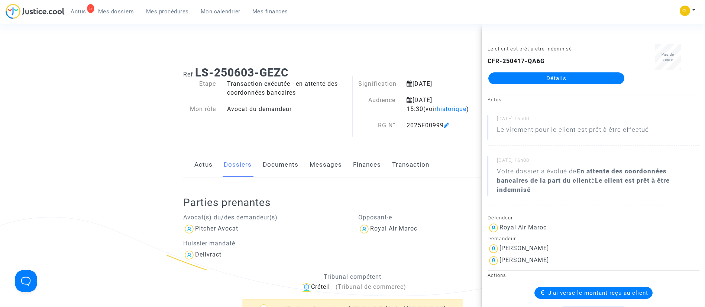
click at [116, 11] on span "Mes dossiers" at bounding box center [116, 11] width 36 height 7
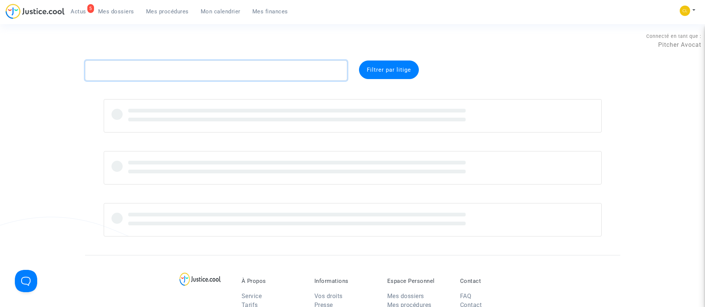
click at [154, 77] on textarea at bounding box center [216, 71] width 262 height 20
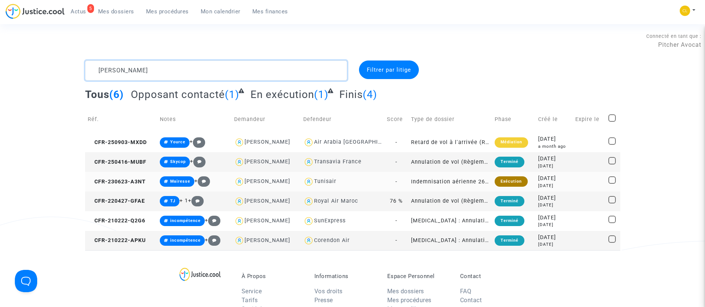
type textarea "ben ismail"
click at [562, 179] on div "[DATE]" at bounding box center [554, 179] width 32 height 8
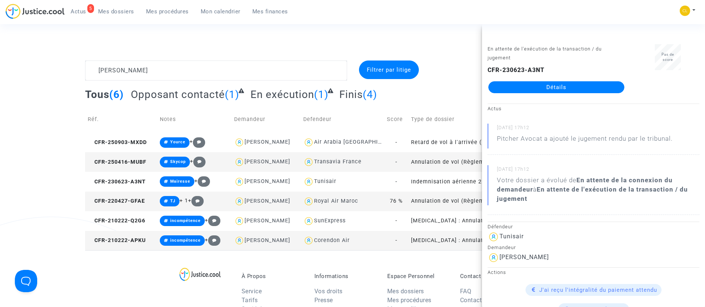
click at [574, 86] on link "Détails" at bounding box center [556, 87] width 136 height 12
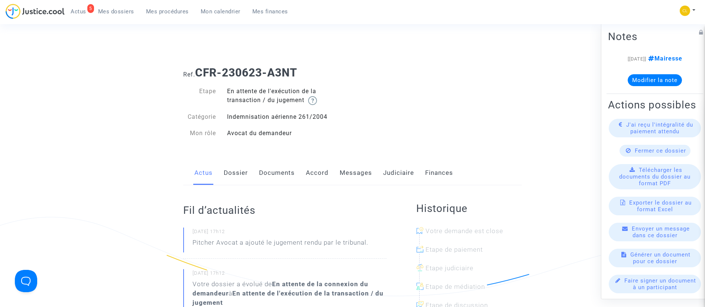
click at [392, 169] on link "Judiciaire" at bounding box center [398, 173] width 31 height 25
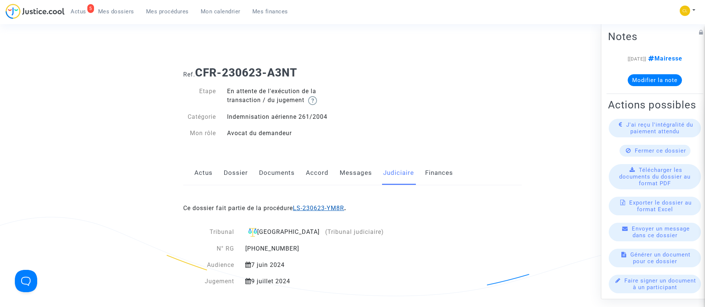
click at [328, 206] on link "LS-230623-YM8R" at bounding box center [318, 208] width 51 height 7
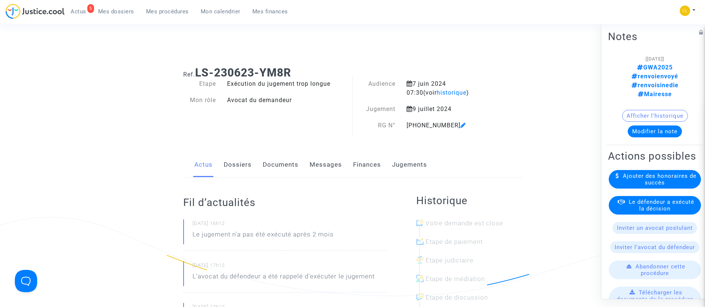
click at [682, 196] on div "Le défendeur a exécuté la décision" at bounding box center [654, 205] width 92 height 19
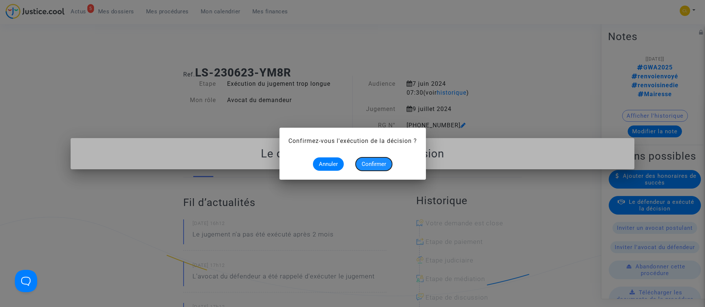
click at [377, 159] on button "Confirmer" at bounding box center [373, 164] width 36 height 13
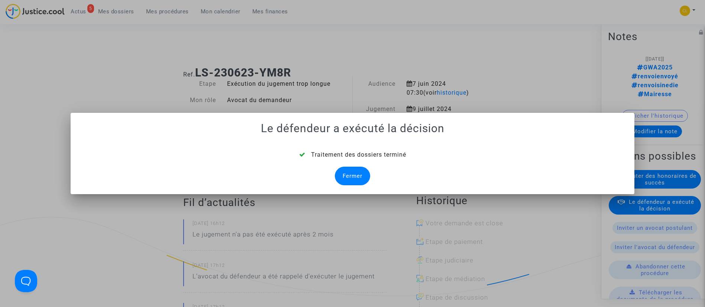
click at [361, 169] on div "Fermer" at bounding box center [352, 176] width 35 height 19
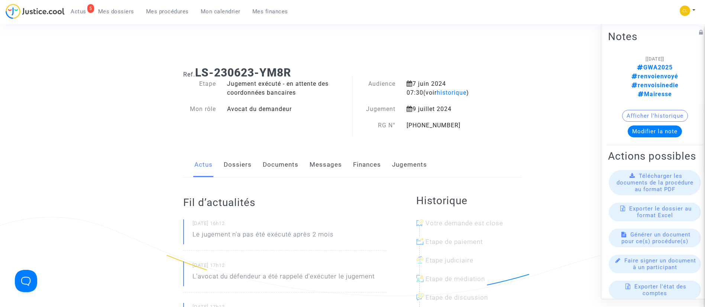
click at [665, 125] on button "Modifier la note" at bounding box center [654, 131] width 54 height 12
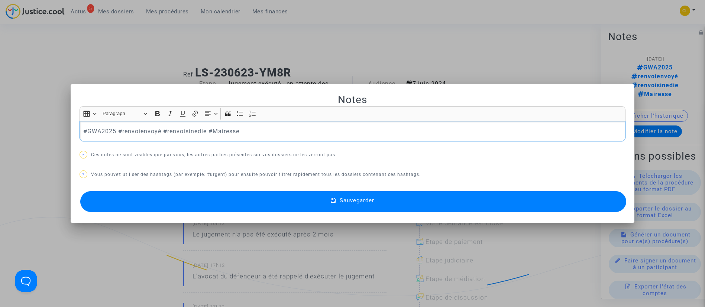
click at [179, 129] on p "#GWA2025 #renvoienvoyé #renvoisinedie #Mairesse" at bounding box center [352, 131] width 538 height 9
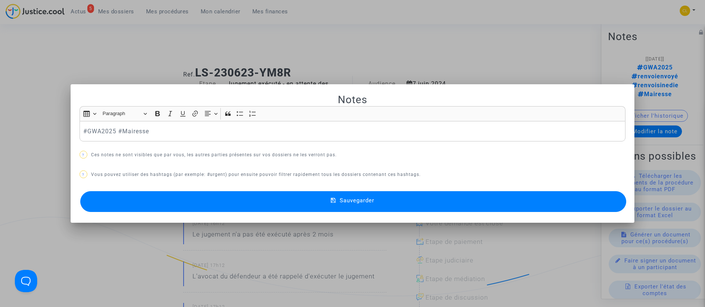
click at [382, 205] on button "Sauvegarder" at bounding box center [353, 201] width 546 height 21
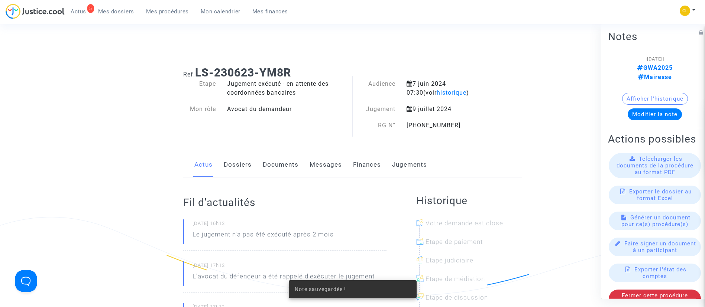
click at [247, 164] on link "Dossiers" at bounding box center [238, 165] width 28 height 25
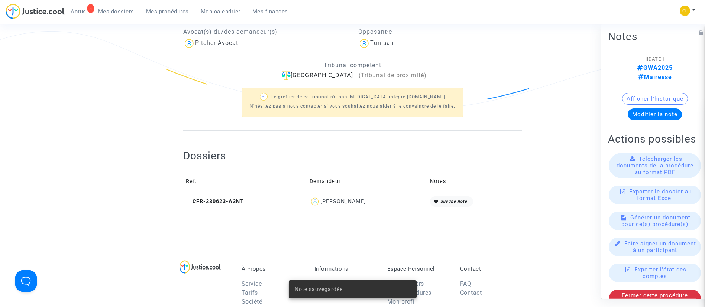
scroll to position [245, 0]
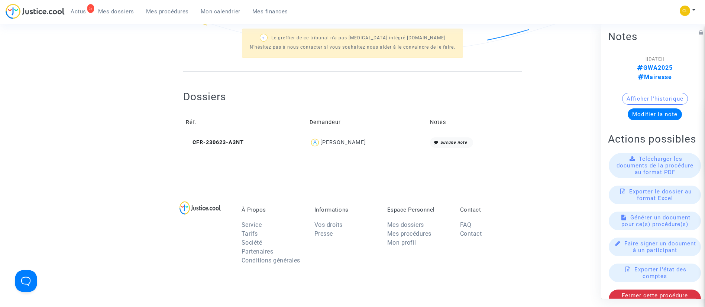
click at [337, 142] on div "Kais BEN ISMAIL" at bounding box center [343, 142] width 46 height 6
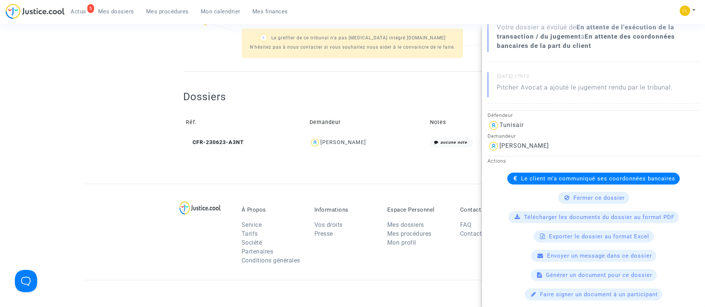
scroll to position [114, 0]
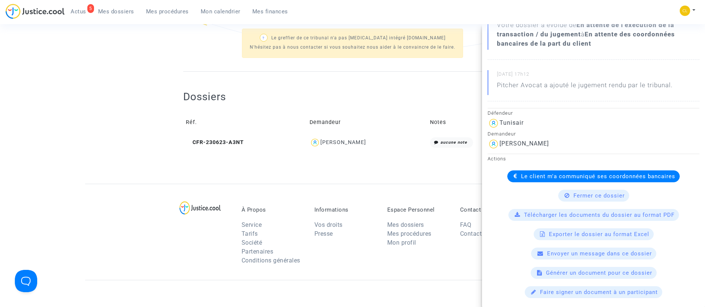
click at [539, 177] on span "Le client m'a communiqué ses coordonnées bancaires" at bounding box center [598, 176] width 154 height 7
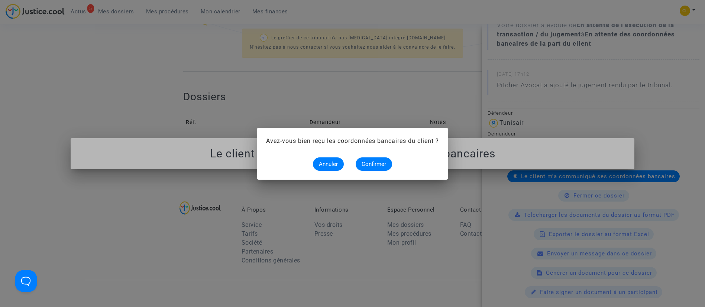
scroll to position [0, 0]
click at [382, 159] on button "Confirmer" at bounding box center [373, 164] width 36 height 13
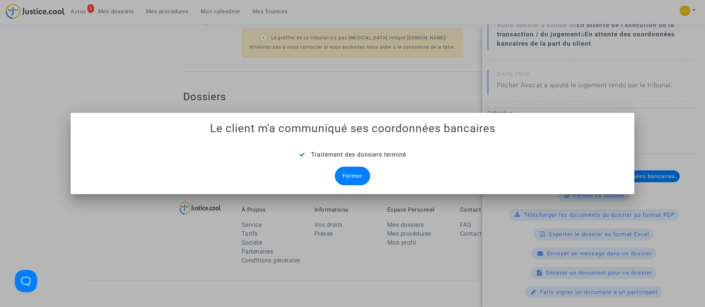
click at [347, 176] on div "Fermer" at bounding box center [352, 176] width 35 height 19
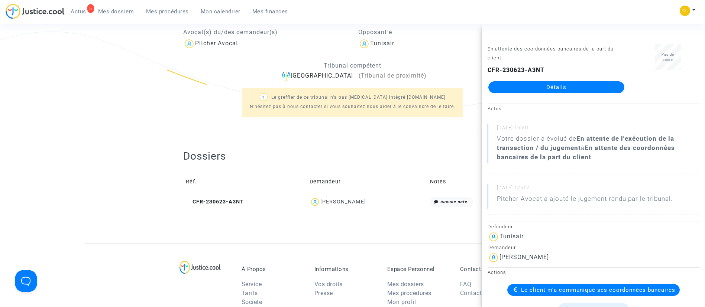
scroll to position [245, 0]
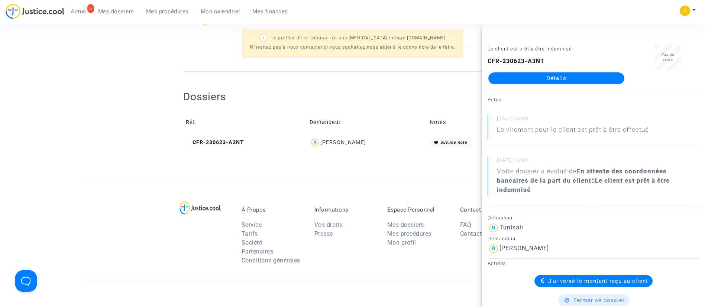
click at [111, 13] on span "Mes dossiers" at bounding box center [116, 11] width 36 height 7
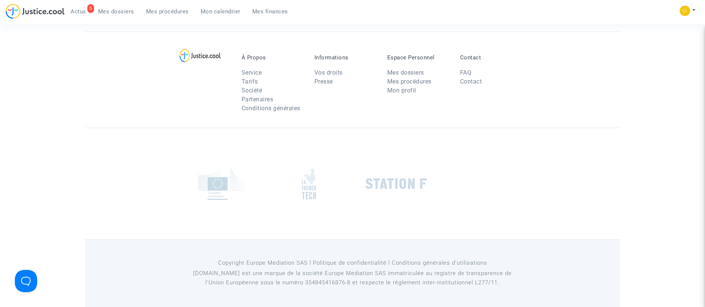
scroll to position [56, 0]
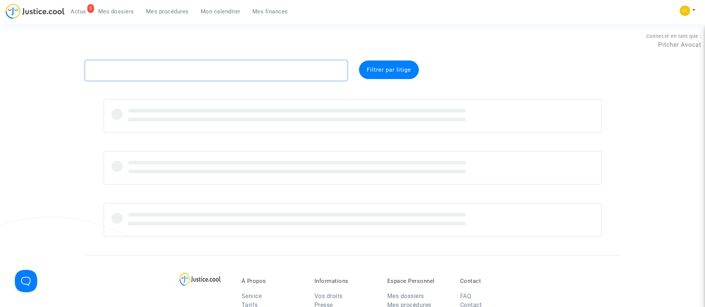
click at [176, 68] on textarea at bounding box center [216, 71] width 262 height 20
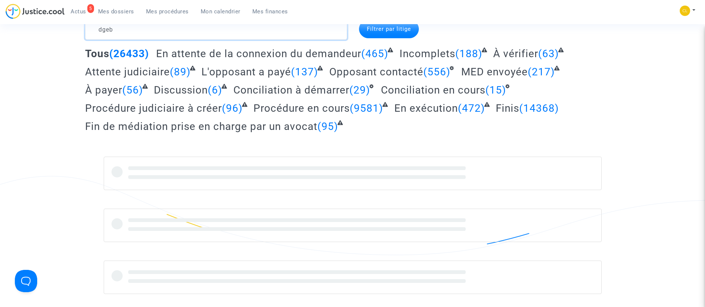
scroll to position [41, 0]
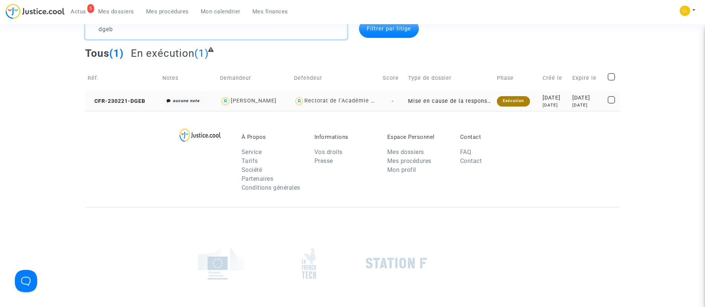
type textarea "dgeb"
click at [569, 105] on td "2023-05-01 2 years ago" at bounding box center [586, 101] width 35 height 20
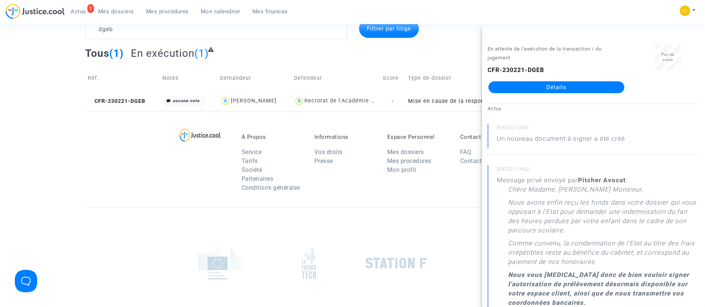
click at [537, 90] on link "Détails" at bounding box center [556, 87] width 136 height 12
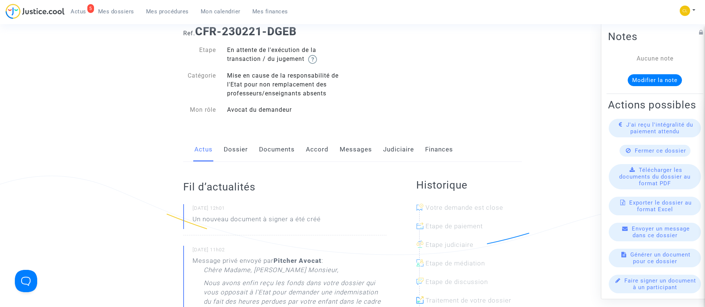
click at [403, 151] on link "Judiciaire" at bounding box center [398, 149] width 31 height 25
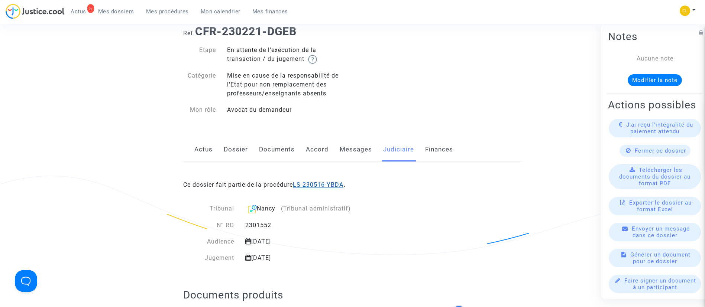
click at [323, 184] on link "LS-230516-YBDA" at bounding box center [318, 184] width 51 height 7
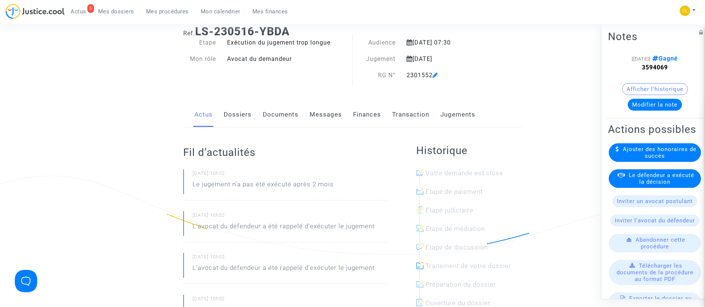
click at [448, 116] on link "Jugements" at bounding box center [457, 115] width 35 height 25
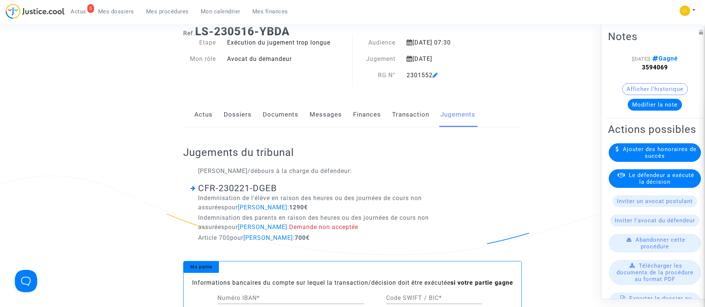
click at [641, 185] on span "Le défendeur a exécuté la décision" at bounding box center [661, 178] width 65 height 13
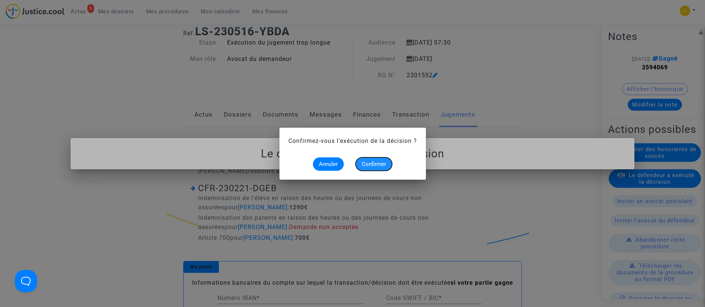
click at [372, 163] on span "Confirmer" at bounding box center [373, 164] width 25 height 7
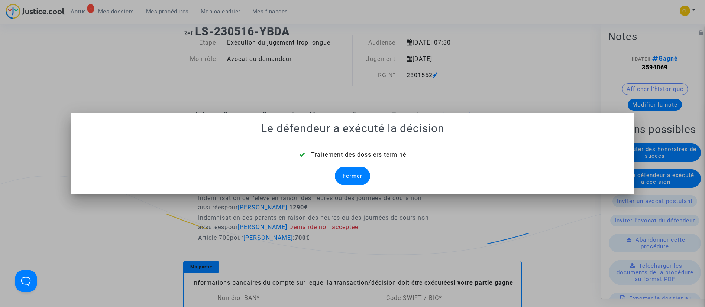
click at [347, 178] on div "Fermer" at bounding box center [352, 176] width 35 height 19
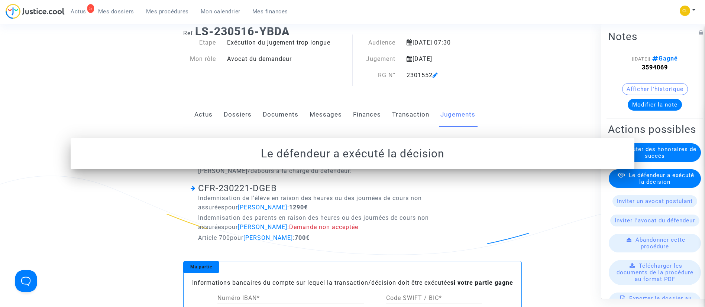
scroll to position [41, 0]
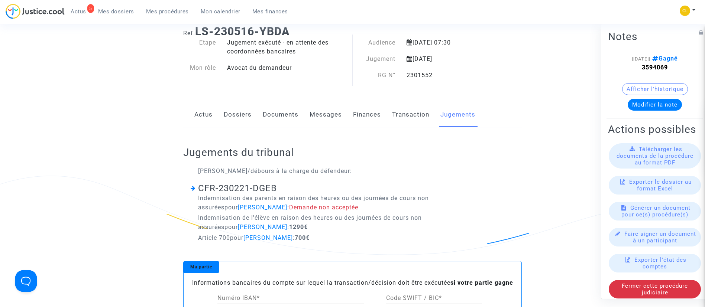
click at [237, 117] on link "Dossiers" at bounding box center [238, 115] width 28 height 25
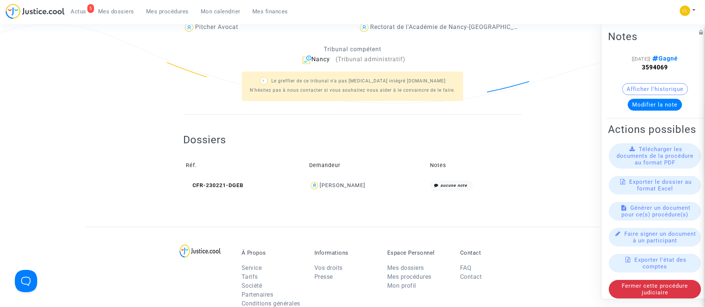
scroll to position [196, 0]
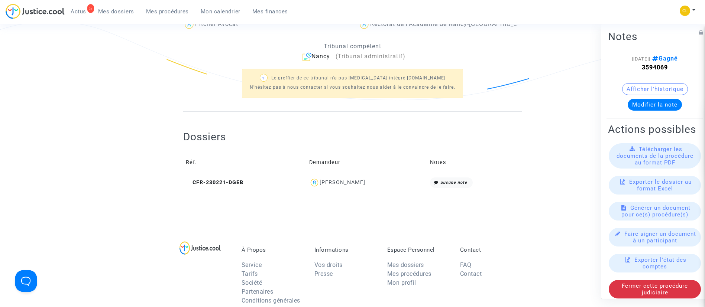
click at [344, 183] on div "Elodie LEFEVRE" at bounding box center [342, 182] width 46 height 6
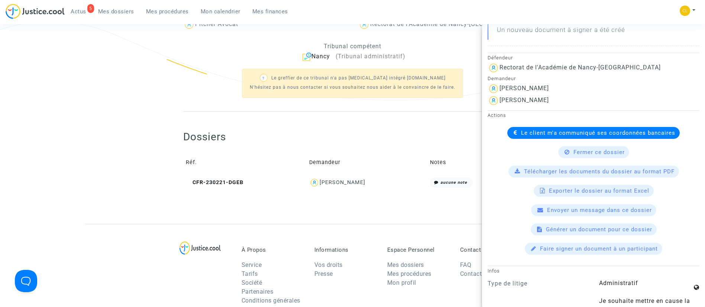
scroll to position [169, 0]
click at [115, 9] on span "Mes dossiers" at bounding box center [116, 11] width 36 height 7
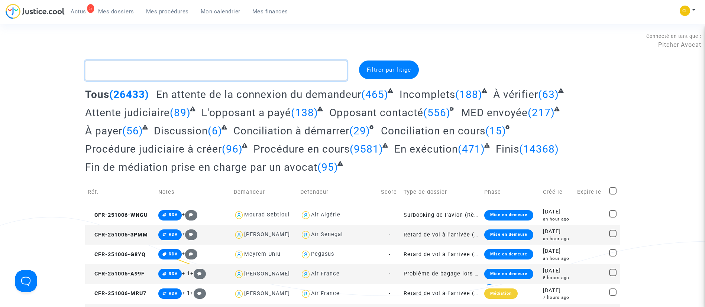
click at [181, 71] on textarea at bounding box center [216, 71] width 262 height 20
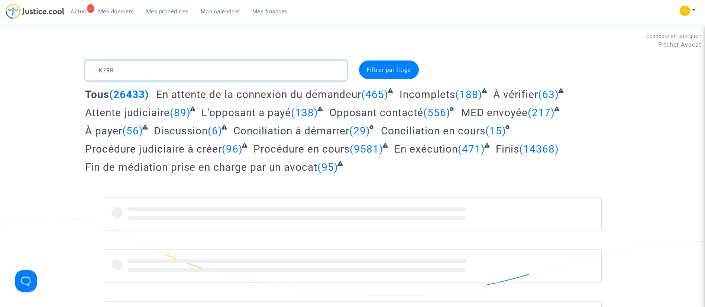
type textarea "K79R"
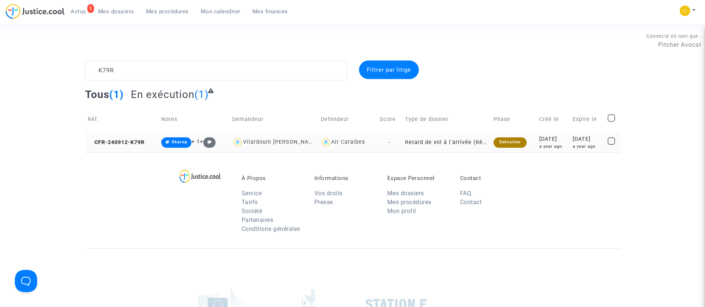
click at [572, 139] on div "2024-10-12" at bounding box center [587, 139] width 30 height 8
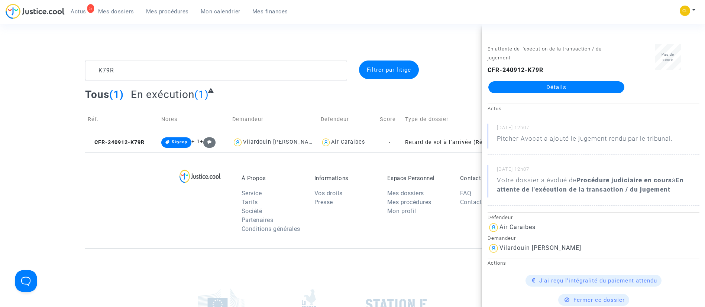
click at [540, 86] on link "Détails" at bounding box center [556, 87] width 136 height 12
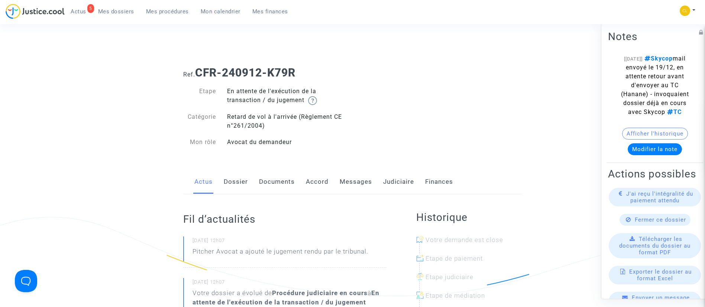
click at [390, 189] on link "Judiciaire" at bounding box center [398, 182] width 31 height 25
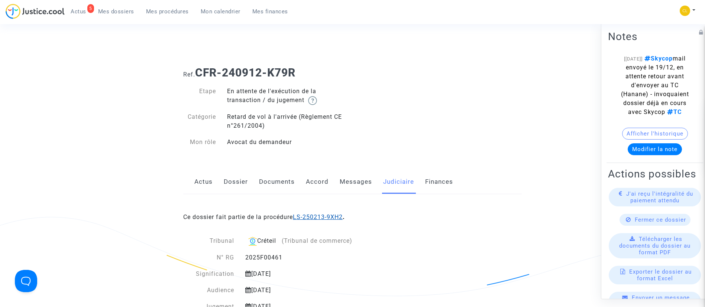
click at [322, 216] on link "LS-250213-9XH2" at bounding box center [318, 217] width 50 height 7
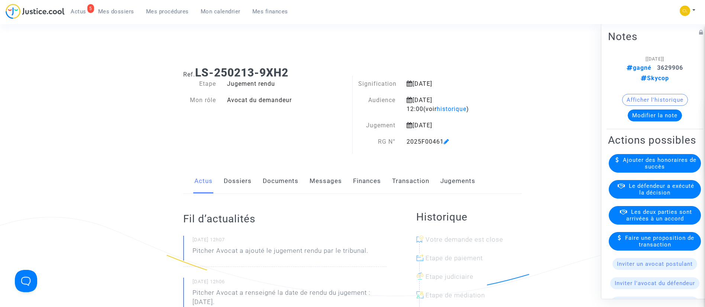
click at [471, 189] on link "Jugements" at bounding box center [457, 181] width 35 height 25
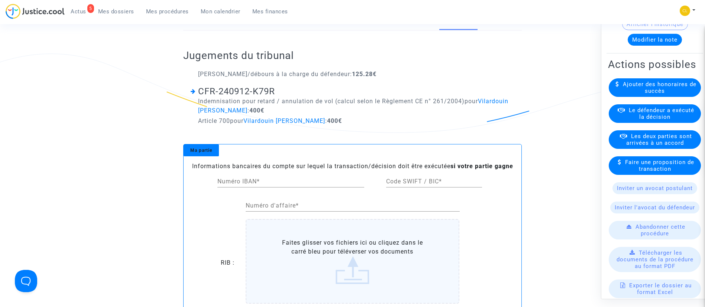
scroll to position [77, 0]
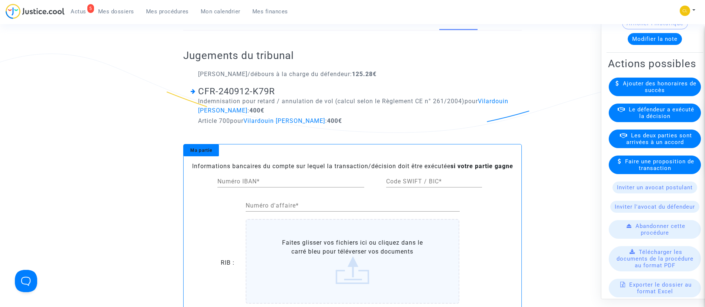
click at [647, 120] on span "Le défendeur a exécuté la décision" at bounding box center [661, 112] width 65 height 13
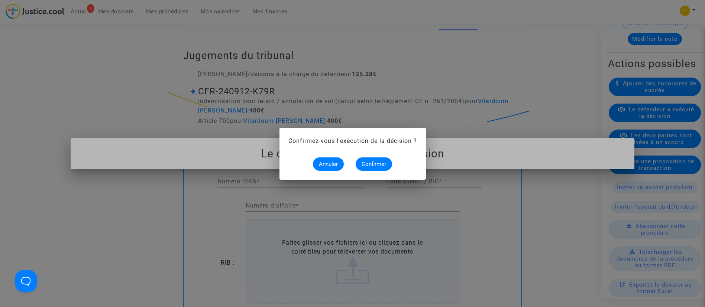
scroll to position [0, 0]
click at [370, 164] on span "Confirmer" at bounding box center [373, 164] width 25 height 7
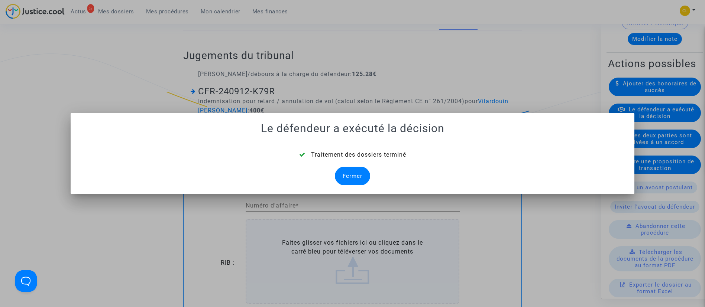
click at [342, 173] on div "Fermer" at bounding box center [352, 176] width 35 height 19
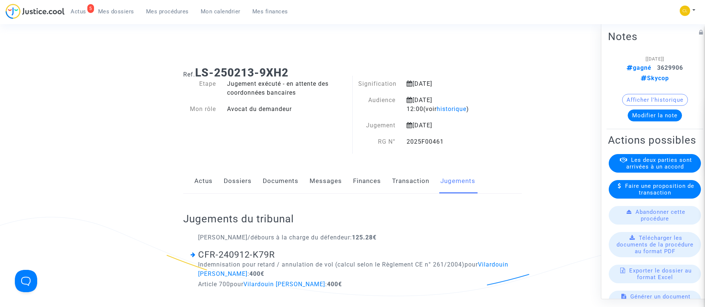
click at [240, 177] on link "Dossiers" at bounding box center [238, 181] width 28 height 25
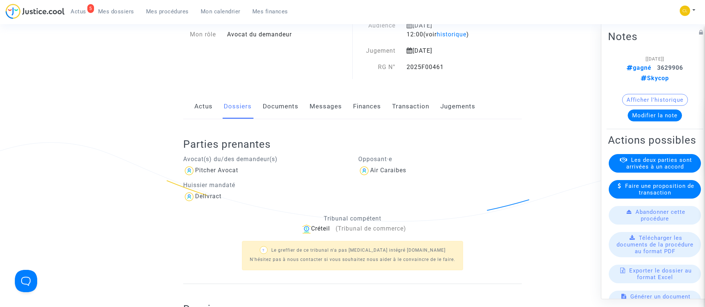
scroll to position [230, 0]
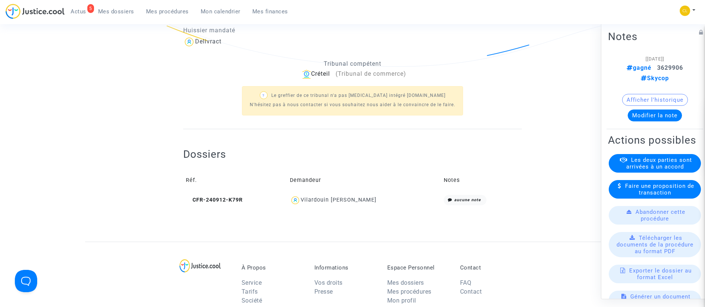
click at [359, 202] on div "Vilardouin Augustave" at bounding box center [339, 200] width 76 height 6
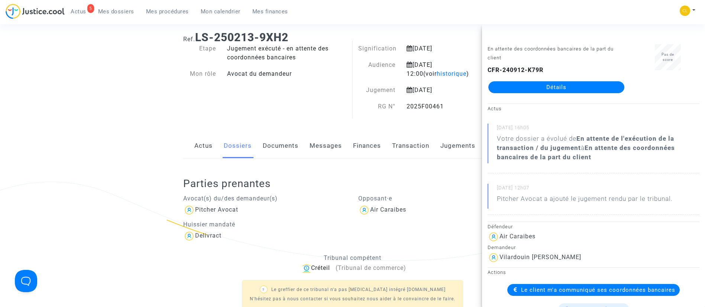
scroll to position [0, 0]
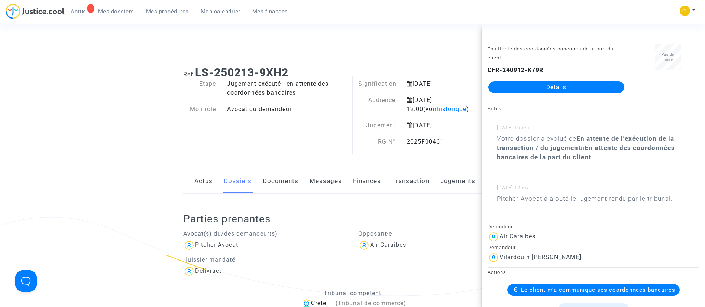
click at [429, 226] on div "Opposant·e Air Caraibes" at bounding box center [440, 251] width 175 height 52
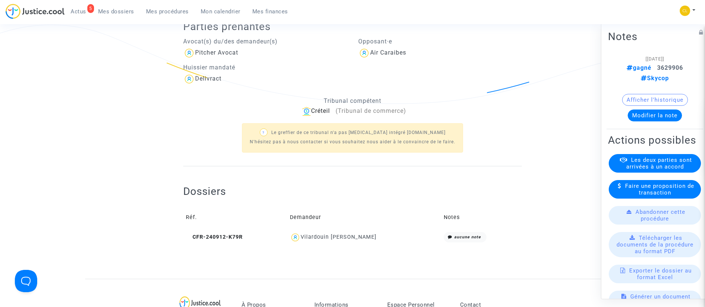
scroll to position [197, 0]
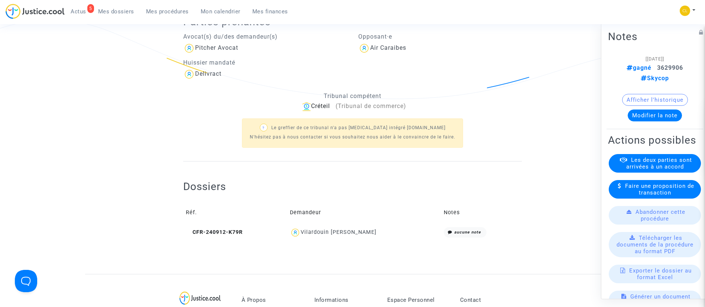
click at [363, 230] on div "Vilardouin Augustave" at bounding box center [339, 232] width 76 height 6
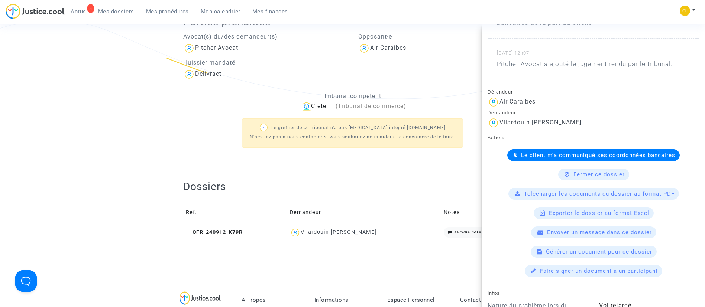
scroll to position [137, 0]
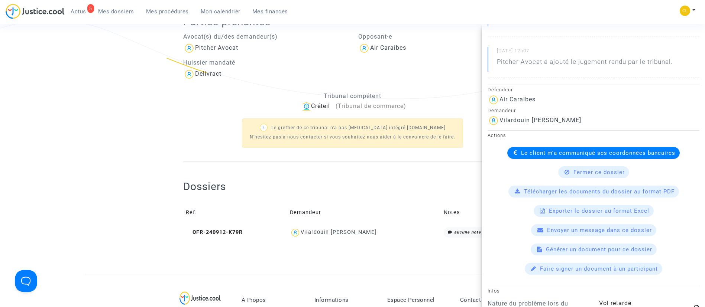
click at [535, 154] on span "Le client m'a communiqué ses coordonnées bancaires" at bounding box center [598, 153] width 154 height 7
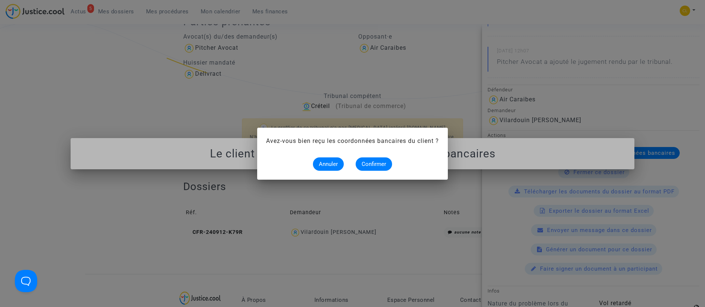
scroll to position [0, 0]
click at [369, 164] on span "Confirmer" at bounding box center [373, 164] width 25 height 7
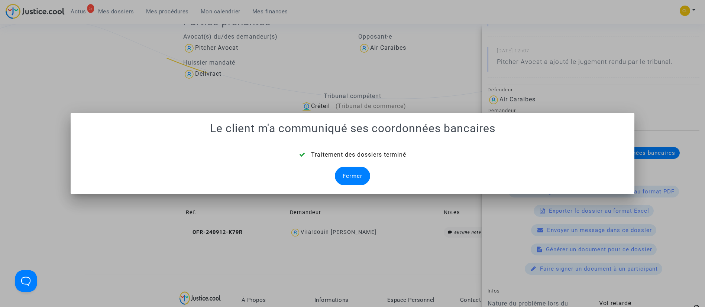
click at [361, 187] on mat-dialog-container "Le client m'a communiqué ses coordonnées bancaires Traitement des dossiers term…" at bounding box center [353, 153] width 564 height 81
click at [352, 175] on div "Fermer" at bounding box center [352, 176] width 35 height 19
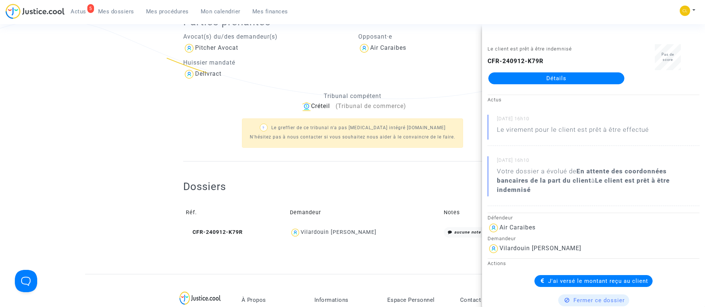
click at [113, 9] on span "Mes dossiers" at bounding box center [116, 11] width 36 height 7
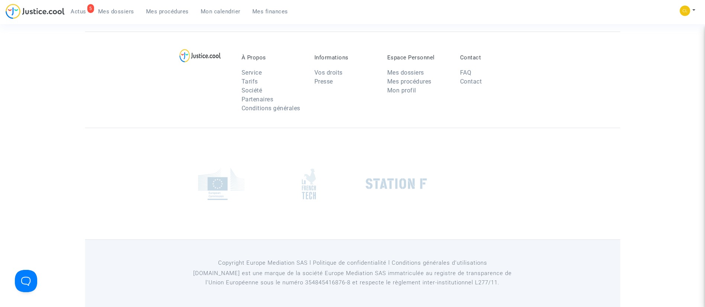
scroll to position [56, 0]
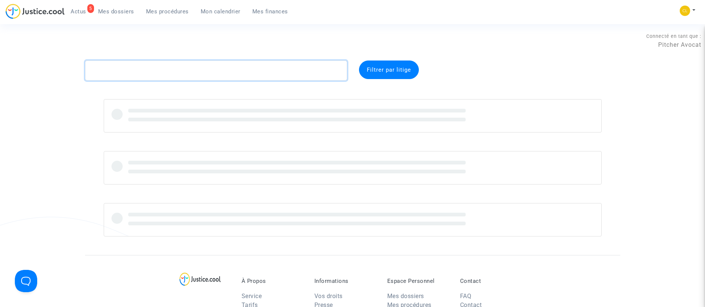
click at [208, 72] on textarea at bounding box center [216, 71] width 262 height 20
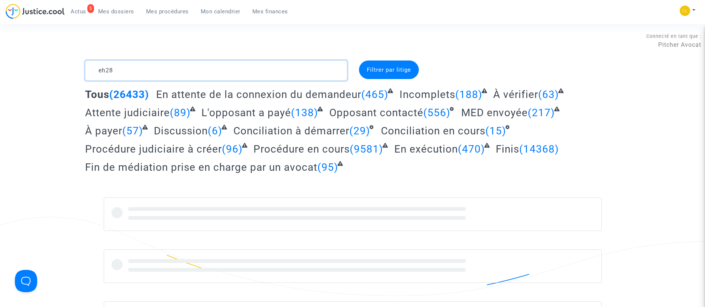
type textarea "eh28"
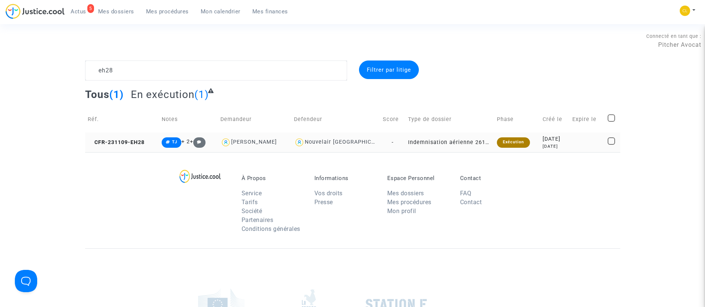
click at [558, 140] on div "2023-11-09" at bounding box center [554, 139] width 25 height 8
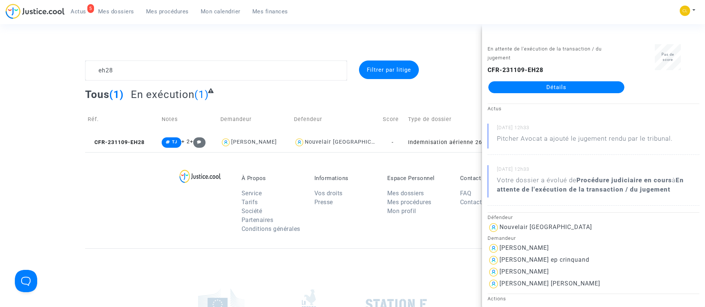
click at [541, 90] on link "Détails" at bounding box center [556, 87] width 136 height 12
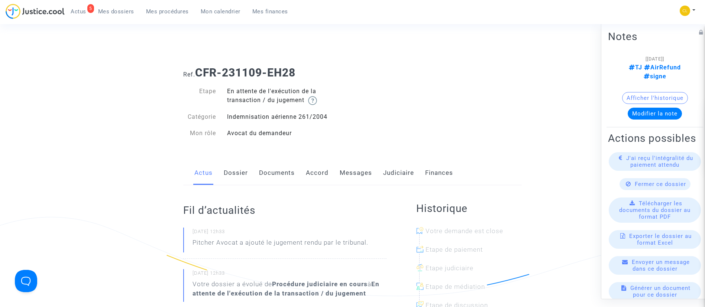
click at [407, 171] on link "Judiciaire" at bounding box center [398, 173] width 31 height 25
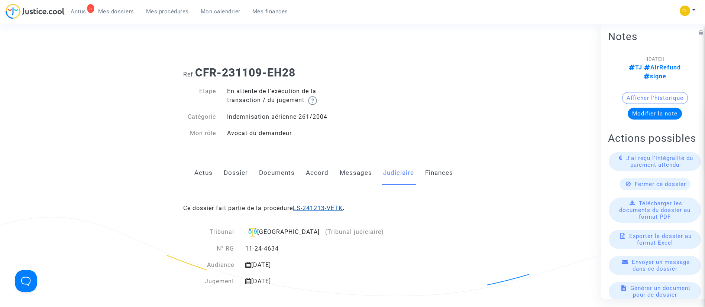
click at [341, 206] on link "LS-241213-VETK" at bounding box center [318, 208] width 50 height 7
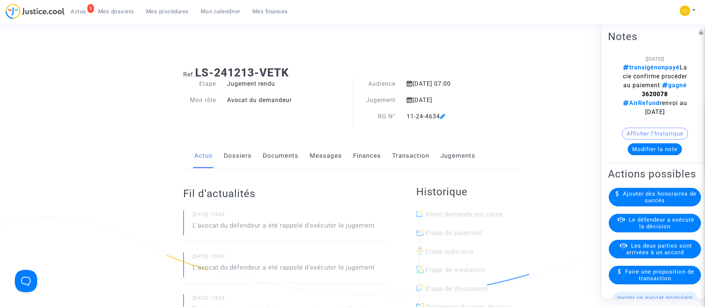
click at [459, 156] on link "Jugements" at bounding box center [457, 156] width 35 height 25
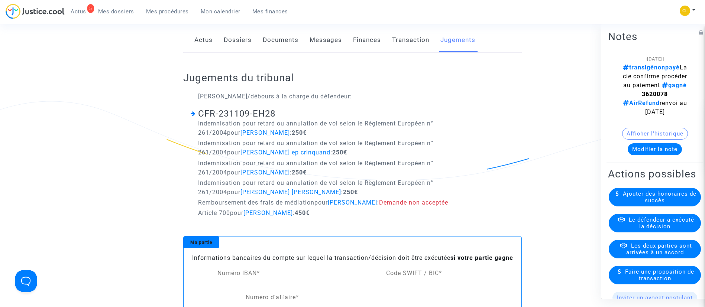
scroll to position [123, 0]
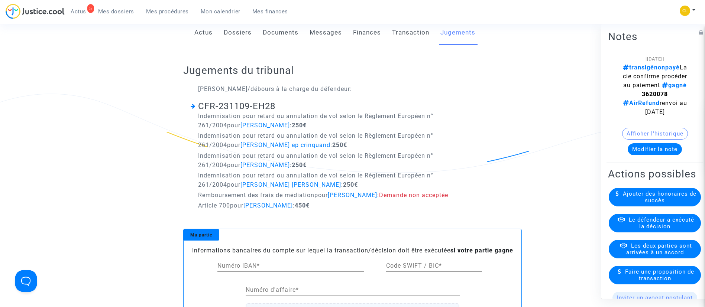
click at [641, 155] on button "Modifier la note" at bounding box center [654, 149] width 54 height 12
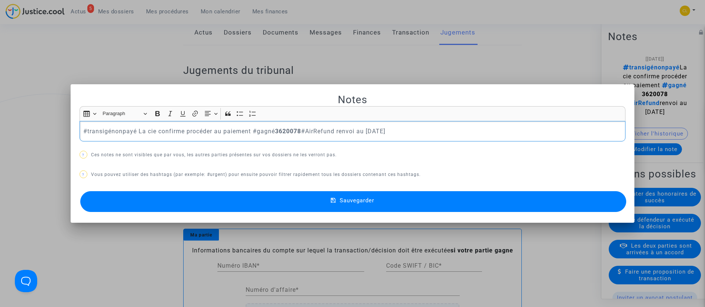
click at [118, 131] on p "#transigénonpayé La cie confirme procéder au paiement #gagné 3620078 #AirRefund…" at bounding box center [352, 131] width 538 height 9
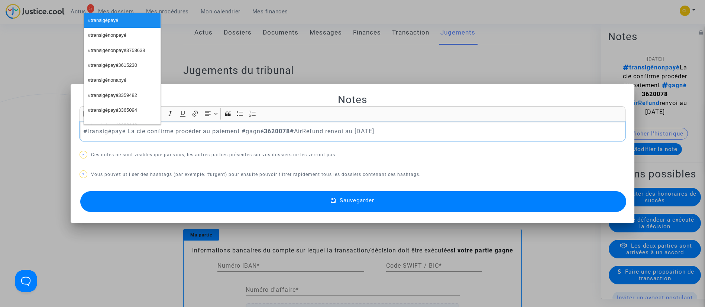
click at [416, 206] on button "Sauvegarder" at bounding box center [353, 201] width 546 height 21
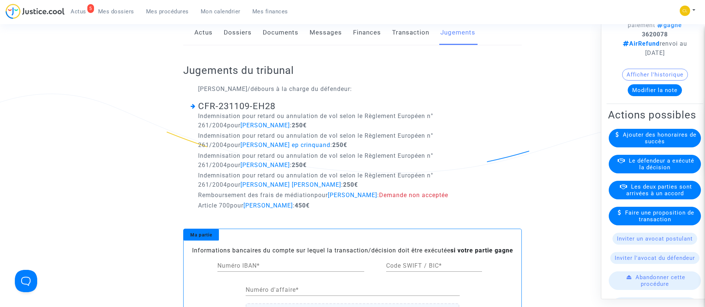
scroll to position [62, 0]
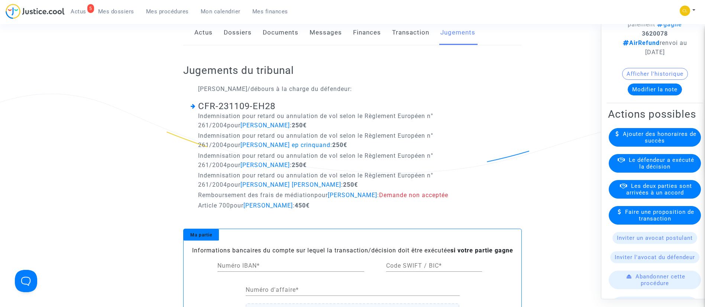
click at [662, 196] on span "Les deux parties sont arrivées à un accord" at bounding box center [659, 188] width 66 height 13
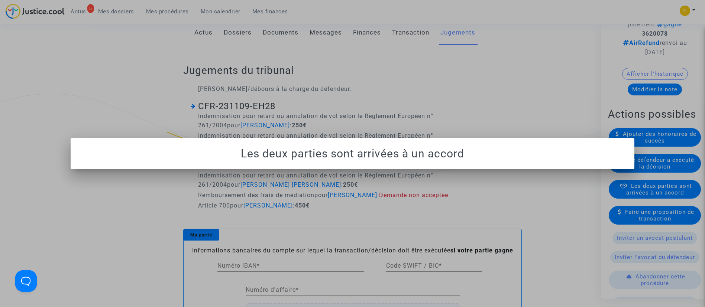
scroll to position [0, 0]
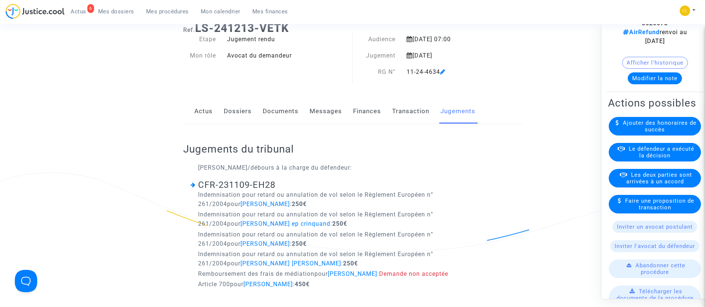
scroll to position [71, 0]
click at [649, 158] on span "Le défendeur a exécuté la décision" at bounding box center [661, 151] width 65 height 13
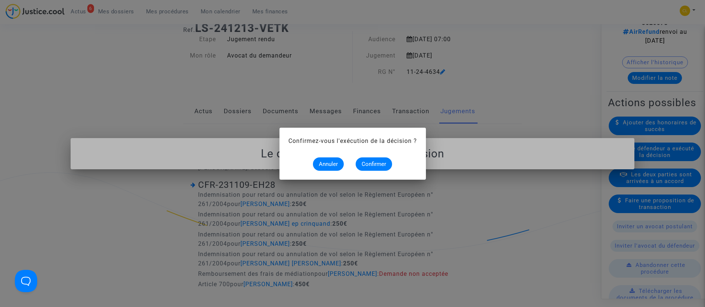
scroll to position [0, 0]
click at [385, 167] on span "Confirmer" at bounding box center [373, 164] width 25 height 7
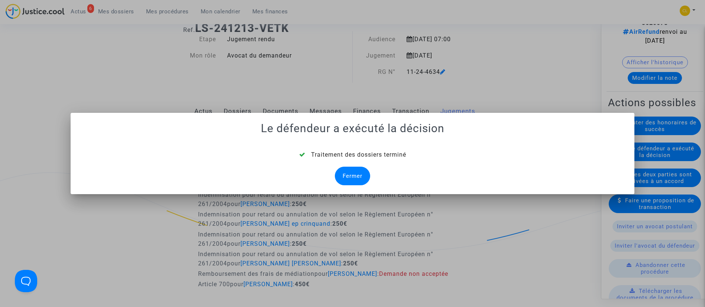
click at [349, 176] on div "Fermer" at bounding box center [352, 176] width 35 height 19
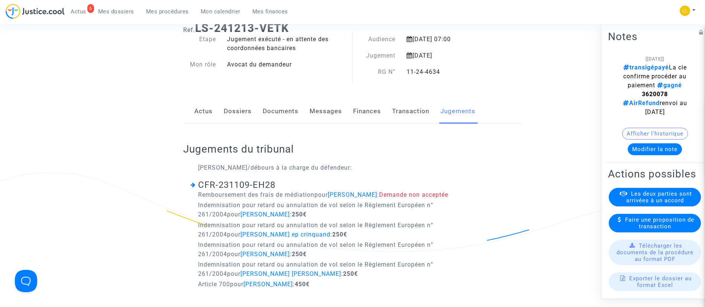
click at [230, 112] on link "Dossiers" at bounding box center [238, 111] width 28 height 25
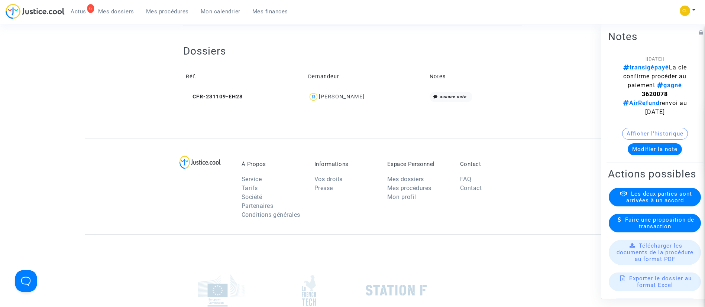
scroll to position [290, 0]
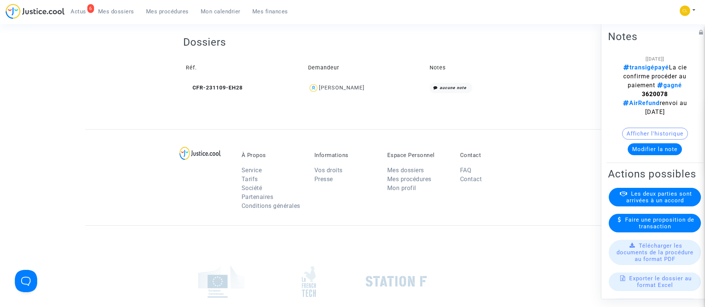
click at [342, 87] on div "yvon lannier" at bounding box center [342, 88] width 46 height 6
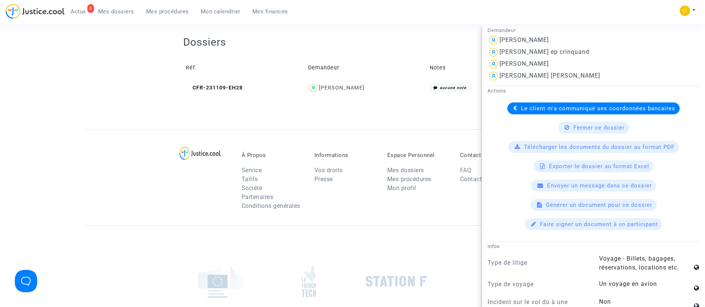
scroll to position [218, 0]
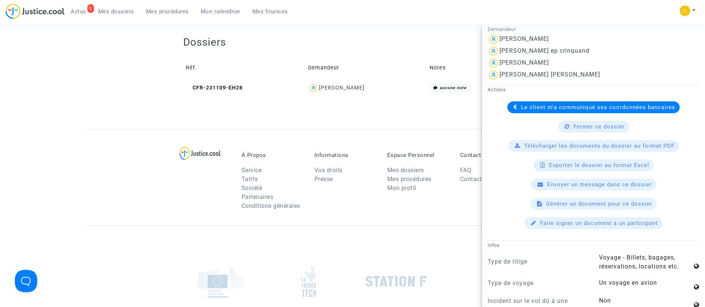
click at [538, 108] on span "Le client m'a communiqué ses coordonnées bancaires" at bounding box center [598, 107] width 154 height 7
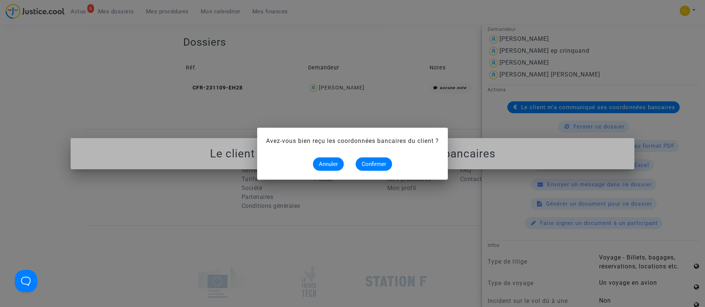
scroll to position [0, 0]
click at [375, 166] on span "Confirmer" at bounding box center [373, 164] width 25 height 7
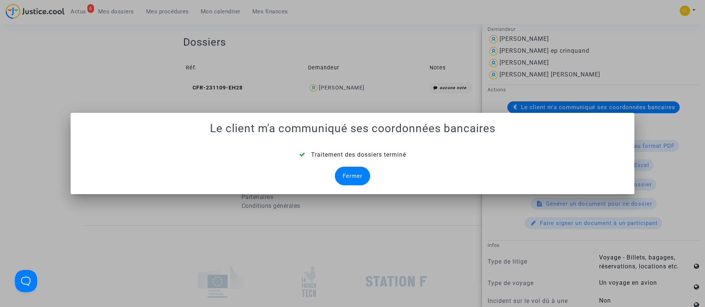
click at [352, 177] on div "Fermer" at bounding box center [352, 176] width 35 height 19
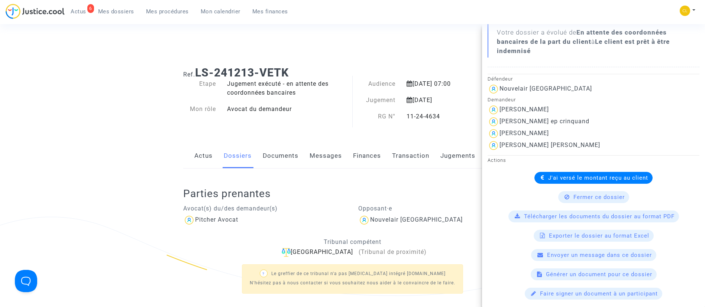
scroll to position [140, 0]
click at [116, 11] on span "Mes dossiers" at bounding box center [116, 11] width 36 height 7
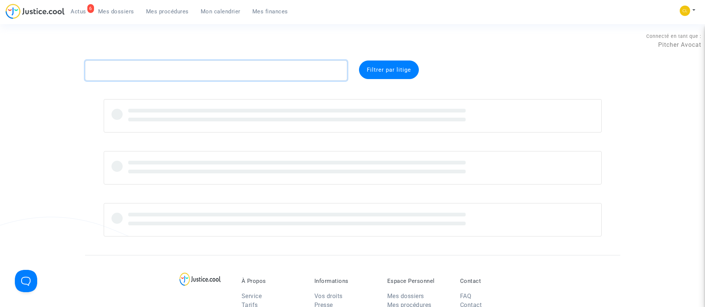
click at [183, 72] on textarea at bounding box center [216, 71] width 262 height 20
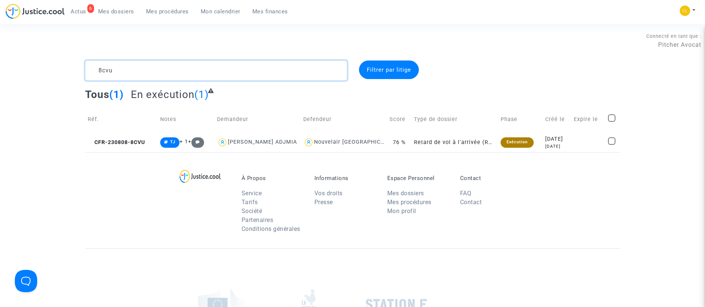
type textarea "8cvu"
click at [220, 11] on span "Mon calendrier" at bounding box center [221, 11] width 40 height 7
click at [545, 137] on div "2023-08-08" at bounding box center [557, 139] width 24 height 8
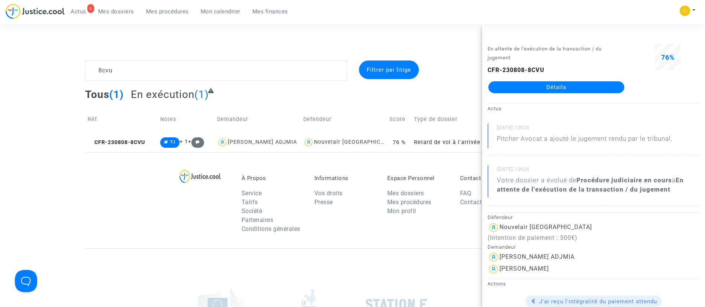
click at [572, 89] on link "Détails" at bounding box center [556, 87] width 136 height 12
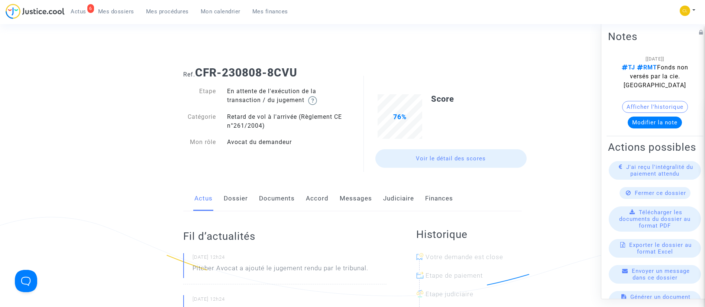
click at [393, 199] on link "Judiciaire" at bounding box center [398, 198] width 31 height 25
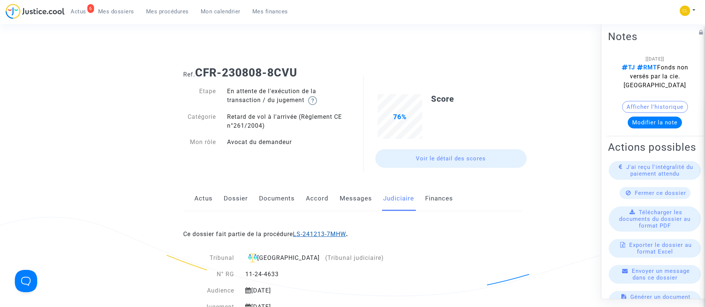
click at [331, 233] on link "LS-241213-7MHW" at bounding box center [319, 234] width 53 height 7
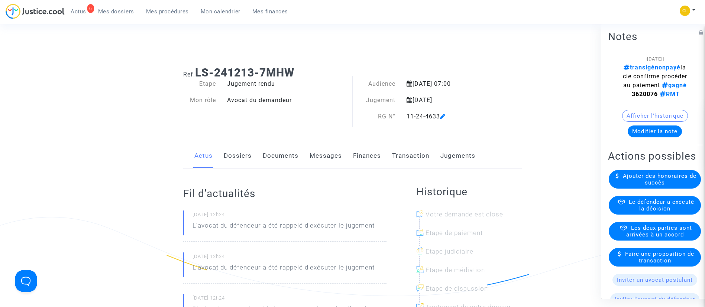
click at [651, 137] on button "Modifier la note" at bounding box center [654, 131] width 54 height 12
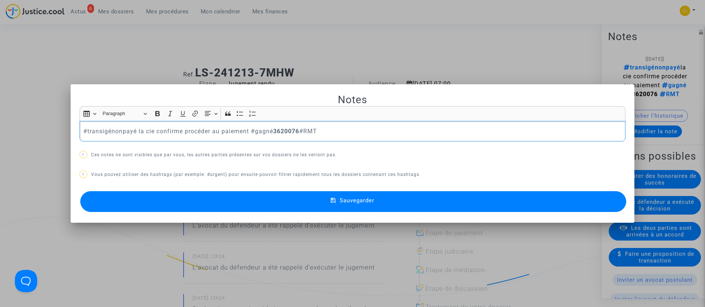
click at [122, 131] on p "#transigénonpayé la cie confirme procéder au paiement #gagné 3620076 #RMT" at bounding box center [352, 131] width 538 height 9
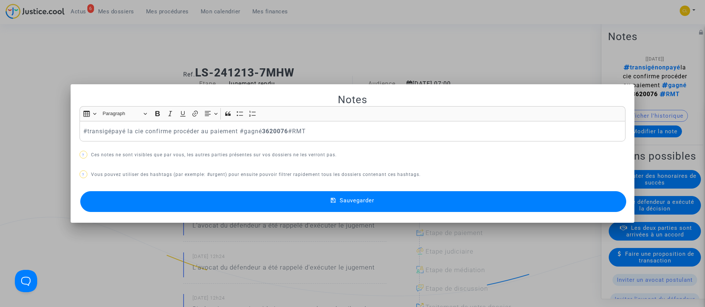
click at [413, 197] on button "Sauvegarder" at bounding box center [353, 201] width 546 height 21
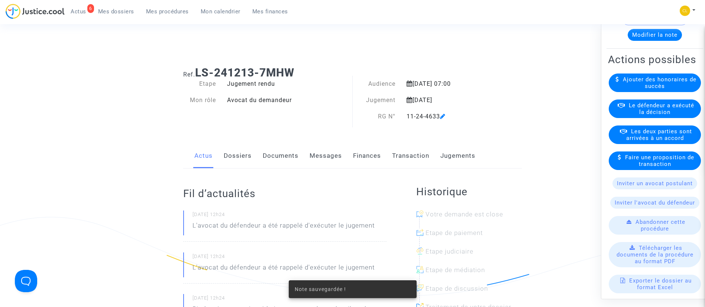
scroll to position [99, 0]
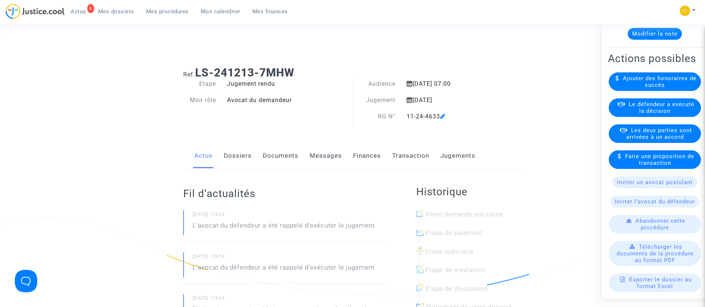
click at [657, 114] on span "Le défendeur a exécuté la décision" at bounding box center [661, 107] width 65 height 13
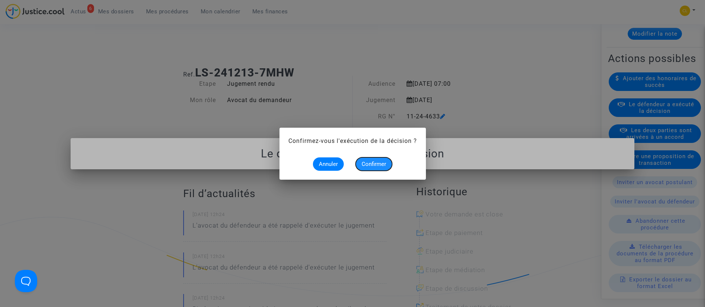
click at [374, 162] on span "Confirmer" at bounding box center [373, 164] width 25 height 7
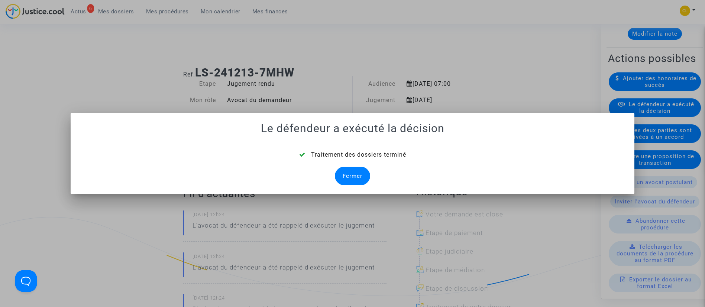
click at [360, 175] on div "Fermer" at bounding box center [352, 176] width 35 height 19
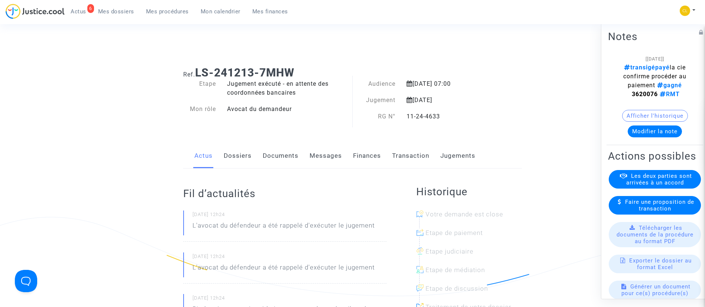
click at [235, 156] on link "Dossiers" at bounding box center [238, 156] width 28 height 25
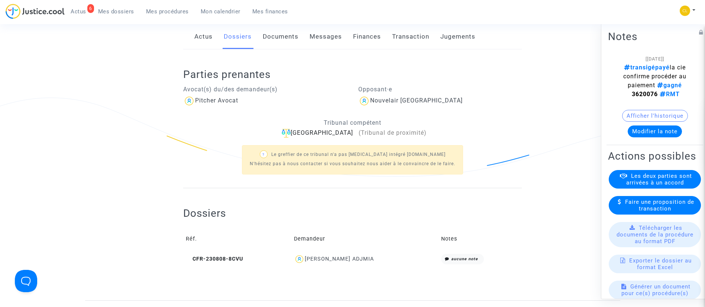
scroll to position [120, 0]
click at [329, 256] on div "EDEM BEN ADJMIA" at bounding box center [339, 258] width 69 height 6
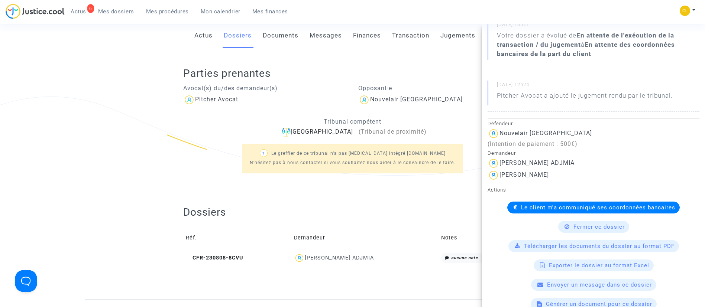
scroll to position [160, 0]
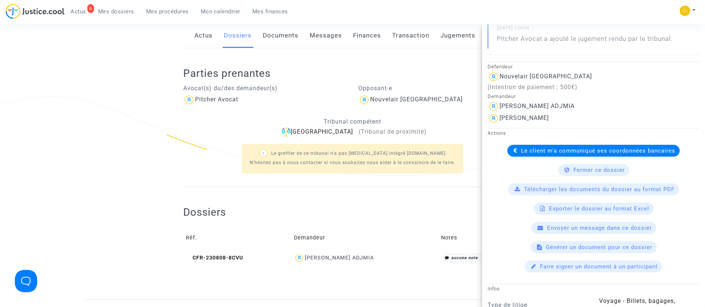
click at [525, 152] on span "Le client m'a communiqué ses coordonnées bancaires" at bounding box center [598, 150] width 154 height 7
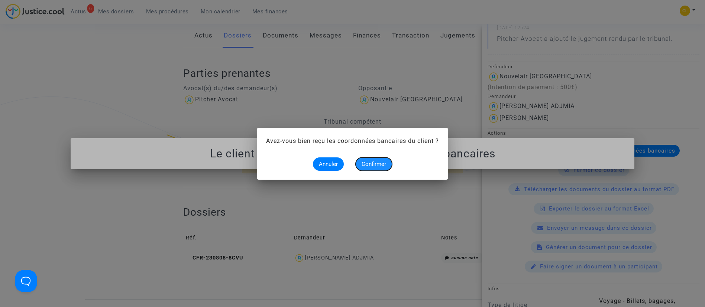
click at [373, 168] on button "Confirmer" at bounding box center [373, 164] width 36 height 13
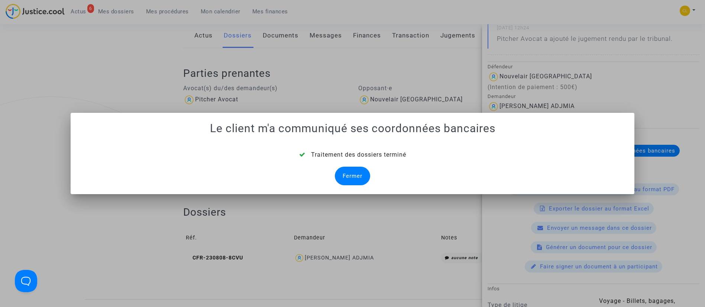
click at [345, 168] on div "Fermer" at bounding box center [352, 176] width 35 height 19
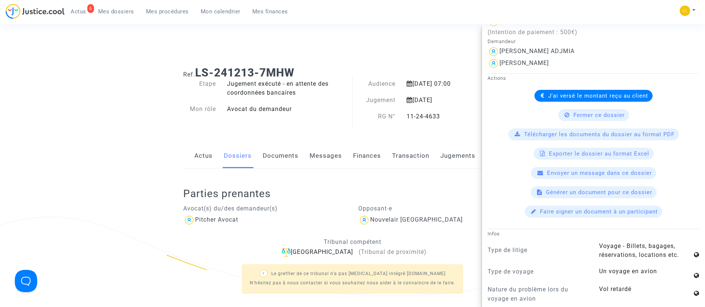
click at [116, 12] on span "Mes dossiers" at bounding box center [116, 11] width 36 height 7
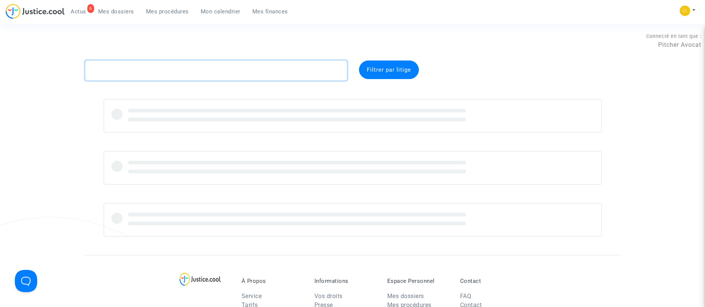
click at [235, 76] on textarea at bounding box center [216, 71] width 262 height 20
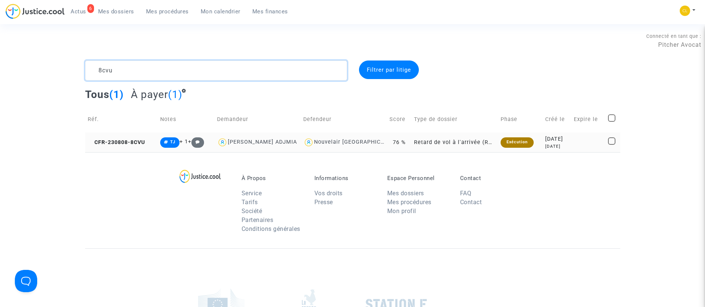
type textarea "8cvu"
click at [547, 134] on td "2023-08-08 2 years ago" at bounding box center [556, 143] width 29 height 20
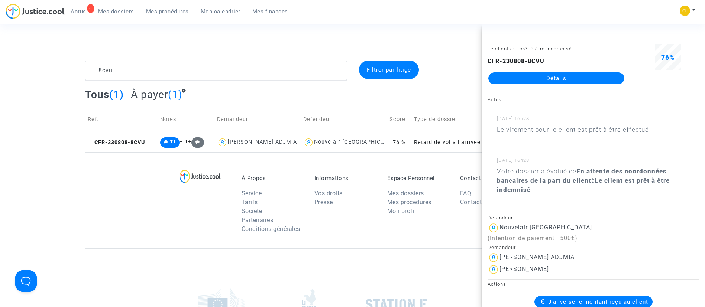
click at [558, 74] on link "Détails" at bounding box center [556, 78] width 136 height 12
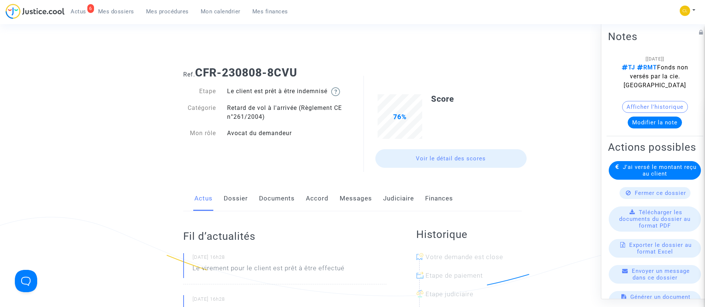
click at [399, 202] on link "Judiciaire" at bounding box center [398, 198] width 31 height 25
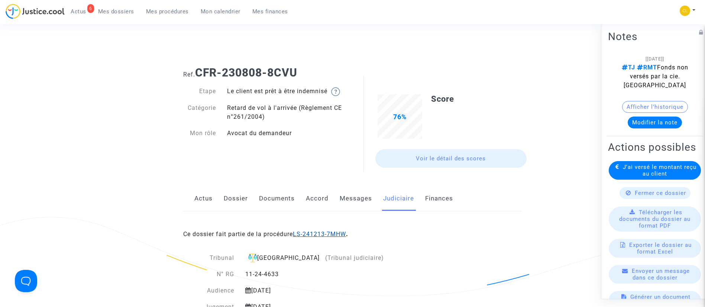
click at [335, 231] on link "LS-241213-7MHW" at bounding box center [319, 234] width 53 height 7
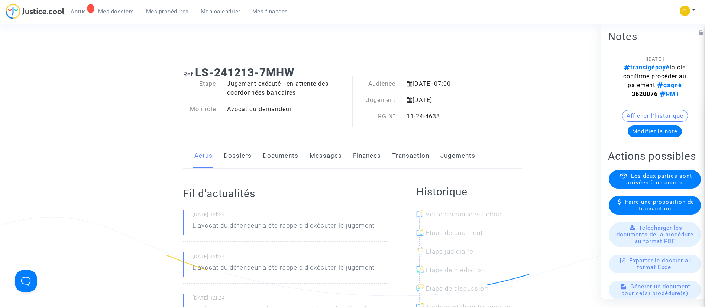
scroll to position [3, 0]
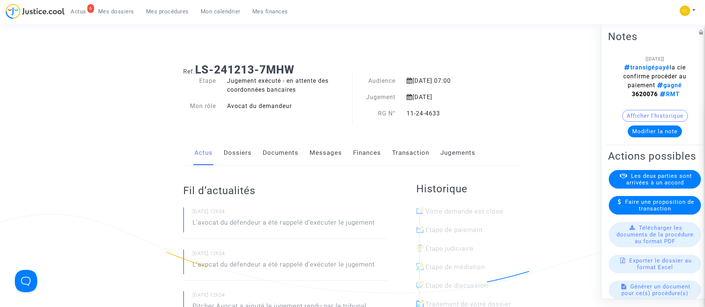
click at [452, 149] on link "Jugements" at bounding box center [457, 153] width 35 height 25
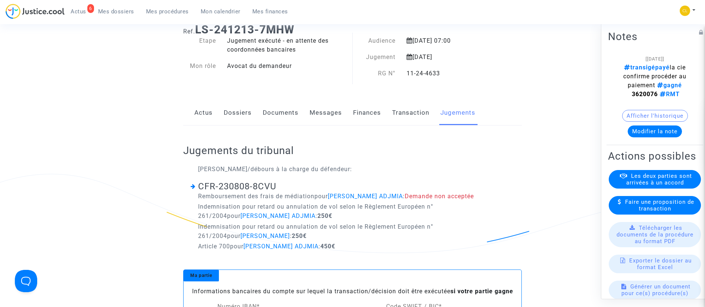
click at [237, 110] on link "Dossiers" at bounding box center [238, 113] width 28 height 25
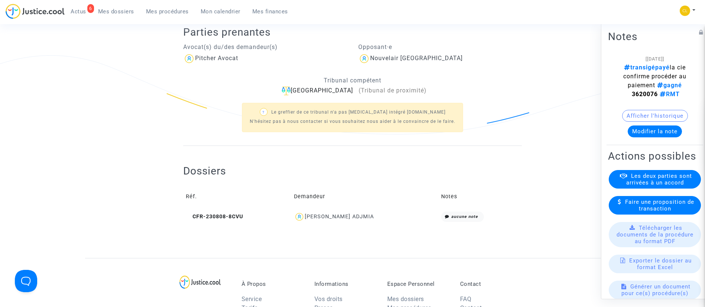
scroll to position [161, 0]
click at [351, 217] on div "EDEM BEN ADJMIA" at bounding box center [339, 217] width 69 height 6
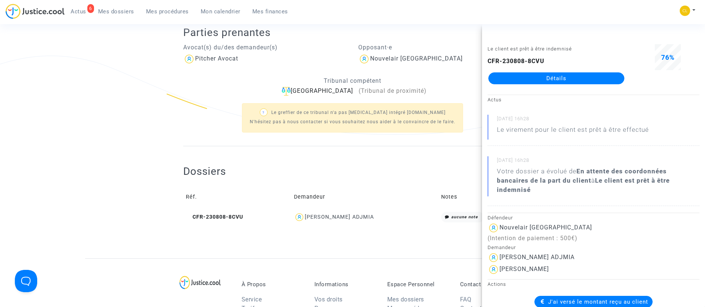
click at [120, 18] on div "6 Actus Mes dossiers Mes procédures Mon calendrier Mes finances" at bounding box center [150, 14] width 288 height 20
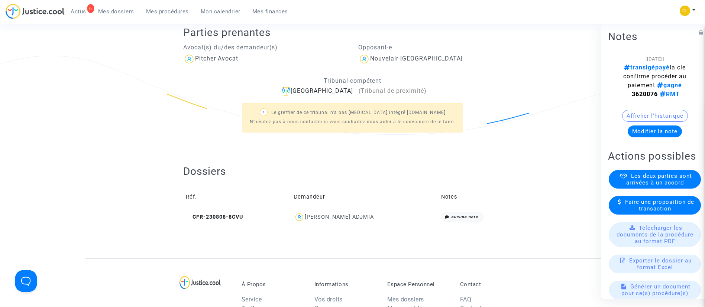
click at [125, 11] on span "Mes dossiers" at bounding box center [116, 11] width 36 height 7
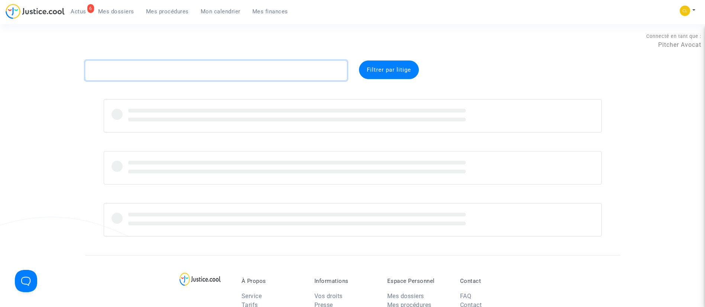
click at [184, 68] on textarea at bounding box center [216, 71] width 262 height 20
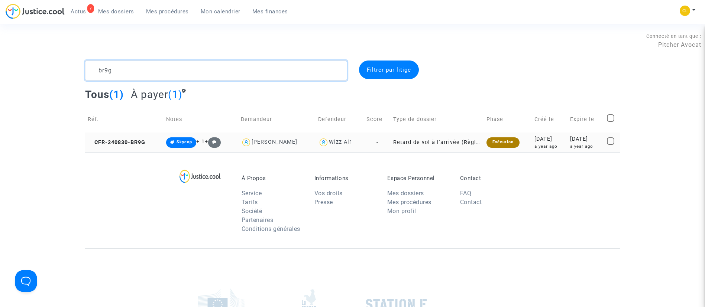
type textarea "br9g"
click at [546, 144] on div "a year ago" at bounding box center [549, 146] width 30 height 6
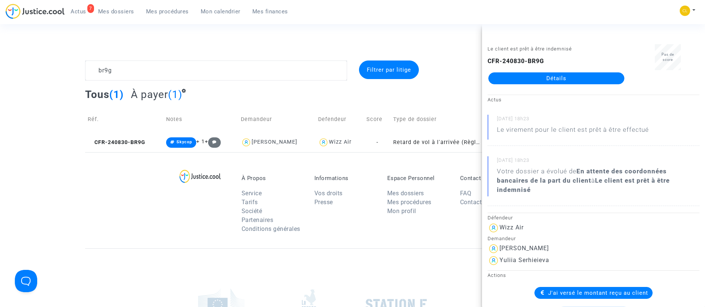
click at [590, 76] on link "Détails" at bounding box center [556, 78] width 136 height 12
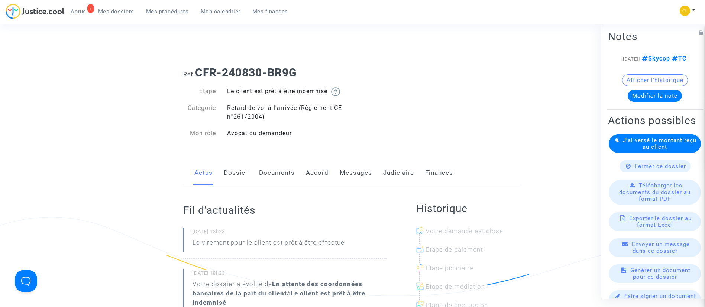
click at [398, 171] on link "Judiciaire" at bounding box center [398, 173] width 31 height 25
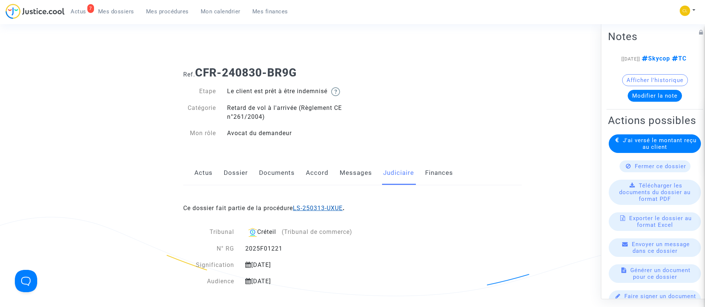
click at [319, 209] on link "LS-250313-UXUE" at bounding box center [318, 208] width 50 height 7
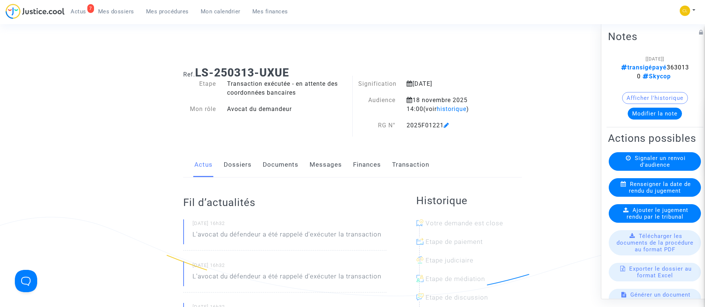
click at [224, 165] on link "Dossiers" at bounding box center [238, 165] width 28 height 25
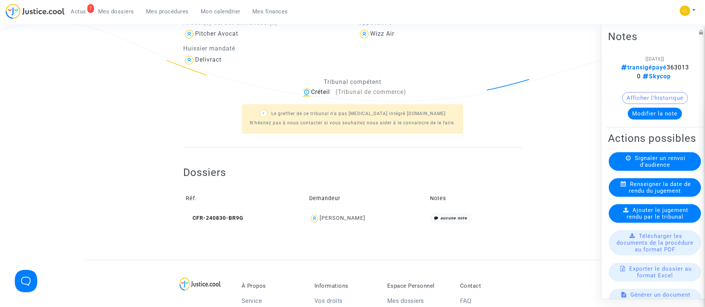
scroll to position [201, 0]
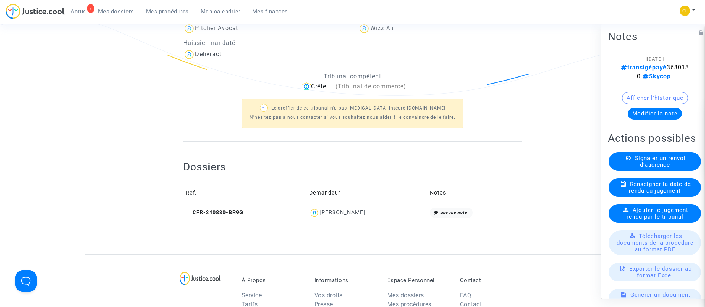
click at [356, 210] on div "Maryna Manzhelii" at bounding box center [342, 213] width 46 height 6
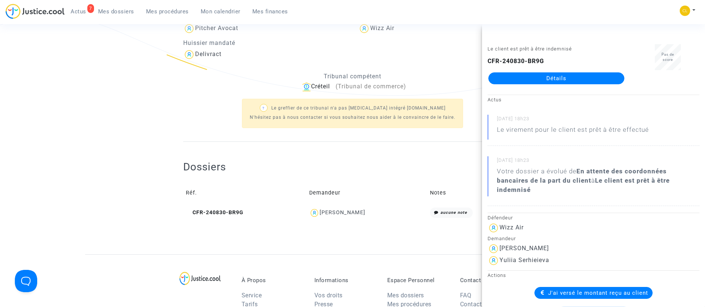
click at [105, 15] on link "Mes dossiers" at bounding box center [116, 11] width 48 height 11
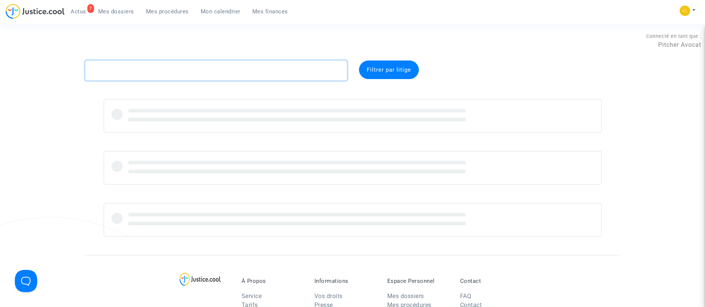
click at [165, 70] on textarea at bounding box center [216, 71] width 262 height 20
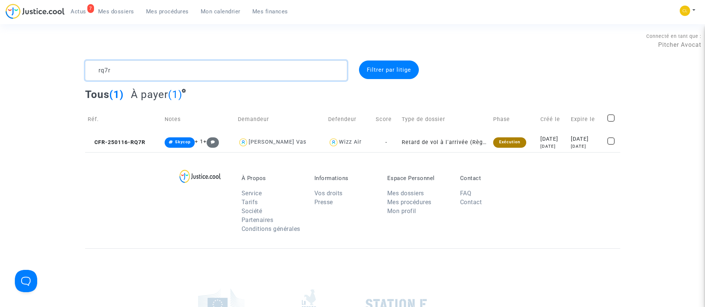
click at [137, 66] on textarea at bounding box center [216, 71] width 262 height 20
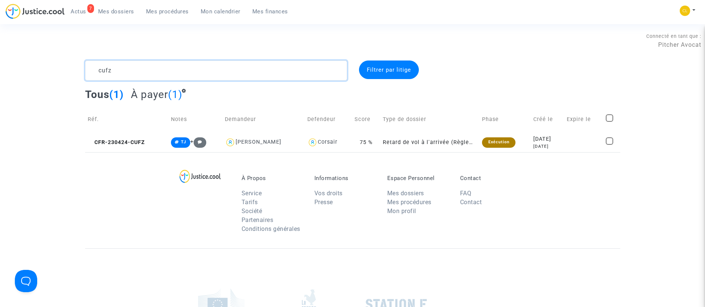
click at [143, 71] on textarea at bounding box center [216, 71] width 262 height 20
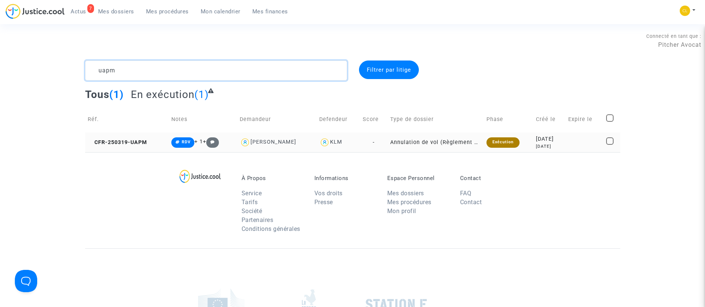
type textarea "uapm"
click at [559, 148] on div "7 months ago" at bounding box center [549, 146] width 27 height 6
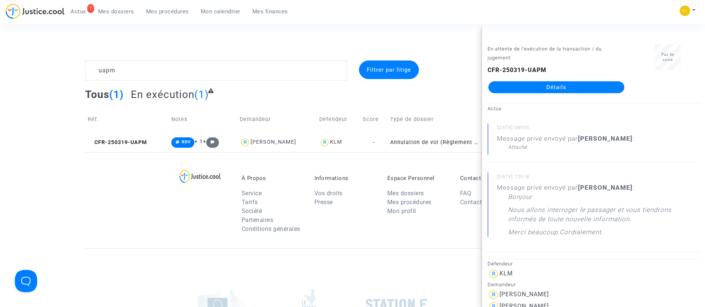
click at [538, 85] on link "Détails" at bounding box center [556, 87] width 136 height 12
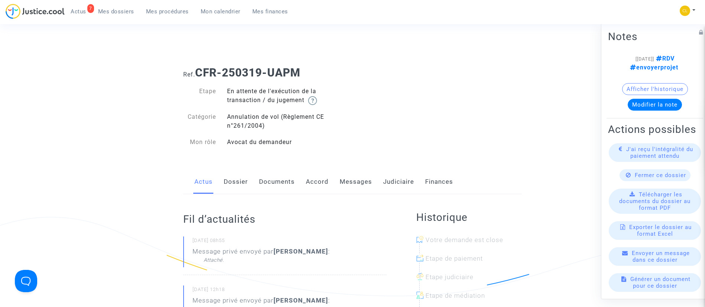
scroll to position [130, 0]
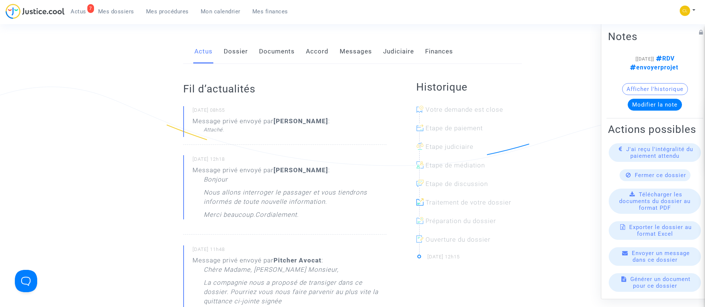
click at [398, 52] on link "Judiciaire" at bounding box center [398, 51] width 31 height 25
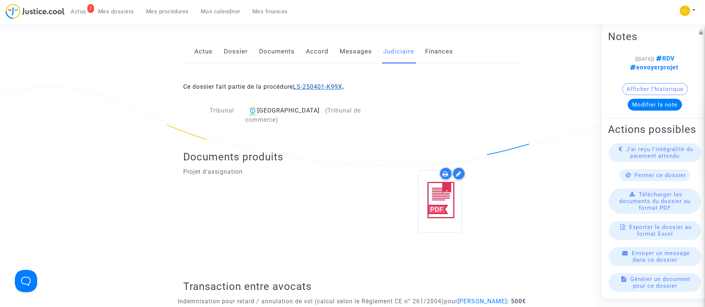
click at [328, 85] on link "LS-250401-K99X" at bounding box center [317, 86] width 49 height 7
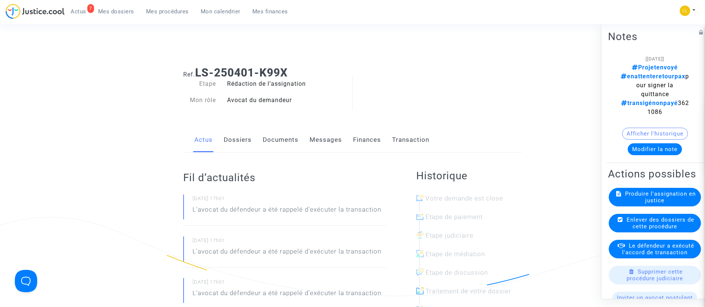
click at [671, 143] on button "Modifier la note" at bounding box center [654, 149] width 54 height 12
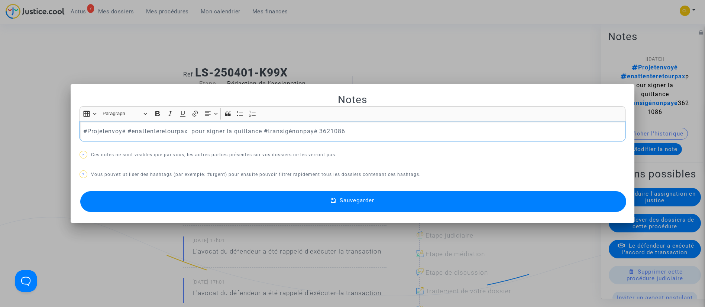
click at [302, 131] on p "#Projetenvoyé #enattenteretourpax pour signer la quittance #transigénonpayé 362…" at bounding box center [352, 131] width 538 height 9
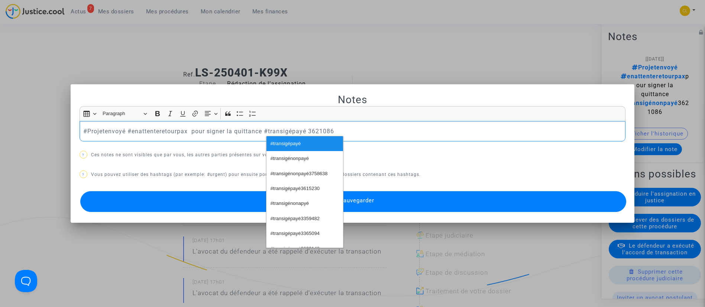
click at [432, 198] on button "Sauvegarder" at bounding box center [353, 201] width 546 height 21
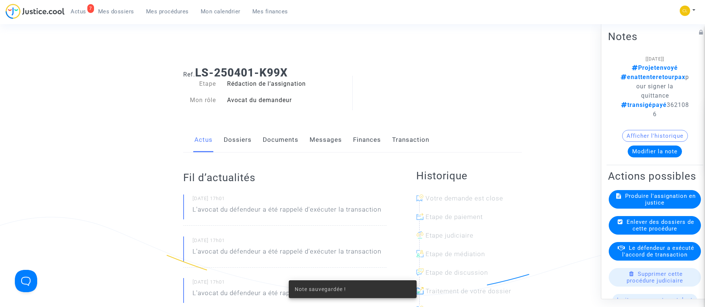
click at [647, 256] on span "Le défendeur a exécuté l'accord de transaction" at bounding box center [658, 250] width 72 height 13
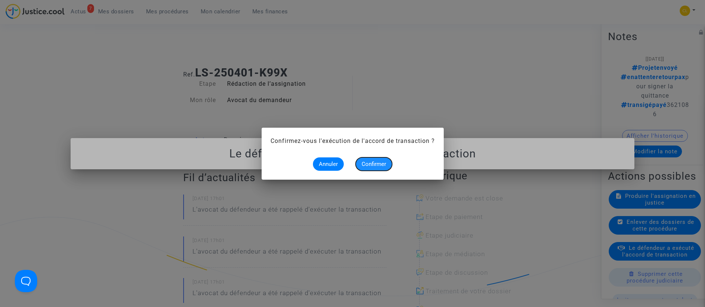
click at [374, 159] on button "Confirmer" at bounding box center [373, 164] width 36 height 13
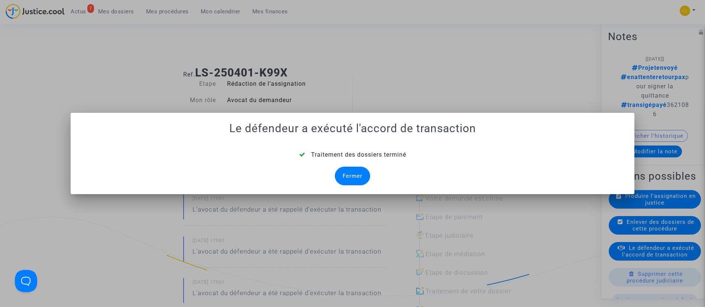
click at [359, 180] on div "Fermer" at bounding box center [352, 176] width 35 height 19
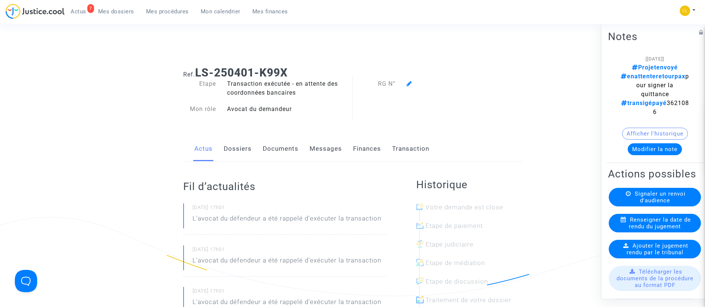
click at [243, 146] on link "Dossiers" at bounding box center [238, 149] width 28 height 25
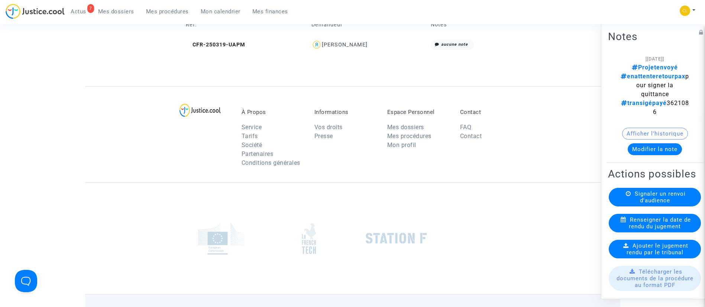
scroll to position [299, 0]
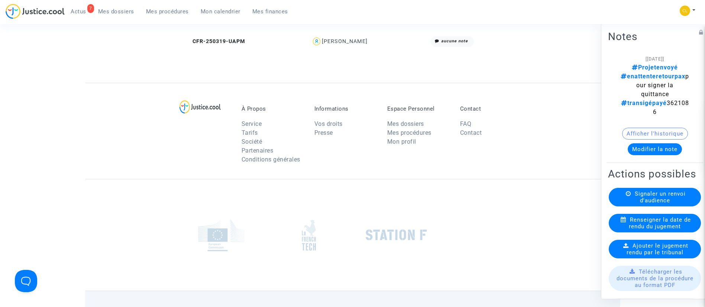
click at [351, 39] on div "Emilie Jacquot" at bounding box center [345, 41] width 46 height 6
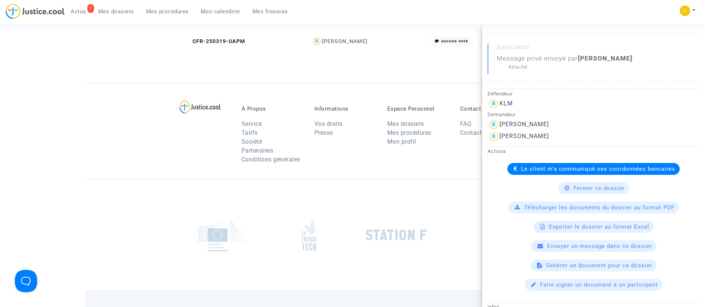
scroll to position [147, 0]
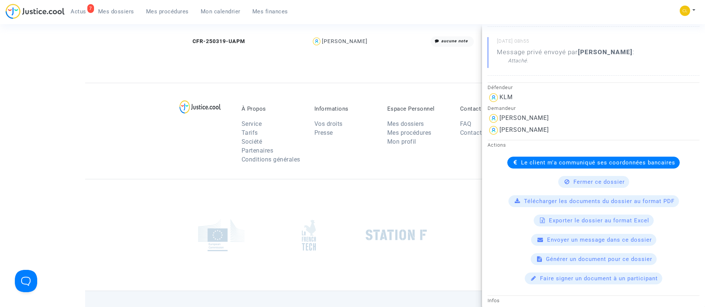
click at [517, 167] on div "Le client m'a communiqué ses coordonnées bancaires" at bounding box center [593, 163] width 172 height 12
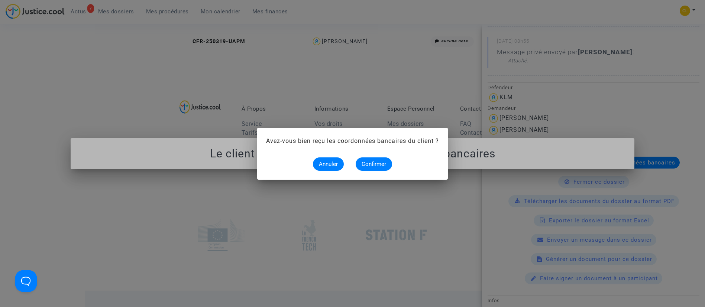
scroll to position [0, 0]
click at [377, 162] on span "Confirmer" at bounding box center [373, 164] width 25 height 7
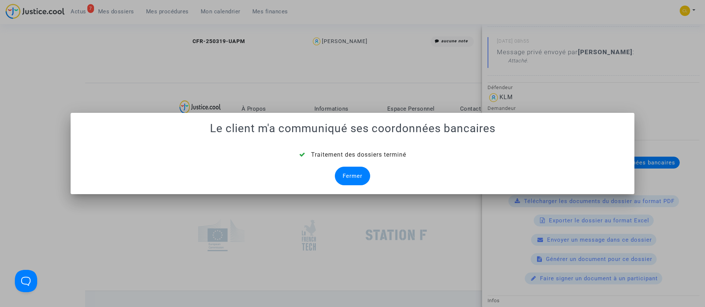
click at [357, 173] on div "Fermer" at bounding box center [352, 176] width 35 height 19
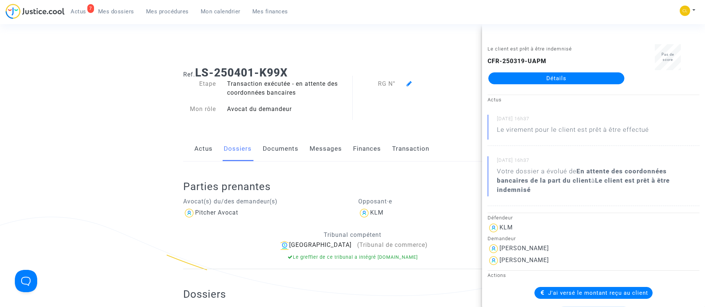
click at [104, 16] on link "Mes dossiers" at bounding box center [116, 11] width 48 height 11
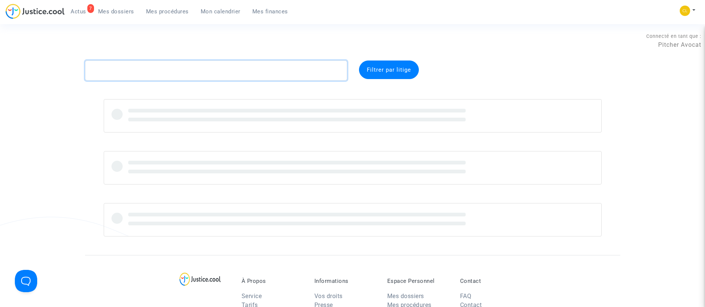
click at [159, 68] on textarea at bounding box center [216, 71] width 262 height 20
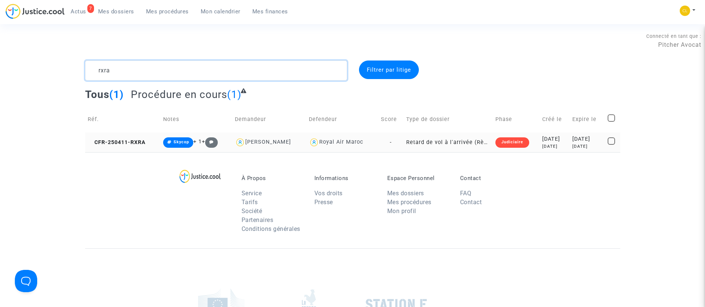
type textarea "rxra"
click at [572, 143] on div "5 months ago" at bounding box center [587, 146] width 30 height 6
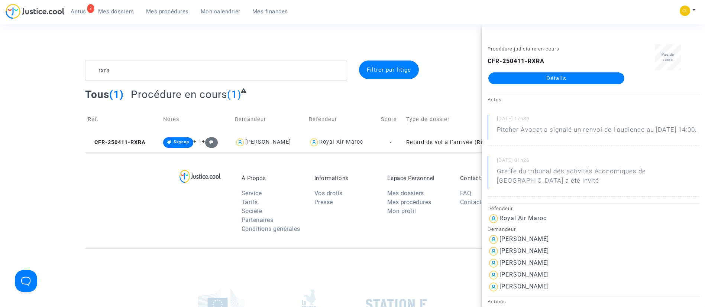
click at [545, 75] on link "Détails" at bounding box center [556, 78] width 136 height 12
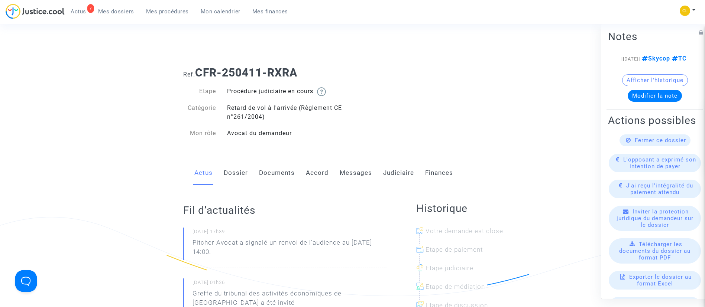
click at [397, 175] on link "Judiciaire" at bounding box center [398, 173] width 31 height 25
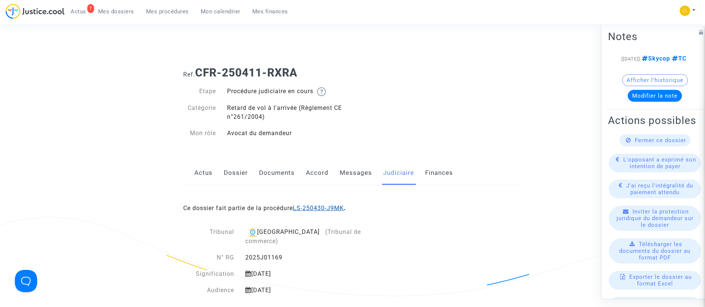
click at [340, 210] on link "LS-250430-J9MK" at bounding box center [318, 208] width 51 height 7
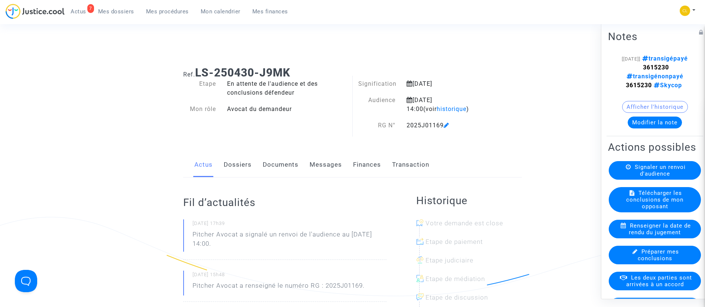
scroll to position [17, 0]
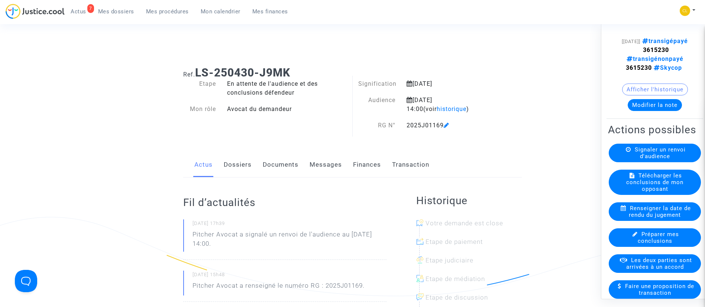
click at [634, 111] on button "Modifier la note" at bounding box center [654, 105] width 54 height 12
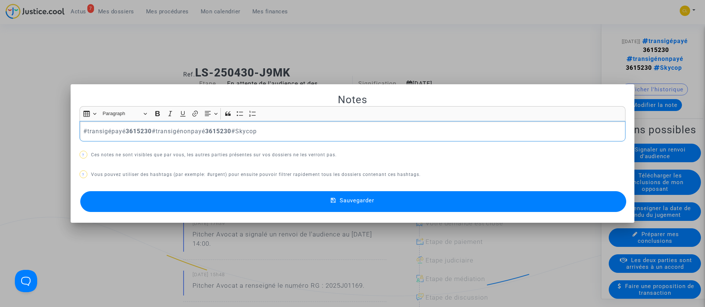
drag, startPoint x: 154, startPoint y: 131, endPoint x: 236, endPoint y: 129, distance: 82.1
click at [236, 129] on p "#transigépayé 3615230 #transigénonpayé 3615230 #Skycop" at bounding box center [352, 131] width 538 height 9
click at [392, 196] on button "Sauvegarder" at bounding box center [353, 201] width 546 height 21
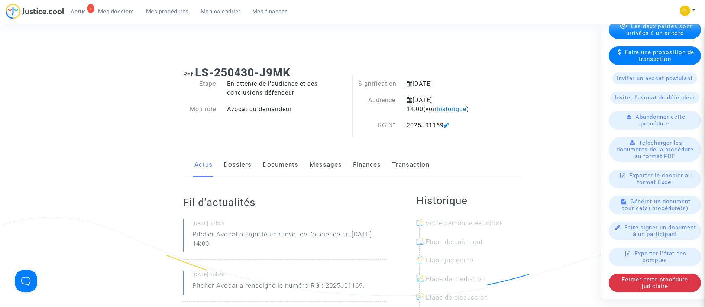
scroll to position [0, 0]
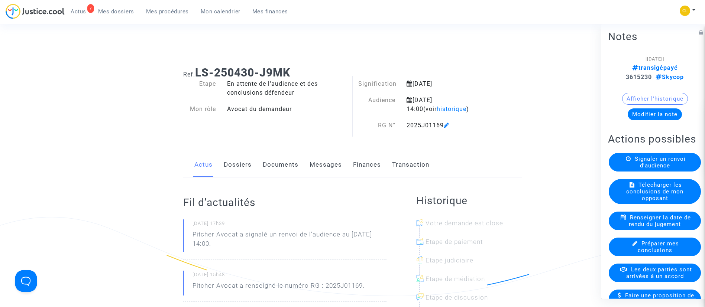
click at [243, 166] on link "Dossiers" at bounding box center [238, 165] width 28 height 25
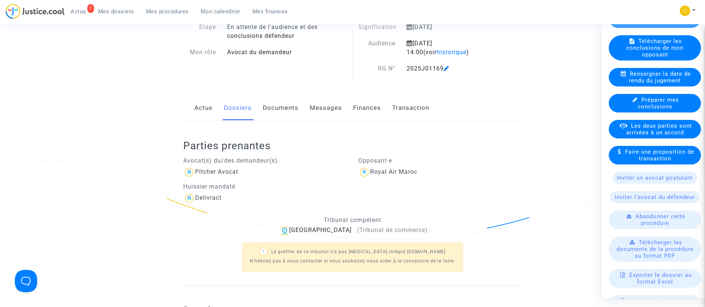
scroll to position [146, 0]
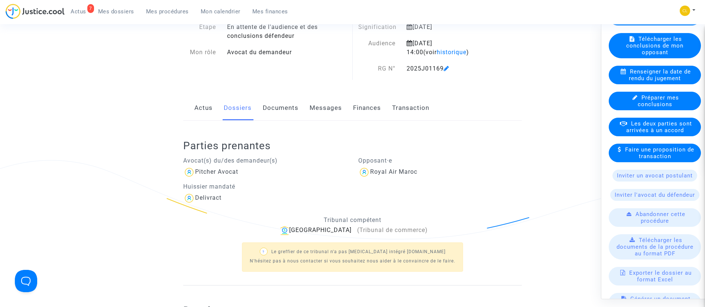
click at [651, 133] on span "Les deux parties sont arrivées à un accord" at bounding box center [659, 126] width 66 height 13
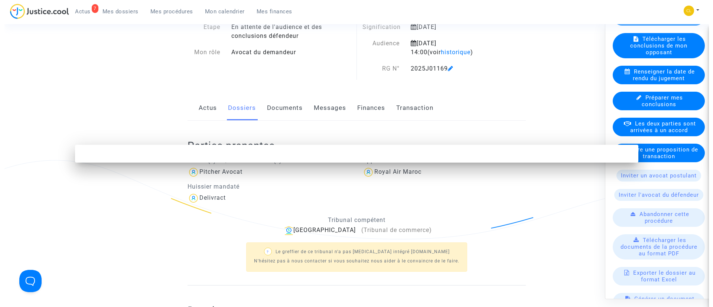
scroll to position [0, 0]
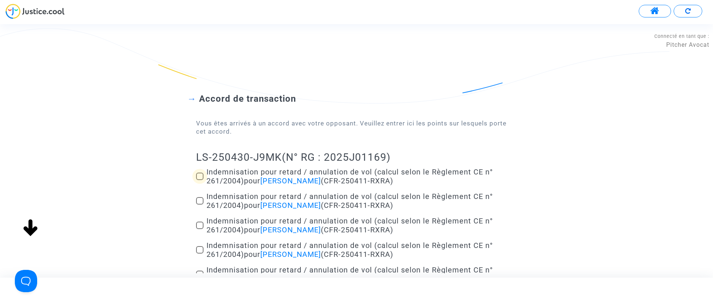
click at [238, 178] on span "Indemnisation pour retard / annulation de vol (calcul selon le Règlement CE n° …" at bounding box center [350, 177] width 286 height 18
click at [200, 180] on input "Indemnisation pour retard / annulation de vol (calcul selon le Règlement CE n° …" at bounding box center [199, 180] width 0 height 0
checkbox input "true"
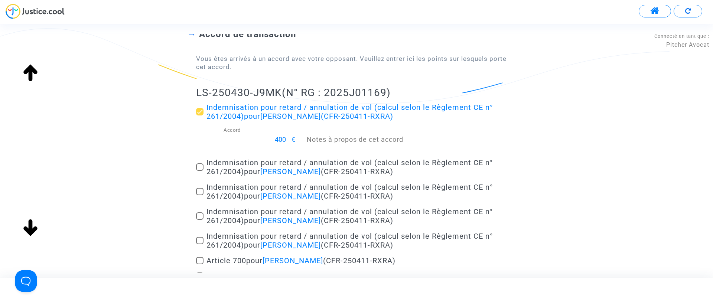
click at [235, 165] on span "Indemnisation pour retard / annulation de vol (calcul selon le Règlement CE n° …" at bounding box center [350, 167] width 286 height 18
click at [200, 171] on input "Indemnisation pour retard / annulation de vol (calcul selon le Règlement CE n° …" at bounding box center [199, 171] width 0 height 0
checkbox input "true"
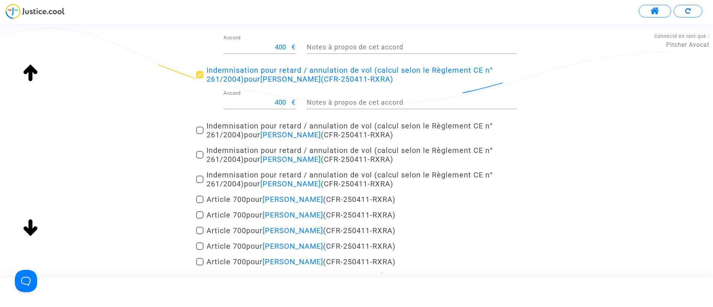
scroll to position [158, 0]
click at [238, 126] on span "Indemnisation pour retard / annulation de vol (calcul selon le Règlement CE n° …" at bounding box center [350, 130] width 286 height 18
click at [200, 133] on input "Indemnisation pour retard / annulation de vol (calcul selon le Règlement CE n° …" at bounding box center [199, 133] width 0 height 0
checkbox input "true"
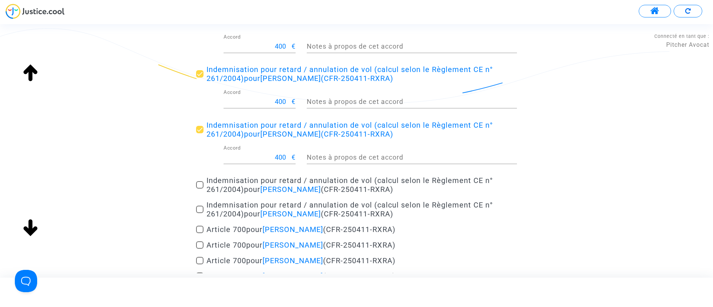
click at [241, 184] on span "Indemnisation pour retard / annulation de vol (calcul selon le Règlement CE n° …" at bounding box center [350, 185] width 286 height 18
click at [200, 189] on input "Indemnisation pour retard / annulation de vol (calcul selon le Règlement CE n° …" at bounding box center [199, 189] width 0 height 0
checkbox input "true"
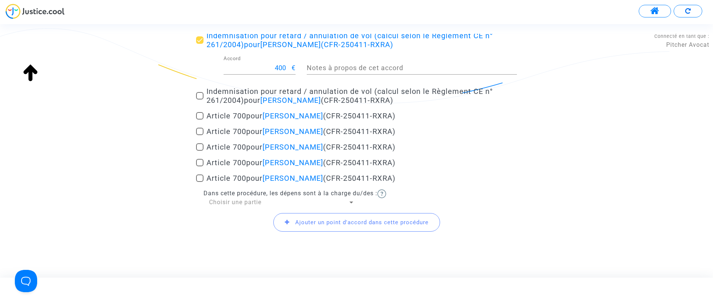
scroll to position [320, 0]
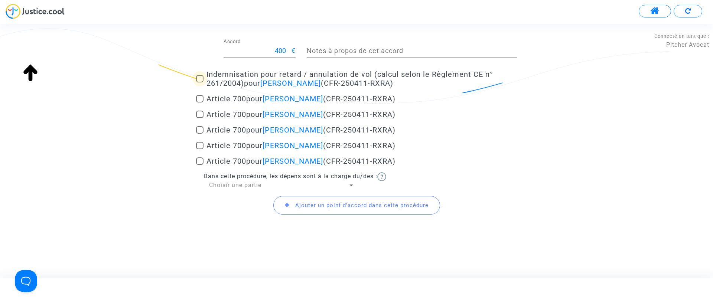
click at [232, 79] on span "Indemnisation pour retard / annulation de vol (calcul selon le Règlement CE n° …" at bounding box center [350, 79] width 286 height 18
click at [200, 82] on input "Indemnisation pour retard / annulation de vol (calcul selon le Règlement CE n° …" at bounding box center [199, 82] width 0 height 0
checkbox input "true"
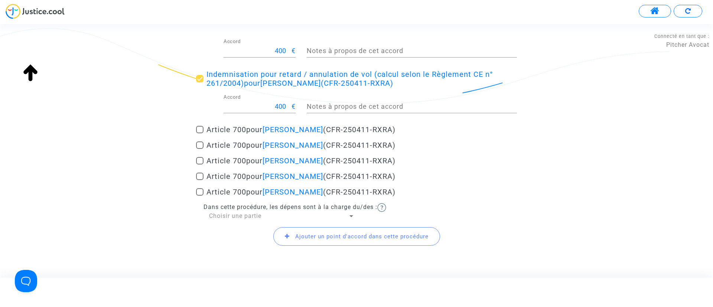
click at [252, 126] on span "pour Imran Harakat" at bounding box center [284, 129] width 77 height 9
click at [200, 133] on input "Article 700 pour Imran Harakat (CFR-250411-RXRA)" at bounding box center [199, 133] width 0 height 0
checkbox input "true"
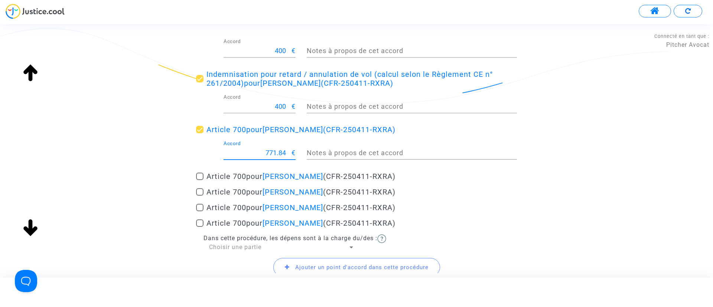
drag, startPoint x: 264, startPoint y: 153, endPoint x: 325, endPoint y: 143, distance: 62.1
click at [325, 143] on div "771.84 Accord € Notes à propos de cet accord" at bounding box center [357, 154] width 332 height 27
type input "300"
click at [444, 166] on div "Notes à propos de cet accord" at bounding box center [412, 154] width 210 height 27
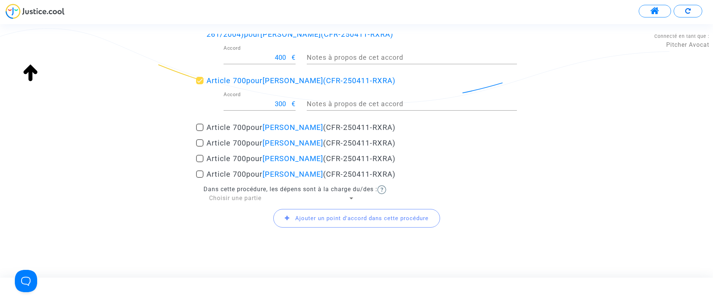
scroll to position [377, 0]
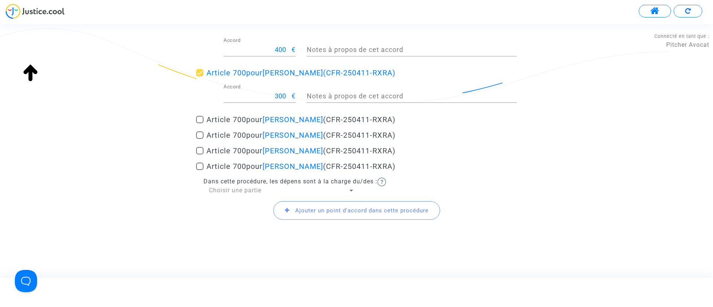
click at [243, 196] on div "Ajouter un point d'accord dans cette procédure" at bounding box center [356, 211] width 321 height 32
click at [235, 192] on span "Choisir une partie" at bounding box center [235, 190] width 52 height 7
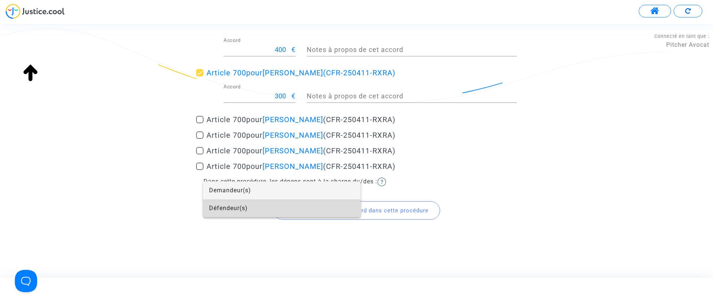
click at [222, 204] on span "Défendeur(s)" at bounding box center [282, 208] width 146 height 18
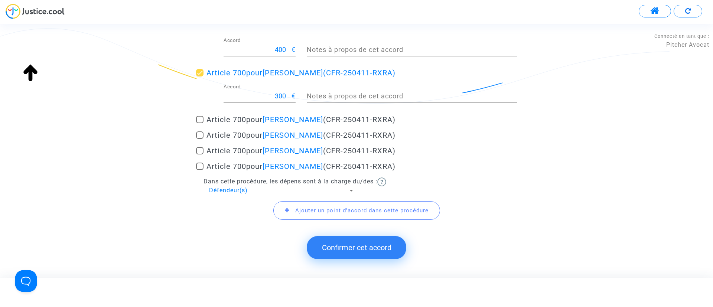
click at [364, 244] on button "Confirmer cet accord" at bounding box center [356, 247] width 99 height 23
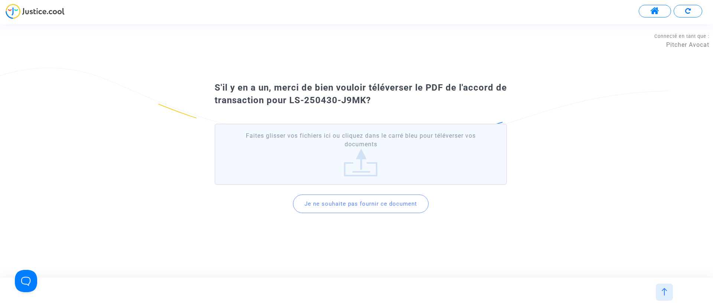
click at [366, 205] on button "Je ne souhaite pas fournir ce document" at bounding box center [361, 204] width 136 height 19
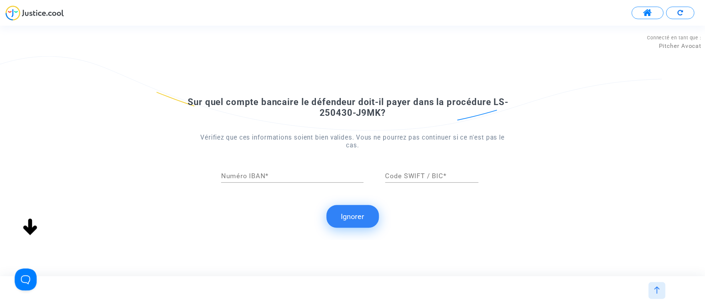
scroll to position [0, 0]
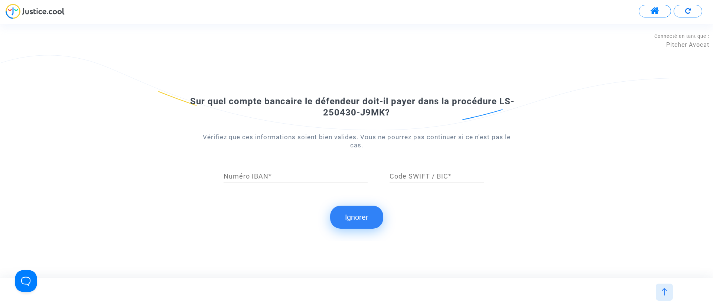
click at [347, 214] on button "Ignorer" at bounding box center [356, 217] width 53 height 23
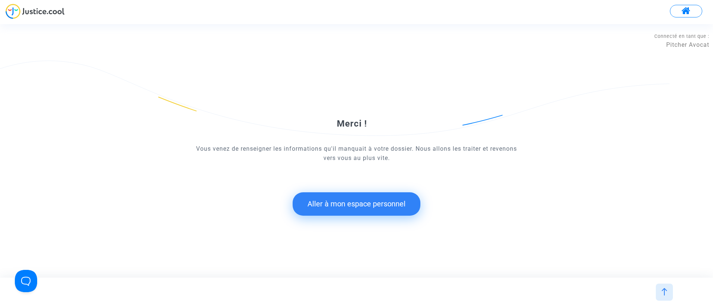
click at [370, 201] on button "Aller à mon espace personnel" at bounding box center [357, 203] width 128 height 23
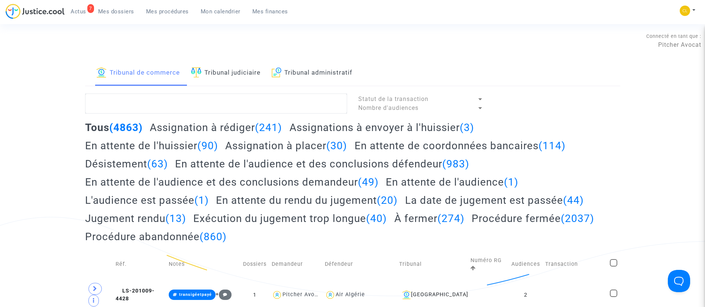
click at [111, 16] on link "Mes dossiers" at bounding box center [116, 11] width 48 height 11
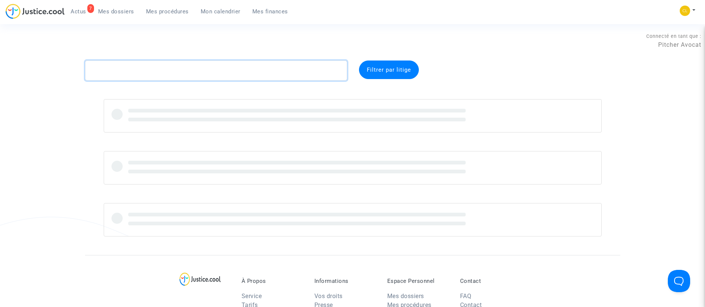
click at [146, 70] on textarea at bounding box center [216, 71] width 262 height 20
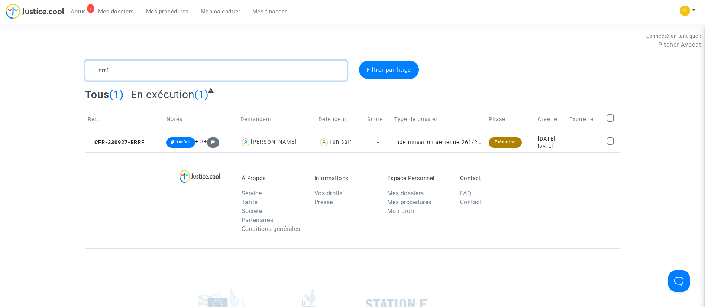
type textarea "errf"
click at [549, 137] on div "2023-09-28" at bounding box center [551, 139] width 26 height 8
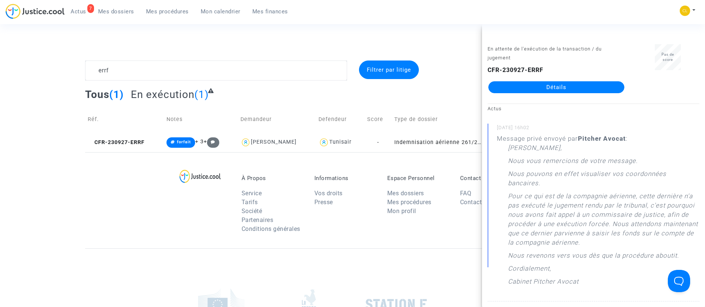
click at [553, 86] on link "Détails" at bounding box center [556, 87] width 136 height 12
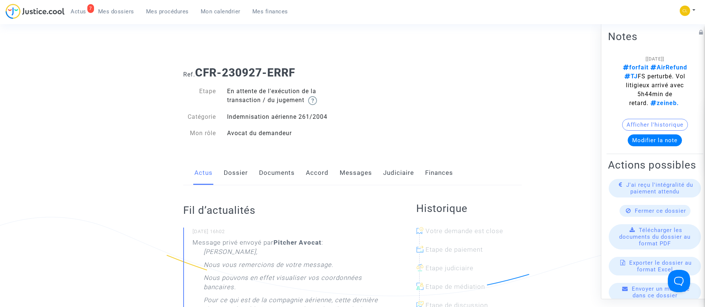
click at [393, 166] on link "Judiciaire" at bounding box center [398, 173] width 31 height 25
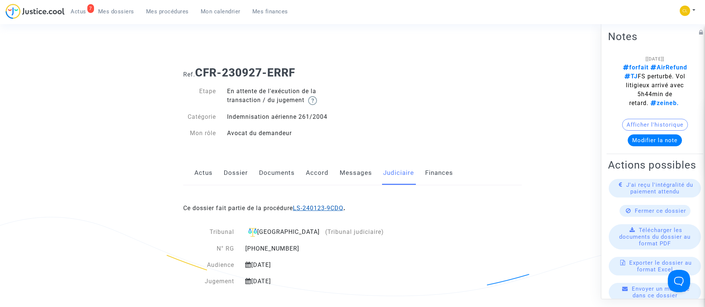
click at [312, 208] on link "LS-240123-9CDQ" at bounding box center [318, 208] width 51 height 7
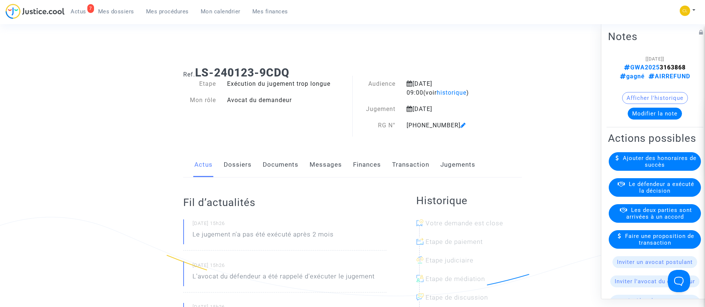
click at [460, 162] on link "Jugements" at bounding box center [457, 165] width 35 height 25
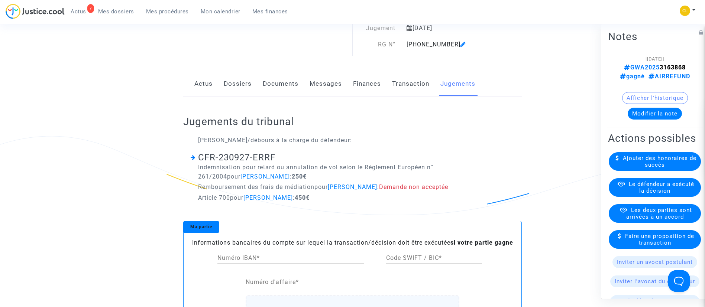
scroll to position [81, 0]
click at [237, 71] on link "Dossiers" at bounding box center [238, 83] width 28 height 25
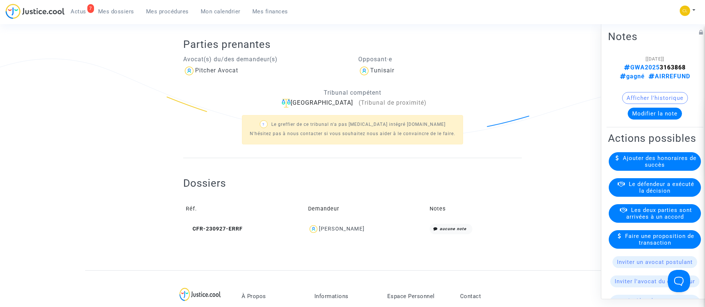
scroll to position [160, 0]
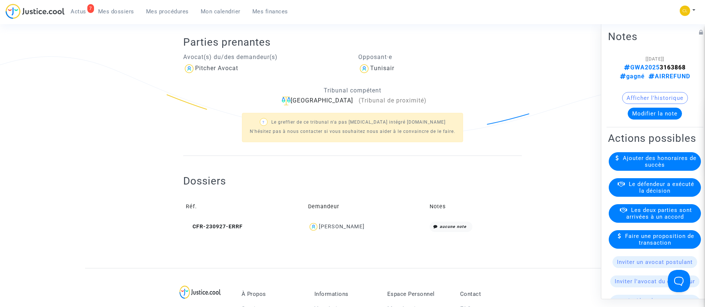
click at [662, 194] on span "Le défendeur a exécuté la décision" at bounding box center [661, 187] width 65 height 13
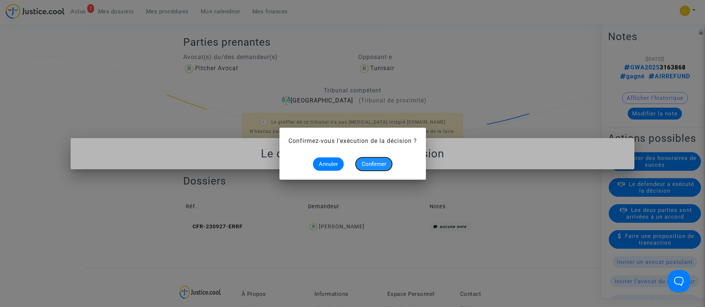
click at [378, 163] on span "Confirmer" at bounding box center [373, 164] width 25 height 7
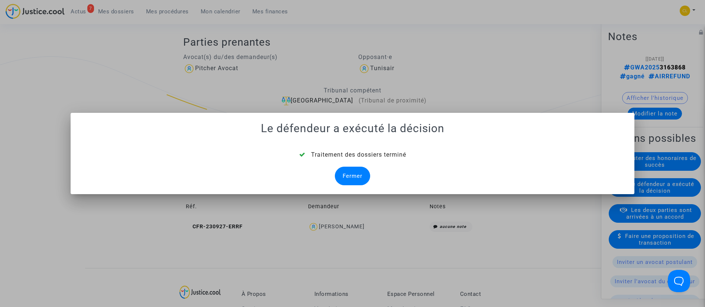
click at [358, 175] on div "Fermer" at bounding box center [352, 176] width 35 height 19
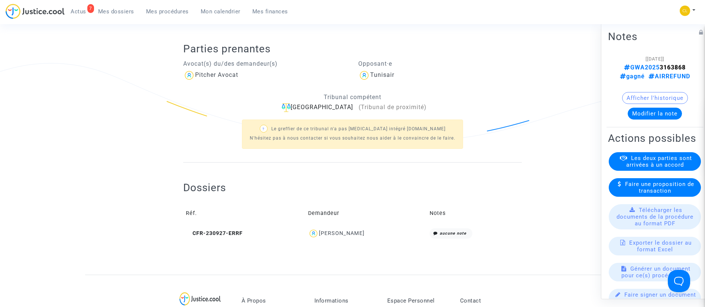
scroll to position [157, 0]
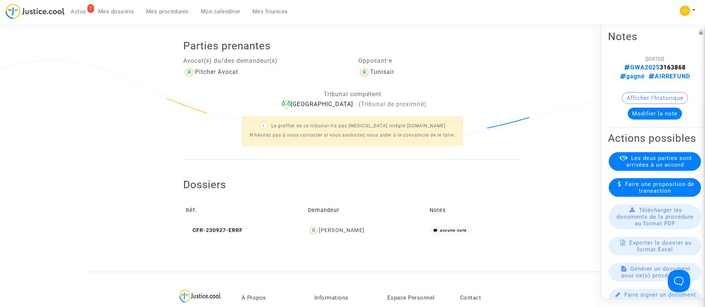
click at [348, 233] on div "Cedric REYNAUD" at bounding box center [342, 230] width 46 height 6
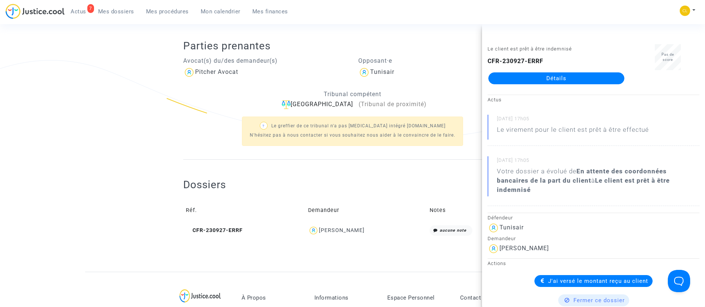
click at [111, 15] on link "Mes dossiers" at bounding box center [116, 11] width 48 height 11
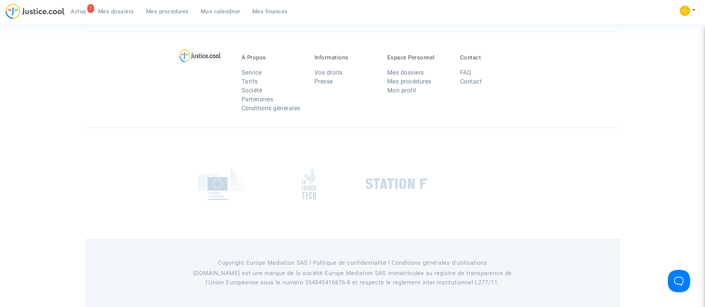
scroll to position [56, 0]
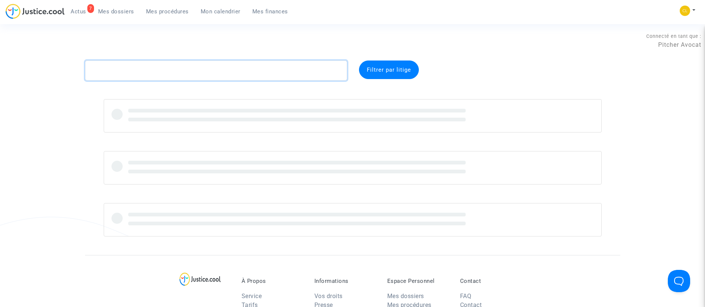
click at [204, 75] on textarea at bounding box center [216, 71] width 262 height 20
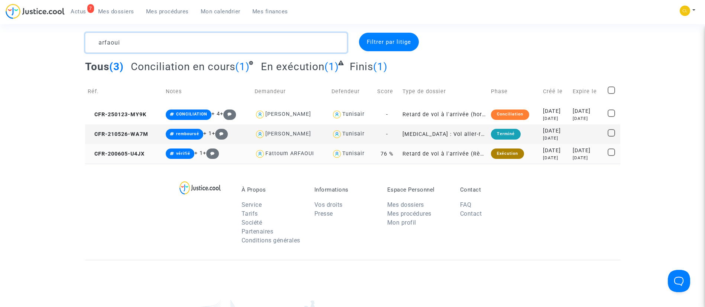
scroll to position [29, 0]
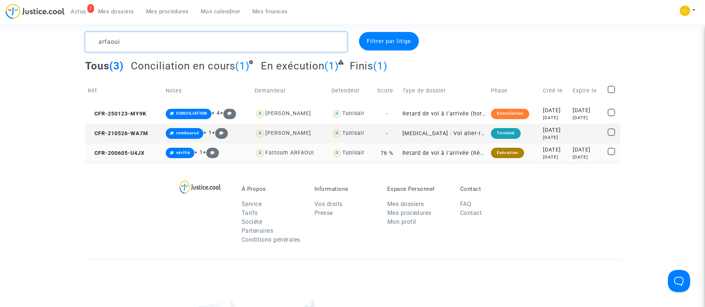
type textarea "arfaoui"
click at [559, 155] on div "5 years ago" at bounding box center [555, 157] width 25 height 6
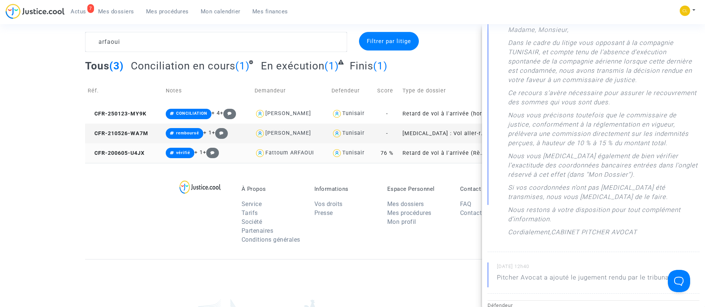
scroll to position [0, 0]
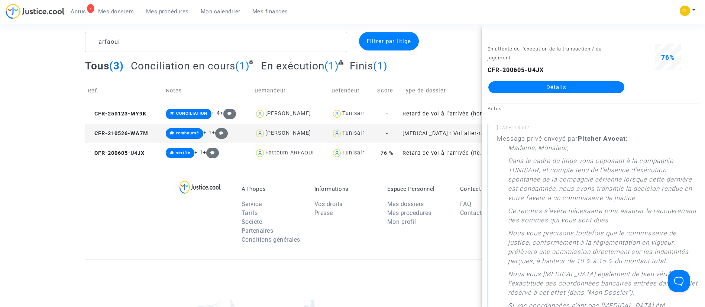
click at [562, 84] on link "Détails" at bounding box center [556, 87] width 136 height 12
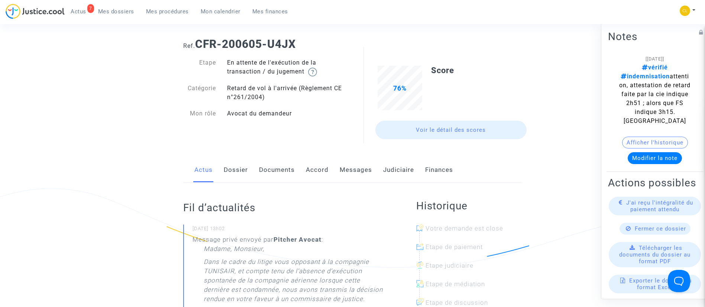
click at [386, 175] on link "Judiciaire" at bounding box center [398, 170] width 31 height 25
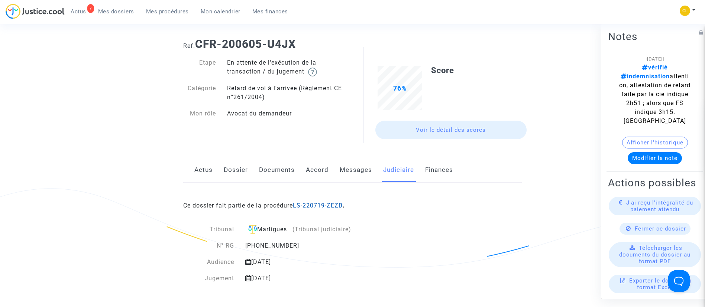
click at [330, 207] on link "LS-220719-ZEZB" at bounding box center [318, 205] width 50 height 7
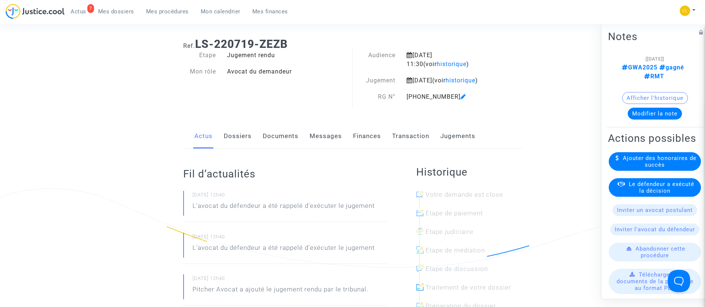
click at [625, 193] on div "Le défendeur a exécuté la décision" at bounding box center [654, 187] width 92 height 19
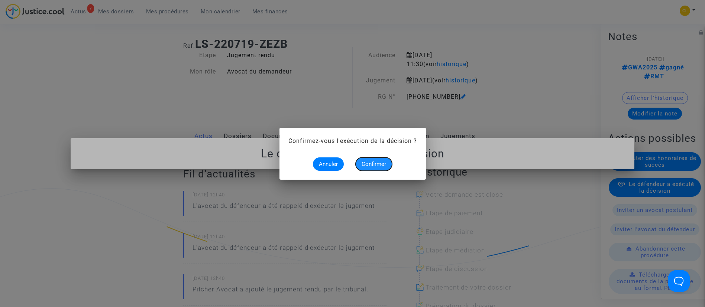
click at [380, 164] on span "Confirmer" at bounding box center [373, 164] width 25 height 7
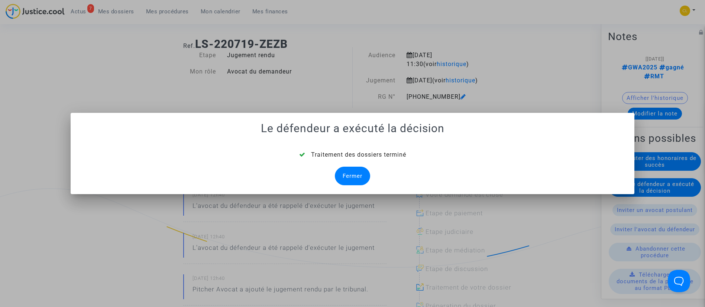
click at [358, 176] on div "Fermer" at bounding box center [352, 176] width 35 height 19
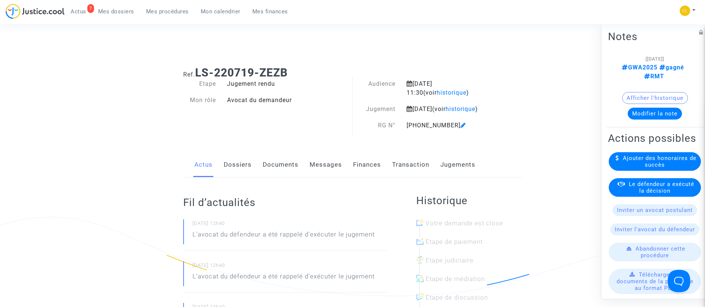
scroll to position [29, 0]
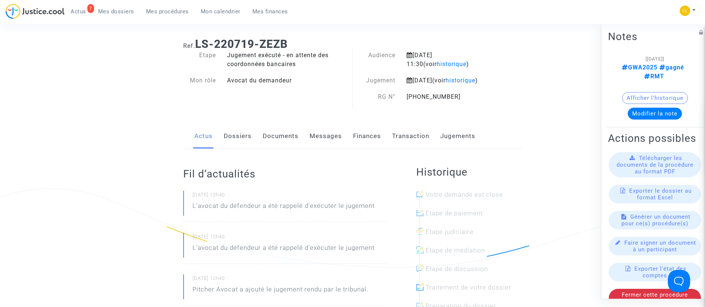
click at [471, 146] on link "Jugements" at bounding box center [457, 136] width 35 height 25
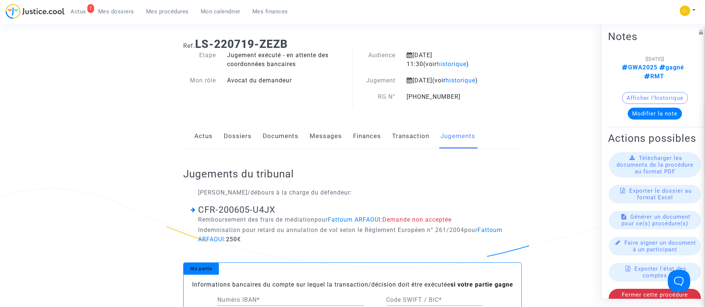
scroll to position [64, 0]
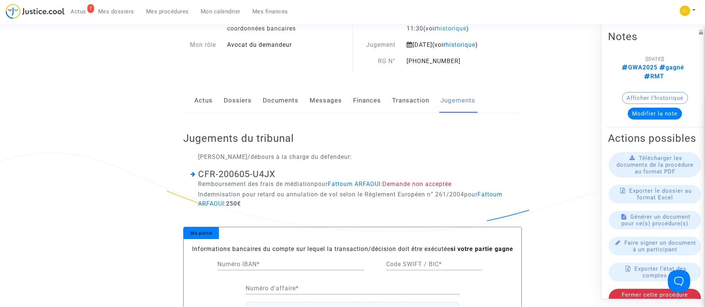
click at [243, 111] on link "Dossiers" at bounding box center [238, 100] width 28 height 25
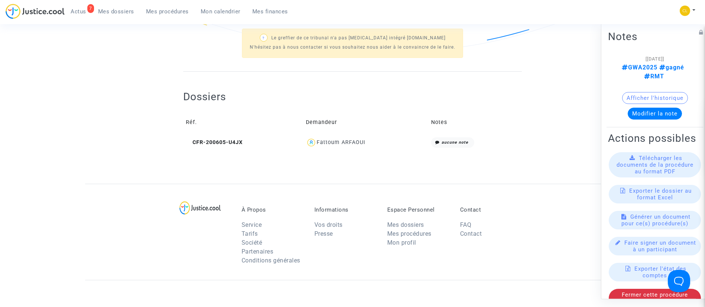
scroll to position [250, 0]
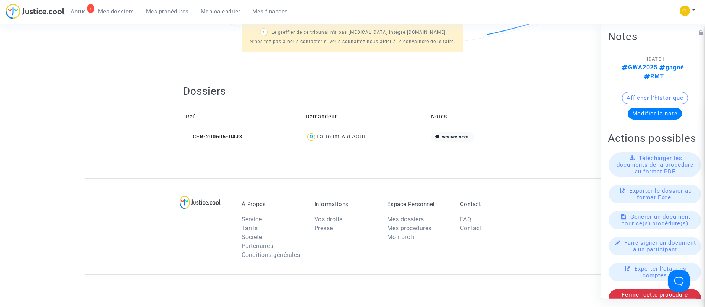
click at [342, 138] on td "Fattoum ARFAOUI" at bounding box center [365, 137] width 125 height 16
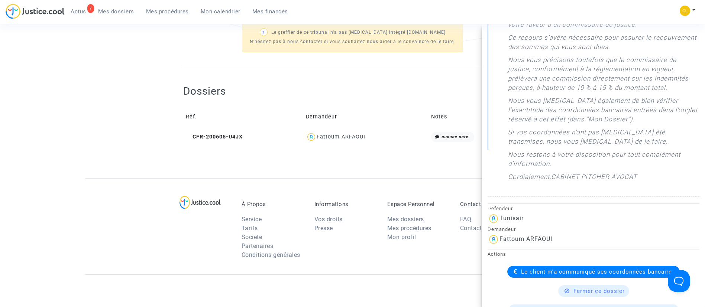
scroll to position [234, 0]
click at [560, 269] on span "Le client m'a communiqué ses coordonnées bancaires" at bounding box center [598, 271] width 154 height 7
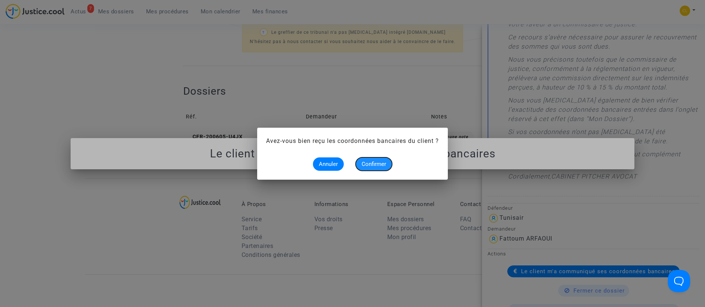
click at [381, 162] on span "Confirmer" at bounding box center [373, 164] width 25 height 7
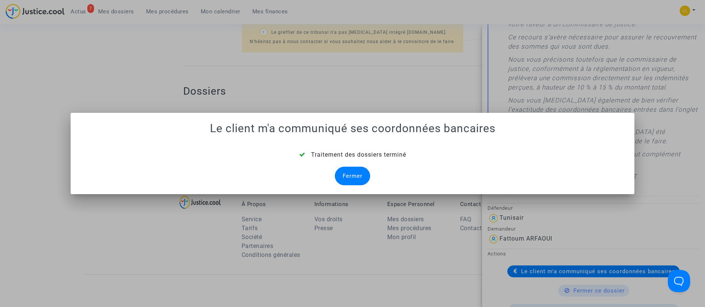
click at [361, 176] on div "Fermer" at bounding box center [352, 176] width 35 height 19
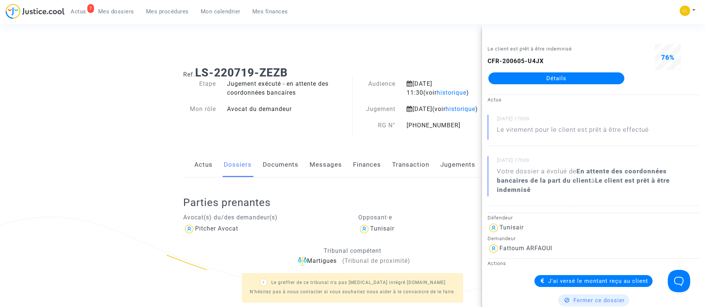
click at [122, 13] on span "Mes dossiers" at bounding box center [116, 11] width 36 height 7
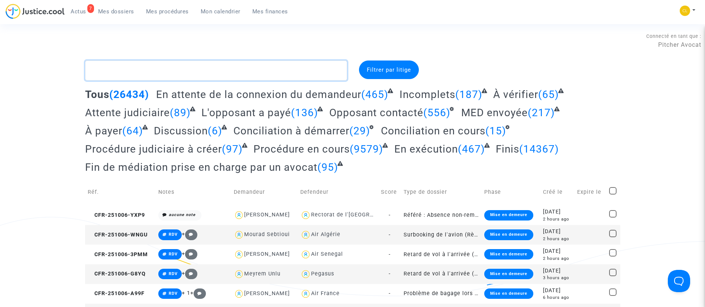
click at [160, 71] on textarea at bounding box center [216, 71] width 262 height 20
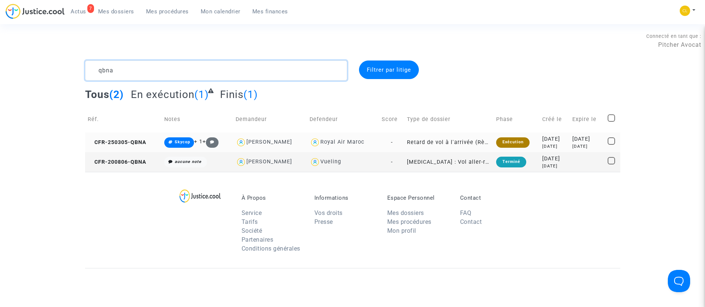
type textarea "qbna"
click at [572, 140] on div "2025-05-09" at bounding box center [587, 139] width 30 height 8
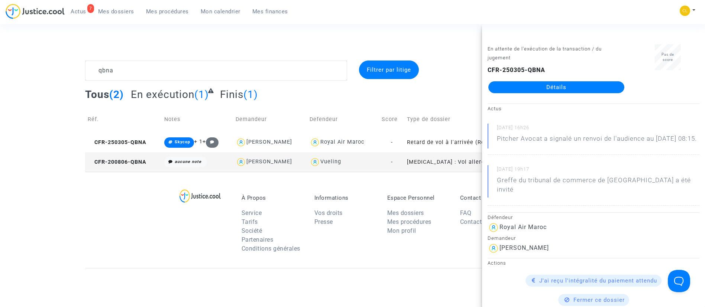
click at [530, 86] on link "Détails" at bounding box center [556, 87] width 136 height 12
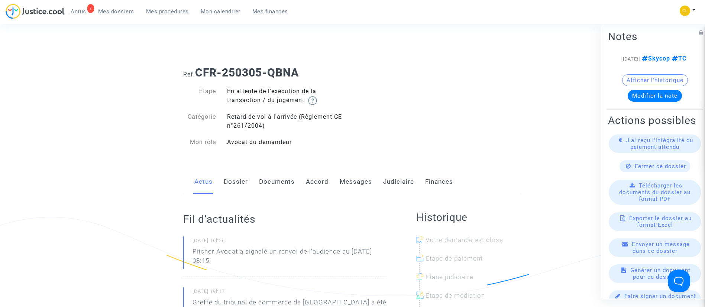
click at [390, 184] on link "Judiciaire" at bounding box center [398, 182] width 31 height 25
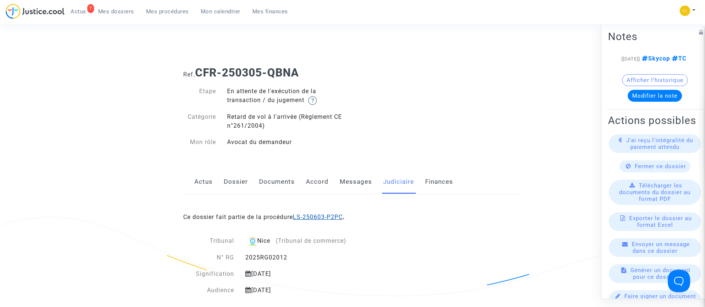
click at [341, 219] on link "LS-250603-P2PC" at bounding box center [318, 217] width 50 height 7
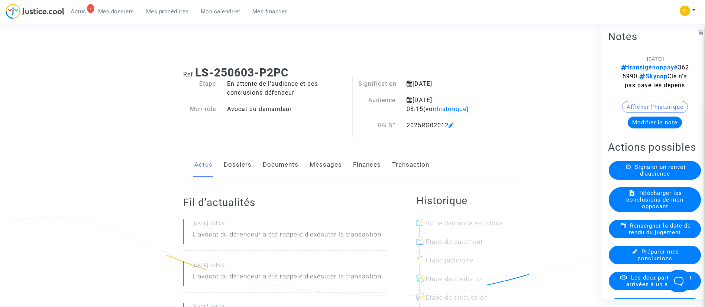
click at [654, 128] on button "Modifier la note" at bounding box center [654, 122] width 54 height 12
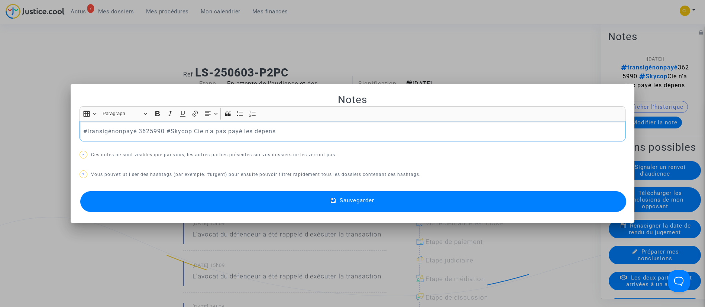
click at [121, 129] on p "#transigénonpayé 3625990 #Skycop Cie n'a pas payé les dépens" at bounding box center [352, 131] width 538 height 9
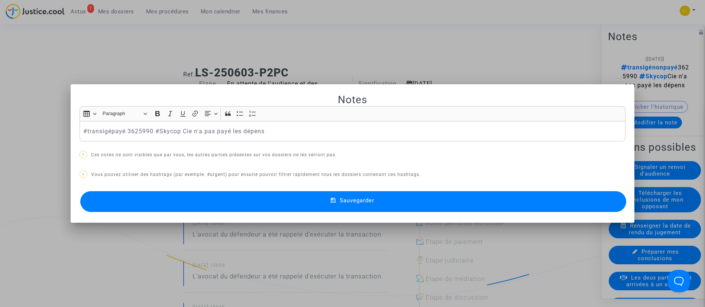
click at [341, 186] on div "Notes Rich Text Editor Insert table Insert table Heading Paragraph Paragraph He…" at bounding box center [352, 153] width 546 height 121
click at [366, 199] on span "Sauvegarder" at bounding box center [357, 200] width 35 height 7
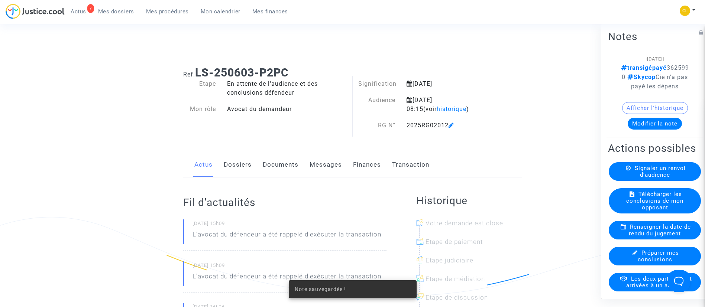
click at [386, 165] on div "Actus Dossiers Documents Messages Finances Transaction" at bounding box center [352, 165] width 338 height 25
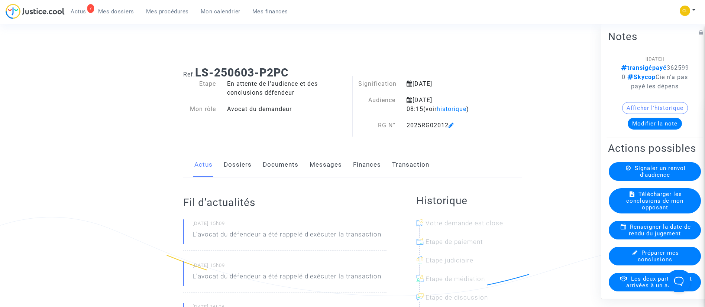
click at [402, 163] on link "Transaction" at bounding box center [410, 165] width 37 height 25
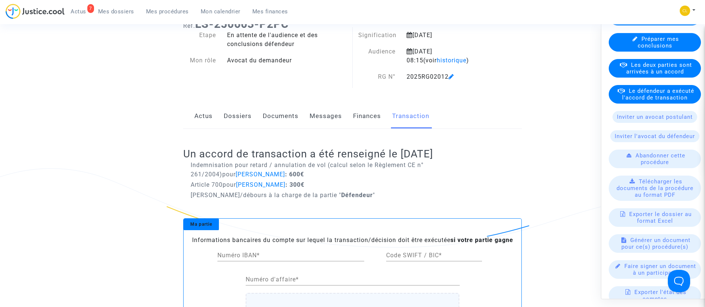
scroll to position [221, 0]
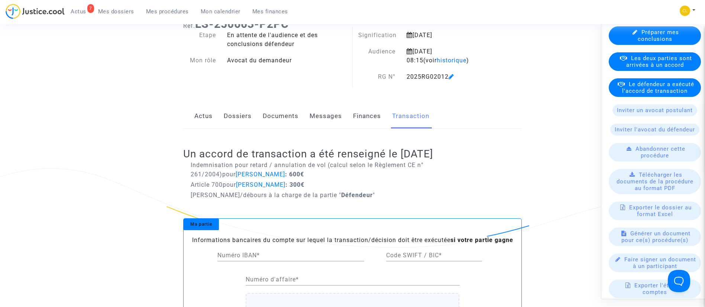
click at [654, 94] on span "Le défendeur a exécuté l'accord de transaction" at bounding box center [658, 87] width 72 height 13
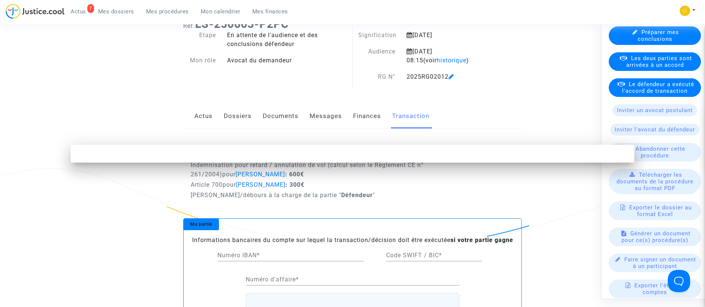
scroll to position [0, 0]
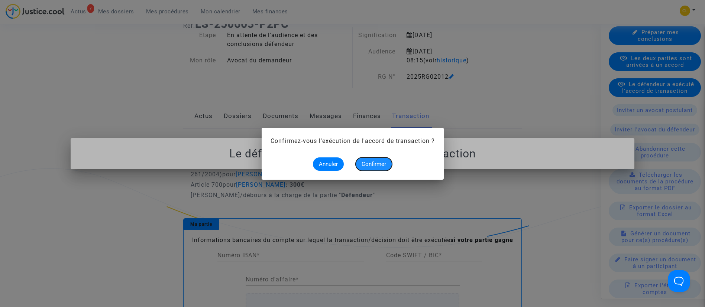
click at [368, 163] on span "Confirmer" at bounding box center [373, 164] width 25 height 7
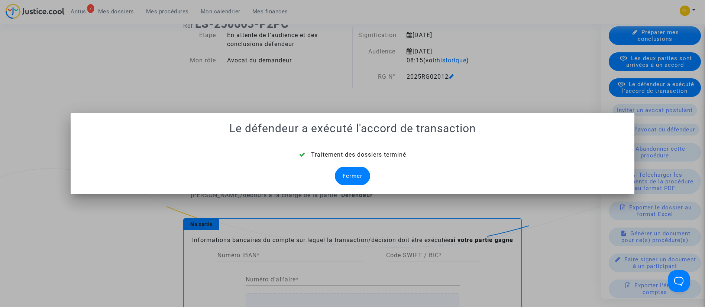
click at [354, 175] on div "Fermer" at bounding box center [352, 176] width 35 height 19
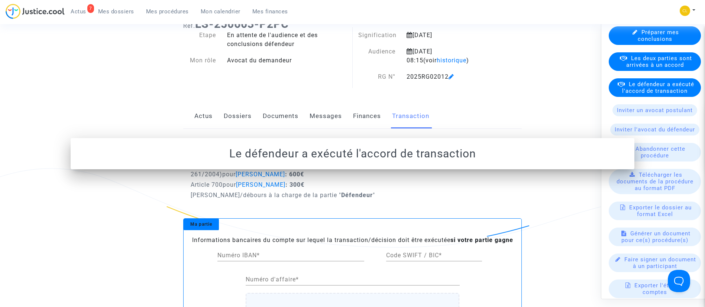
scroll to position [49, 0]
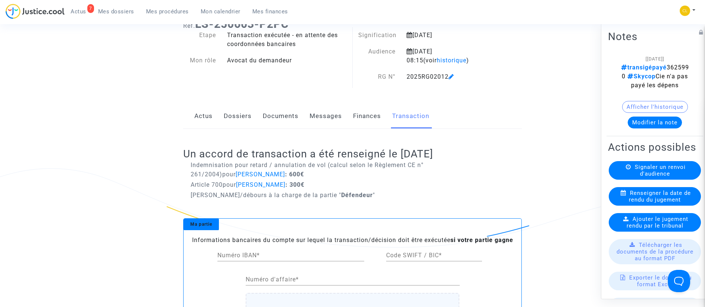
click at [242, 121] on link "Dossiers" at bounding box center [238, 116] width 28 height 25
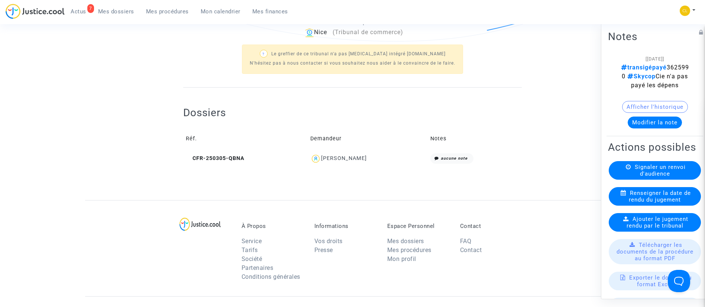
scroll to position [256, 0]
click at [342, 154] on div "Bangaly Kaba" at bounding box center [344, 157] width 46 height 6
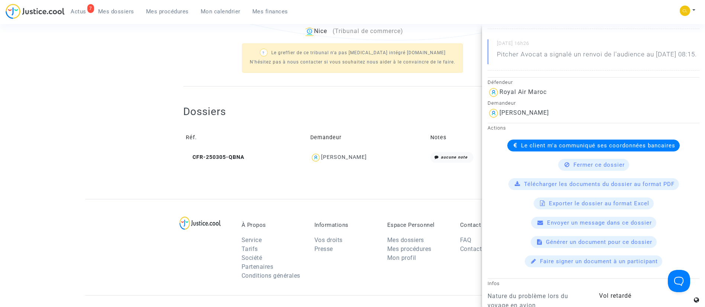
scroll to position [154, 0]
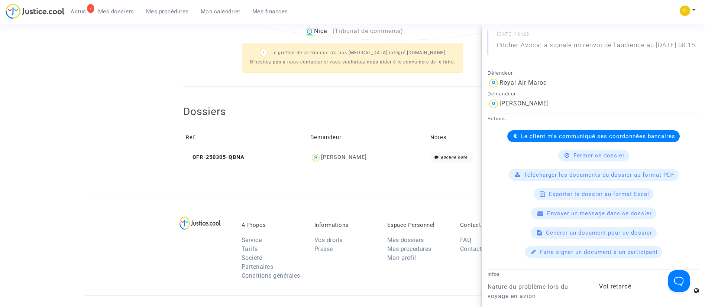
click at [522, 140] on div "Le client m'a communiqué ses coordonnées bancaires" at bounding box center [593, 136] width 172 height 12
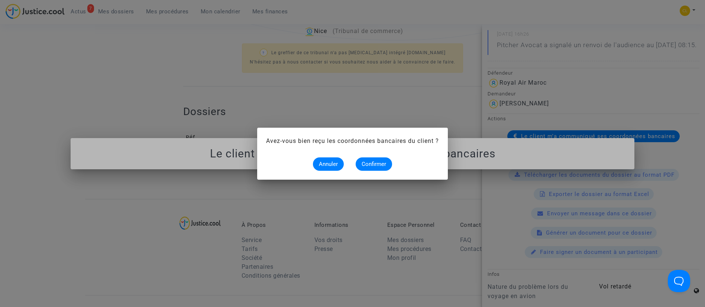
scroll to position [0, 0]
click at [367, 165] on span "Confirmer" at bounding box center [373, 164] width 25 height 7
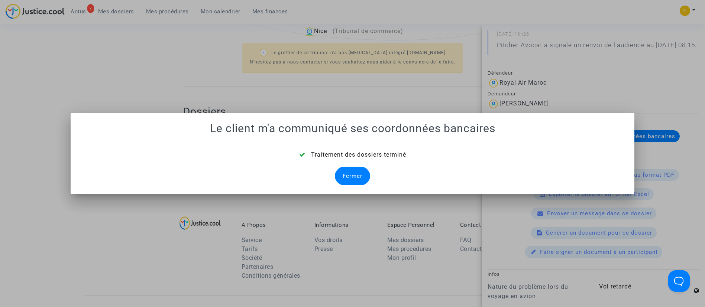
click at [358, 173] on div "Fermer" at bounding box center [352, 176] width 35 height 19
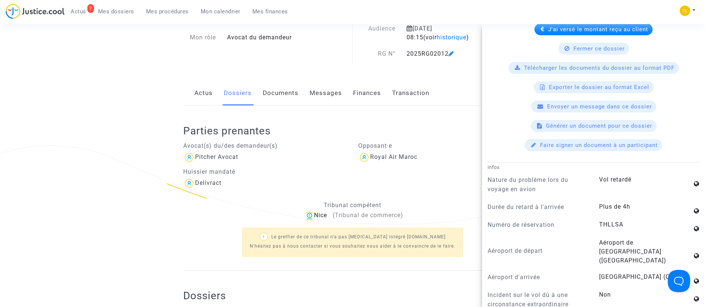
scroll to position [71, 0]
click at [116, 10] on span "Mes dossiers" at bounding box center [116, 11] width 36 height 7
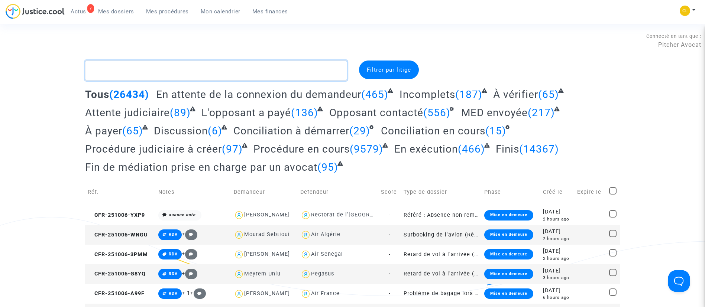
click at [192, 72] on textarea at bounding box center [216, 71] width 262 height 20
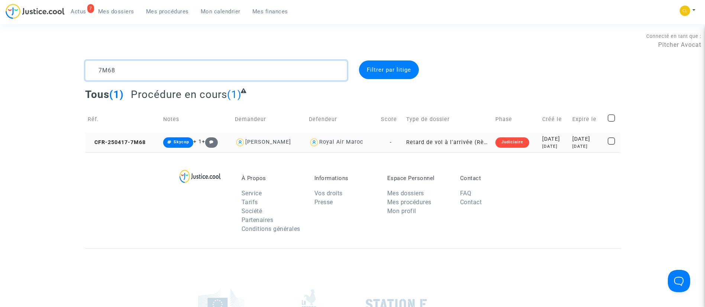
type textarea "7M68"
click at [558, 137] on div "2025-04-17" at bounding box center [554, 139] width 25 height 8
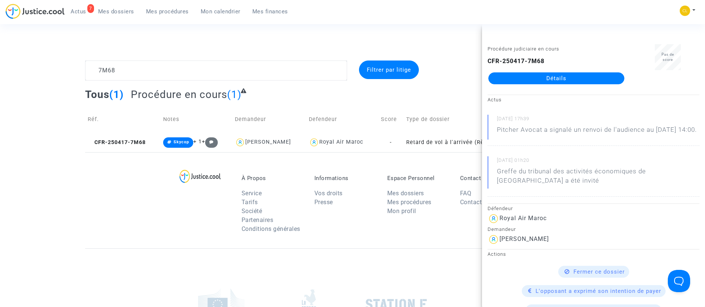
click at [559, 78] on link "Détails" at bounding box center [556, 78] width 136 height 12
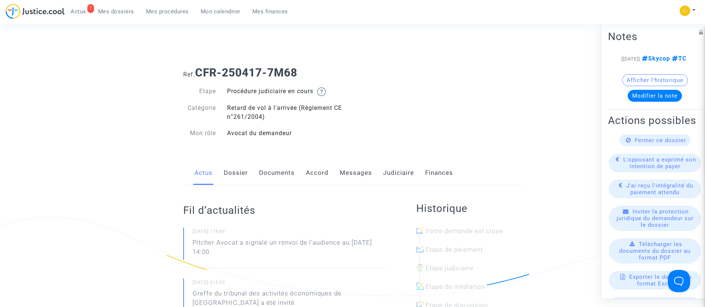
click at [380, 181] on div "Actus Dossier Documents Accord Messages Judiciaire Finances" at bounding box center [352, 173] width 338 height 25
click at [397, 169] on link "Judiciaire" at bounding box center [398, 173] width 31 height 25
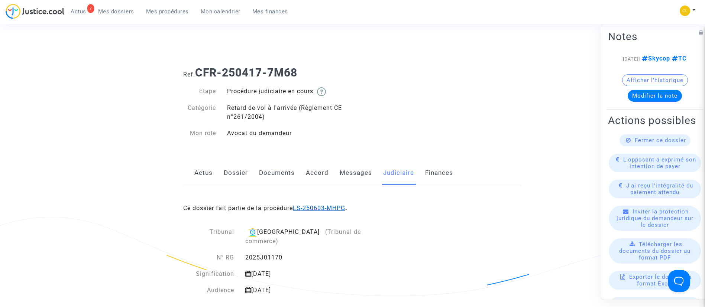
click at [304, 208] on link "LS-250603-MHPG" at bounding box center [319, 208] width 52 height 7
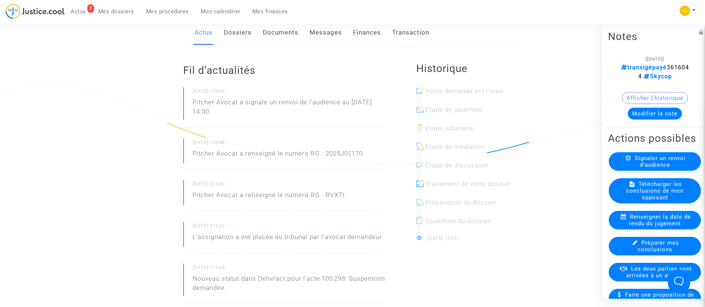
scroll to position [134, 0]
click at [392, 37] on link "Transaction" at bounding box center [410, 31] width 37 height 25
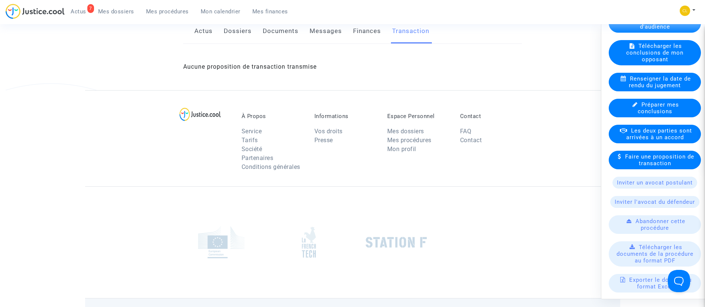
scroll to position [139, 0]
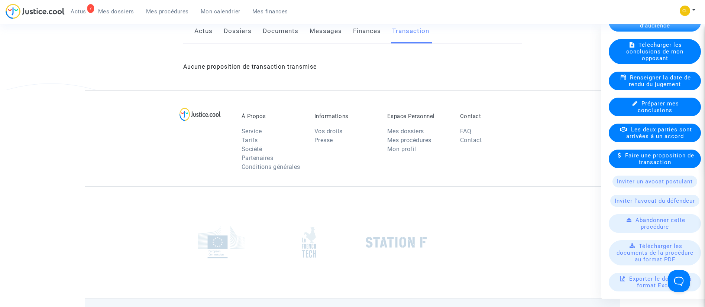
click at [643, 139] on span "Les deux parties sont arrivées à un accord" at bounding box center [659, 132] width 66 height 13
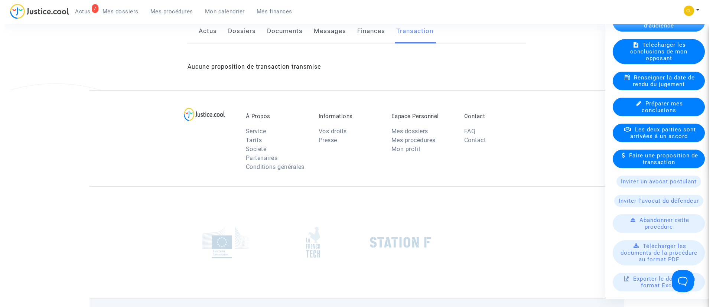
scroll to position [0, 0]
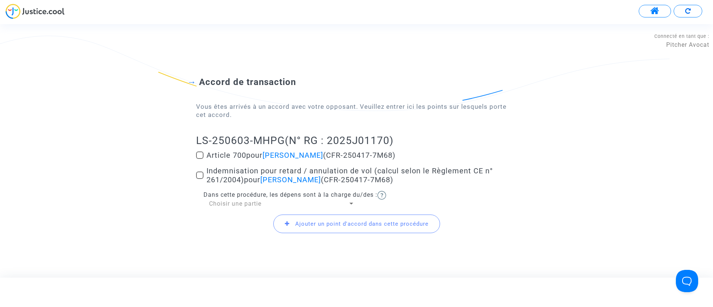
click at [236, 178] on span "Indemnisation pour retard / annulation de vol (calcul selon le Règlement CE n° …" at bounding box center [350, 175] width 286 height 18
click at [200, 179] on input "Indemnisation pour retard / annulation de vol (calcul selon le Règlement CE n° …" at bounding box center [199, 179] width 0 height 0
checkbox input "true"
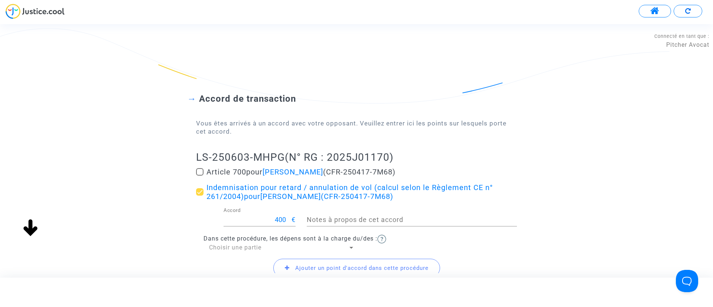
click at [244, 171] on span "Article 700 pour Salma Fanharra (CFR-250417-7M68)" at bounding box center [301, 172] width 189 height 9
click at [200, 176] on input "Article 700 pour Salma Fanharra (CFR-250417-7M68)" at bounding box center [199, 176] width 0 height 0
checkbox input "true"
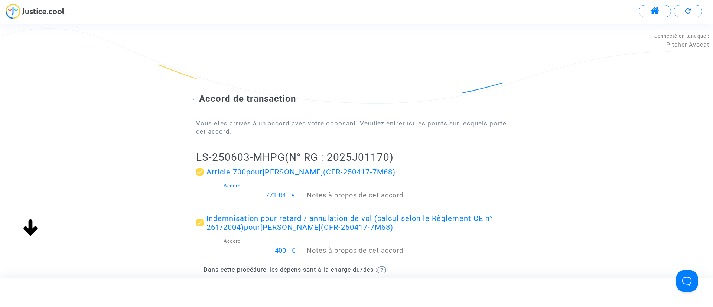
click at [275, 199] on input "771.84" at bounding box center [258, 195] width 68 height 7
type input "4"
type input "300"
click at [163, 195] on div "Accord de transaction Vous êtes arrivés à un accord avec votre opposant. Veuill…" at bounding box center [356, 197] width 713 height 266
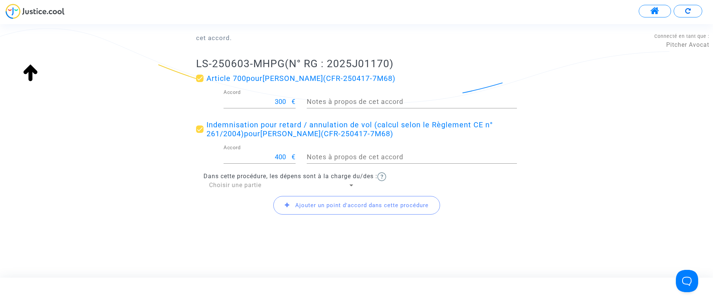
scroll to position [93, 0]
click at [216, 189] on span "Choisir une partie" at bounding box center [235, 185] width 52 height 7
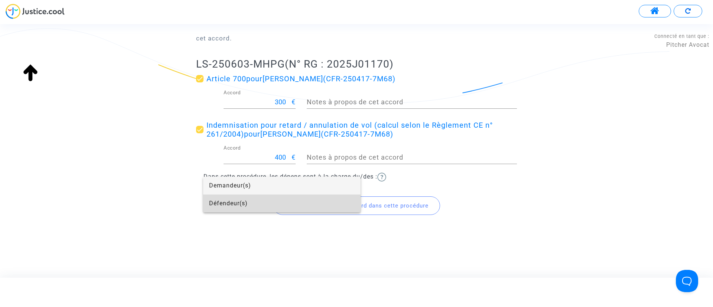
click at [229, 203] on span "Défendeur(s)" at bounding box center [282, 204] width 146 height 18
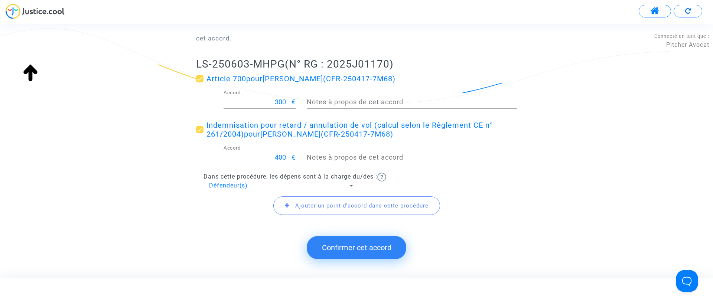
click at [326, 251] on button "Confirmer cet accord" at bounding box center [356, 247] width 99 height 23
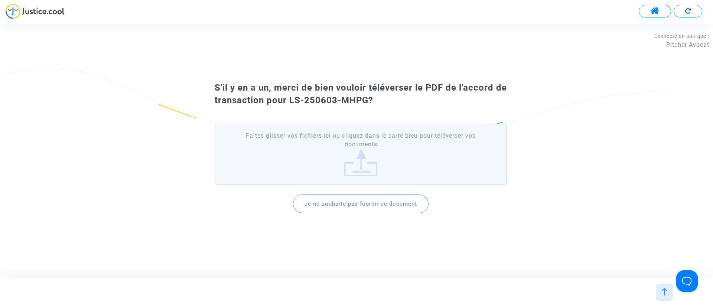
click at [352, 195] on button "Je ne souhaite pas fournir ce document" at bounding box center [361, 204] width 136 height 19
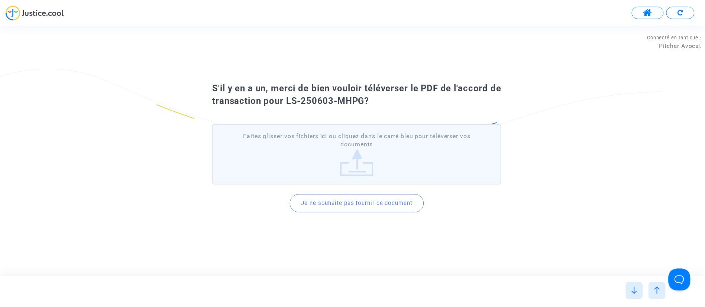
scroll to position [0, 0]
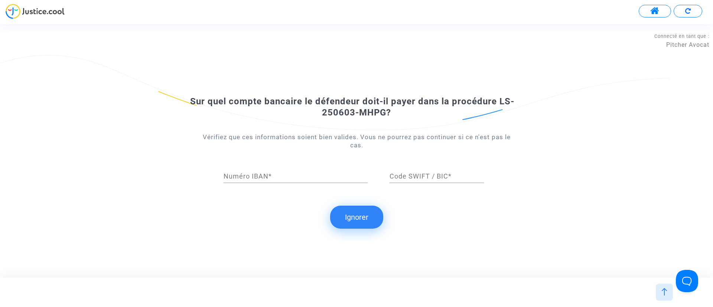
click at [357, 209] on button "Ignorer" at bounding box center [356, 217] width 53 height 23
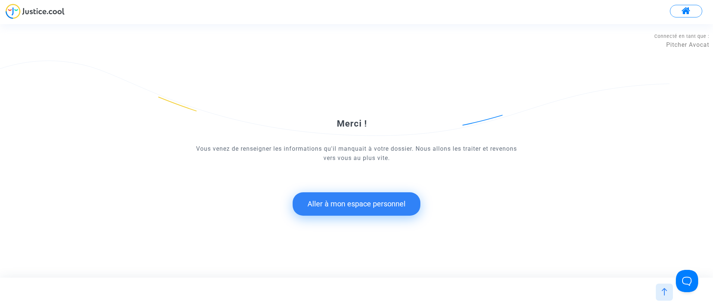
click at [361, 207] on button "Aller à mon espace personnel" at bounding box center [357, 203] width 128 height 23
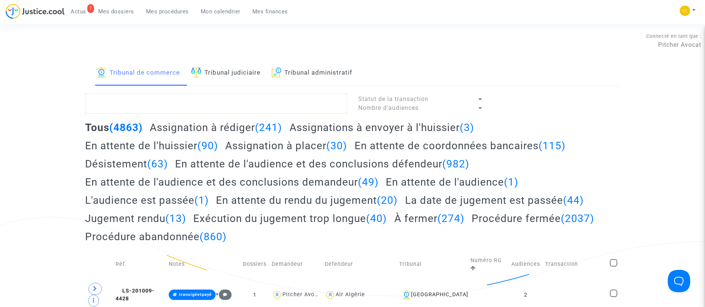
click at [124, 8] on span "Mes dossiers" at bounding box center [116, 11] width 36 height 7
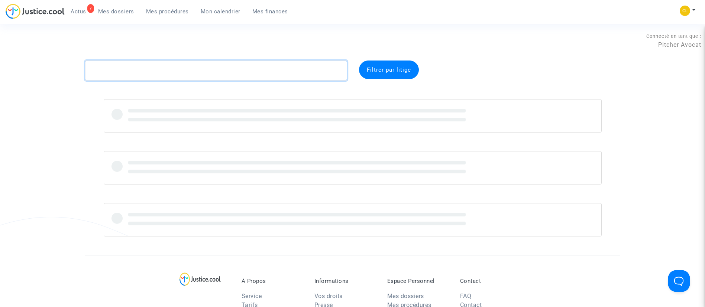
click at [142, 72] on textarea at bounding box center [216, 71] width 262 height 20
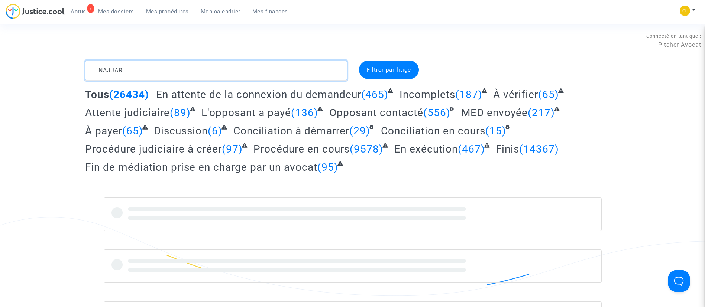
type textarea "NAJJAR"
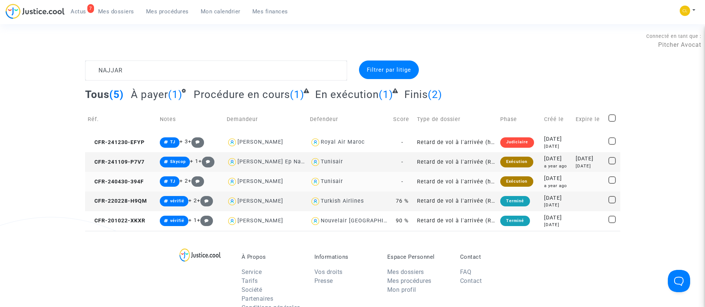
click at [546, 181] on div "2024-04-30" at bounding box center [557, 179] width 26 height 8
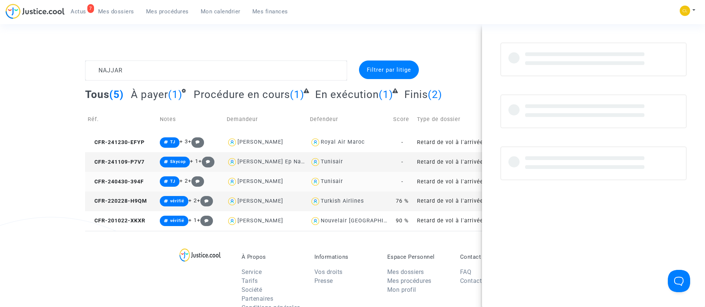
scroll to position [10, 0]
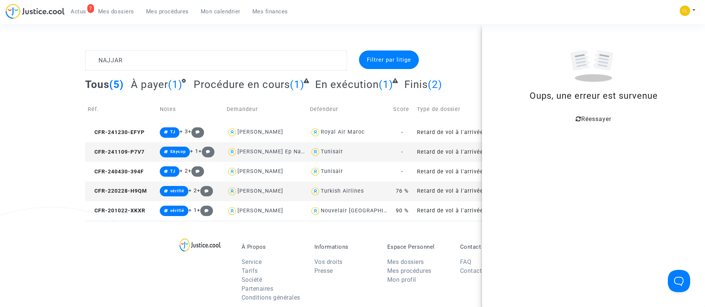
click at [608, 120] on span "Réessayer" at bounding box center [596, 119] width 30 height 7
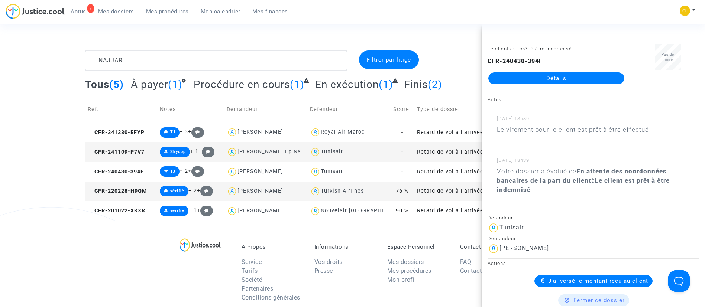
click at [560, 76] on link "Détails" at bounding box center [556, 78] width 136 height 12
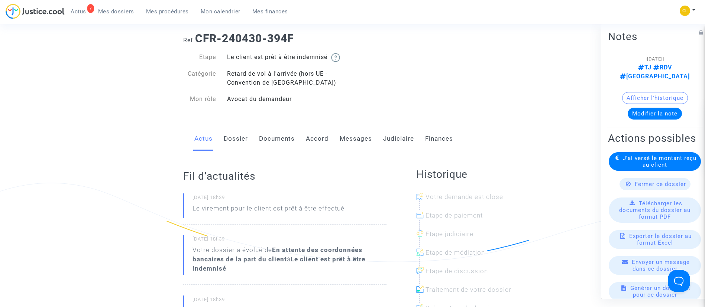
scroll to position [37, 0]
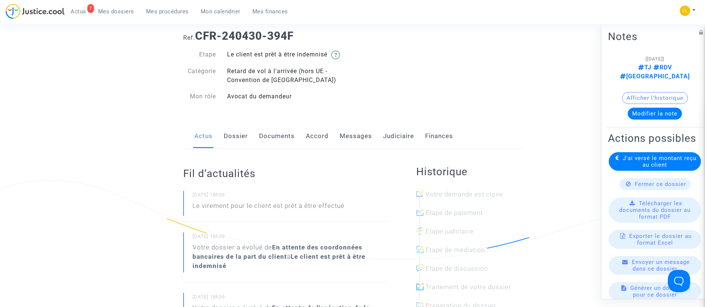
click at [386, 133] on link "Judiciaire" at bounding box center [398, 136] width 31 height 25
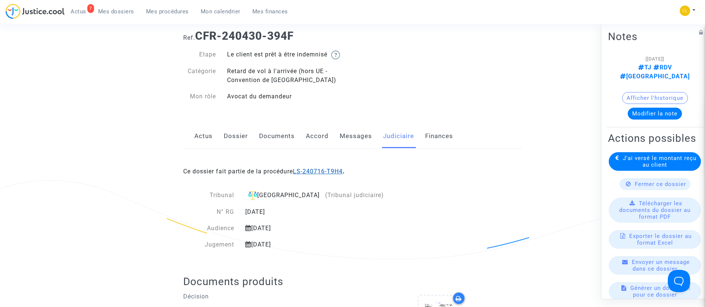
click at [327, 171] on link "LS-240716-T9H4" at bounding box center [318, 171] width 50 height 7
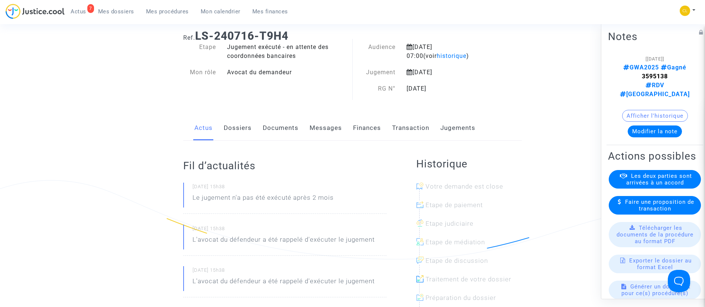
click at [456, 124] on link "Jugements" at bounding box center [457, 128] width 35 height 25
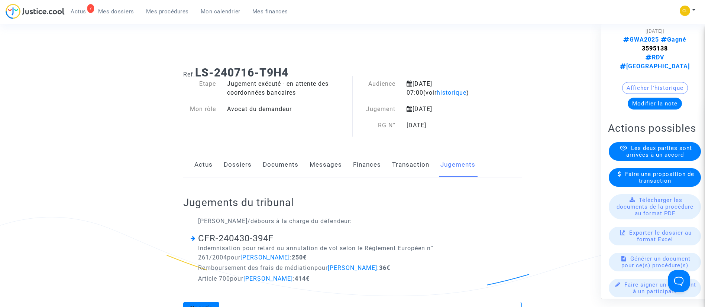
scroll to position [1, 0]
click at [238, 161] on link "Dossiers" at bounding box center [238, 164] width 28 height 25
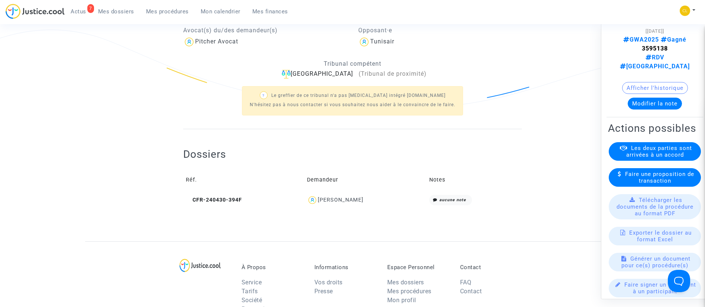
scroll to position [189, 0]
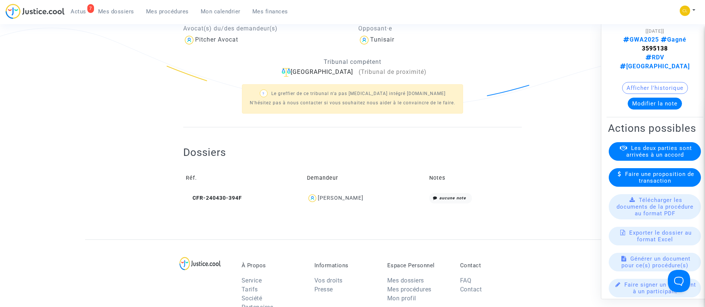
click at [348, 199] on div "Wissem Najjar" at bounding box center [341, 198] width 46 height 6
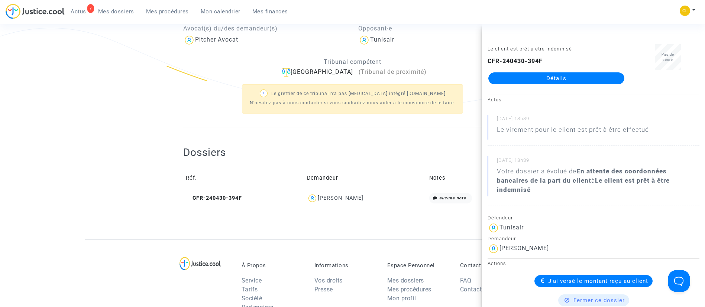
click at [243, 136] on div "Dossiers Réf. Demandeur Notes CFR-240430-394F Wissem Najjar aucune note" at bounding box center [352, 170] width 338 height 87
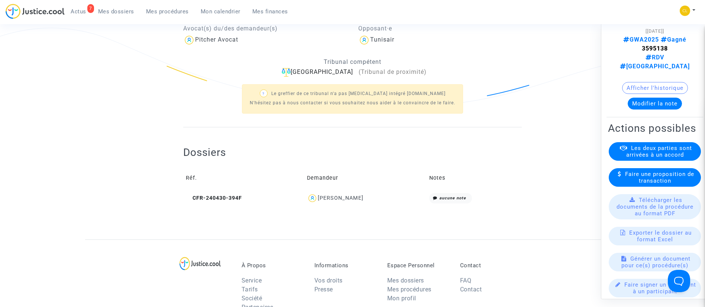
scroll to position [0, 0]
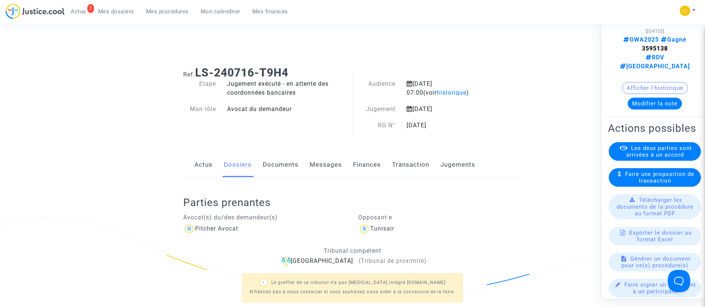
click at [122, 11] on span "Mes dossiers" at bounding box center [116, 11] width 36 height 7
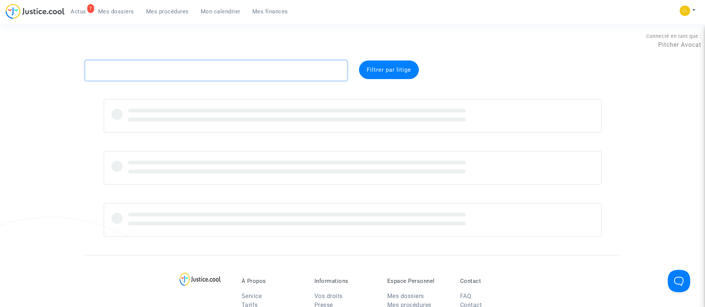
click at [164, 67] on textarea at bounding box center [216, 71] width 262 height 20
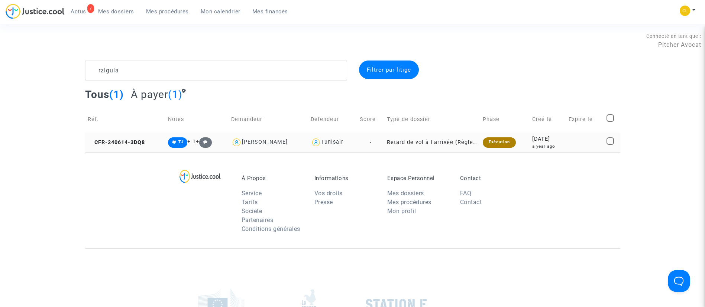
click at [563, 134] on td "2024-06-14 a year ago" at bounding box center [547, 143] width 36 height 20
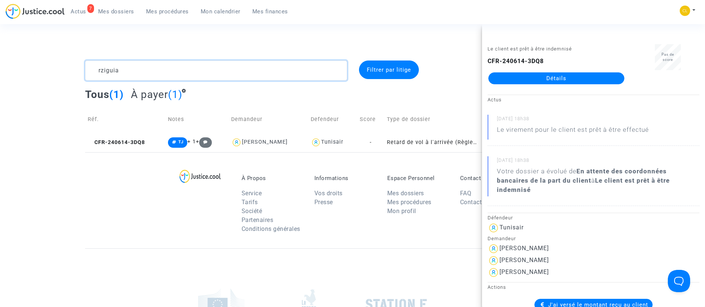
click at [163, 70] on textarea at bounding box center [216, 71] width 262 height 20
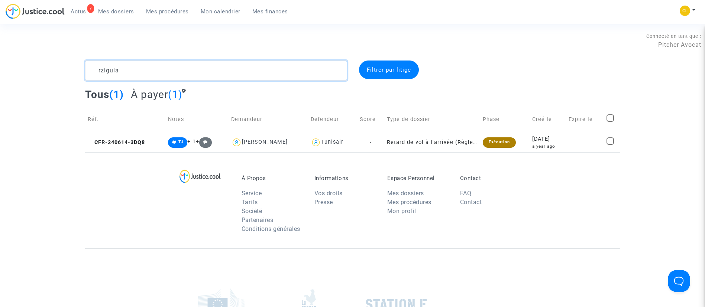
click at [163, 70] on textarea at bounding box center [216, 71] width 262 height 20
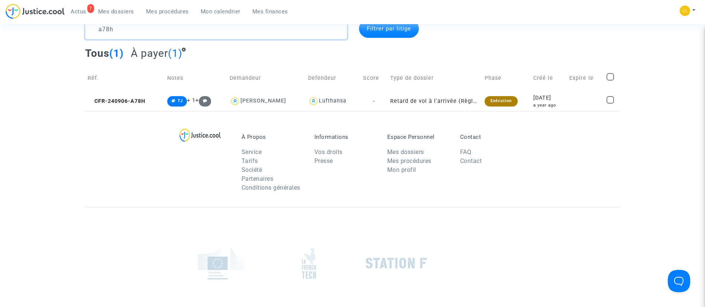
scroll to position [42, 0]
type textarea "a78h"
click at [548, 102] on div "a year ago" at bounding box center [548, 104] width 31 height 6
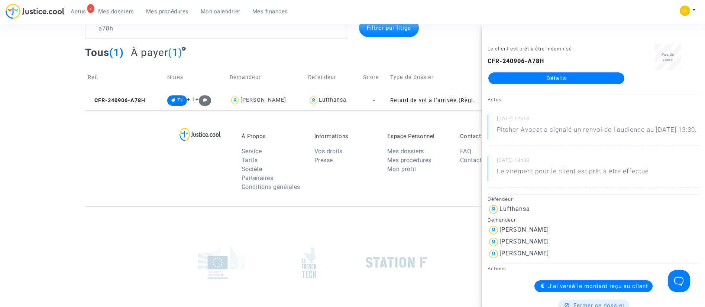
click at [533, 81] on link "Détails" at bounding box center [556, 78] width 136 height 12
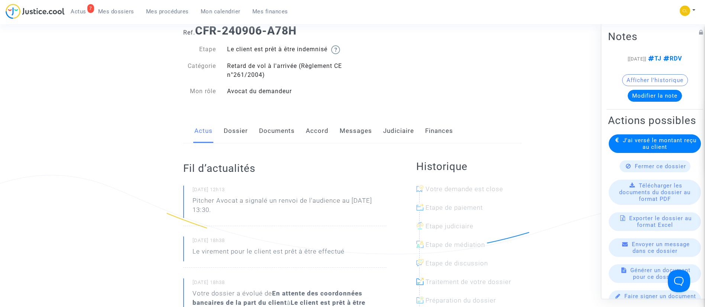
click at [399, 127] on link "Judiciaire" at bounding box center [398, 131] width 31 height 25
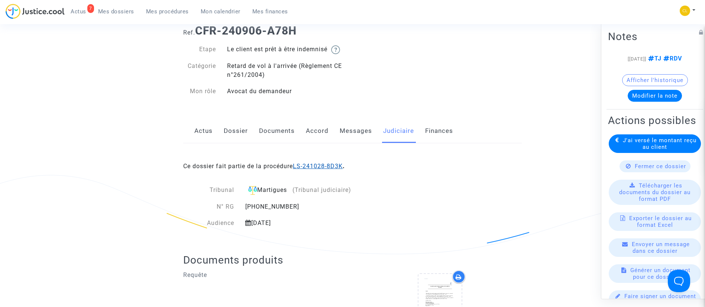
click at [316, 165] on link "LS-241028-8D3K" at bounding box center [318, 166] width 50 height 7
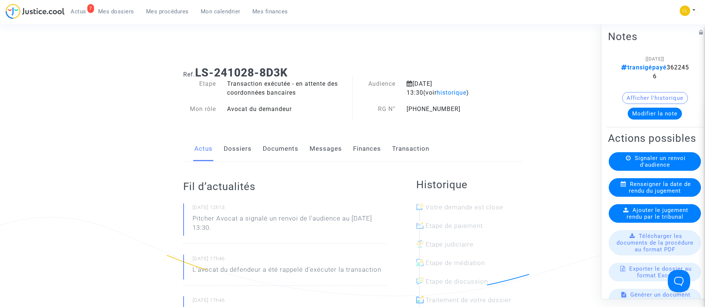
click at [112, 12] on span "Mes dossiers" at bounding box center [116, 11] width 36 height 7
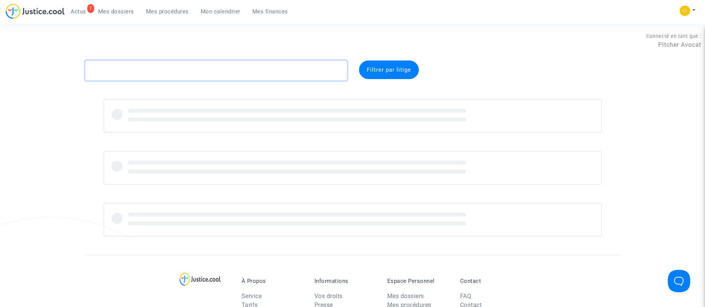
click at [118, 69] on textarea at bounding box center [216, 71] width 262 height 20
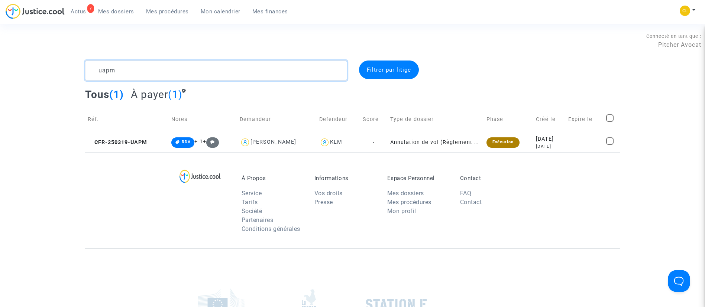
click at [158, 74] on textarea at bounding box center [216, 71] width 262 height 20
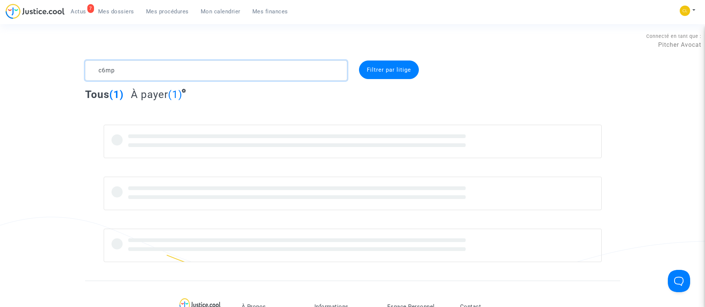
type textarea "c6mp"
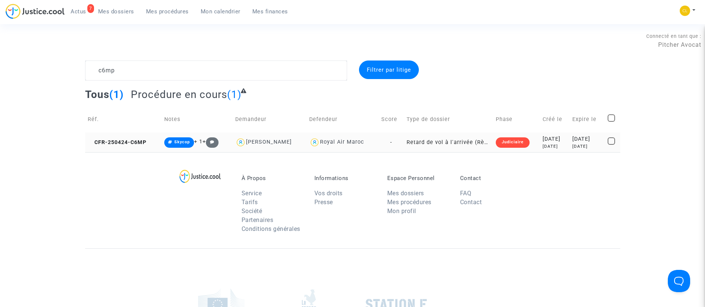
click at [562, 142] on div "2025-04-24" at bounding box center [554, 139] width 25 height 8
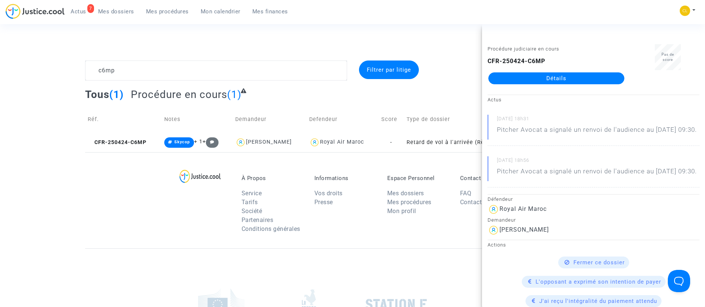
click at [523, 76] on link "Détails" at bounding box center [556, 78] width 136 height 12
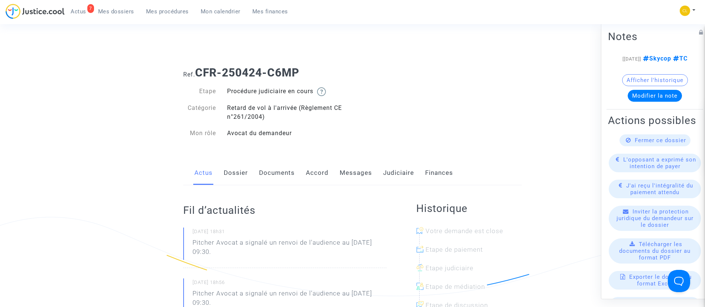
click at [403, 171] on link "Judiciaire" at bounding box center [398, 173] width 31 height 25
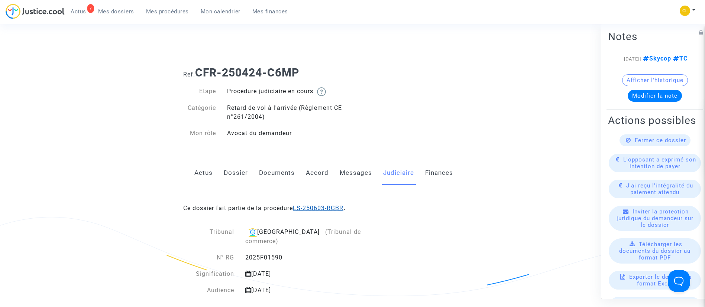
click at [315, 206] on link "LS-250603-RGBR" at bounding box center [318, 208] width 51 height 7
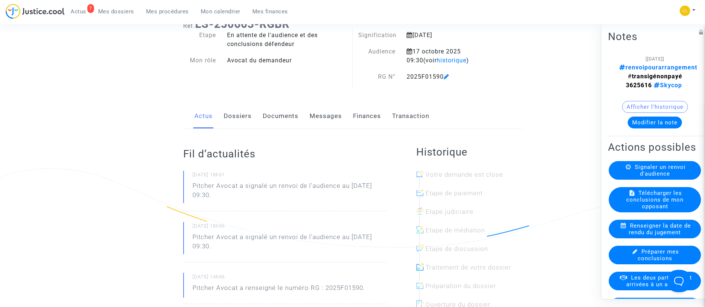
scroll to position [49, 0]
click at [643, 120] on button "Modifier la note" at bounding box center [654, 122] width 54 height 12
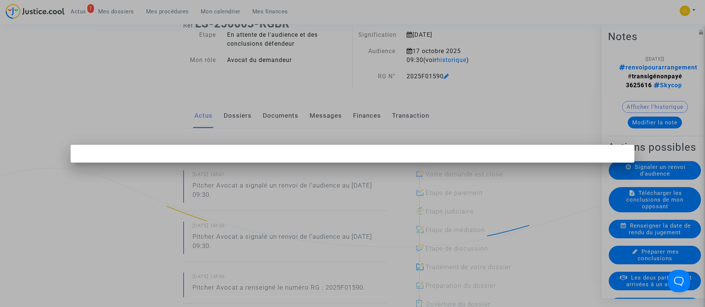
scroll to position [0, 0]
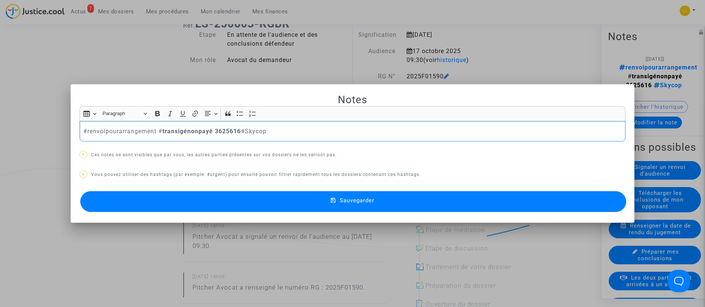
click at [115, 133] on p "#renvoipourarrangement # transigépayé 3625616 #Skycop" at bounding box center [352, 131] width 538 height 9
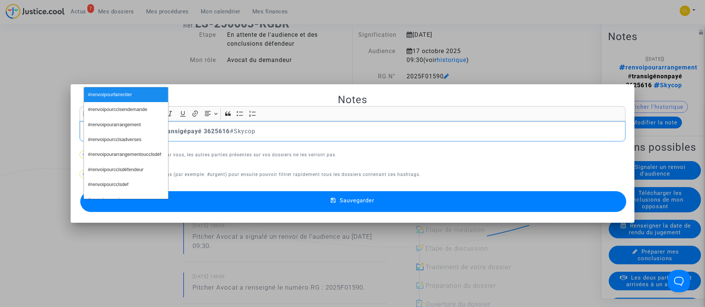
click at [115, 133] on button "#renvoipourcclsadverses" at bounding box center [126, 139] width 84 height 15
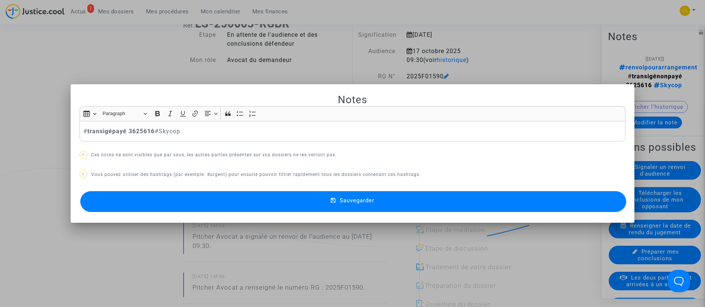
click at [342, 198] on span "Sauvegarder" at bounding box center [357, 200] width 35 height 7
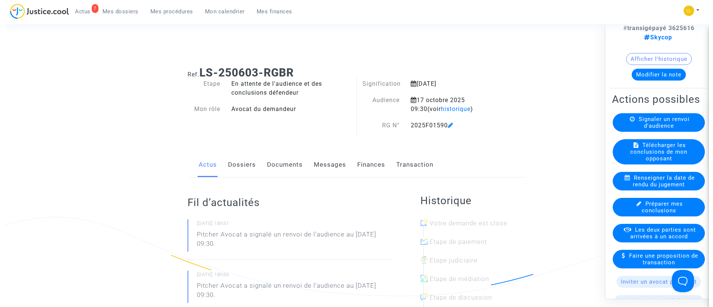
scroll to position [36, 0]
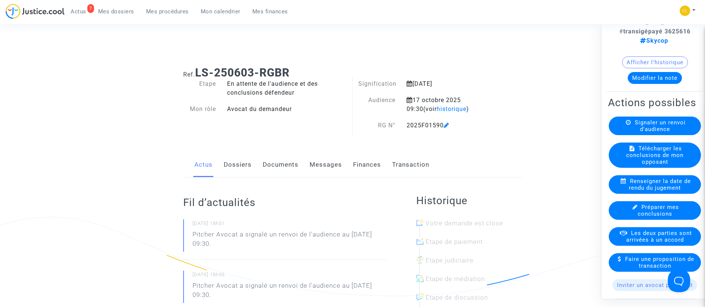
click at [421, 159] on link "Transaction" at bounding box center [410, 165] width 37 height 25
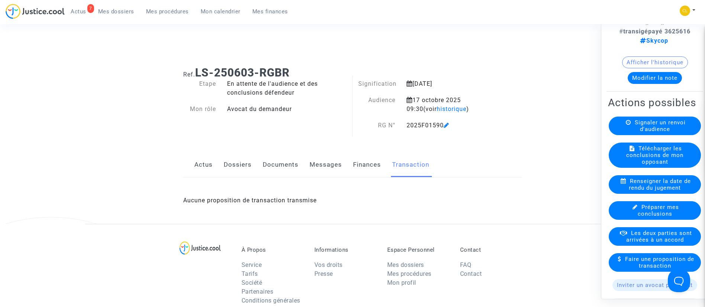
click at [652, 243] on span "Les deux parties sont arrivées à un accord" at bounding box center [659, 236] width 66 height 13
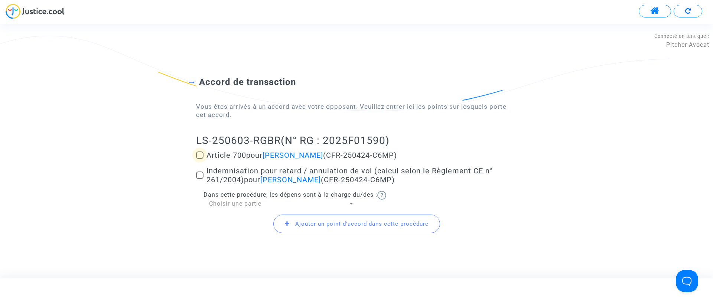
click at [243, 156] on span "Article 700 pour ISMAIL MEJDOUBI (CFR-250424-C6MP)" at bounding box center [302, 155] width 191 height 9
click at [200, 159] on input "Article 700 pour ISMAIL MEJDOUBI (CFR-250424-C6MP)" at bounding box center [199, 159] width 0 height 0
checkbox input "true"
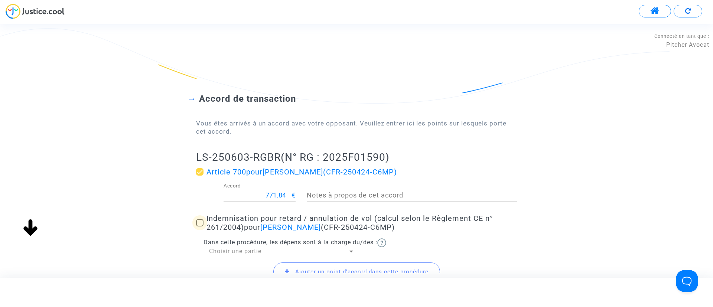
click at [243, 228] on span "Indemnisation pour retard / annulation de vol (calcul selon le Règlement CE n° …" at bounding box center [350, 223] width 286 height 18
click at [200, 227] on input "Indemnisation pour retard / annulation de vol (calcul selon le Règlement CE n° …" at bounding box center [199, 227] width 0 height 0
checkbox input "true"
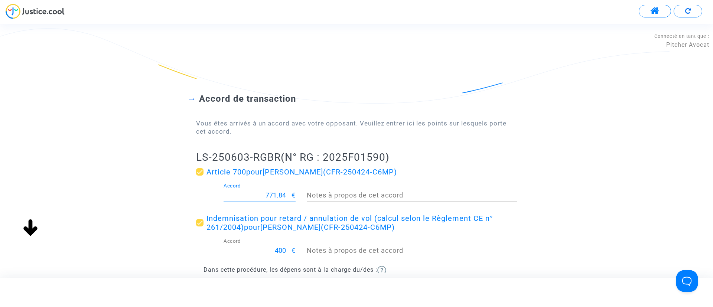
click at [272, 196] on input "771.84" at bounding box center [258, 195] width 68 height 7
type input "300"
click at [142, 185] on div "Accord de transaction Vous êtes arrivés à un accord avec votre opposant. Veuill…" at bounding box center [356, 197] width 713 height 266
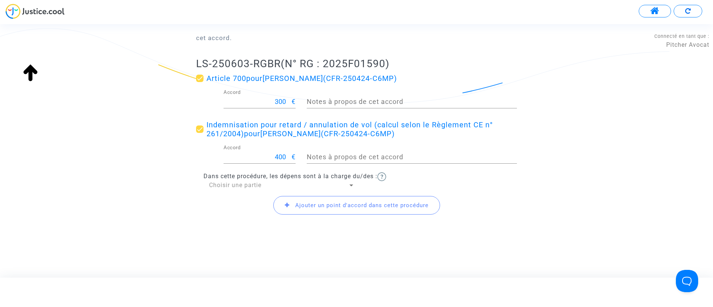
click at [222, 184] on span "Choisir une partie" at bounding box center [235, 185] width 52 height 7
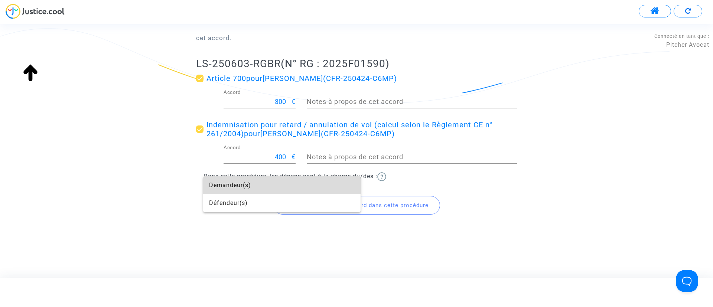
click at [222, 184] on span "Demandeur(s)" at bounding box center [282, 185] width 146 height 18
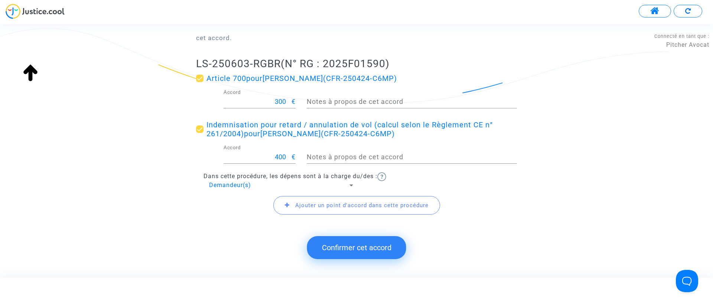
click at [225, 183] on span "Demandeur(s)" at bounding box center [230, 185] width 42 height 7
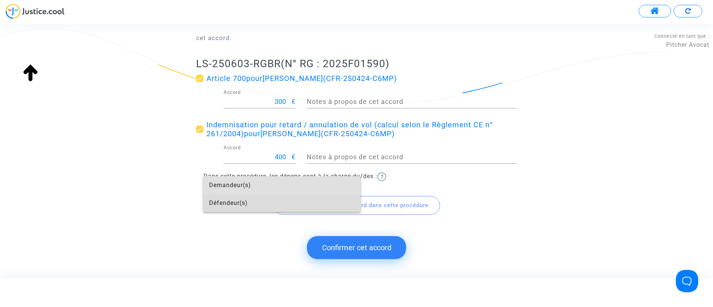
click at [248, 201] on span "Défendeur(s)" at bounding box center [282, 203] width 146 height 18
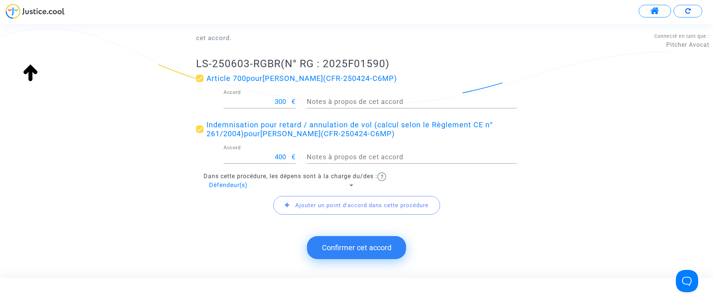
click at [347, 245] on button "Confirmer cet accord" at bounding box center [356, 247] width 99 height 23
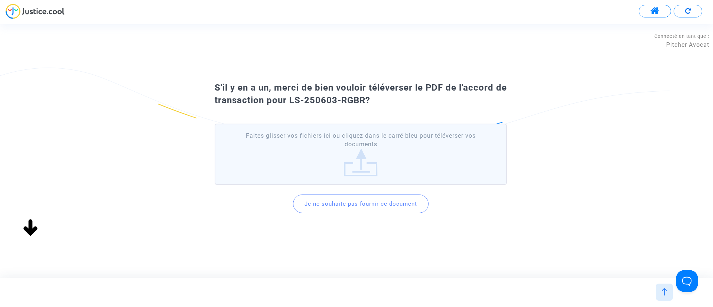
click at [335, 205] on button "Je ne souhaite pas fournir ce document" at bounding box center [361, 204] width 136 height 19
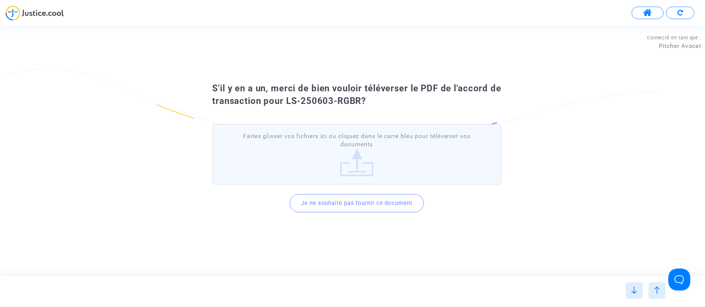
scroll to position [0, 0]
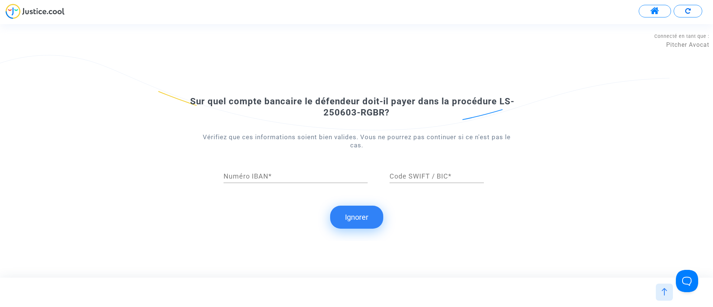
click at [348, 210] on button "Ignorer" at bounding box center [356, 217] width 53 height 23
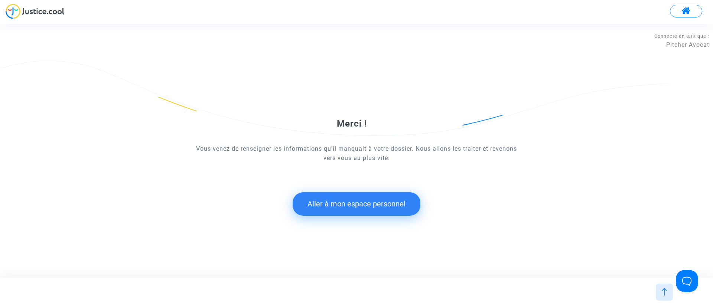
click at [360, 204] on button "Aller à mon espace personnel" at bounding box center [357, 203] width 128 height 23
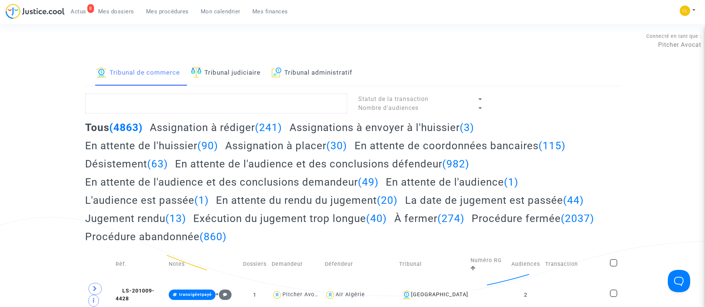
click at [122, 18] on div "8 Actus Mes dossiers Mes procédures Mon calendrier Mes finances" at bounding box center [150, 14] width 288 height 20
click at [125, 14] on span "Mes dossiers" at bounding box center [116, 11] width 36 height 7
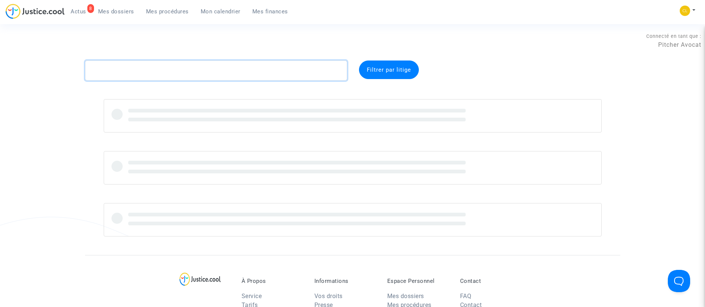
click at [202, 69] on textarea at bounding box center [216, 71] width 262 height 20
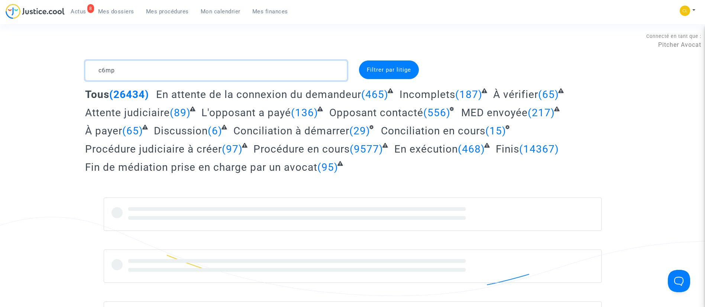
type textarea "c6mp"
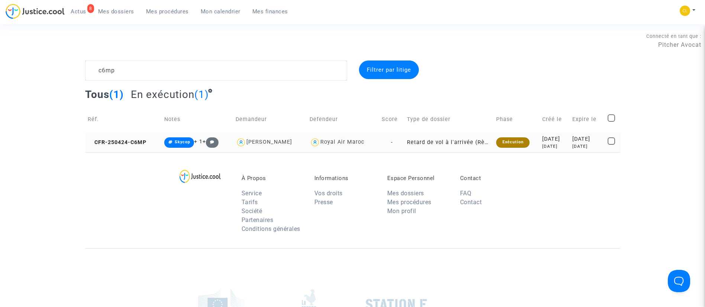
click at [559, 139] on div "2025-04-24" at bounding box center [554, 139] width 25 height 8
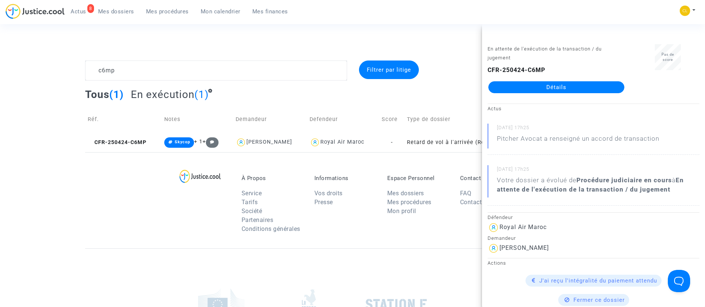
click at [535, 90] on link "Détails" at bounding box center [556, 87] width 136 height 12
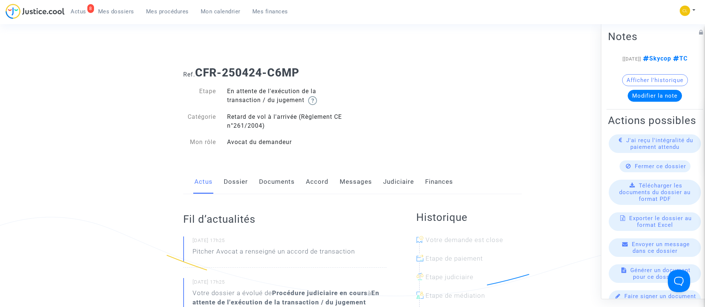
click at [394, 175] on link "Judiciaire" at bounding box center [398, 182] width 31 height 25
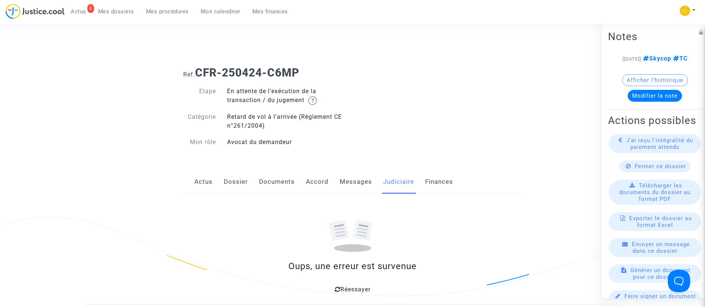
click at [360, 288] on span "Réessayer" at bounding box center [355, 289] width 30 height 7
click at [527, 66] on ng-component "Ref. CFR-250424-C6MP Etape En attente de l'exécution de la transaction / du jug…" at bounding box center [352, 215] width 535 height 308
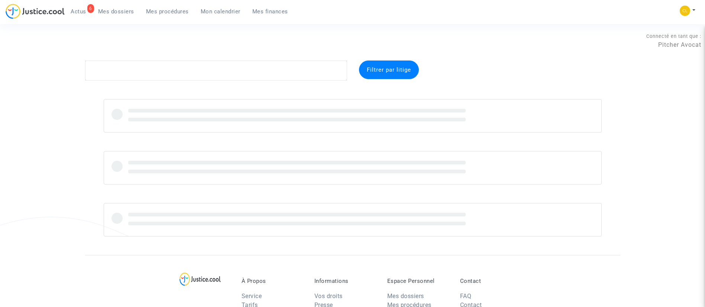
click at [208, 12] on span "Mon calendrier" at bounding box center [221, 11] width 40 height 7
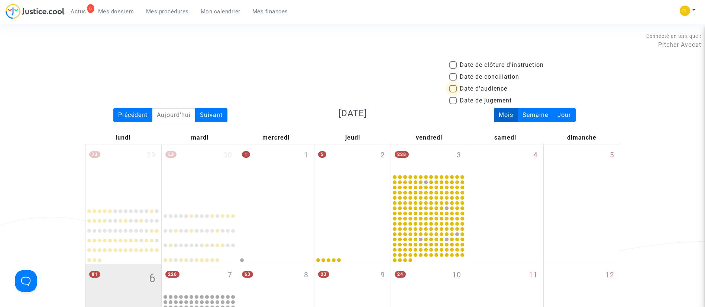
click at [462, 89] on span "Date d'audience" at bounding box center [484, 88] width 48 height 9
click at [453, 92] on input "Date d'audience" at bounding box center [452, 92] width 0 height 0
checkbox input "true"
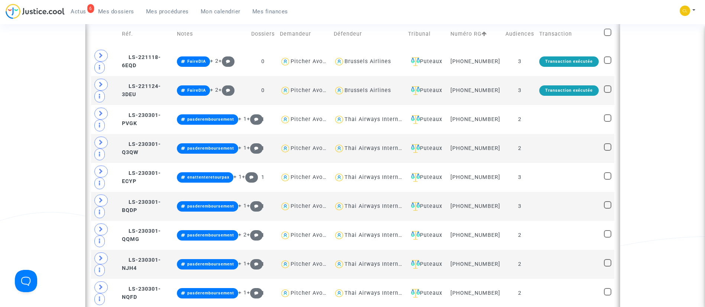
scroll to position [397, 0]
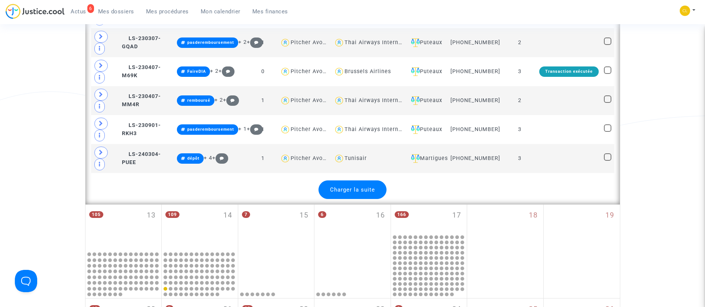
scroll to position [1694, 0]
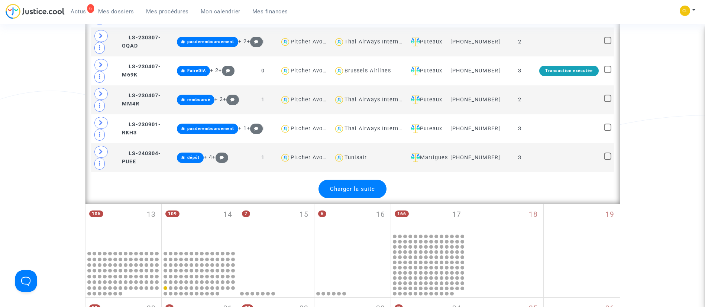
click at [356, 198] on div "Charger la suite" at bounding box center [352, 189] width 68 height 19
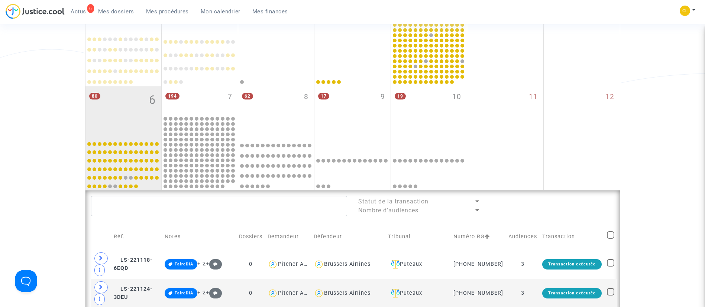
scroll to position [168, 0]
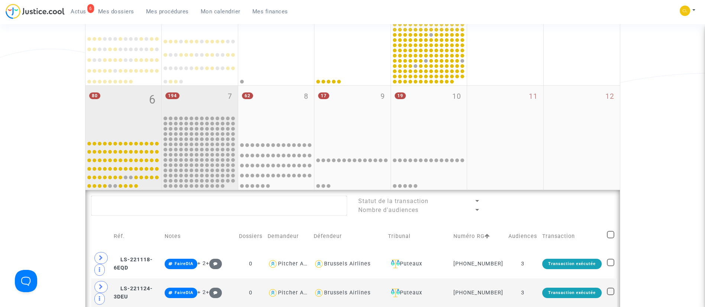
click at [196, 97] on div "194 7" at bounding box center [200, 100] width 76 height 29
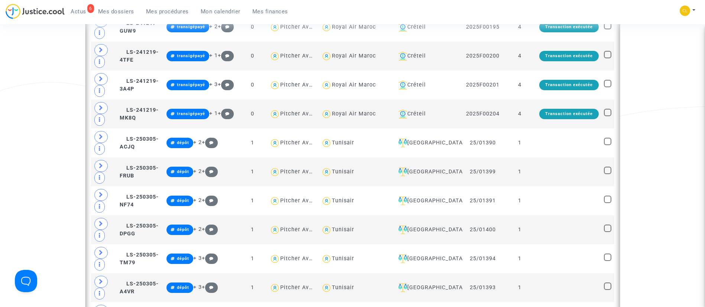
scroll to position [526, 0]
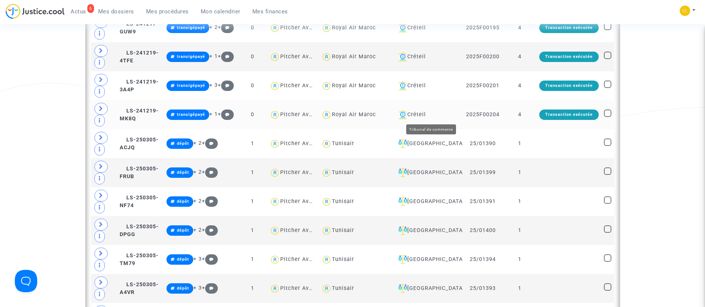
click at [439, 115] on div "Créteil" at bounding box center [427, 114] width 65 height 9
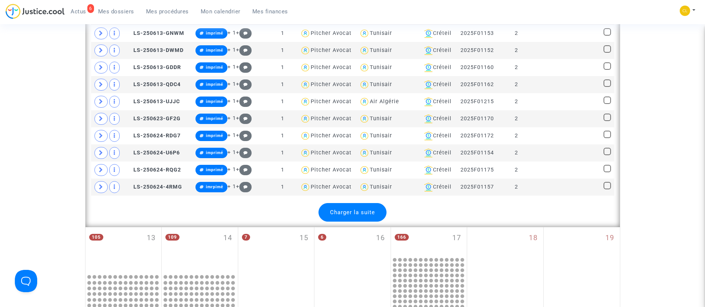
scroll to position [1079, 0]
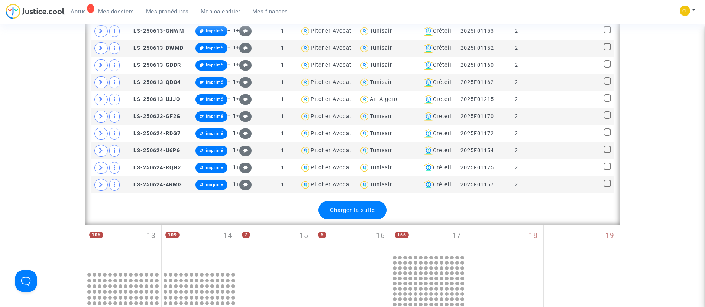
click at [354, 213] on span "Charger la suite" at bounding box center [352, 210] width 45 height 7
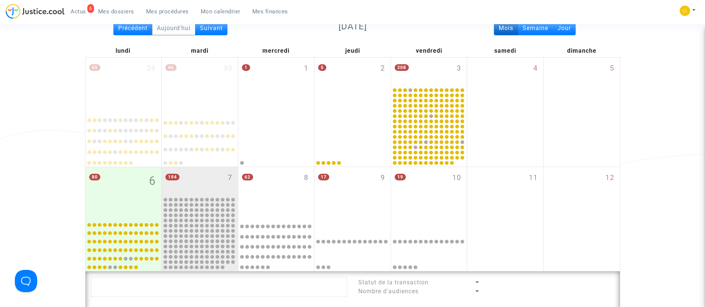
scroll to position [92, 0]
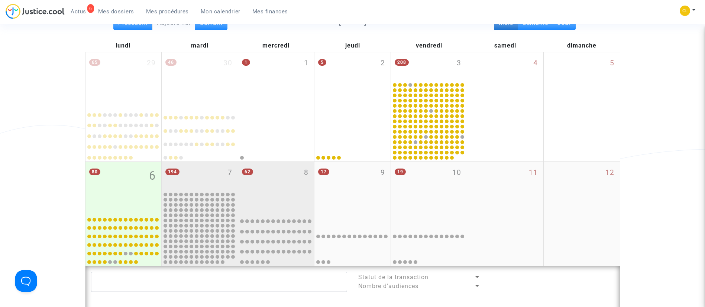
click at [285, 182] on div "62 8" at bounding box center [276, 187] width 76 height 51
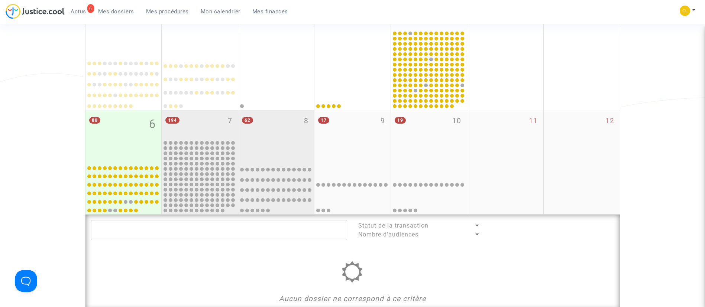
scroll to position [141, 0]
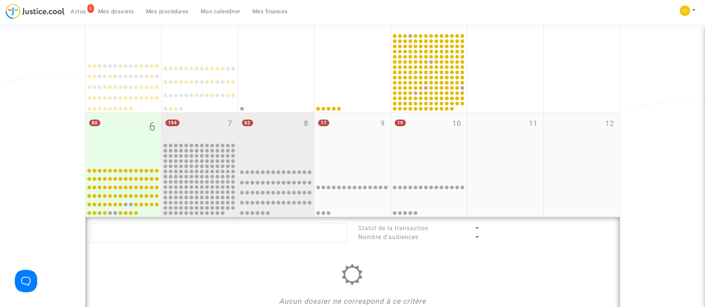
click at [201, 126] on div "194 7" at bounding box center [200, 127] width 76 height 29
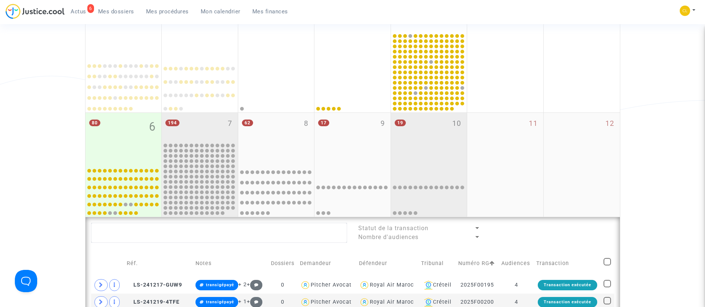
scroll to position [234, 0]
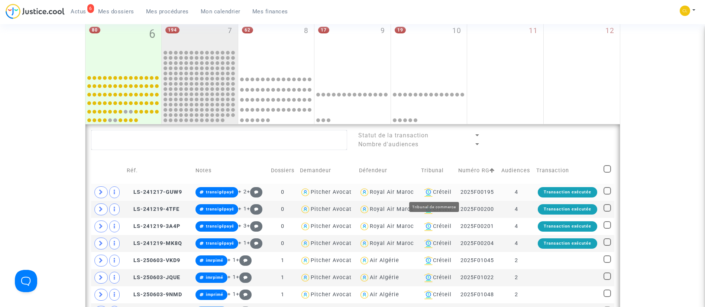
click at [441, 191] on div "Créteil" at bounding box center [437, 192] width 32 height 9
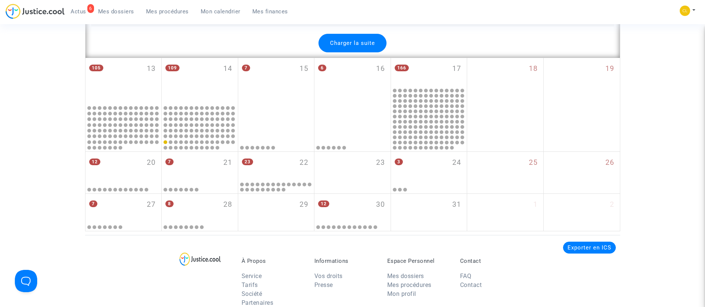
scroll to position [1847, 0]
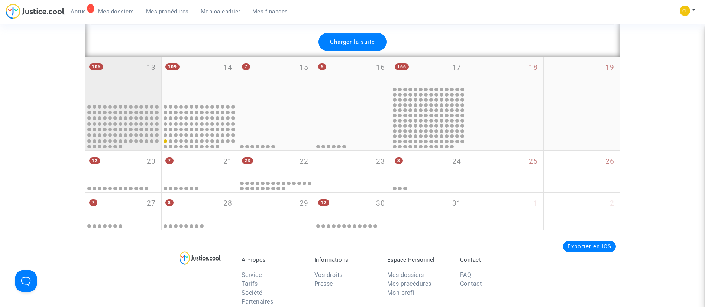
click at [114, 85] on div "105 13" at bounding box center [123, 80] width 76 height 46
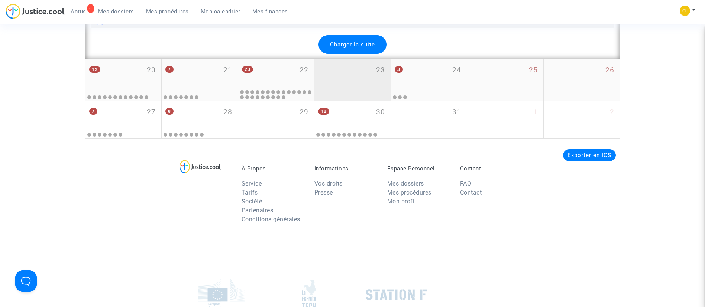
scroll to position [1756, 0]
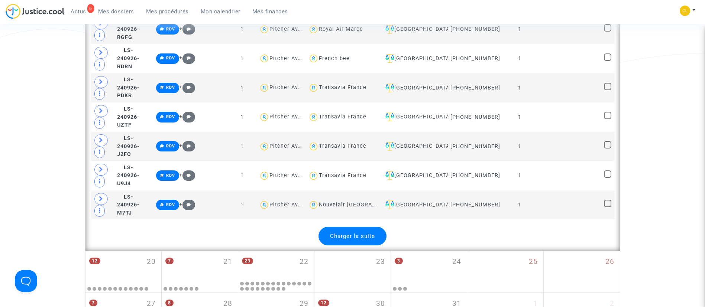
click at [353, 233] on span "Charger la suite" at bounding box center [352, 236] width 45 height 7
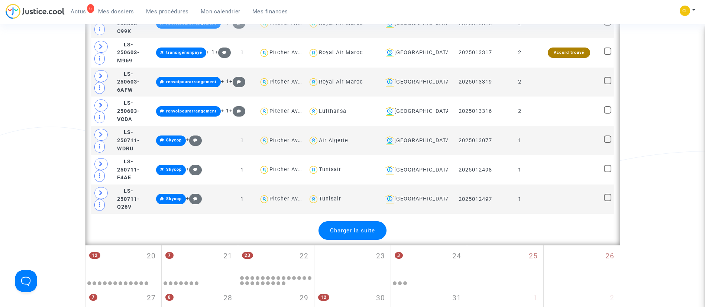
scroll to position [3227, 0]
click at [365, 227] on span "Charger la suite" at bounding box center [352, 230] width 45 height 7
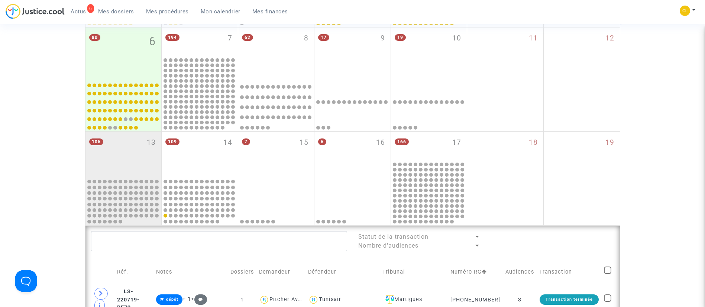
scroll to position [222, 0]
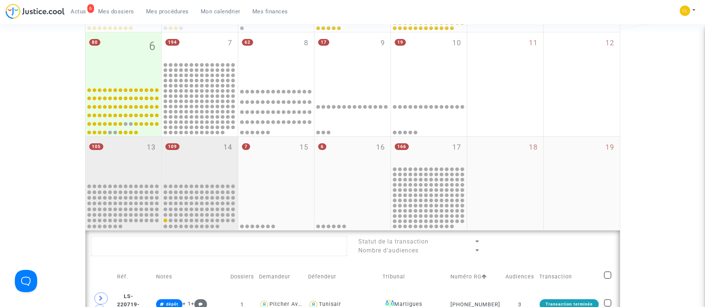
click at [202, 154] on div "109 14" at bounding box center [200, 160] width 76 height 46
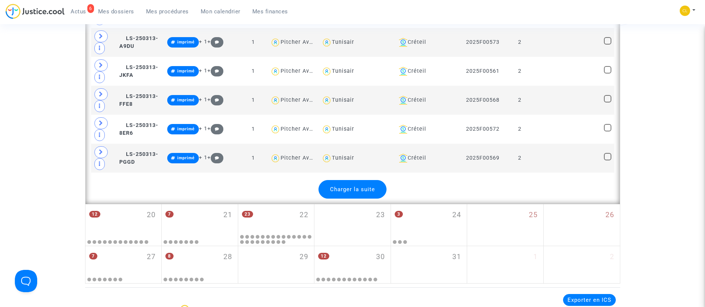
scroll to position [1795, 0]
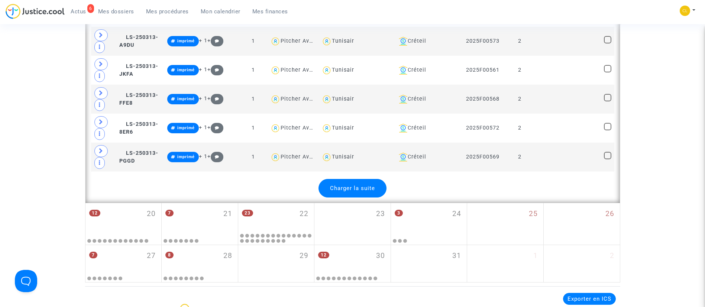
click at [371, 186] on span "Charger la suite" at bounding box center [352, 188] width 45 height 7
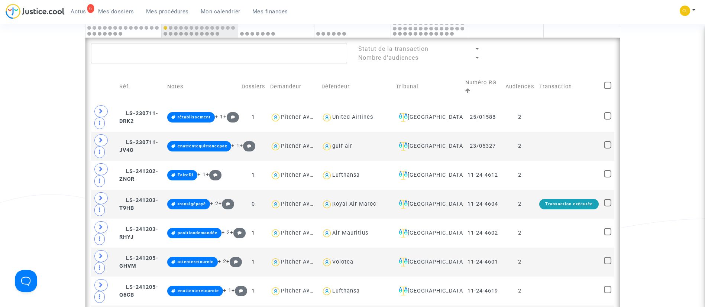
scroll to position [0, 0]
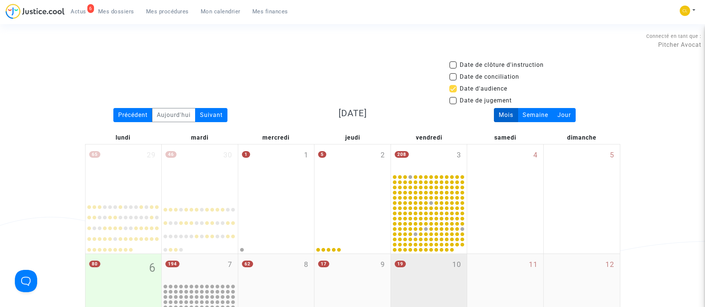
click at [440, 282] on div "19 10" at bounding box center [429, 279] width 76 height 51
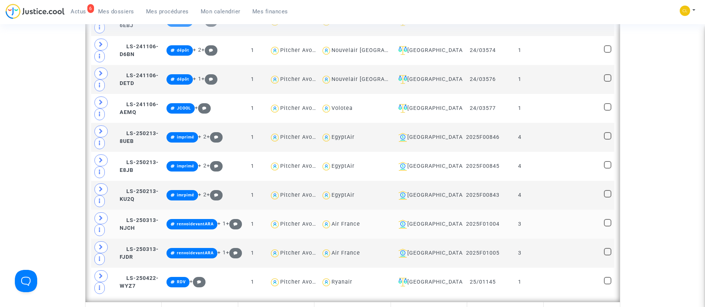
scroll to position [676, 0]
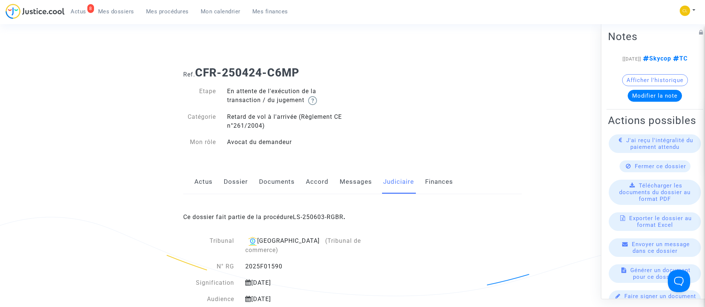
click at [120, 12] on span "Mes dossiers" at bounding box center [116, 11] width 36 height 7
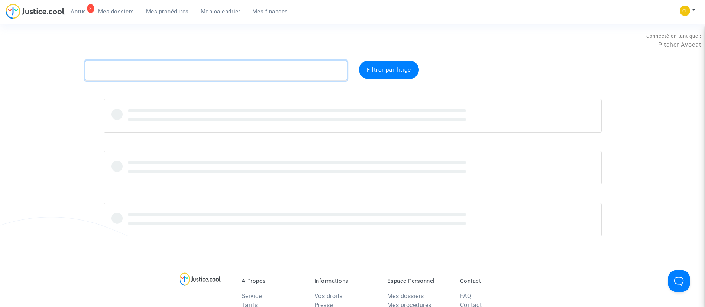
click at [211, 68] on textarea at bounding box center [216, 71] width 262 height 20
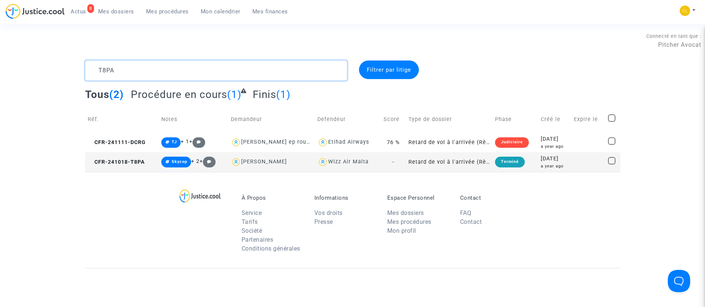
type textarea "T8PA"
click at [565, 157] on div "[DATE]" at bounding box center [554, 159] width 28 height 8
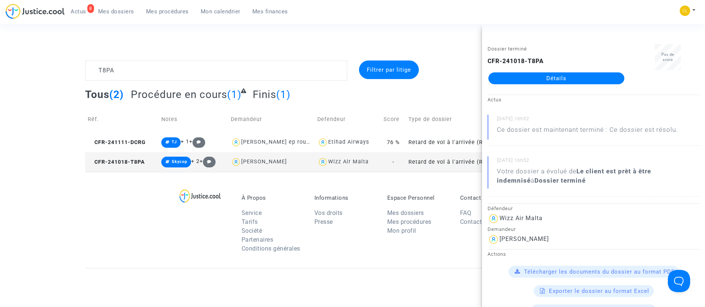
click at [533, 81] on link "Détails" at bounding box center [556, 78] width 136 height 12
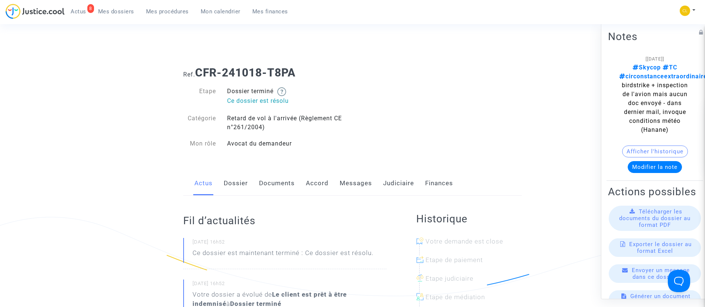
click at [410, 179] on link "Judiciaire" at bounding box center [398, 183] width 31 height 25
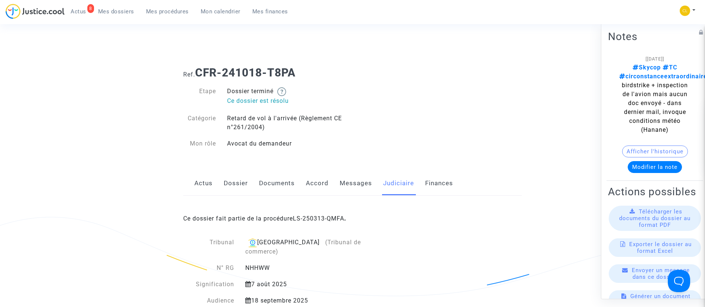
click at [122, 11] on span "Mes dossiers" at bounding box center [116, 11] width 36 height 7
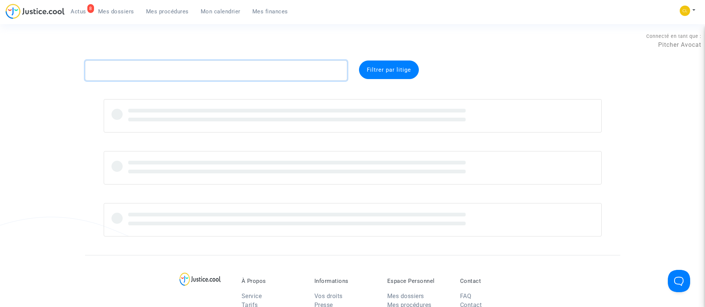
click at [166, 77] on textarea at bounding box center [216, 71] width 262 height 20
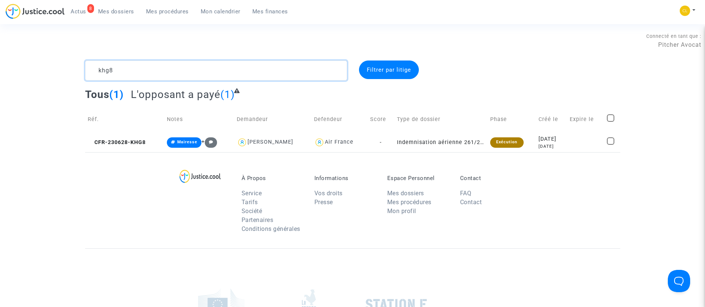
type textarea "khg8"
click at [551, 143] on div "[DATE]" at bounding box center [551, 146] width 26 height 6
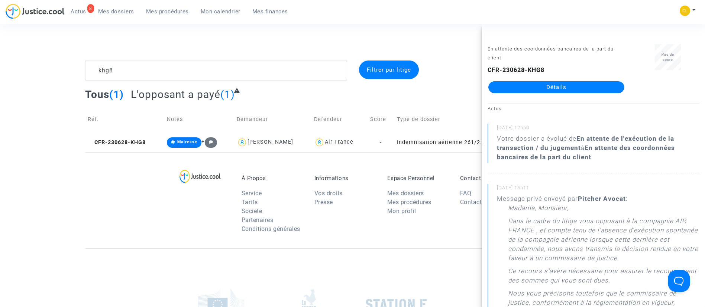
click at [522, 82] on link "Détails" at bounding box center [556, 87] width 136 height 12
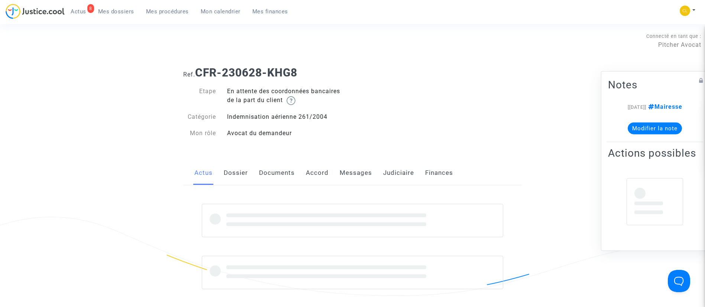
click at [397, 173] on link "Judiciaire" at bounding box center [398, 173] width 31 height 25
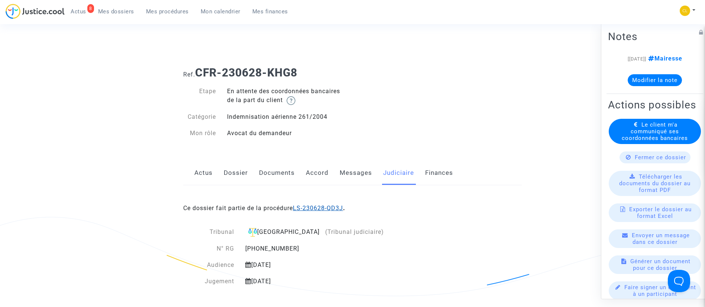
click at [317, 209] on link "LS-230628-QD3J" at bounding box center [318, 208] width 50 height 7
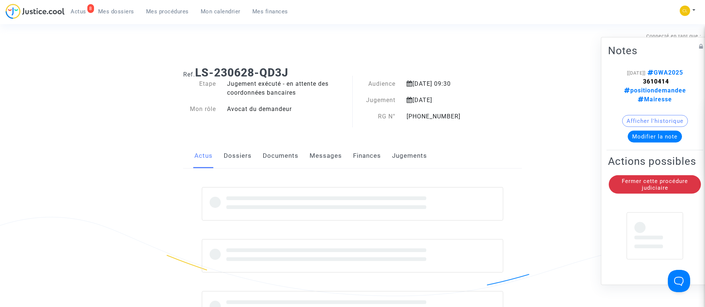
click at [131, 16] on link "Mes dossiers" at bounding box center [116, 11] width 48 height 11
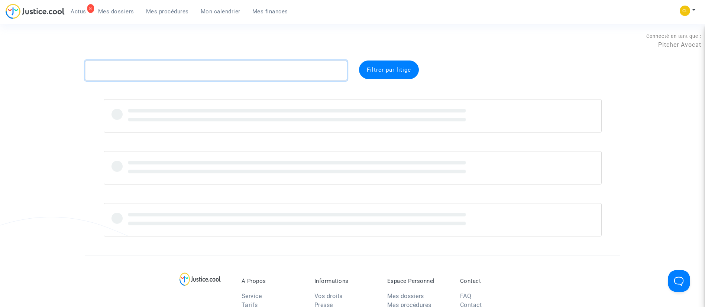
click at [212, 67] on textarea at bounding box center [216, 71] width 262 height 20
type textarea "9MZE"
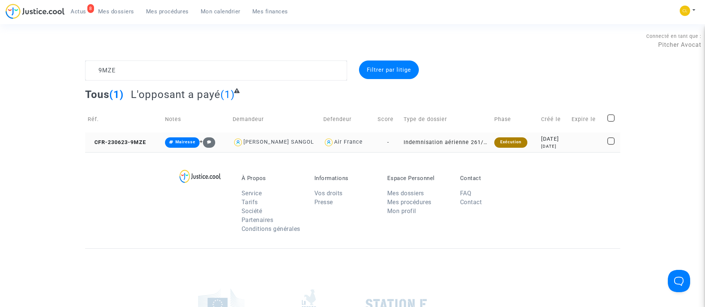
click at [525, 141] on td "Exécution" at bounding box center [514, 143] width 47 height 20
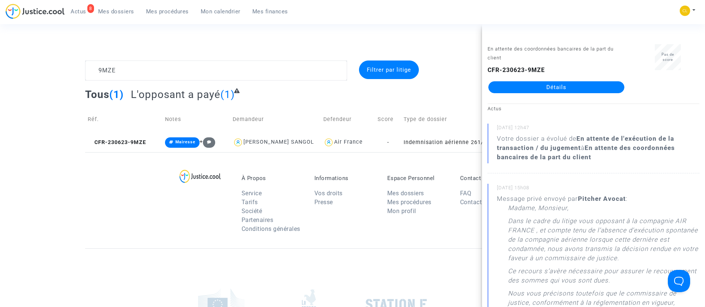
click at [578, 88] on link "Détails" at bounding box center [556, 87] width 136 height 12
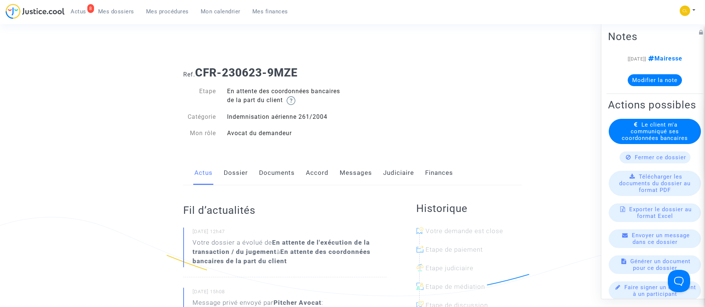
click at [403, 178] on link "Judiciaire" at bounding box center [398, 173] width 31 height 25
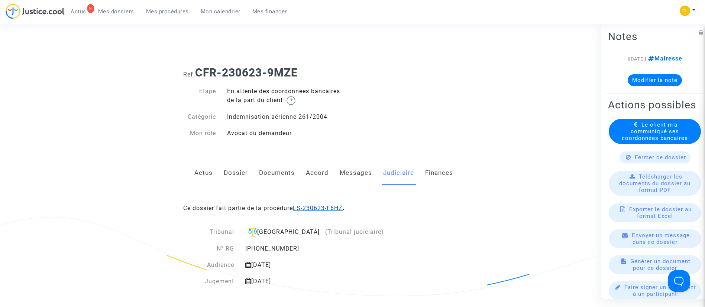
click at [330, 207] on link "LS-230623-F6HZ" at bounding box center [318, 208] width 50 height 7
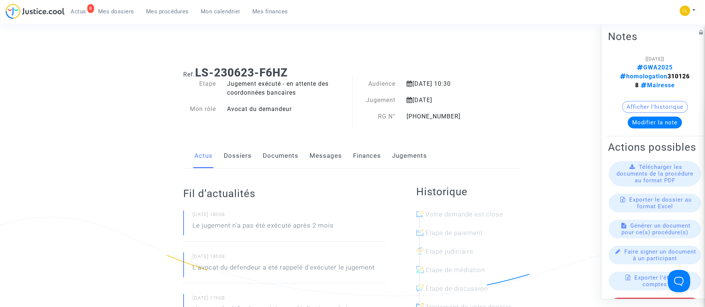
click at [228, 155] on link "Dossiers" at bounding box center [238, 156] width 28 height 25
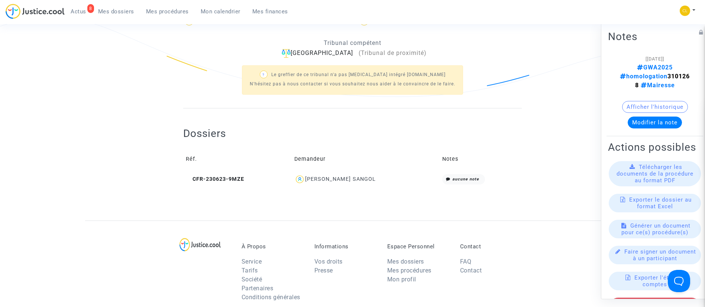
scroll to position [227, 0]
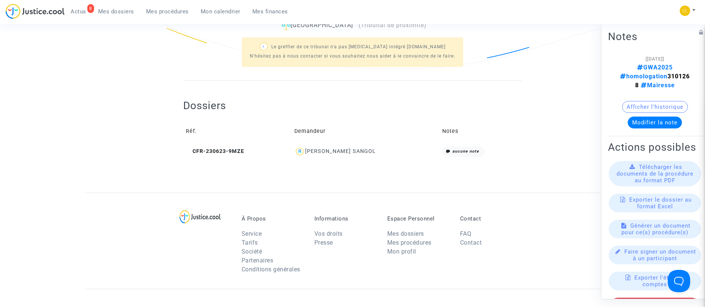
click at [108, 14] on span "Mes dossiers" at bounding box center [116, 11] width 36 height 7
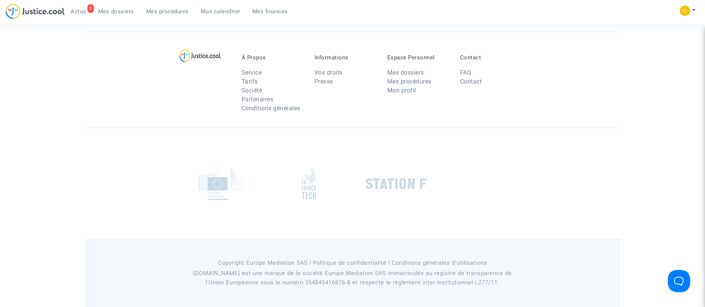
scroll to position [56, 0]
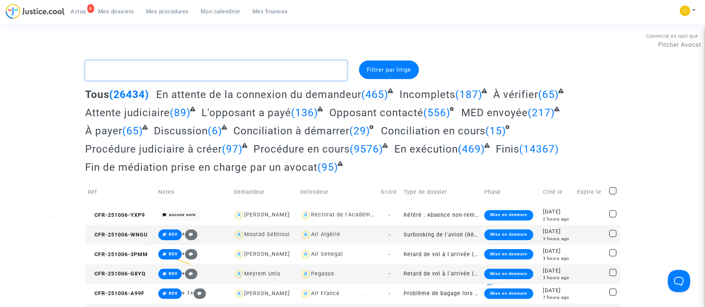
click at [184, 64] on textarea at bounding box center [216, 71] width 262 height 20
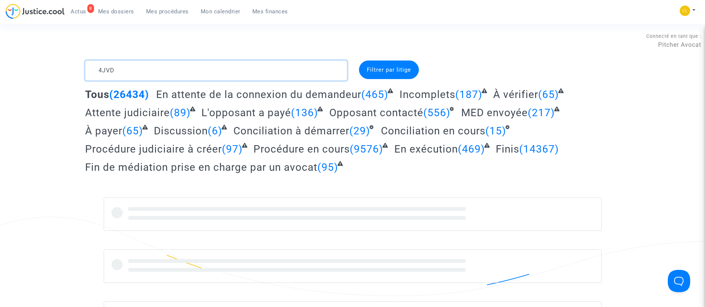
type textarea "4JVD"
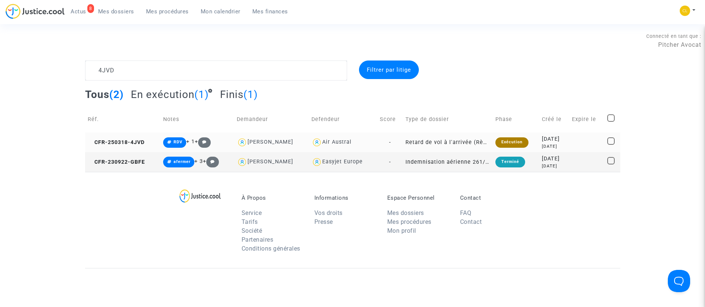
click at [554, 143] on div "[DATE]" at bounding box center [554, 139] width 25 height 8
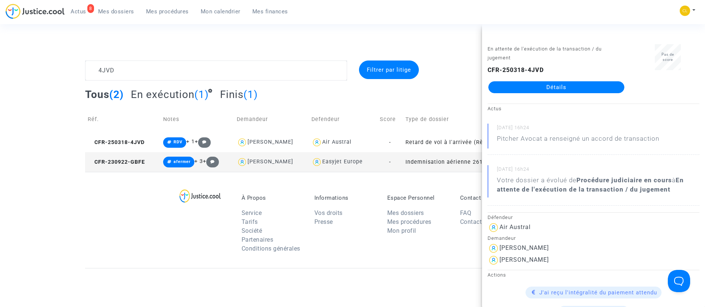
click at [574, 80] on div "CFR-250318-4JVD Détails" at bounding box center [555, 79] width 137 height 27
click at [565, 87] on link "Détails" at bounding box center [556, 87] width 136 height 12
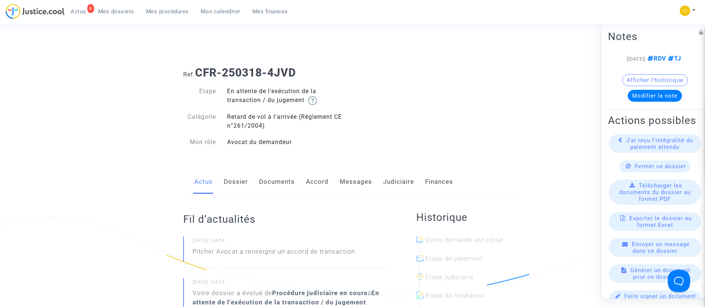
click at [381, 182] on div "Actus Dossier Documents Accord Messages Judiciaire Finances" at bounding box center [352, 182] width 338 height 25
click at [384, 181] on link "Judiciaire" at bounding box center [398, 182] width 31 height 25
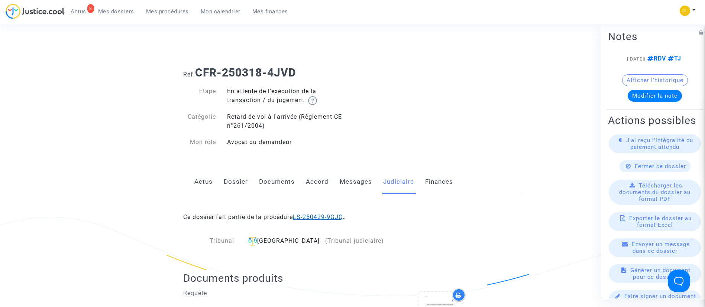
click at [311, 220] on link "LS-250429-9GJQ" at bounding box center [318, 217] width 50 height 7
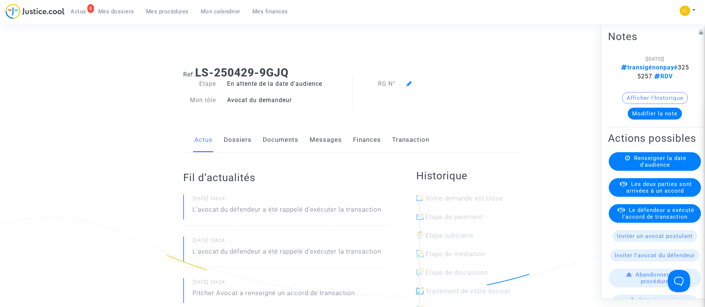
drag, startPoint x: 416, startPoint y: 140, endPoint x: 421, endPoint y: 128, distance: 12.5
click at [416, 140] on link "Transaction" at bounding box center [410, 140] width 37 height 25
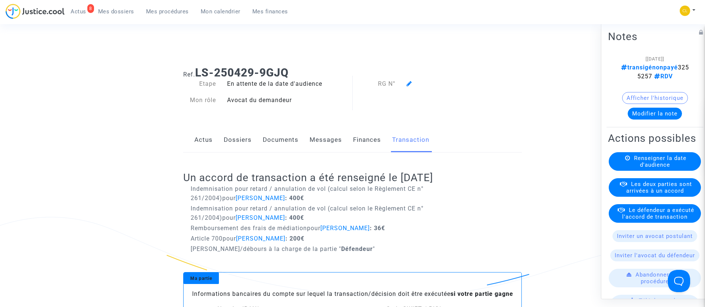
click at [649, 220] on span "Le défendeur a exécuté l'accord de transaction" at bounding box center [658, 213] width 72 height 13
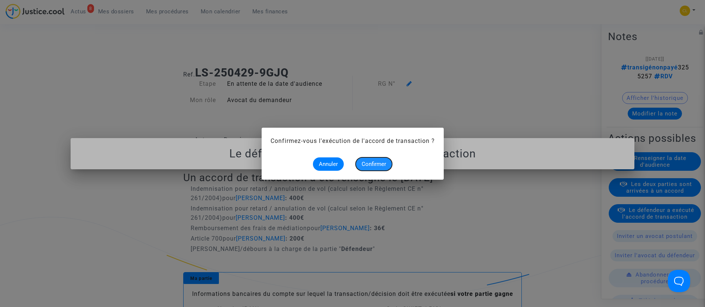
click at [380, 167] on span "Confirmer" at bounding box center [373, 164] width 25 height 7
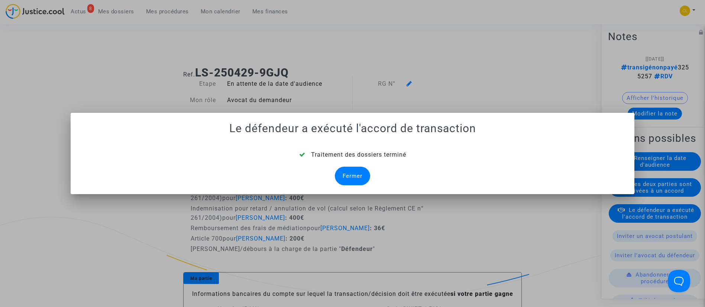
click at [358, 172] on div "Fermer" at bounding box center [352, 176] width 35 height 19
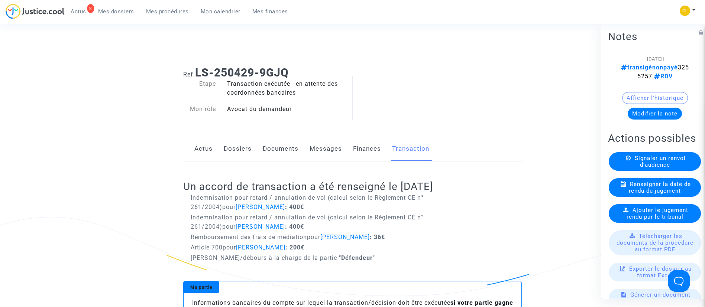
click at [649, 118] on button "Modifier la note" at bounding box center [654, 113] width 54 height 12
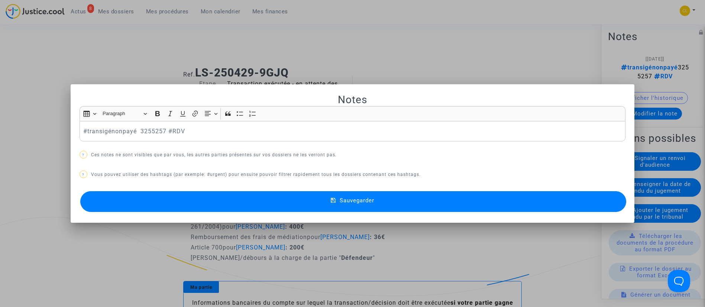
click at [120, 133] on p "#transigénonpayé 3255257 #RDV" at bounding box center [352, 131] width 538 height 9
click at [358, 202] on span "Sauvegarder" at bounding box center [357, 200] width 35 height 7
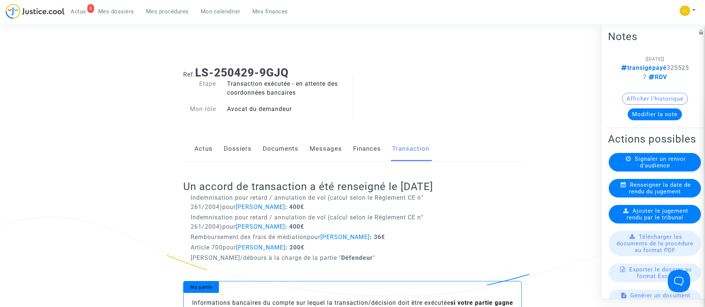
click at [236, 148] on link "Dossiers" at bounding box center [238, 149] width 28 height 25
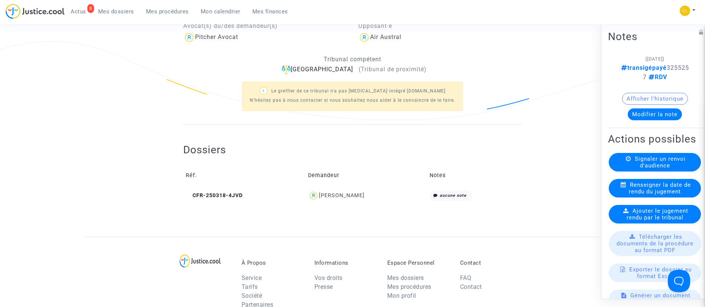
scroll to position [179, 0]
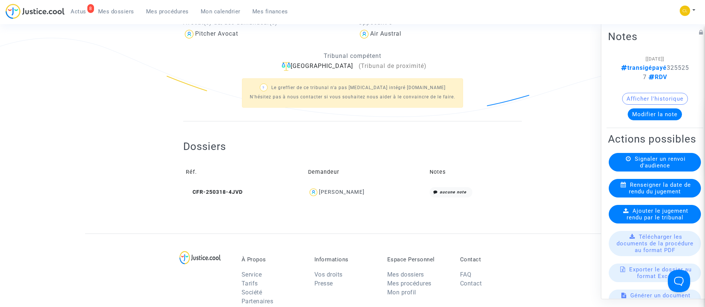
click at [358, 191] on div "[PERSON_NAME]" at bounding box center [342, 192] width 46 height 6
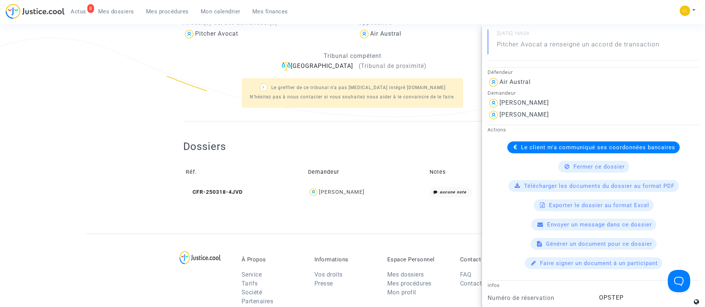
scroll to position [155, 0]
click at [527, 144] on span "Le client m'a communiqué ses coordonnées bancaires" at bounding box center [598, 147] width 154 height 7
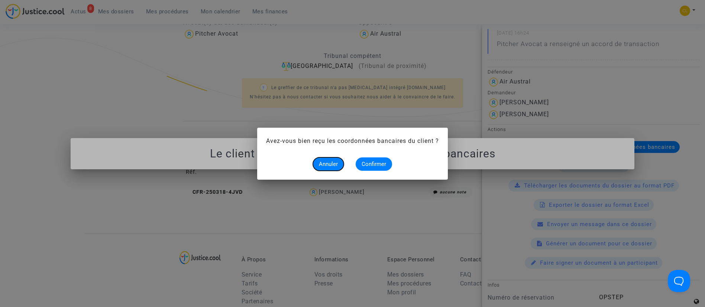
scroll to position [0, 0]
click at [365, 156] on alert-dialogs "Avez-vous bien reçu les coordonnées bancaires du client ? Annuler Confirmer" at bounding box center [352, 154] width 173 height 34
click at [379, 163] on span "Confirmer" at bounding box center [373, 164] width 25 height 7
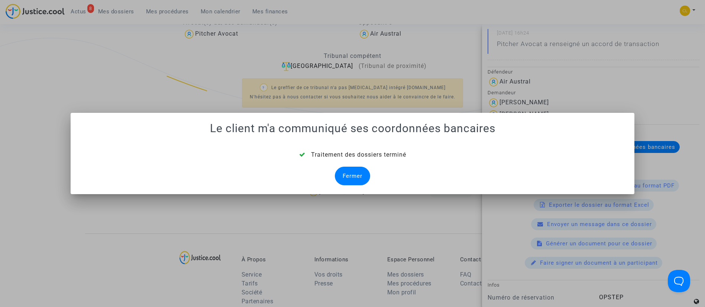
click at [347, 183] on div "Fermer" at bounding box center [352, 176] width 35 height 19
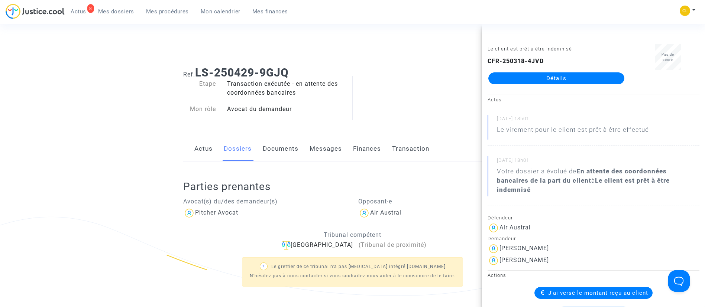
click at [130, 12] on span "Mes dossiers" at bounding box center [116, 11] width 36 height 7
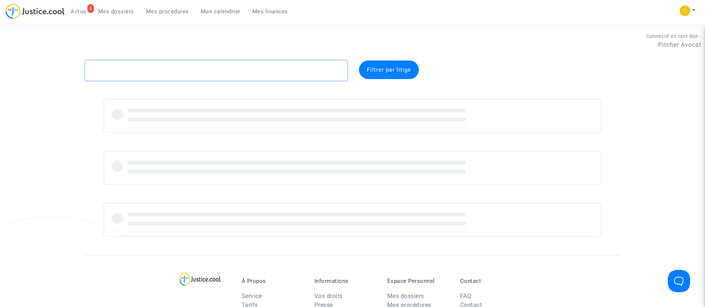
click at [185, 72] on textarea at bounding box center [216, 71] width 262 height 20
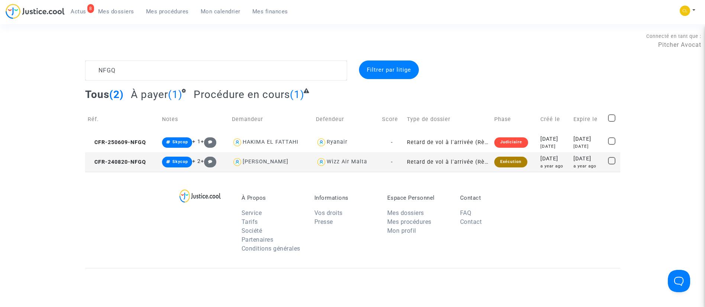
click at [554, 160] on div "[DATE]" at bounding box center [554, 159] width 28 height 8
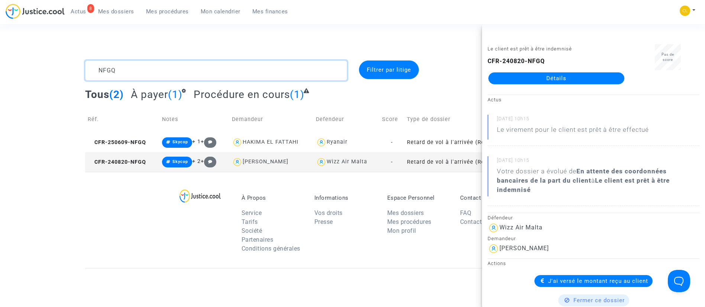
click at [136, 71] on textarea at bounding box center [216, 71] width 262 height 20
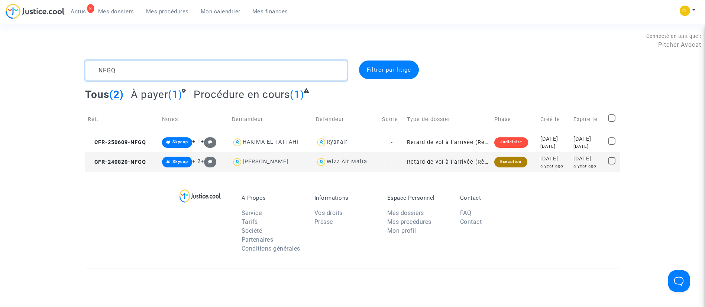
click at [136, 71] on textarea at bounding box center [216, 71] width 262 height 20
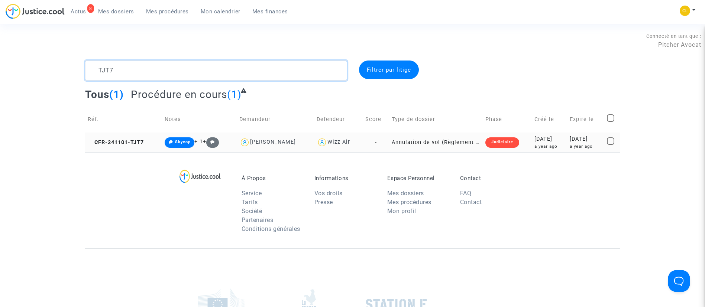
type textarea "TJT7"
click at [567, 142] on td "[DATE] a year ago" at bounding box center [585, 143] width 37 height 20
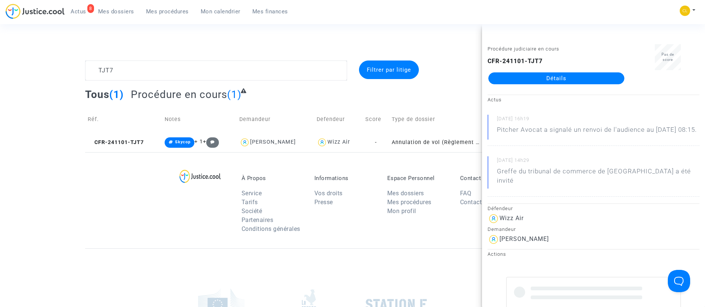
click at [520, 81] on link "Détails" at bounding box center [556, 78] width 136 height 12
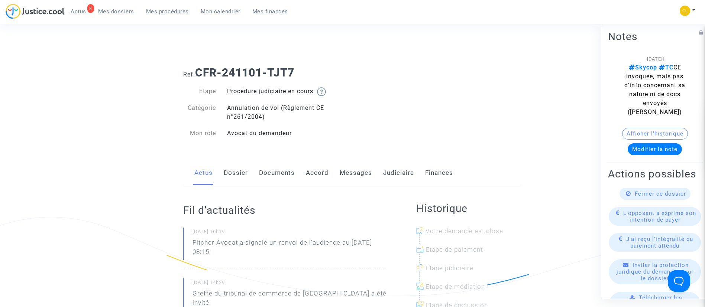
click at [396, 172] on link "Judiciaire" at bounding box center [398, 173] width 31 height 25
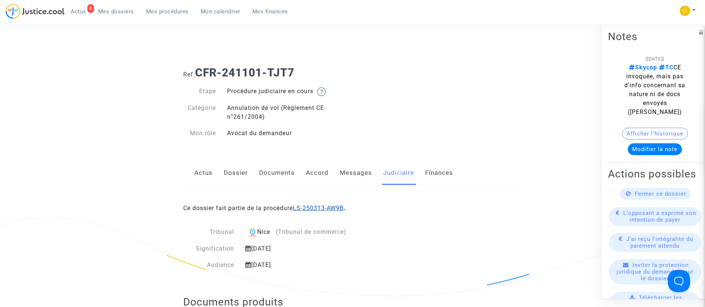
click at [319, 205] on link "LS-250313-AW9B" at bounding box center [318, 208] width 51 height 7
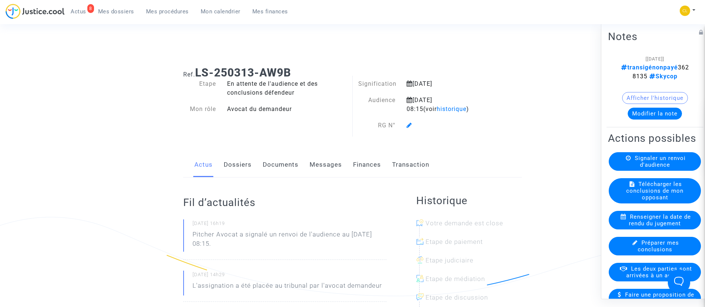
click at [401, 164] on link "Transaction" at bounding box center [410, 165] width 37 height 25
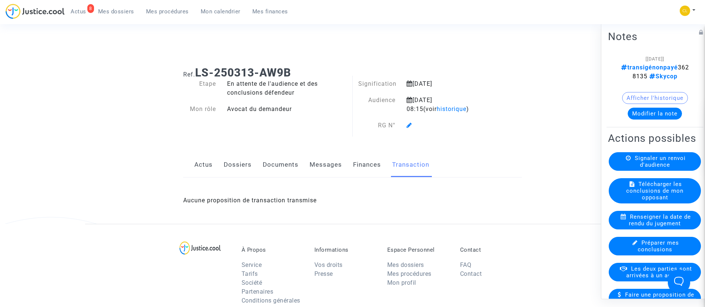
click at [665, 115] on button "Modifier la note" at bounding box center [654, 113] width 54 height 12
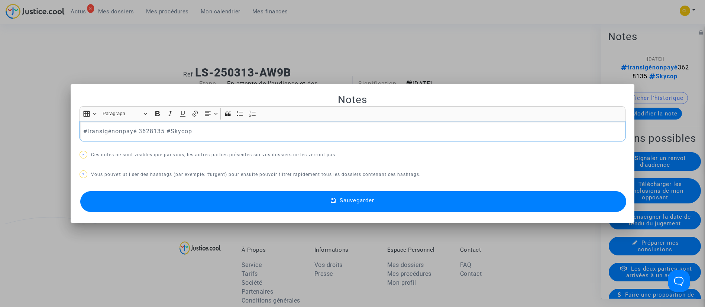
click at [120, 132] on p "#transigénonpayé 3628135 #Skycop" at bounding box center [352, 131] width 538 height 9
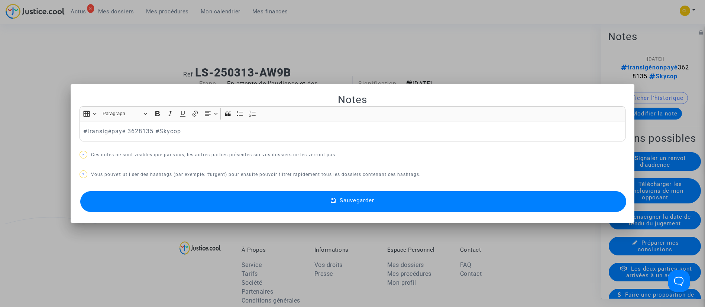
click at [389, 201] on button "Sauvegarder" at bounding box center [353, 201] width 546 height 21
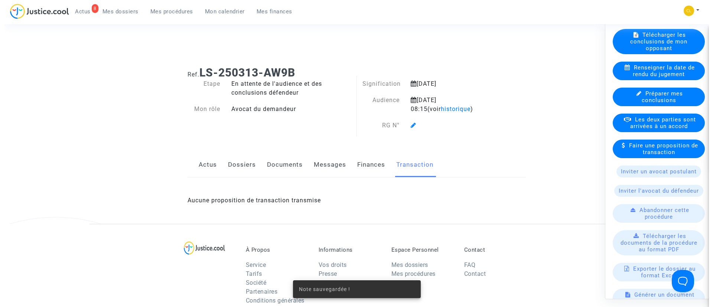
scroll to position [150, 0]
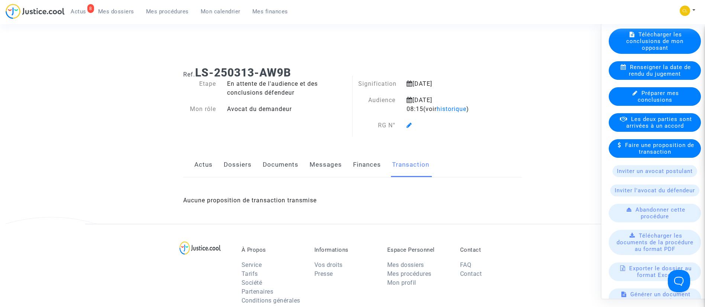
click at [642, 129] on span "Les deux parties sont arrivées à un accord" at bounding box center [659, 122] width 66 height 13
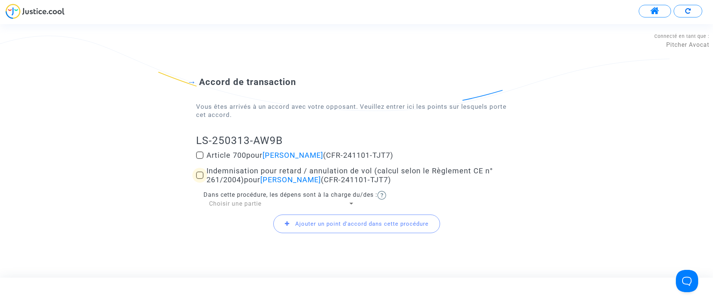
click at [226, 176] on span "Indemnisation pour retard / annulation de vol (calcul selon le Règlement CE n° …" at bounding box center [350, 175] width 286 height 18
click at [200, 179] on input "Indemnisation pour retard / annulation de vol (calcul selon le Règlement CE n° …" at bounding box center [199, 179] width 0 height 0
checkbox input "true"
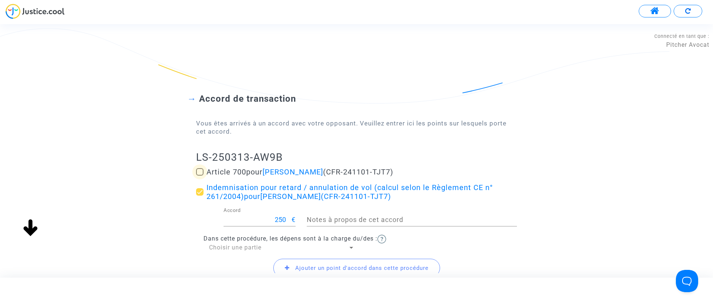
click at [228, 173] on span "Article 700 pour Iva Novakovic (CFR-241101-TJT7)" at bounding box center [300, 172] width 187 height 9
click at [200, 176] on input "Article 700 pour Iva Novakovic (CFR-241101-TJT7)" at bounding box center [199, 176] width 0 height 0
checkbox input "true"
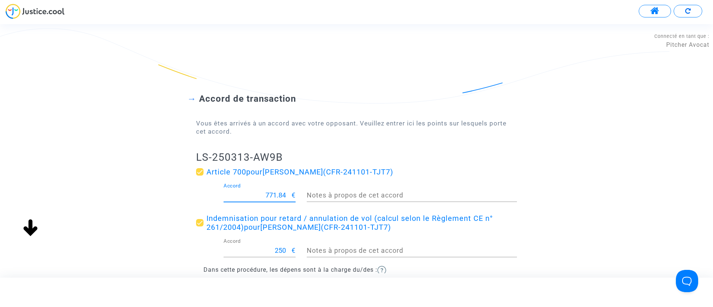
click at [282, 195] on input "771.84" at bounding box center [258, 195] width 68 height 7
type input "200"
click at [327, 158] on h2 "LS-250313-AW9B" at bounding box center [356, 157] width 321 height 13
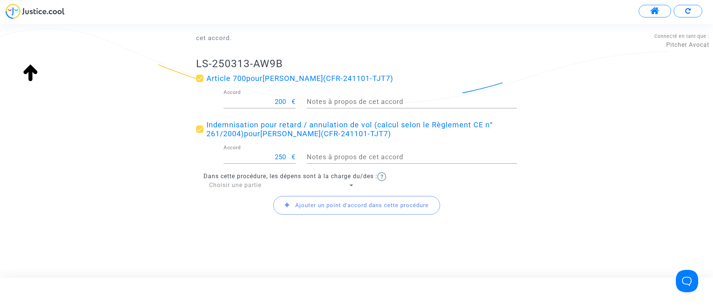
click at [247, 184] on span "Choisir une partie" at bounding box center [235, 185] width 52 height 7
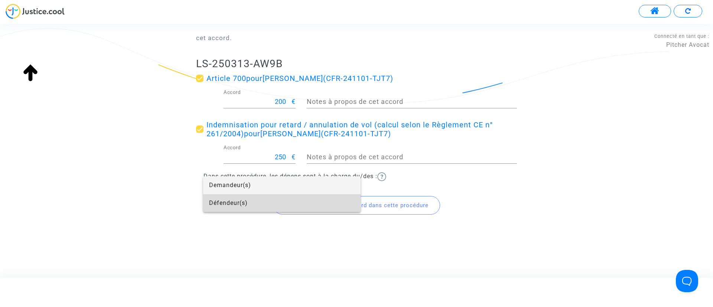
click at [243, 199] on span "Défendeur(s)" at bounding box center [282, 203] width 146 height 18
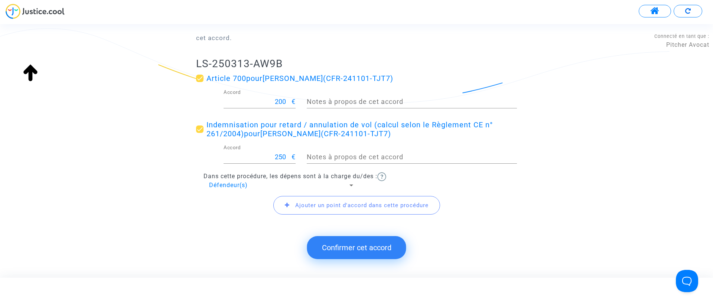
click at [352, 256] on button "Confirmer cet accord" at bounding box center [356, 247] width 99 height 23
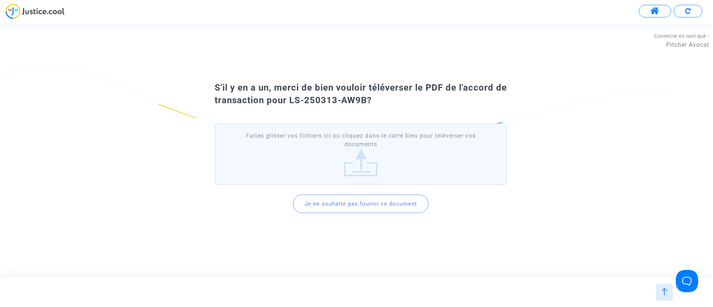
click at [374, 204] on button "Je ne souhaite pas fournir ce document" at bounding box center [361, 204] width 136 height 19
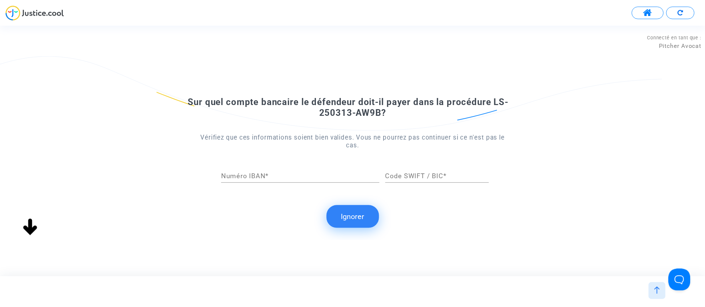
scroll to position [0, 0]
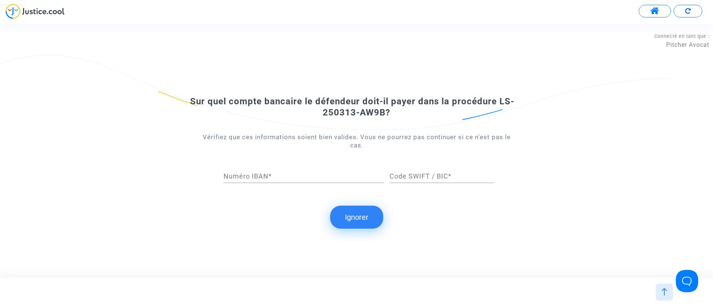
click at [361, 221] on button "Ignorer" at bounding box center [356, 217] width 53 height 23
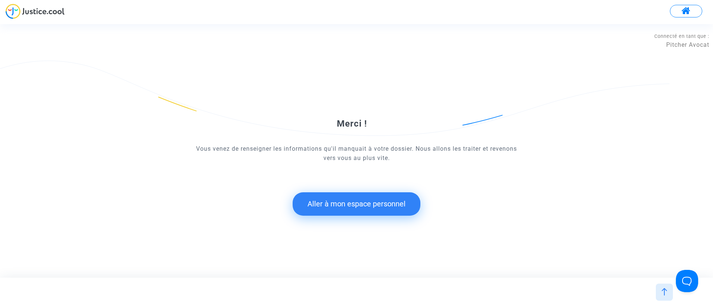
click at [392, 195] on button "Aller à mon espace personnel" at bounding box center [357, 203] width 128 height 23
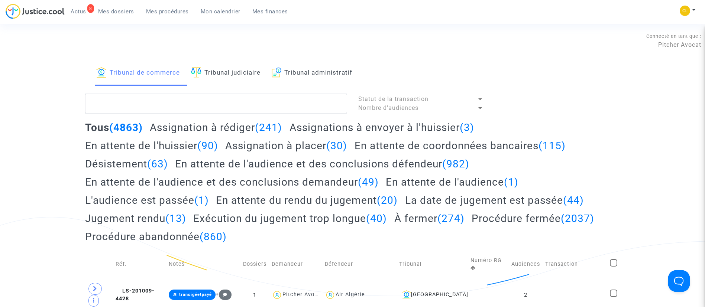
click at [114, 10] on span "Mes dossiers" at bounding box center [116, 11] width 36 height 7
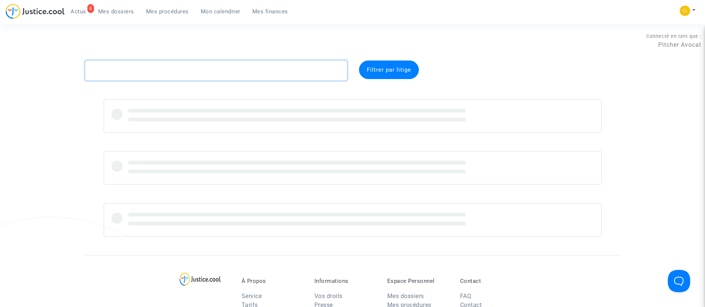
click at [165, 72] on textarea at bounding box center [216, 71] width 262 height 20
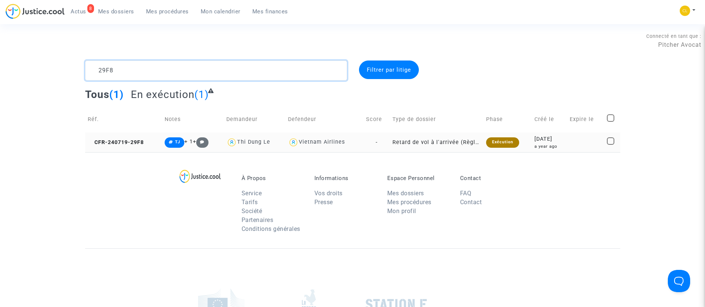
type textarea "29F8"
click at [592, 145] on td at bounding box center [585, 143] width 37 height 20
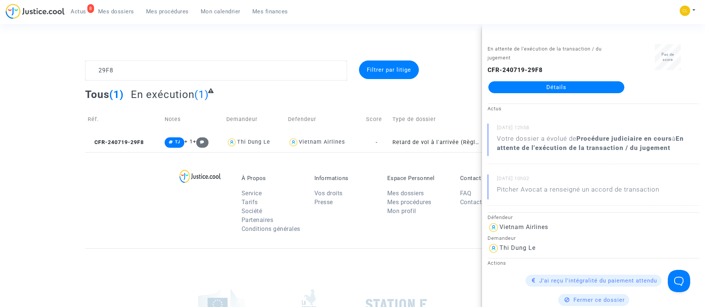
click at [562, 85] on link "Détails" at bounding box center [556, 87] width 136 height 12
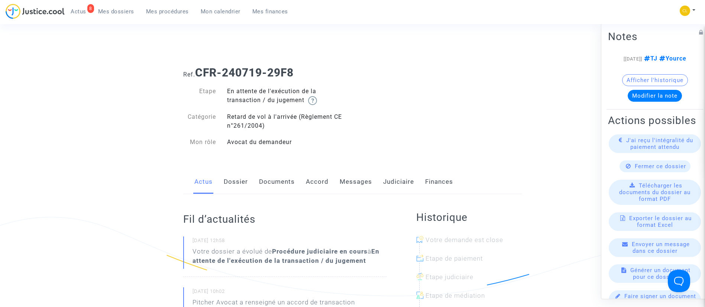
click at [325, 178] on link "Accord" at bounding box center [317, 182] width 23 height 25
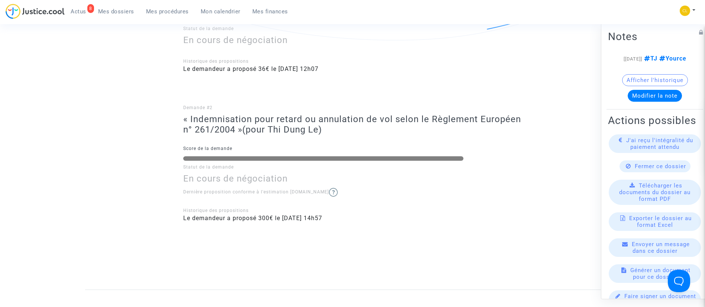
scroll to position [283, 0]
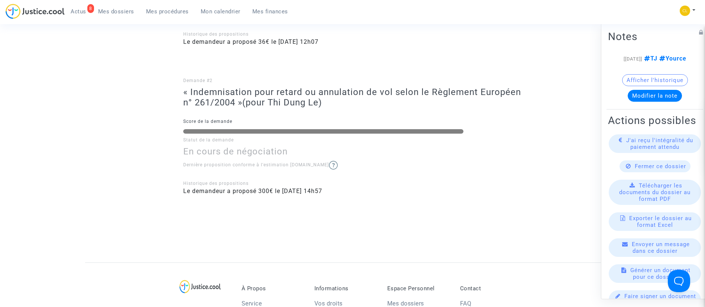
click at [648, 150] on span "J'ai reçu l'intégralité du paiement attendu" at bounding box center [659, 143] width 67 height 13
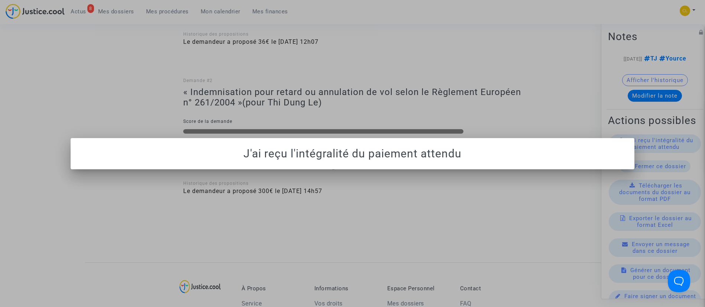
scroll to position [0, 0]
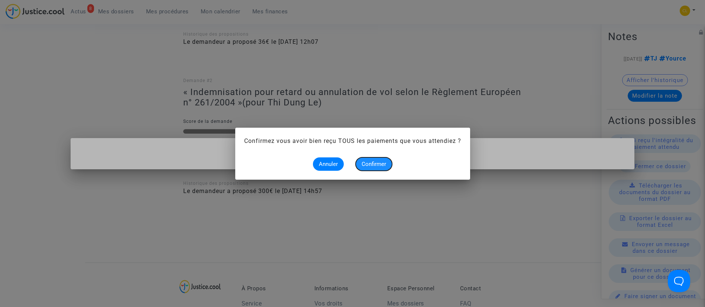
click at [371, 166] on span "Confirmer" at bounding box center [373, 164] width 25 height 7
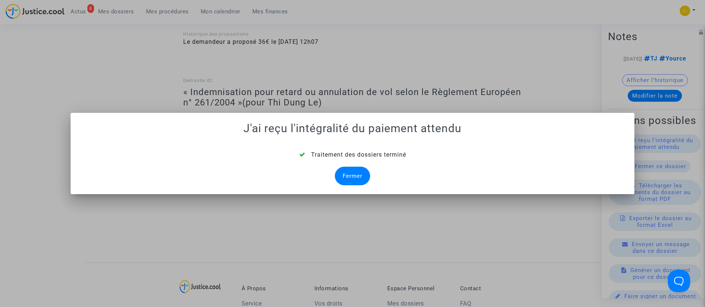
click at [348, 178] on div "Fermer" at bounding box center [352, 176] width 35 height 19
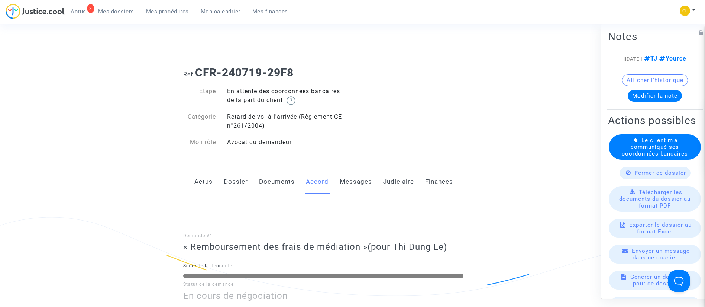
click at [671, 157] on span "Le client m'a communiqué ses coordonnées bancaires" at bounding box center [654, 147] width 66 height 20
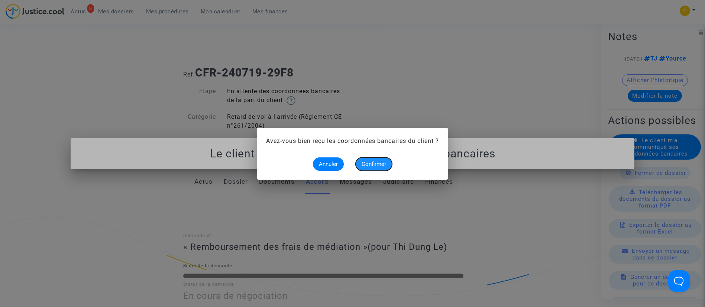
click at [376, 165] on span "Confirmer" at bounding box center [373, 164] width 25 height 7
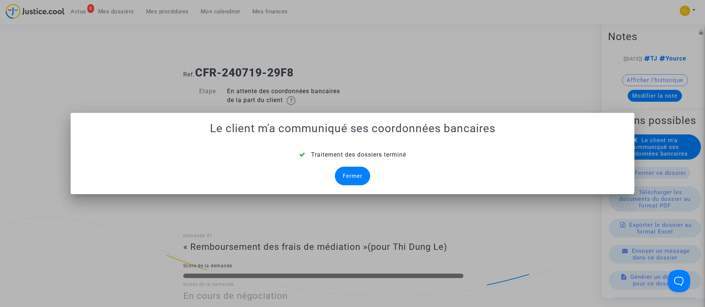
click at [358, 171] on div "Fermer" at bounding box center [352, 176] width 35 height 19
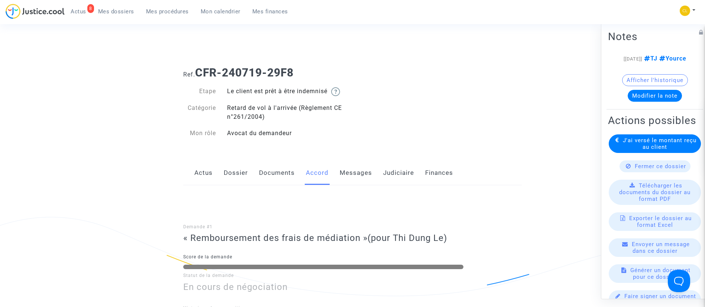
click at [115, 13] on span "Mes dossiers" at bounding box center [116, 11] width 36 height 7
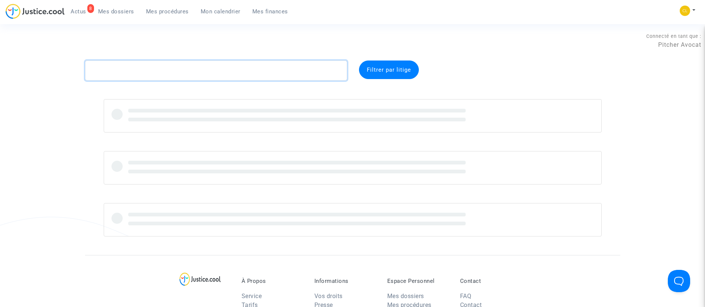
click at [181, 70] on textarea at bounding box center [216, 71] width 262 height 20
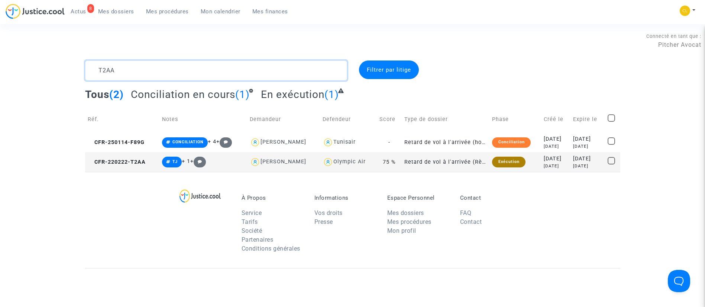
type textarea "T2AA"
click at [558, 164] on div "4 years ago" at bounding box center [555, 166] width 24 height 6
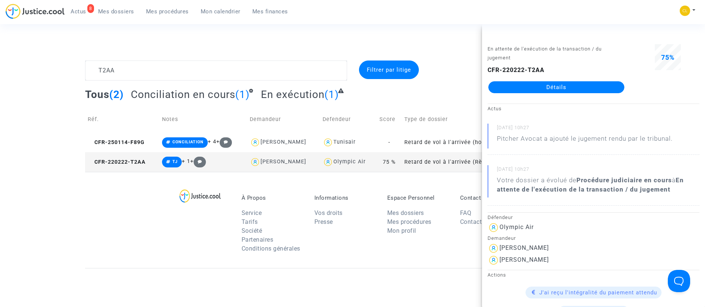
click at [534, 87] on link "Détails" at bounding box center [556, 87] width 136 height 12
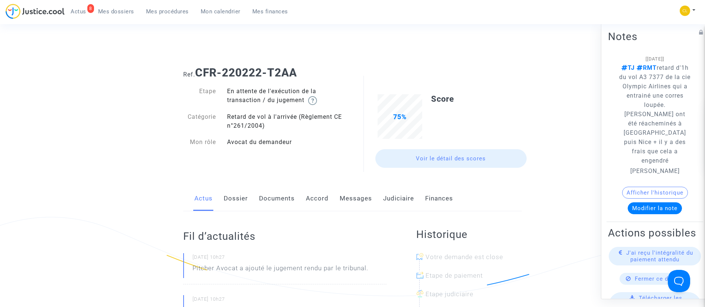
click at [399, 197] on link "Judiciaire" at bounding box center [398, 198] width 31 height 25
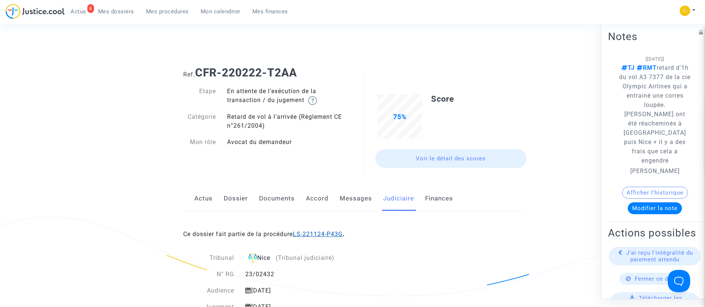
click at [332, 234] on link "LS-221124-P43G" at bounding box center [318, 234] width 50 height 7
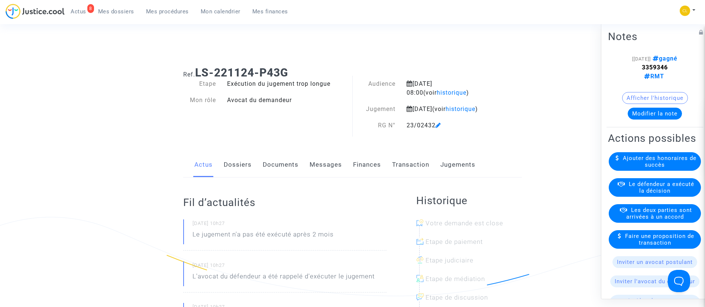
click at [678, 197] on div "Le défendeur a exécuté la décision" at bounding box center [654, 187] width 92 height 19
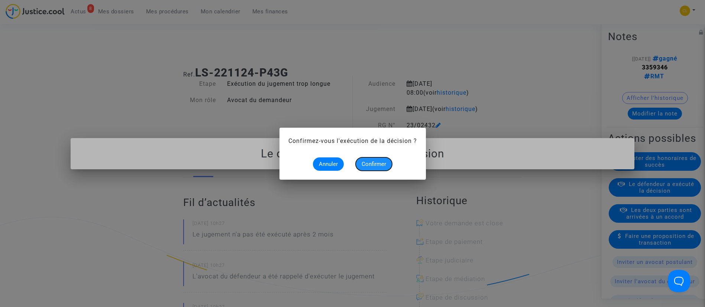
click at [376, 163] on span "Confirmer" at bounding box center [373, 164] width 25 height 7
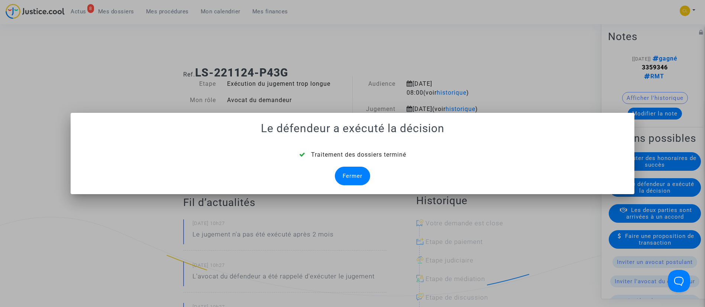
click at [357, 172] on div "Fermer" at bounding box center [352, 176] width 35 height 19
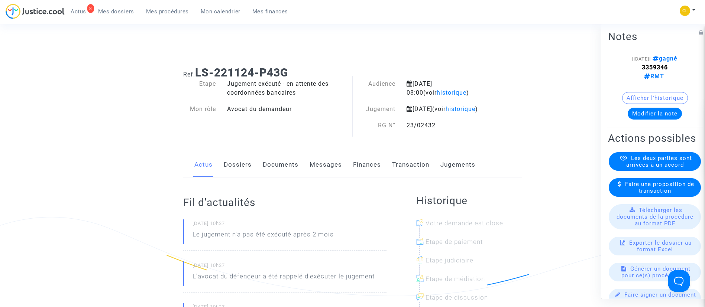
click at [243, 177] on link "Dossiers" at bounding box center [238, 165] width 28 height 25
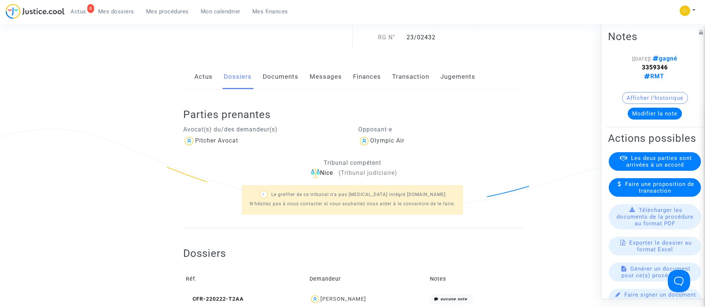
scroll to position [181, 0]
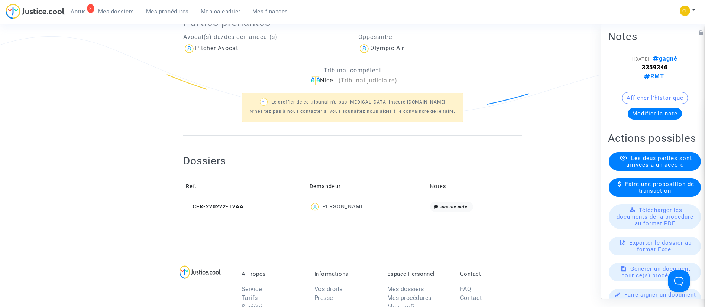
click at [359, 210] on div "Pauline GAVELLE" at bounding box center [343, 207] width 46 height 6
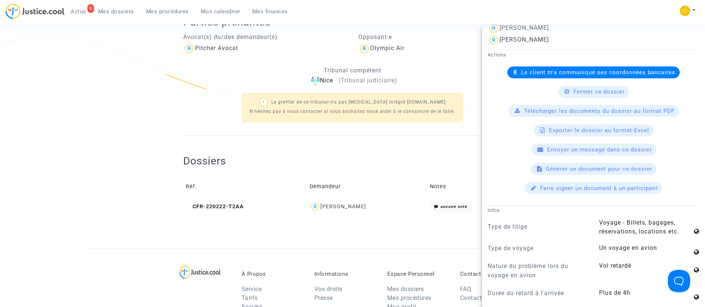
scroll to position [231, 0]
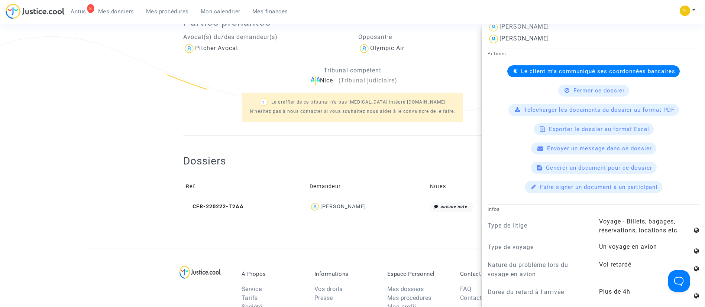
click at [551, 66] on div "Le client m'a communiqué ses coordonnées bancaires" at bounding box center [593, 71] width 172 height 12
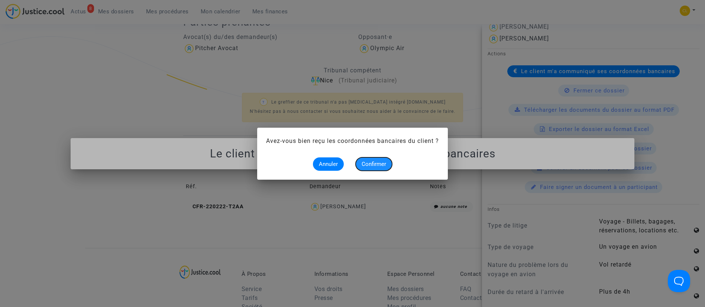
click at [376, 161] on span "Confirmer" at bounding box center [373, 164] width 25 height 7
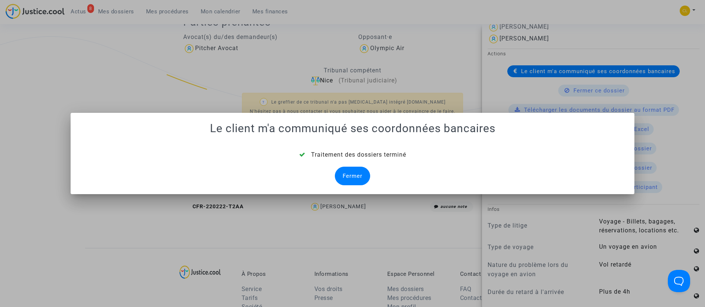
click at [351, 171] on div "Fermer" at bounding box center [352, 176] width 35 height 19
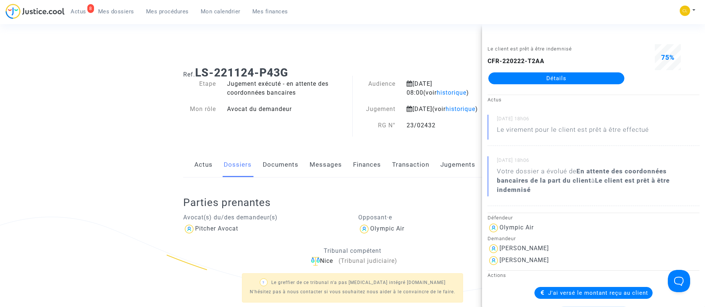
click at [82, 10] on span "Actus" at bounding box center [79, 11] width 16 height 7
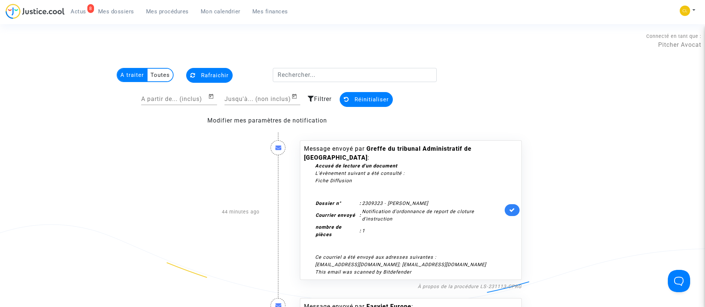
click at [516, 208] on link at bounding box center [511, 210] width 15 height 12
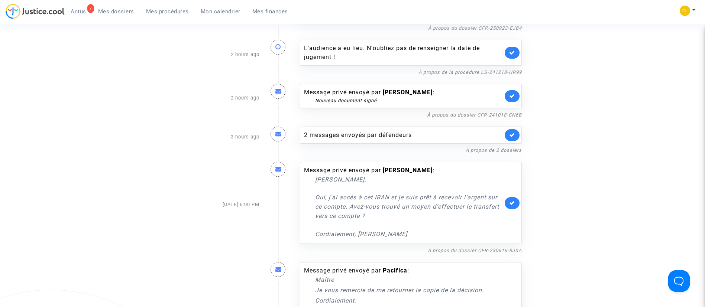
scroll to position [327, 0]
click at [512, 52] on icon at bounding box center [512, 52] width 6 height 6
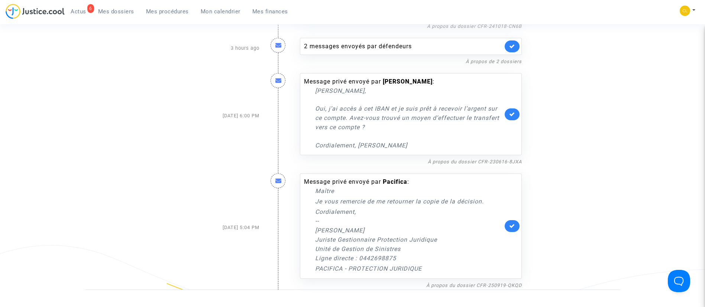
scroll to position [372, 0]
click at [113, 16] on link "Mes dossiers" at bounding box center [116, 11] width 48 height 11
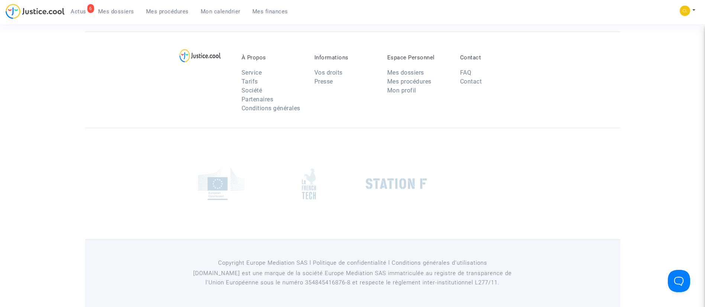
scroll to position [56, 0]
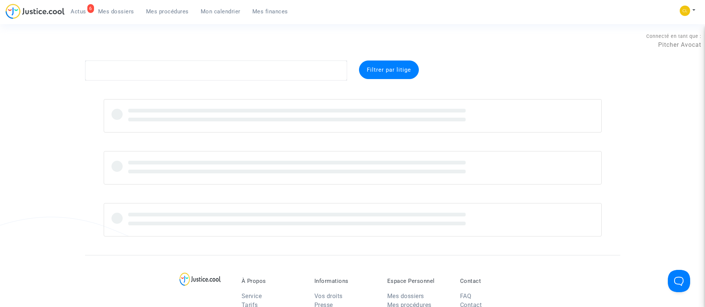
click at [163, 12] on span "Mes procédures" at bounding box center [167, 11] width 43 height 7
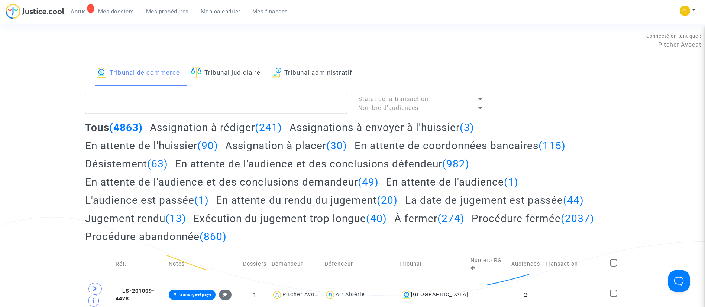
click at [121, 12] on span "Mes dossiers" at bounding box center [116, 11] width 36 height 7
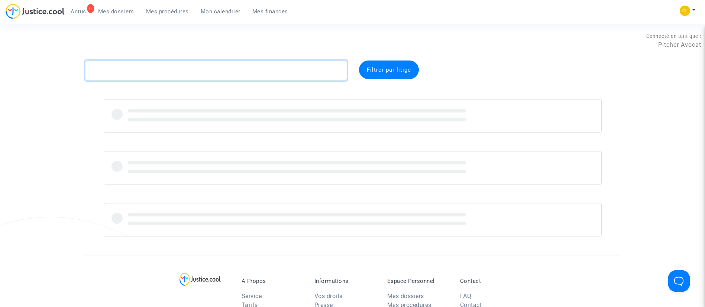
click at [157, 66] on textarea at bounding box center [216, 71] width 262 height 20
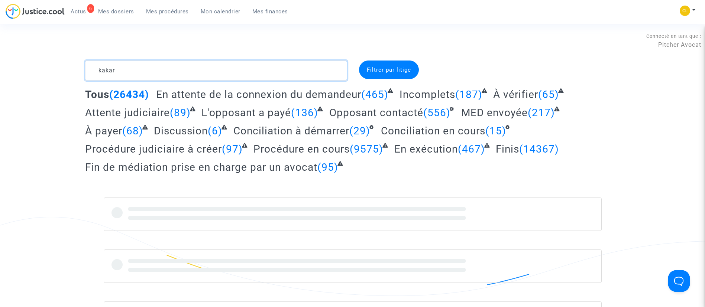
type textarea "kakar"
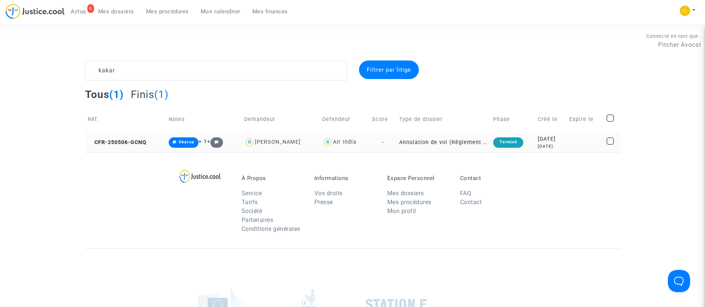
click at [546, 135] on div "2025-05-06" at bounding box center [551, 139] width 26 height 8
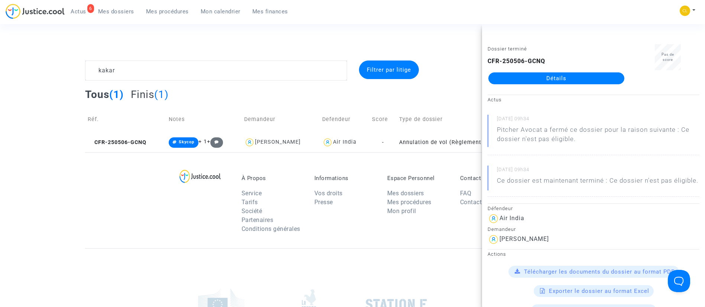
click at [508, 78] on link "Détails" at bounding box center [556, 78] width 136 height 12
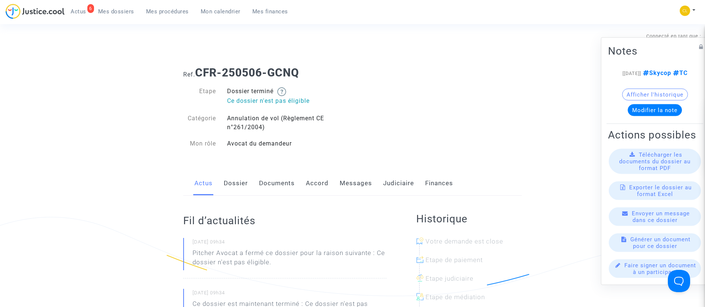
click at [394, 182] on link "Judiciaire" at bounding box center [398, 183] width 31 height 25
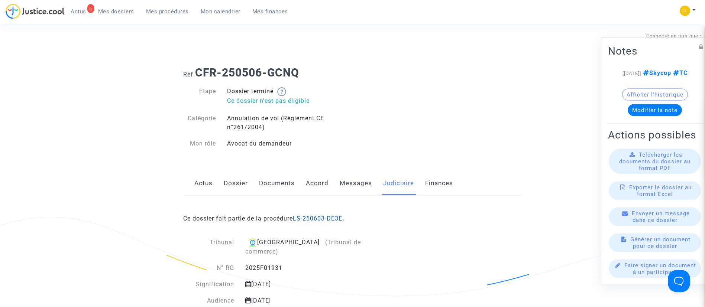
click at [337, 221] on link "LS-250603-DE3E" at bounding box center [317, 218] width 49 height 7
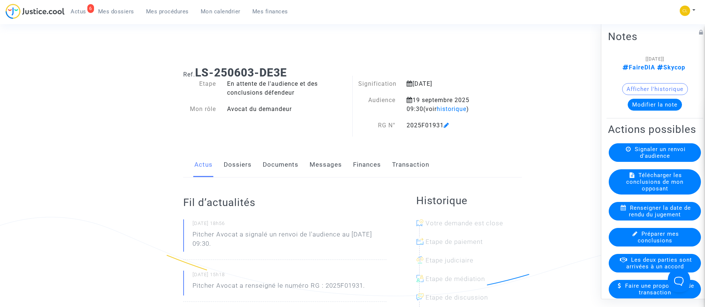
click at [121, 15] on link "Mes dossiers" at bounding box center [116, 11] width 48 height 11
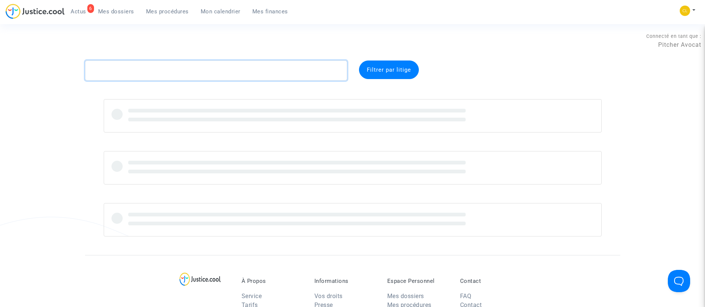
click at [189, 74] on textarea at bounding box center [216, 71] width 262 height 20
paste textarea "BOISSONNET"
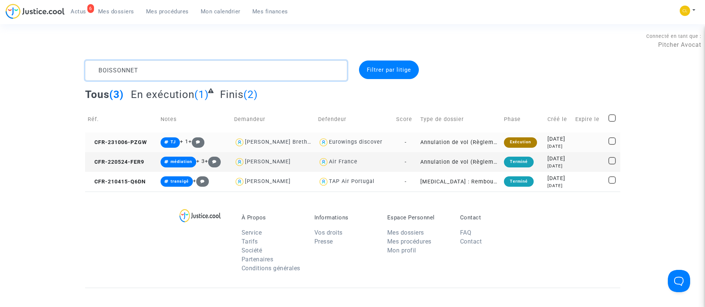
type textarea "BOISSONNET"
click at [562, 147] on div "2 years ago" at bounding box center [558, 146] width 23 height 6
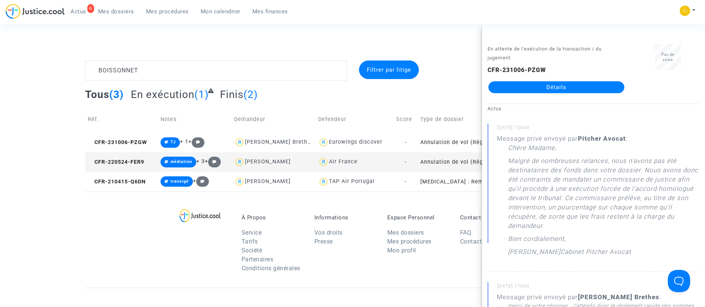
click at [543, 88] on link "Détails" at bounding box center [556, 87] width 136 height 12
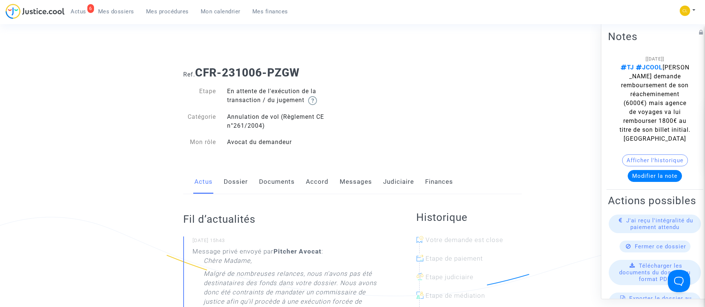
click at [316, 179] on link "Accord" at bounding box center [317, 182] width 23 height 25
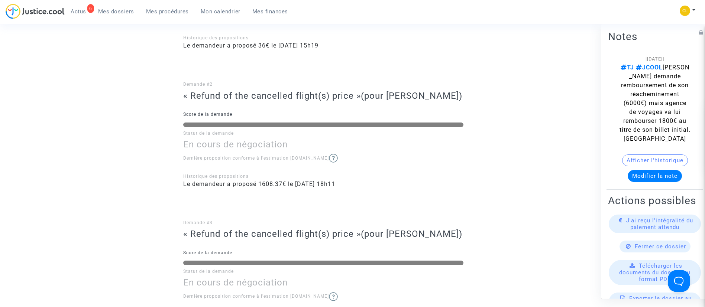
scroll to position [280, 0]
click at [156, 15] on link "Mes procédures" at bounding box center [167, 11] width 55 height 11
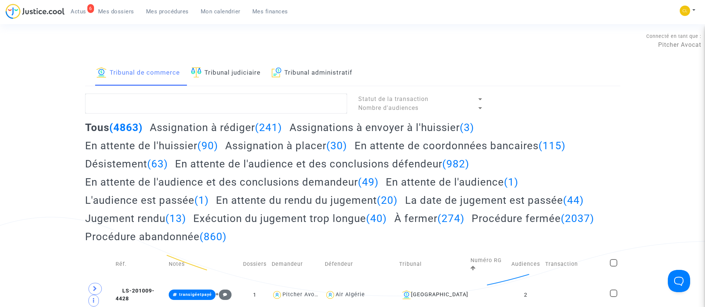
click at [112, 7] on link "Mes dossiers" at bounding box center [116, 11] width 48 height 11
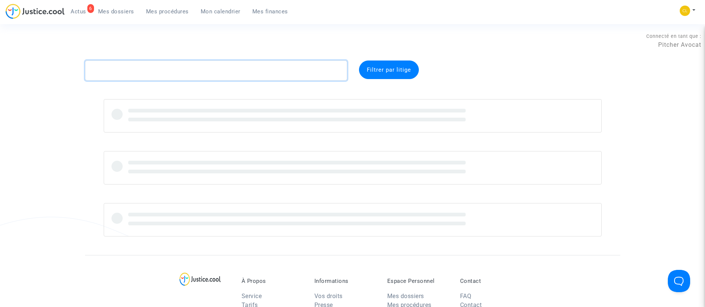
click at [159, 69] on textarea at bounding box center [216, 71] width 262 height 20
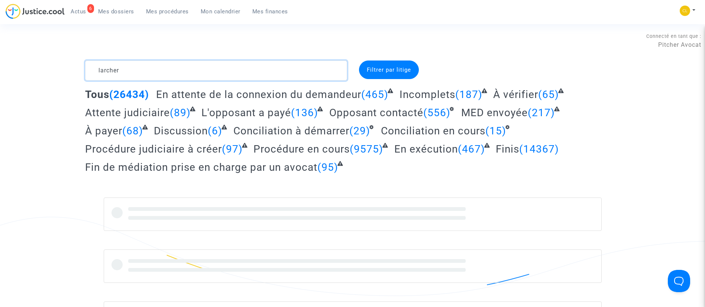
type textarea "larcher"
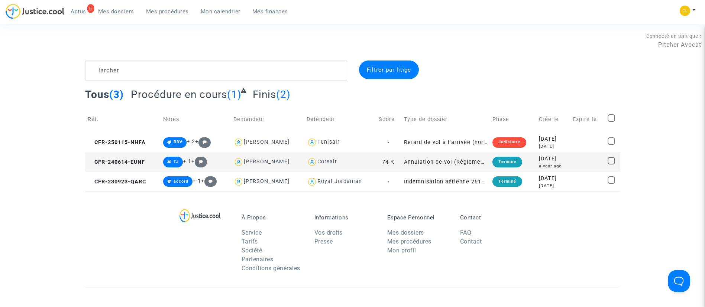
click at [565, 164] on div "a year ago" at bounding box center [553, 166] width 29 height 6
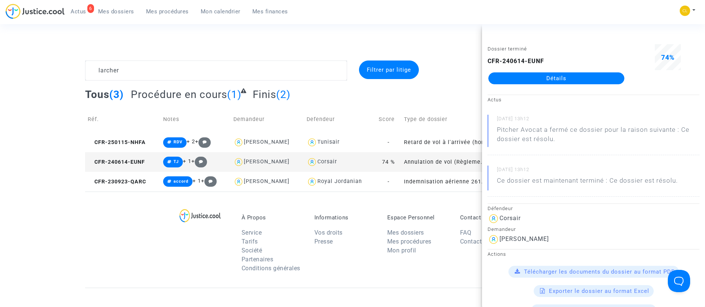
click at [538, 79] on link "Détails" at bounding box center [556, 78] width 136 height 12
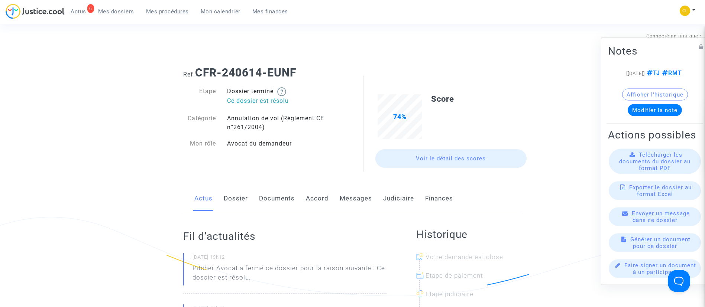
click at [396, 198] on link "Judiciaire" at bounding box center [398, 198] width 31 height 25
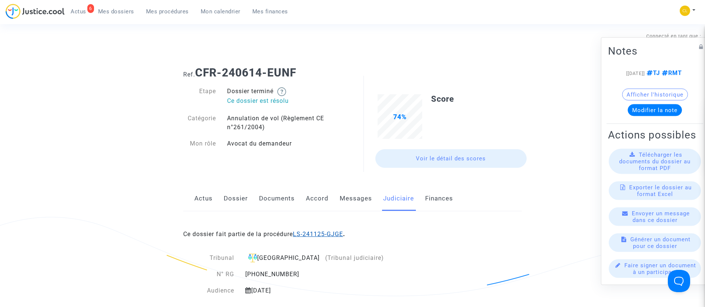
click at [332, 234] on link "LS-241125-GJGE" at bounding box center [318, 234] width 50 height 7
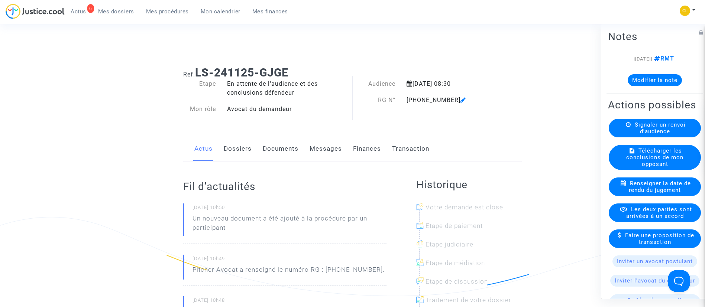
click at [247, 145] on link "Dossiers" at bounding box center [238, 149] width 28 height 25
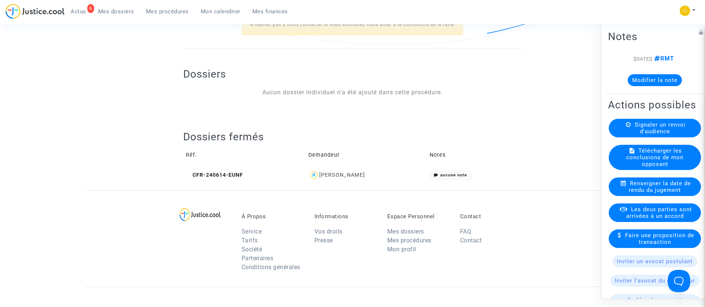
scroll to position [252, 0]
click at [357, 173] on div "Jordy LARCHER" at bounding box center [342, 175] width 46 height 6
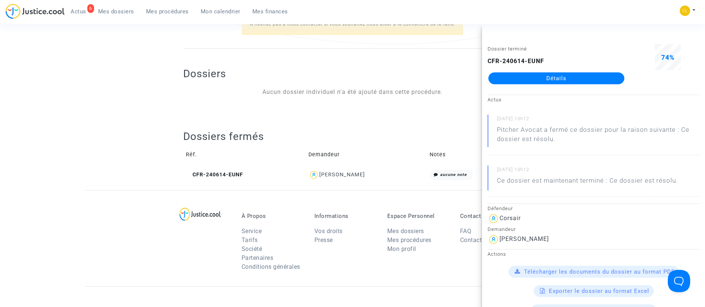
click at [553, 83] on link "Détails" at bounding box center [556, 78] width 136 height 12
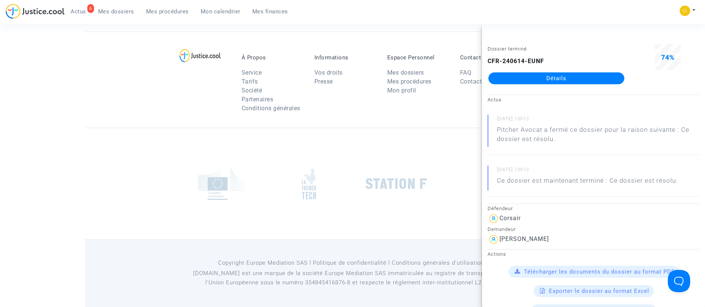
scroll to position [252, 0]
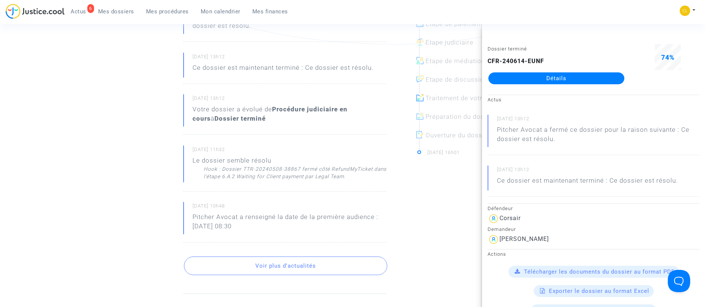
click at [223, 118] on b "Dossier terminé" at bounding box center [239, 118] width 51 height 7
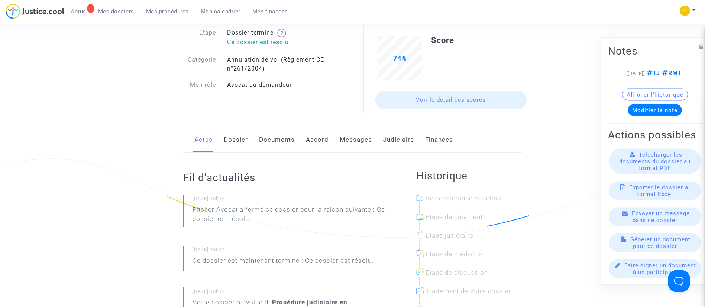
scroll to position [59, 0]
click at [392, 137] on link "Judiciaire" at bounding box center [398, 139] width 31 height 25
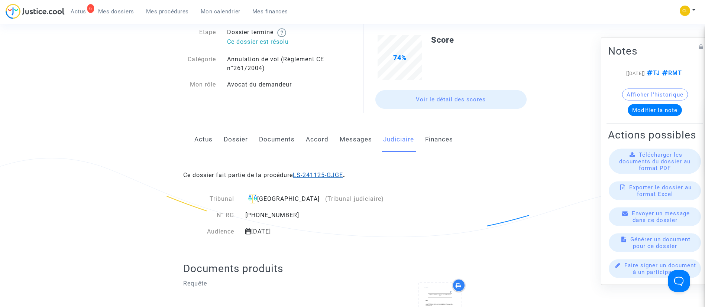
click at [322, 176] on link "LS-241125-GJGE" at bounding box center [318, 175] width 50 height 7
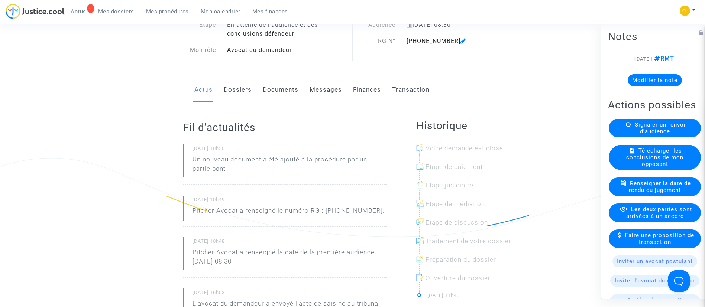
click at [632, 80] on button "Modifier la note" at bounding box center [654, 80] width 54 height 12
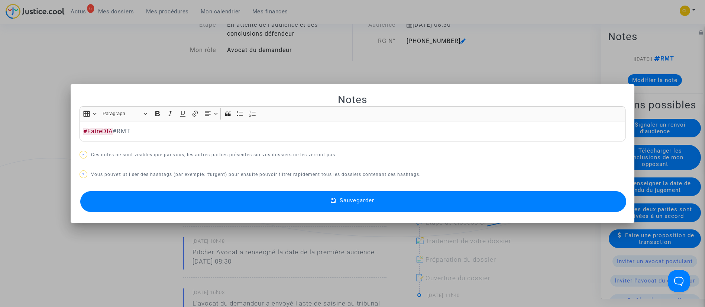
click at [383, 194] on button "Sauvegarder" at bounding box center [353, 201] width 546 height 21
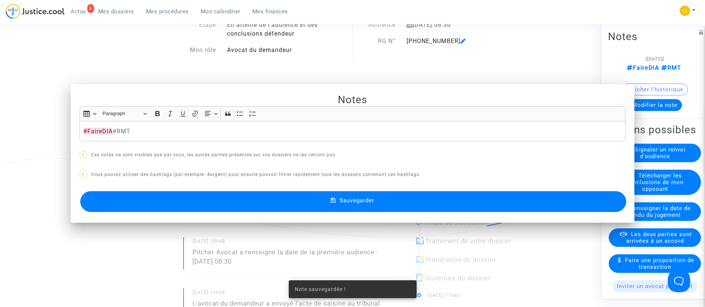
scroll to position [59, 0]
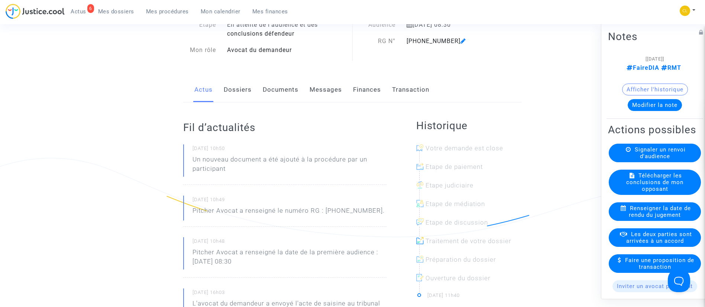
click at [118, 15] on link "Mes dossiers" at bounding box center [116, 11] width 48 height 11
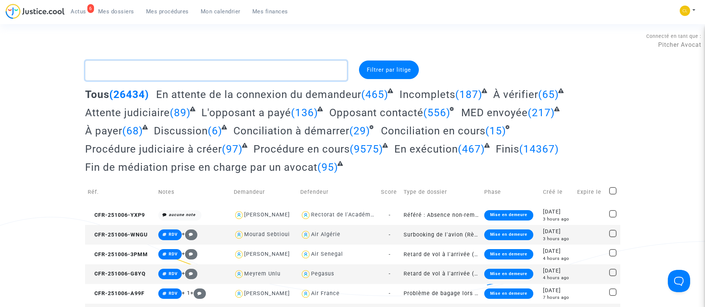
click at [220, 69] on textarea at bounding box center [216, 71] width 262 height 20
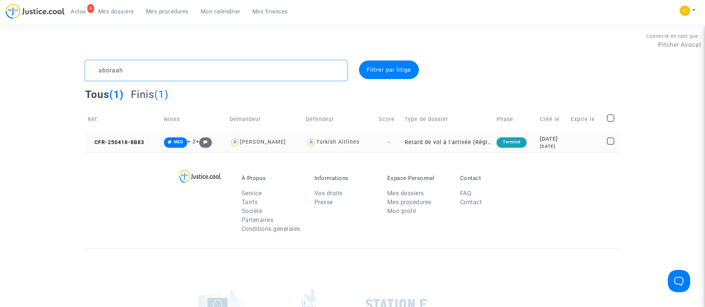
type textarea "aboraah"
click at [556, 140] on div "2025-04-18" at bounding box center [553, 139] width 26 height 8
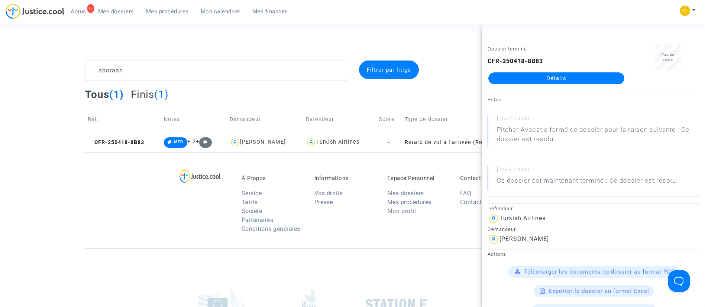
click at [562, 78] on link "Détails" at bounding box center [556, 78] width 136 height 12
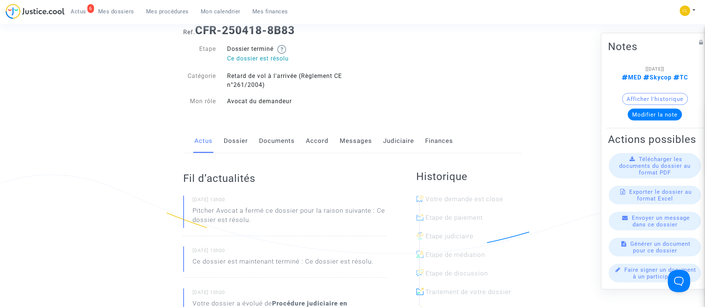
scroll to position [82, 0]
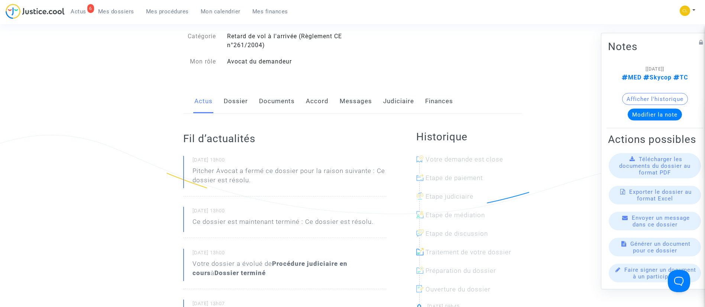
click at [397, 102] on link "Judiciaire" at bounding box center [398, 101] width 31 height 25
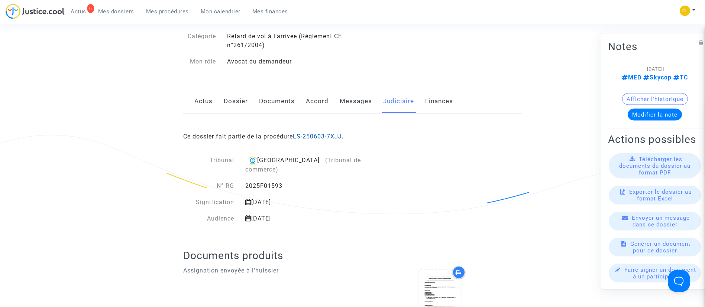
click at [335, 135] on link "LS-250603-7XJJ" at bounding box center [317, 136] width 49 height 7
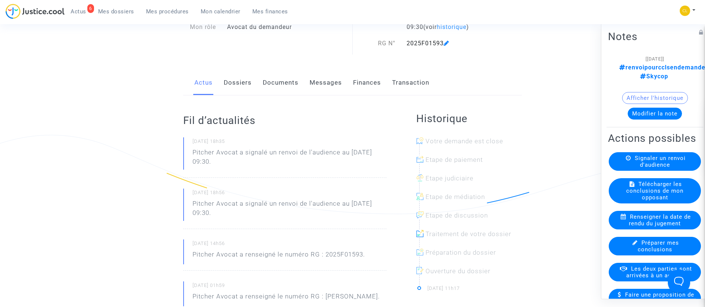
click at [237, 81] on link "Dossiers" at bounding box center [238, 83] width 28 height 25
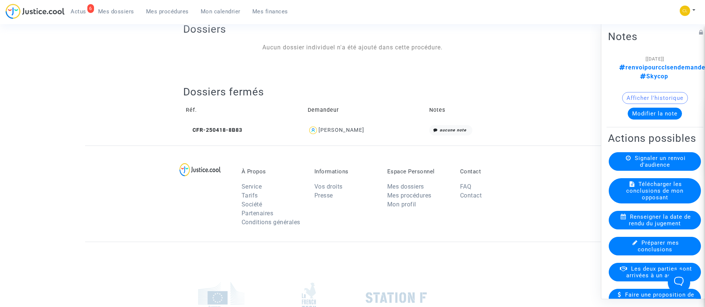
scroll to position [308, 0]
click at [350, 129] on div "Stephanie Aboraah" at bounding box center [341, 129] width 46 height 6
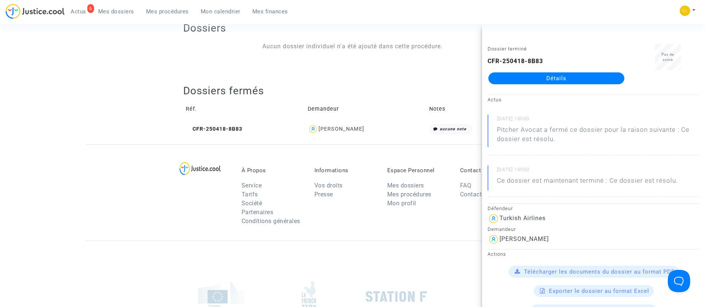
click at [559, 80] on link "Détails" at bounding box center [556, 78] width 136 height 12
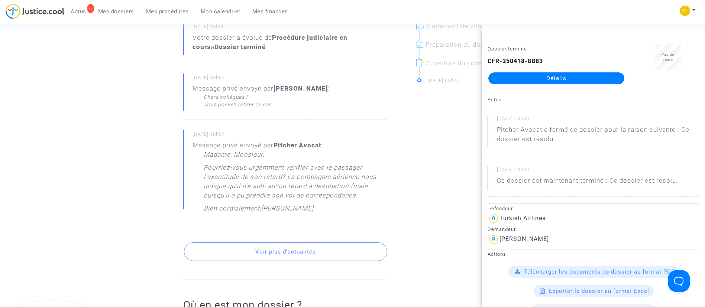
drag, startPoint x: 505, startPoint y: 90, endPoint x: 298, endPoint y: 131, distance: 210.8
click at [298, 131] on small "03/10/2025 - 18h07" at bounding box center [289, 136] width 194 height 10
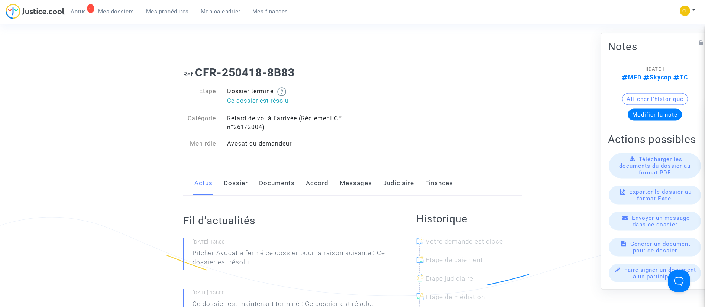
click at [386, 187] on link "Judiciaire" at bounding box center [398, 183] width 31 height 25
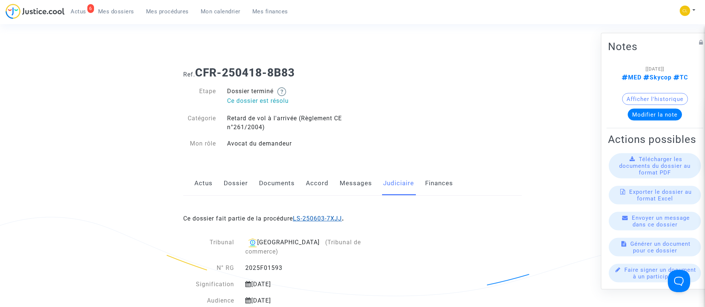
click at [338, 217] on link "LS-250603-7XJJ" at bounding box center [317, 218] width 49 height 7
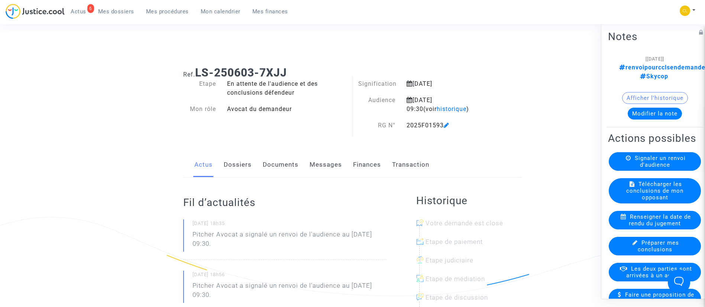
click at [655, 111] on button "Modifier la note" at bounding box center [654, 113] width 54 height 12
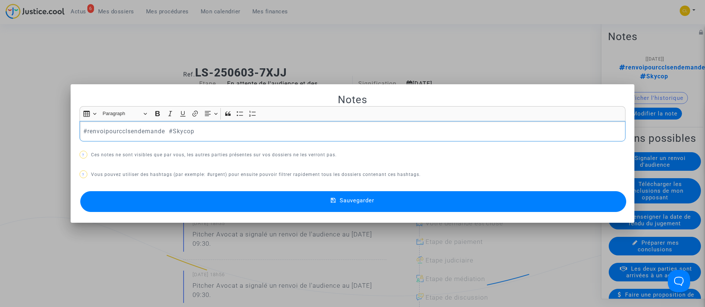
click at [142, 131] on p "#renvoipourcclsendemande #Skycop" at bounding box center [352, 131] width 538 height 9
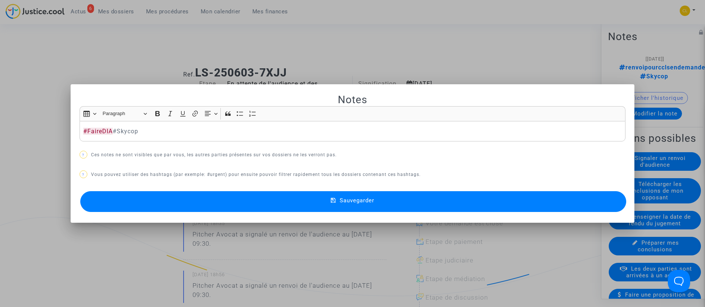
click at [369, 193] on button "Sauvegarder" at bounding box center [353, 201] width 546 height 21
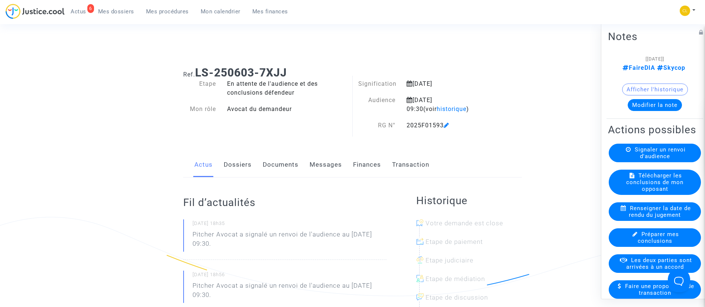
click at [123, 12] on span "Mes dossiers" at bounding box center [116, 11] width 36 height 7
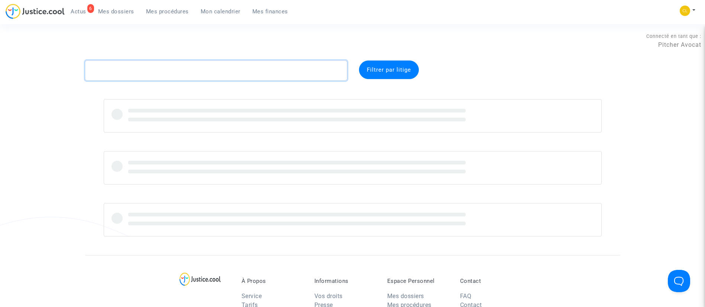
click at [176, 69] on textarea at bounding box center [216, 71] width 262 height 20
paste textarea "MAHIAOUI"
type textarea "MAHIAOUI"
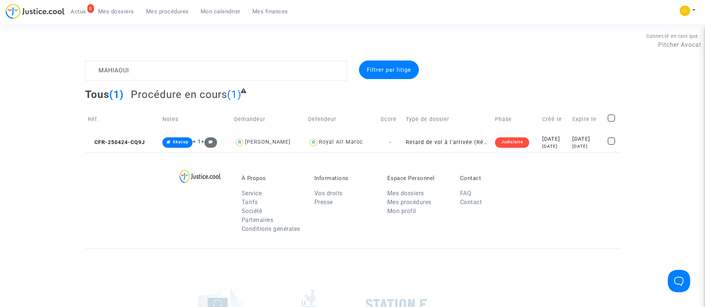
click at [172, 6] on link "Mes procédures" at bounding box center [167, 11] width 55 height 11
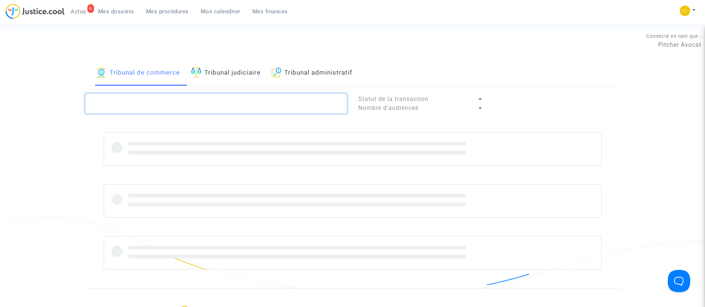
click at [141, 99] on textarea at bounding box center [216, 104] width 262 height 20
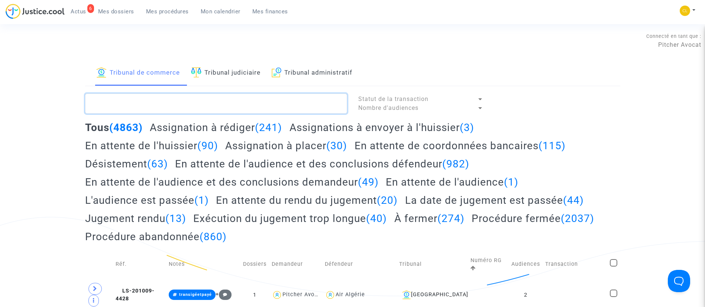
paste textarea "2025010356"
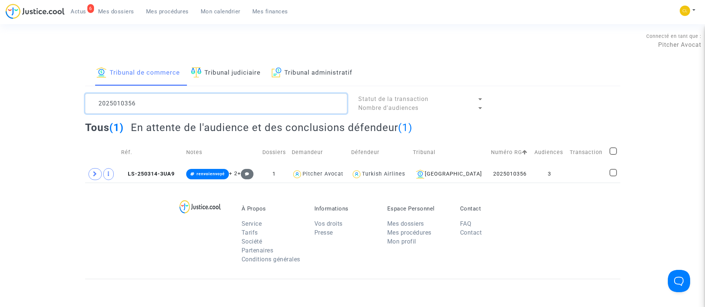
type textarea "2025010356"
click at [587, 173] on td at bounding box center [587, 174] width 40 height 17
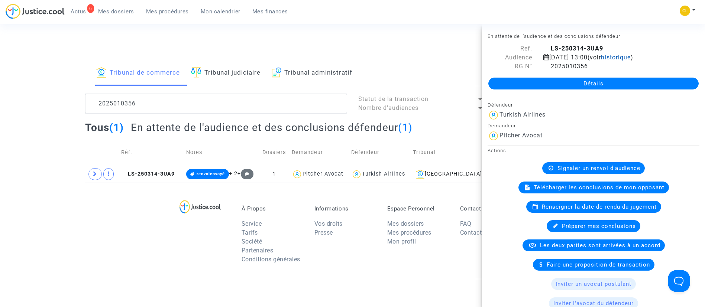
click at [630, 59] on span "historique" at bounding box center [616, 57] width 30 height 7
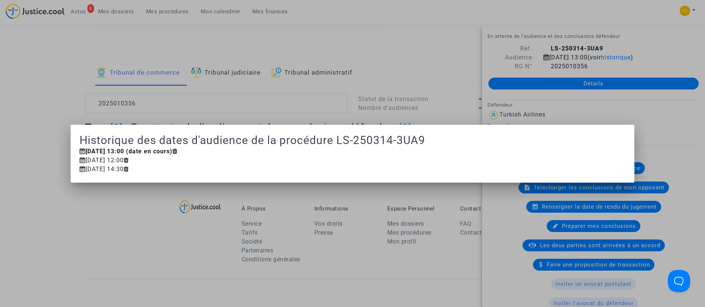
click at [102, 249] on div at bounding box center [352, 153] width 705 height 307
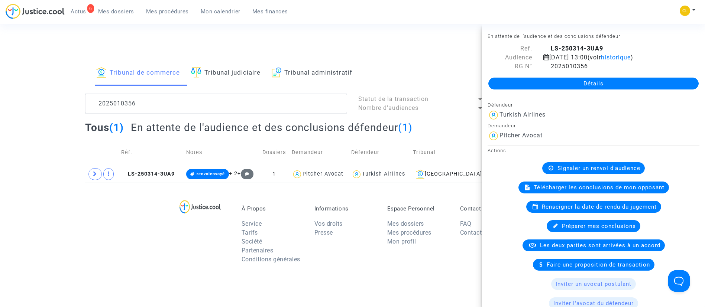
click at [241, 75] on link "Tribunal judiciaire" at bounding box center [225, 73] width 69 height 25
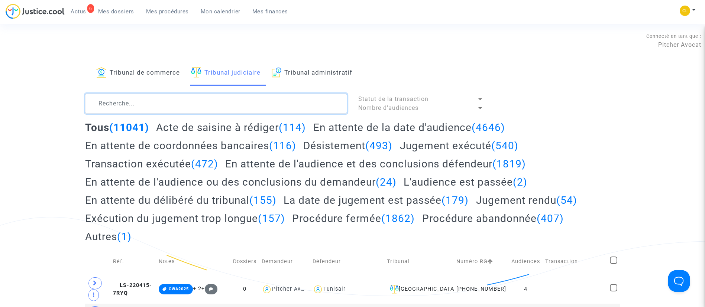
click at [238, 105] on textarea at bounding box center [216, 104] width 262 height 20
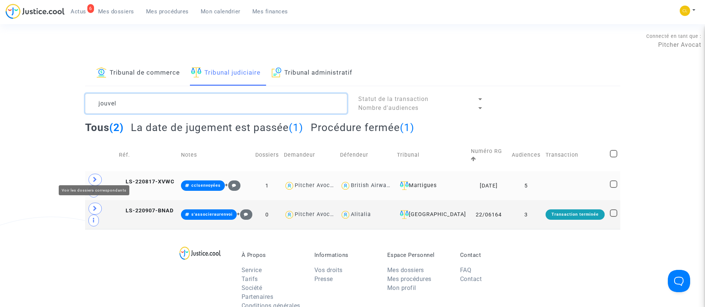
type textarea "jouvel"
click at [93, 177] on icon at bounding box center [95, 180] width 4 height 6
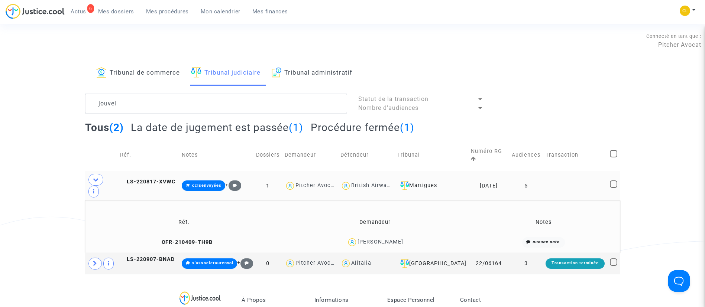
click at [386, 239] on div "Mireille Jouvel" at bounding box center [380, 242] width 46 height 6
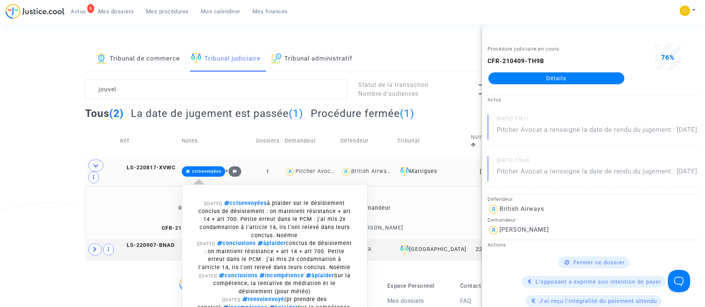
scroll to position [14, 0]
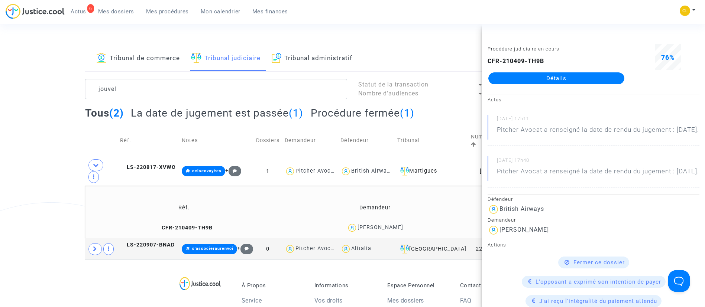
click at [564, 77] on link "Détails" at bounding box center [556, 78] width 136 height 12
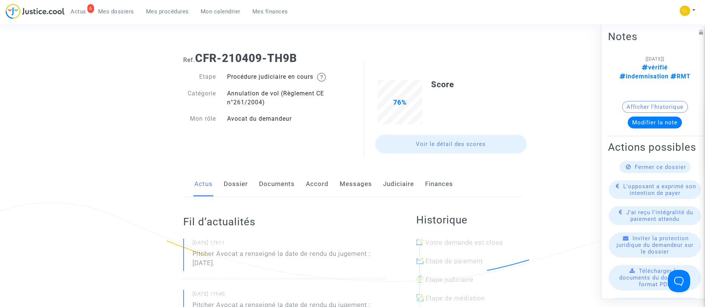
click at [242, 183] on link "Dossier" at bounding box center [236, 184] width 24 height 25
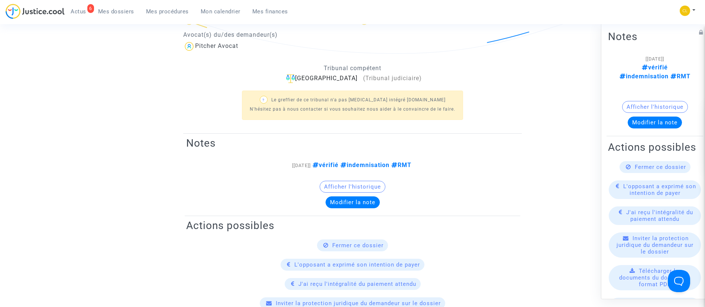
scroll to position [227, 0]
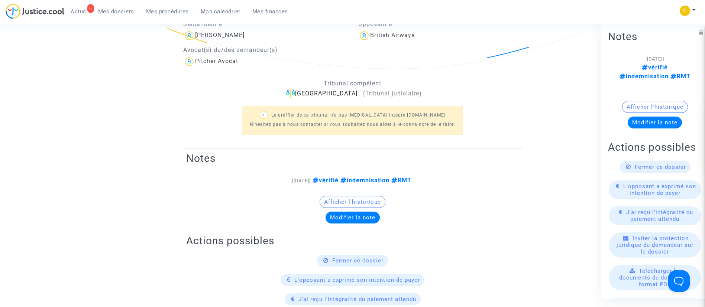
click at [677, 163] on span "Fermer ce dossier" at bounding box center [659, 166] width 51 height 7
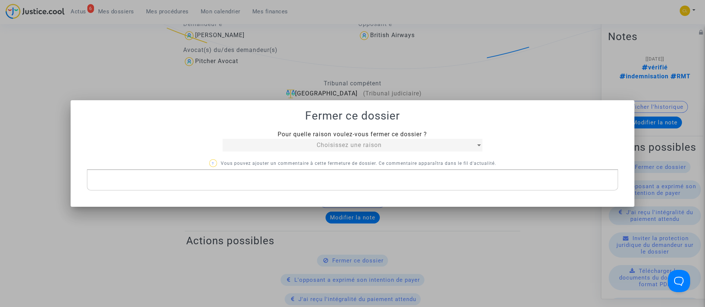
scroll to position [0, 0]
click at [428, 142] on div "Choisissez une raison" at bounding box center [349, 145] width 253 height 9
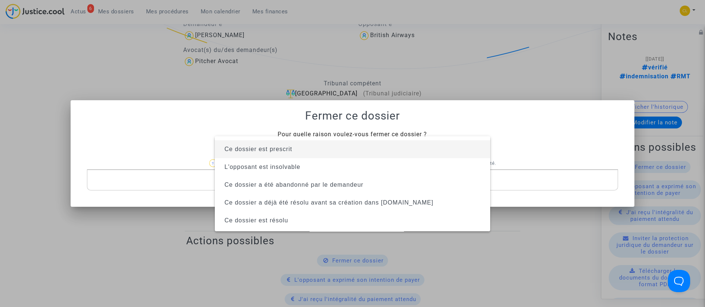
scroll to position [48, 0]
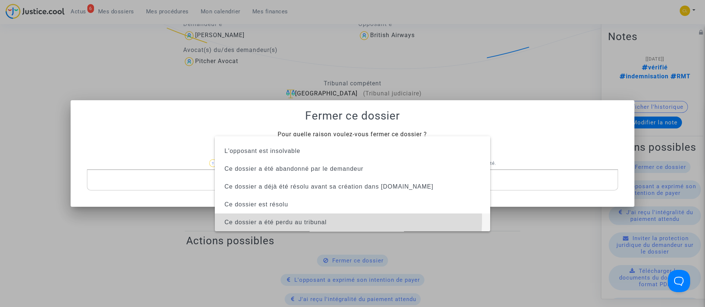
click at [288, 220] on span "Ce dossier a été perdu au tribunal" at bounding box center [275, 222] width 102 height 6
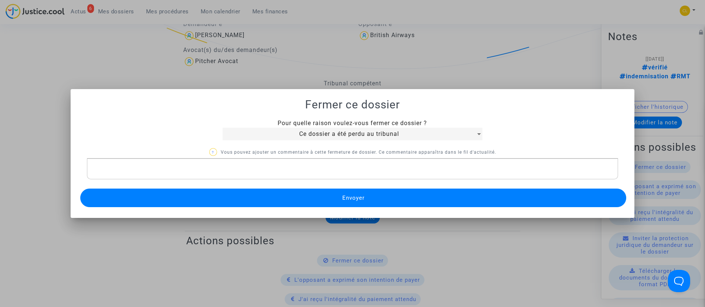
click at [358, 201] on span "Envoyer" at bounding box center [353, 198] width 22 height 7
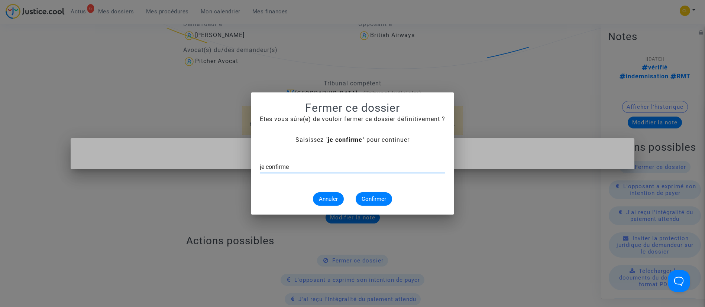
type input "je confirme"
click at [358, 194] on button "Confirmer" at bounding box center [373, 198] width 36 height 13
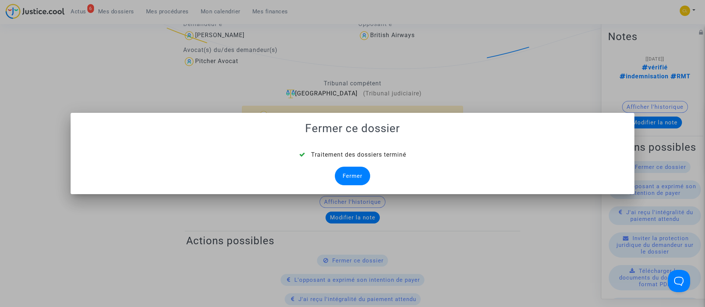
click at [353, 171] on div "Fermer" at bounding box center [352, 176] width 35 height 19
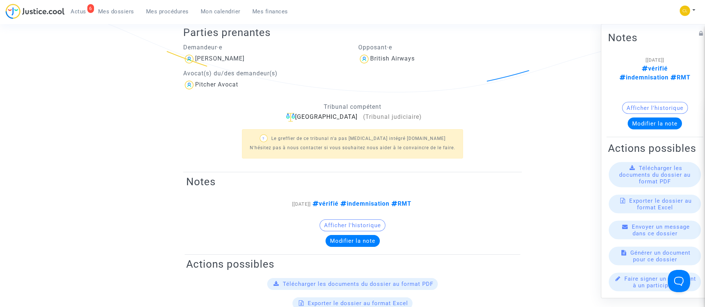
scroll to position [0, 0]
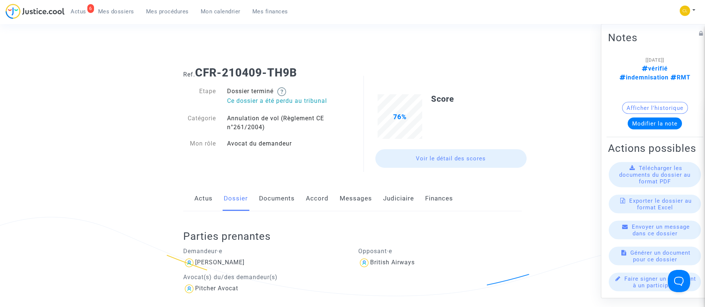
click at [390, 196] on link "Judiciaire" at bounding box center [398, 198] width 31 height 25
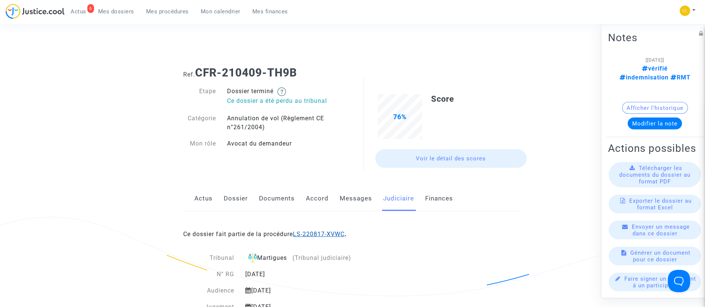
click at [335, 231] on link "LS-220817-XVWC" at bounding box center [319, 234] width 52 height 7
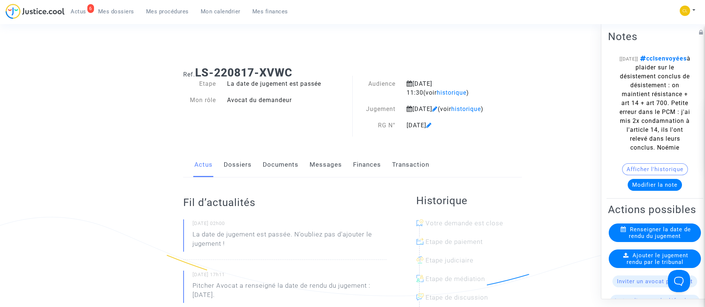
scroll to position [247, 0]
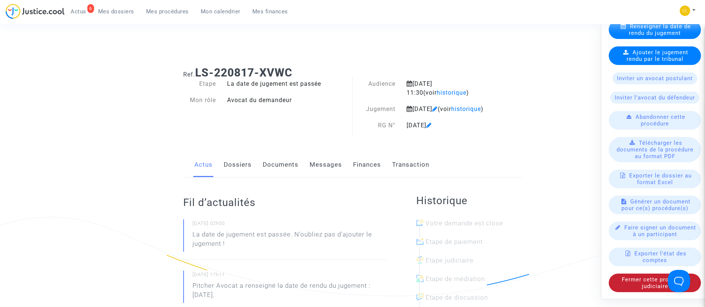
click at [627, 277] on span "Fermer cette procédure judiciaire" at bounding box center [654, 282] width 66 height 13
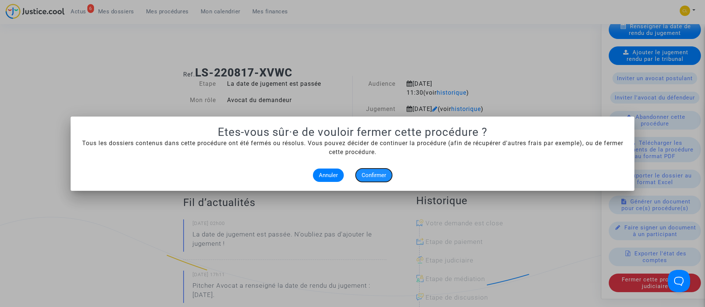
click at [382, 177] on span "Confirmer" at bounding box center [373, 175] width 25 height 7
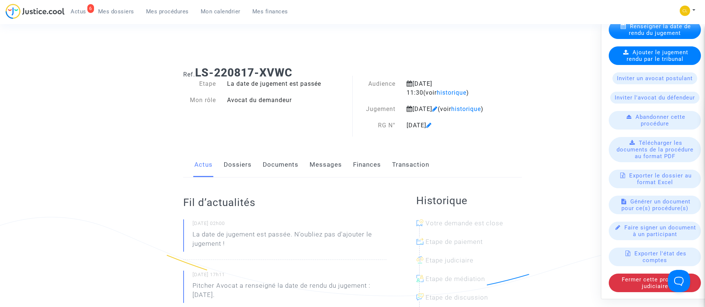
click at [119, 17] on link "Mes dossiers" at bounding box center [116, 11] width 48 height 11
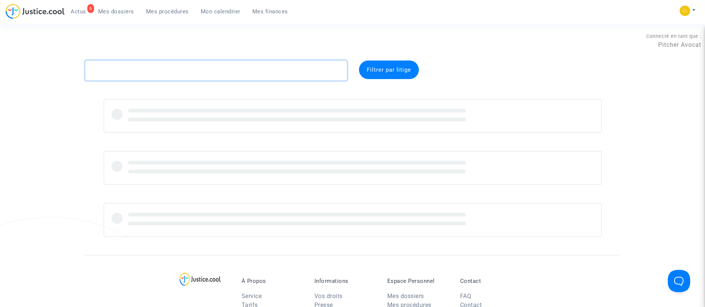
click at [172, 75] on textarea at bounding box center [216, 71] width 262 height 20
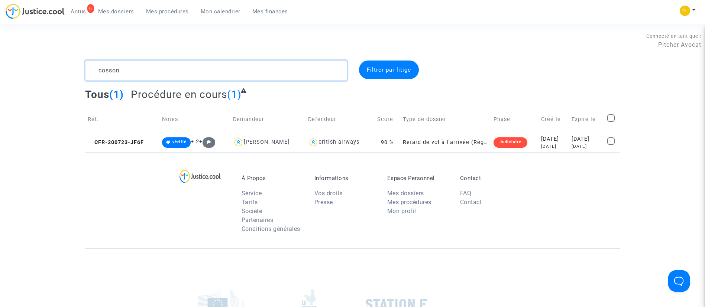
click at [259, 69] on textarea at bounding box center [216, 71] width 262 height 20
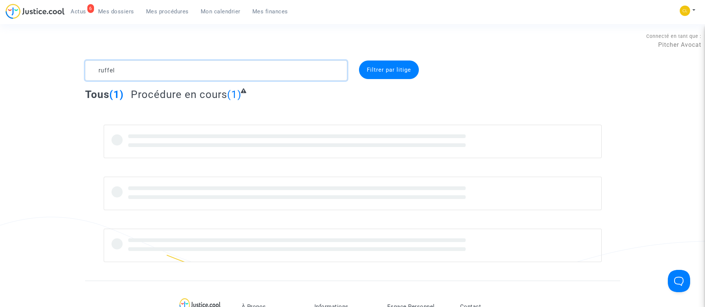
type textarea "ruffel"
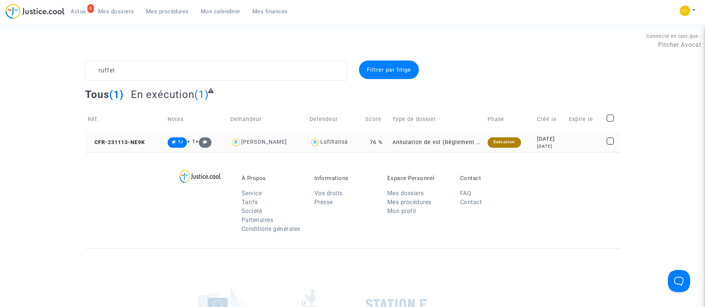
click at [566, 147] on td "2023-11-13 2 years ago" at bounding box center [550, 143] width 32 height 20
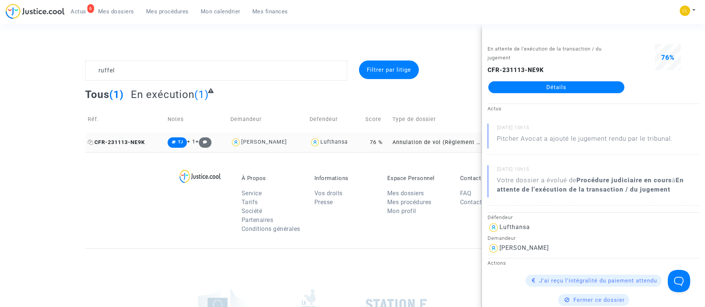
click at [92, 141] on icon at bounding box center [91, 142] width 6 height 5
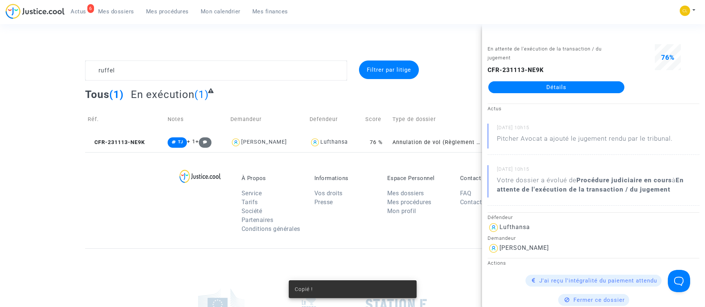
click at [543, 90] on link "Détails" at bounding box center [556, 87] width 136 height 12
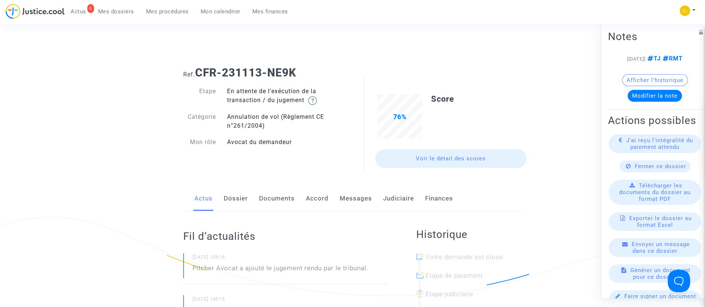
click at [404, 202] on link "Judiciaire" at bounding box center [398, 198] width 31 height 25
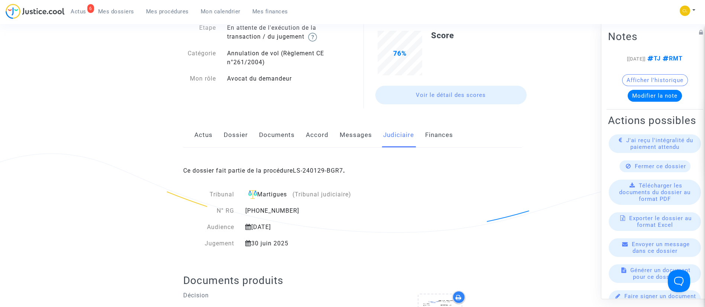
scroll to position [63, 0]
click at [326, 171] on link "LS-240129-BGR7" at bounding box center [318, 171] width 50 height 7
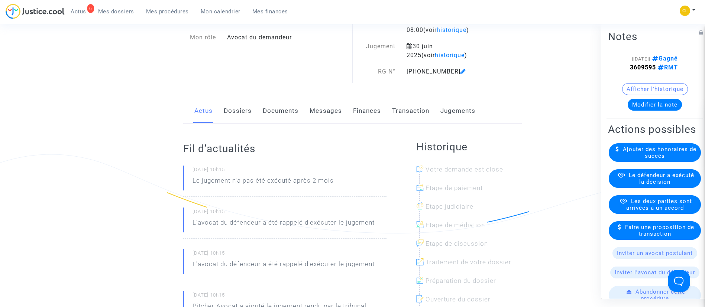
click at [465, 108] on link "Jugements" at bounding box center [457, 111] width 35 height 25
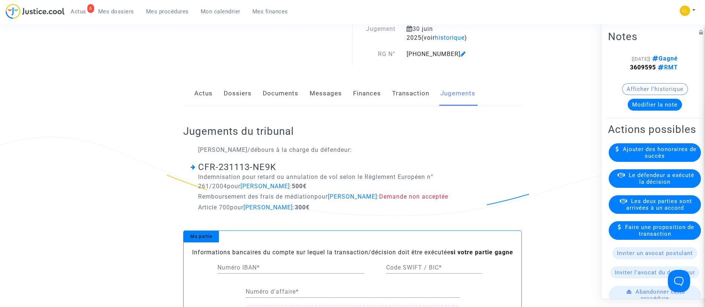
scroll to position [81, 0]
click at [634, 65] on strong "3609595" at bounding box center [643, 67] width 26 height 7
copy span "3609595"
click at [159, 11] on span "Mes procédures" at bounding box center [167, 11] width 43 height 7
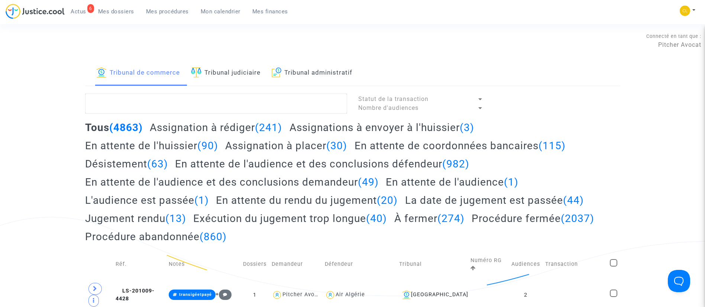
click at [117, 8] on span "Mes dossiers" at bounding box center [116, 11] width 36 height 7
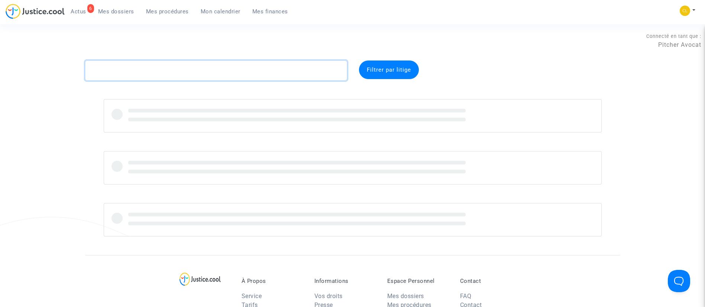
click at [193, 67] on textarea at bounding box center [216, 71] width 262 height 20
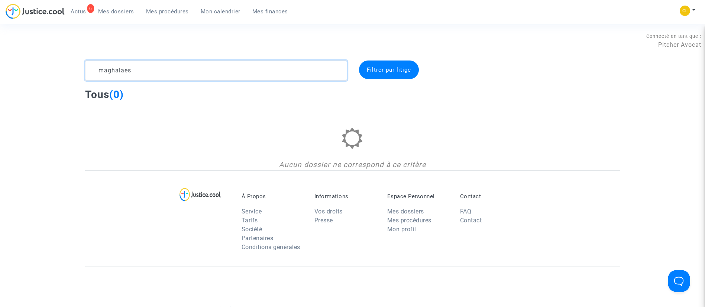
click at [175, 75] on textarea at bounding box center [216, 71] width 262 height 20
paste textarea "Magalh"
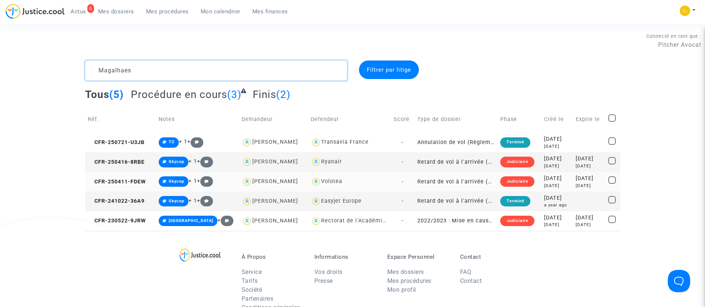
type textarea "Magalhaes"
click at [547, 179] on div "2025-04-11" at bounding box center [557, 179] width 26 height 8
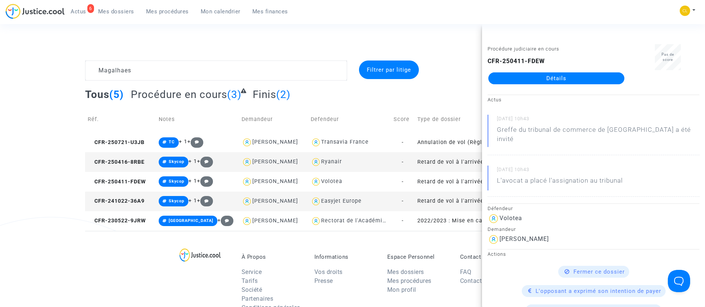
click at [555, 77] on link "Détails" at bounding box center [556, 78] width 136 height 12
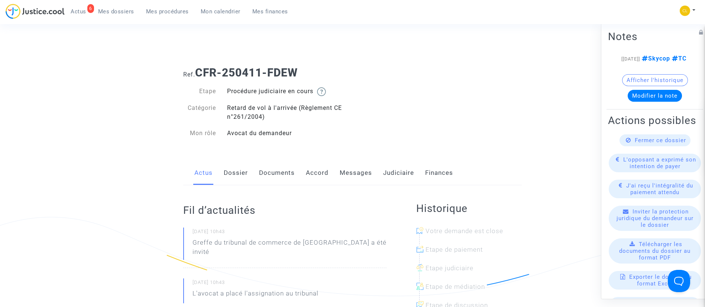
click at [256, 176] on div "Actus Dossier Documents Accord Messages Judiciaire Finances" at bounding box center [352, 173] width 338 height 25
click at [272, 173] on link "Documents" at bounding box center [277, 173] width 36 height 25
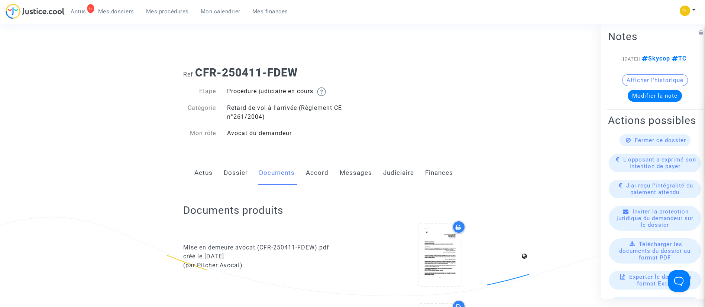
scroll to position [19, 0]
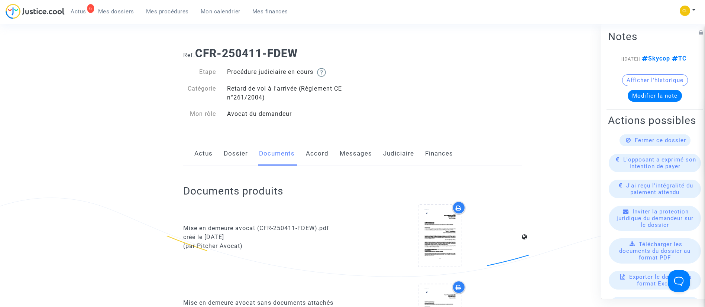
click at [229, 145] on link "Dossier" at bounding box center [236, 154] width 24 height 25
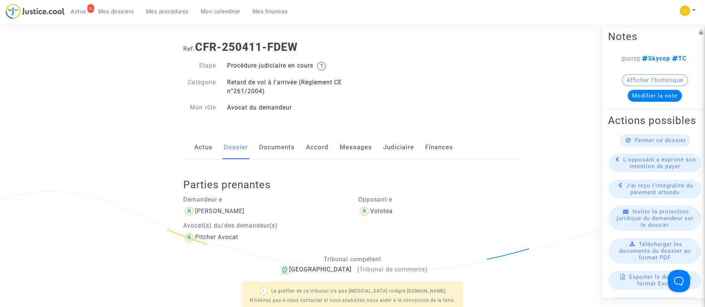
scroll to position [26, 0]
click at [390, 150] on link "Judiciaire" at bounding box center [398, 147] width 31 height 25
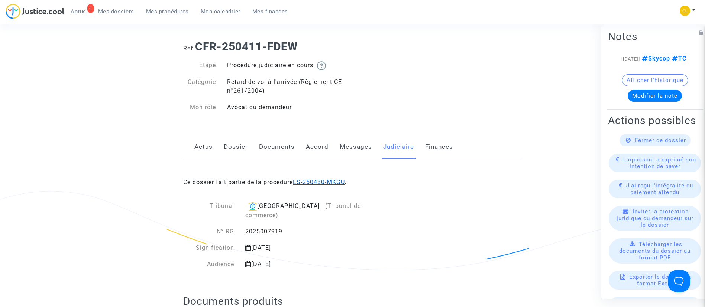
click at [319, 180] on link "LS-250430-MKGU" at bounding box center [319, 182] width 52 height 7
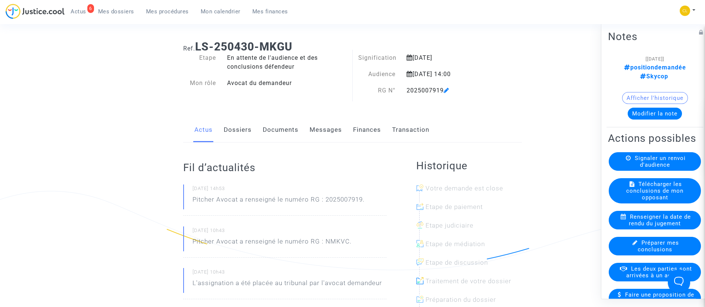
click at [427, 130] on link "Transaction" at bounding box center [410, 130] width 37 height 25
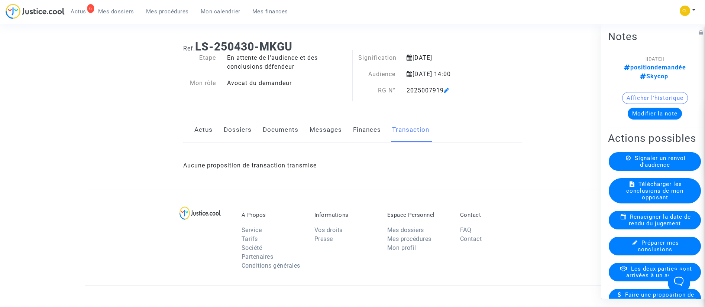
click at [367, 130] on link "Finances" at bounding box center [367, 130] width 28 height 25
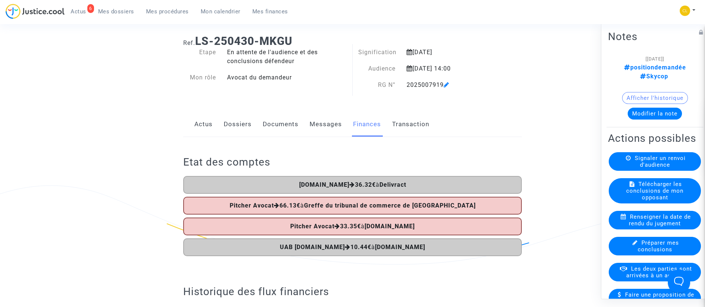
scroll to position [31, 0]
click at [241, 126] on link "Dossiers" at bounding box center [238, 125] width 28 height 25
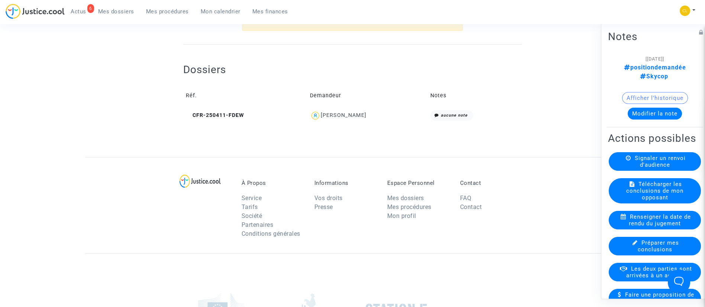
scroll to position [290, 0]
click at [365, 117] on div "Cassandra De Magalhaes" at bounding box center [344, 114] width 46 height 6
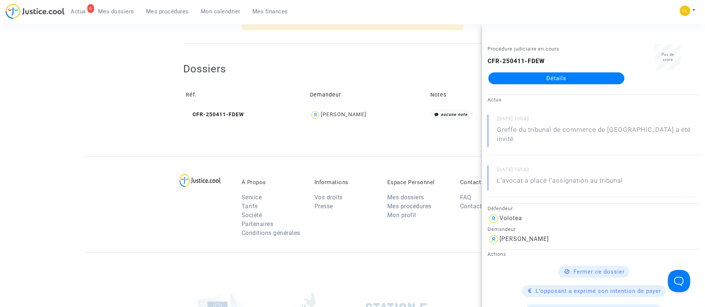
click at [592, 84] on link "Détails" at bounding box center [556, 78] width 136 height 12
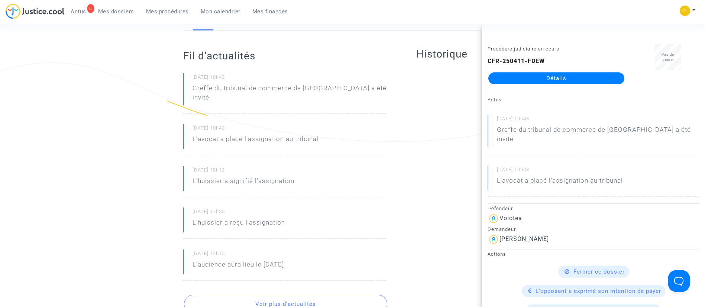
scroll to position [290, 0]
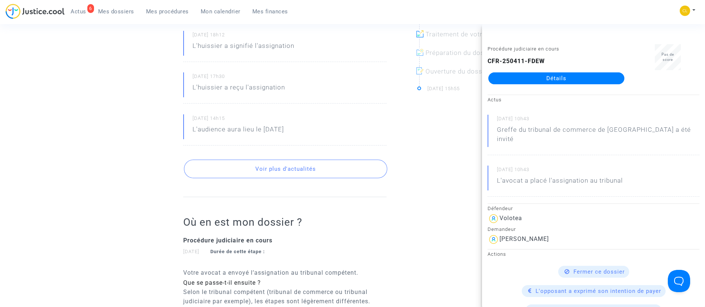
click at [342, 116] on div "26/06/2025 - 14h15 L'audience aura lieu le 06/10/2025" at bounding box center [284, 129] width 203 height 31
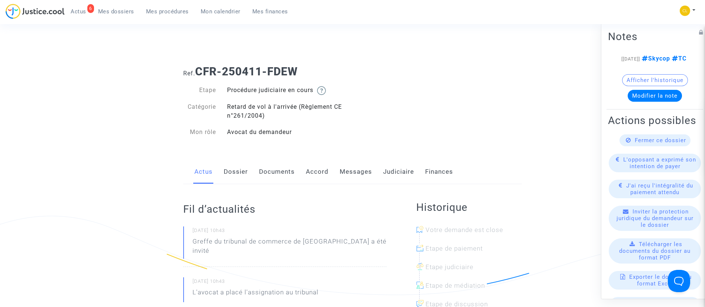
scroll to position [0, 0]
click at [268, 171] on link "Documents" at bounding box center [277, 173] width 36 height 25
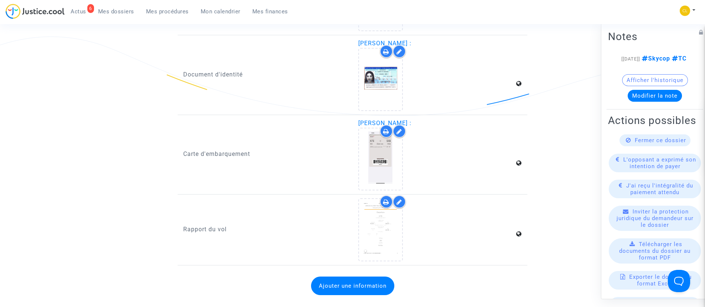
scroll to position [921, 0]
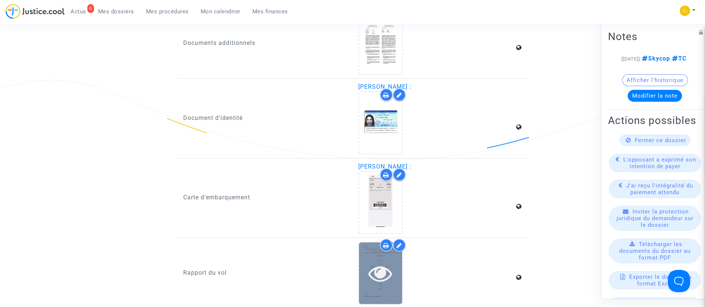
click at [377, 265] on icon at bounding box center [380, 274] width 24 height 24
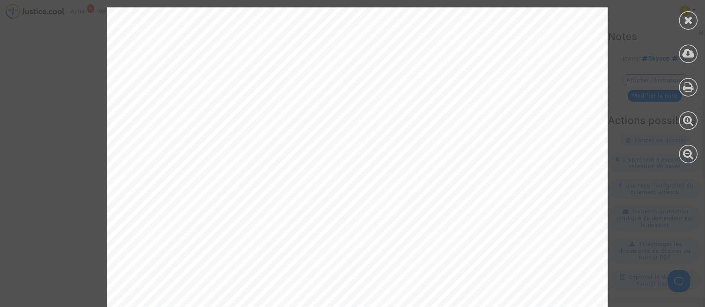
scroll to position [2435, 0]
click at [691, 26] on div at bounding box center [688, 20] width 19 height 19
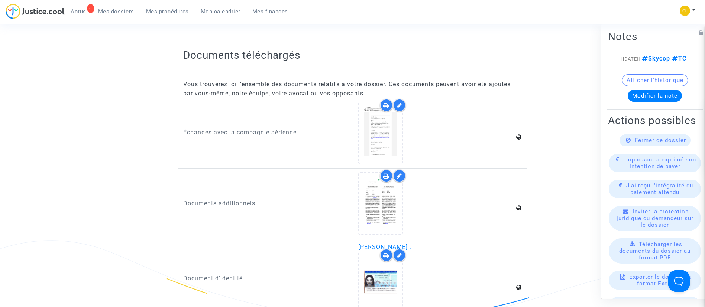
scroll to position [761, 0]
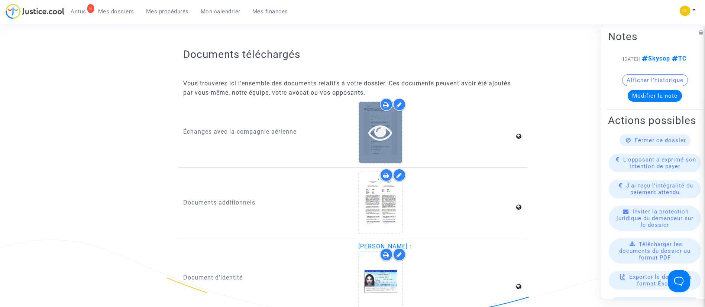
click at [377, 128] on icon at bounding box center [380, 132] width 24 height 24
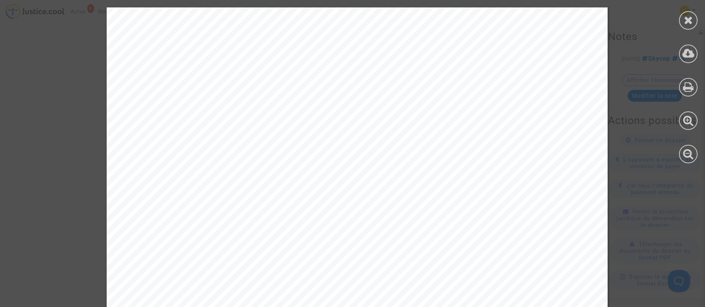
scroll to position [1730, 0]
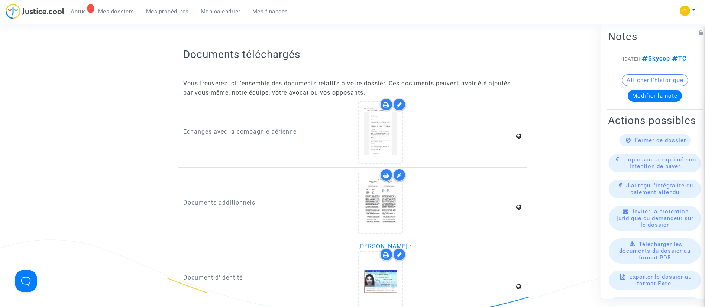
click at [210, 9] on span "Mon calendrier" at bounding box center [221, 11] width 40 height 7
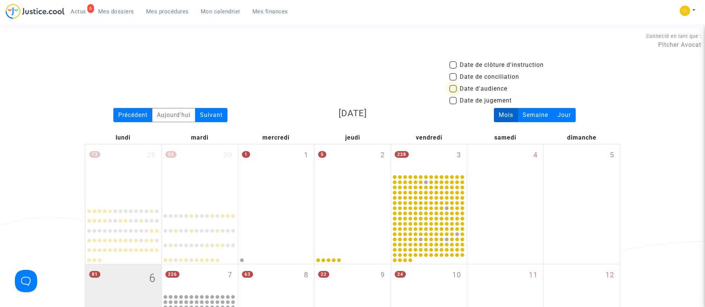
click at [466, 91] on span "Date d'audience" at bounding box center [484, 88] width 48 height 9
click at [453, 92] on input "Date d'audience" at bounding box center [452, 92] width 0 height 0
checkbox input "true"
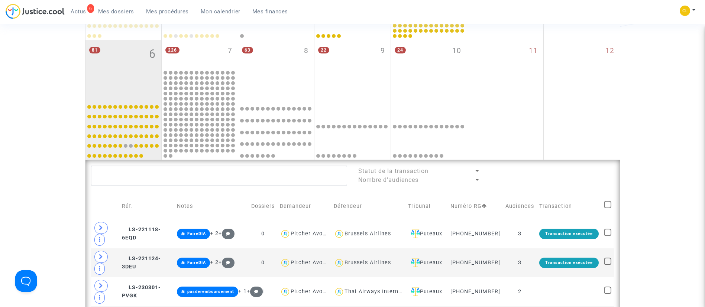
scroll to position [232, 0]
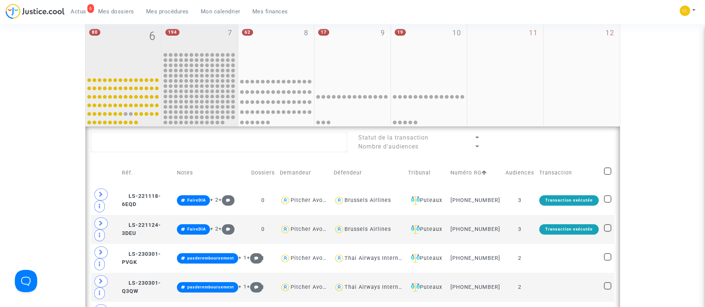
click at [195, 39] on div "194 7" at bounding box center [200, 36] width 76 height 29
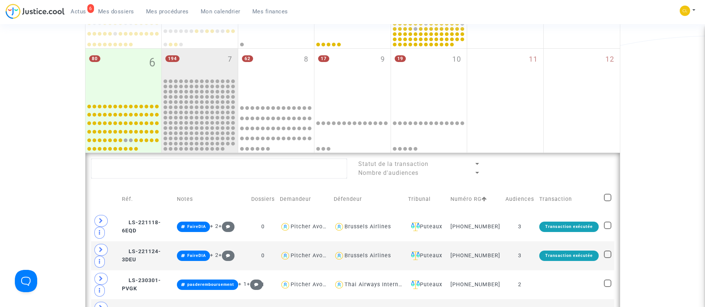
scroll to position [202, 0]
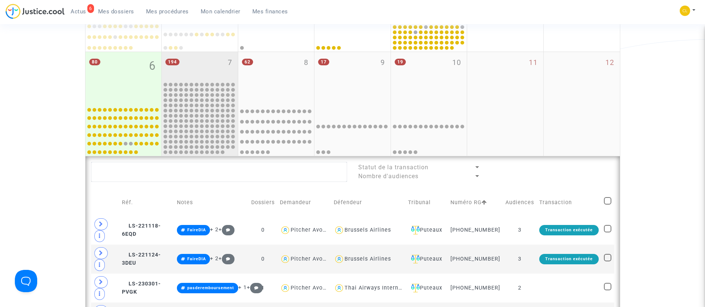
click at [207, 62] on div "194 7" at bounding box center [200, 66] width 76 height 29
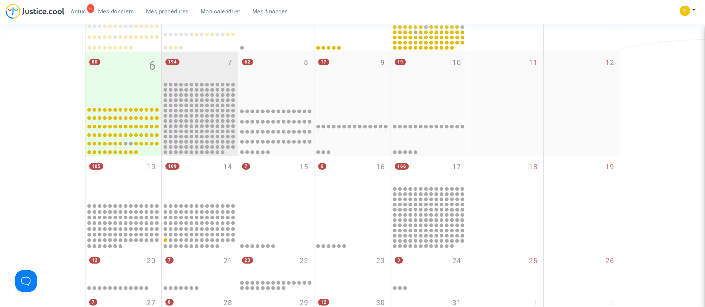
click at [207, 62] on div "194 7" at bounding box center [200, 66] width 76 height 29
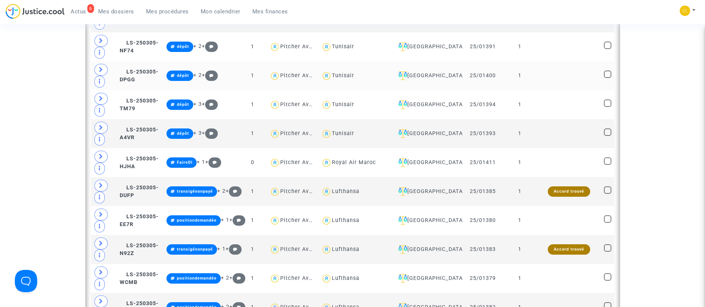
scroll to position [553, 0]
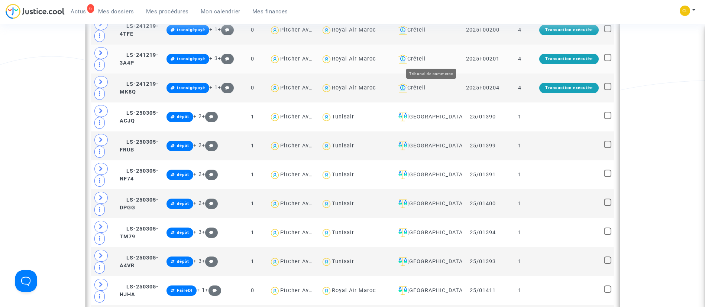
click at [437, 59] on div "Créteil" at bounding box center [427, 59] width 65 height 9
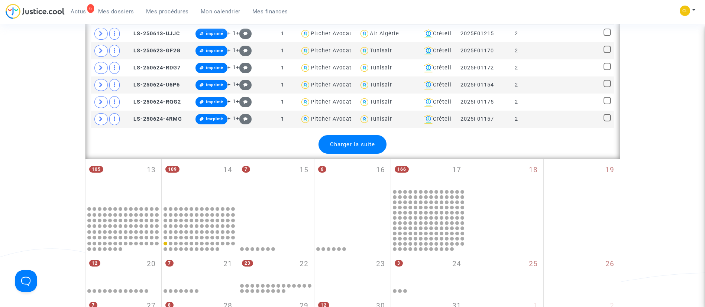
scroll to position [1130, 0]
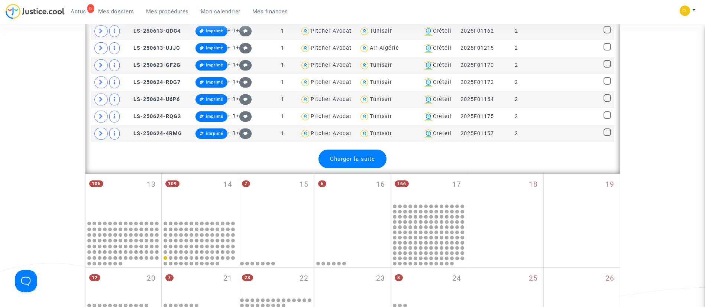
click at [344, 158] on span "Charger la suite" at bounding box center [352, 159] width 45 height 7
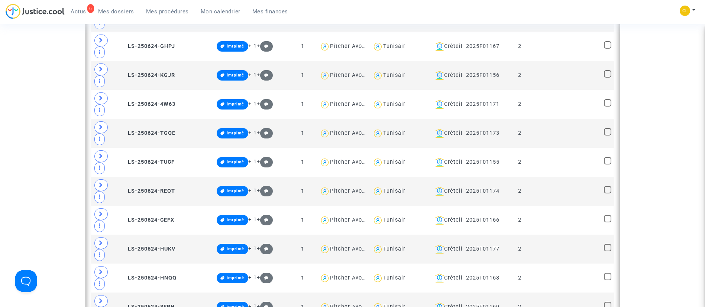
scroll to position [1951, 0]
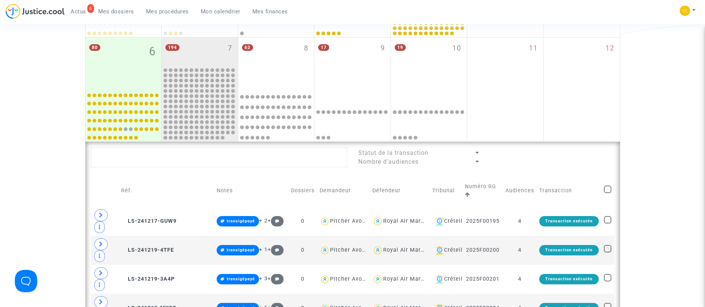
scroll to position [140, 0]
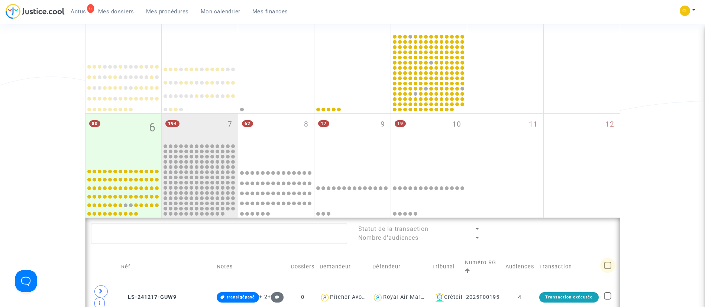
click at [607, 262] on span at bounding box center [607, 265] width 7 height 7
click at [607, 269] on input "checkbox" at bounding box center [607, 269] width 0 height 0
checkbox input "true"
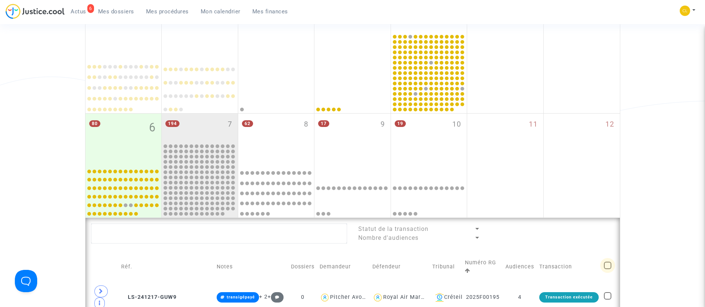
checkbox input "true"
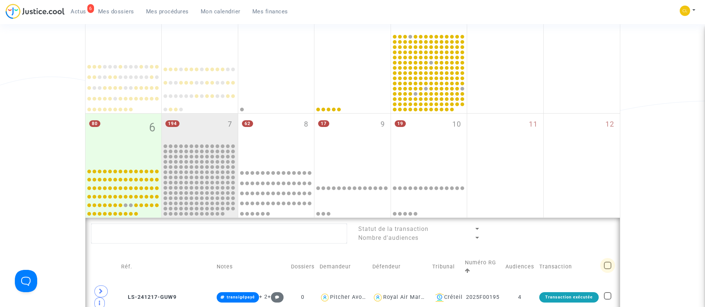
checkbox input "true"
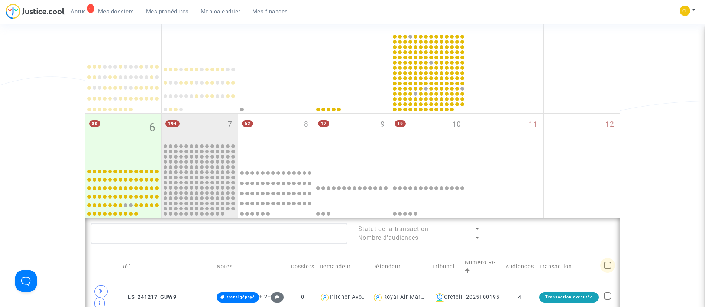
checkbox input "true"
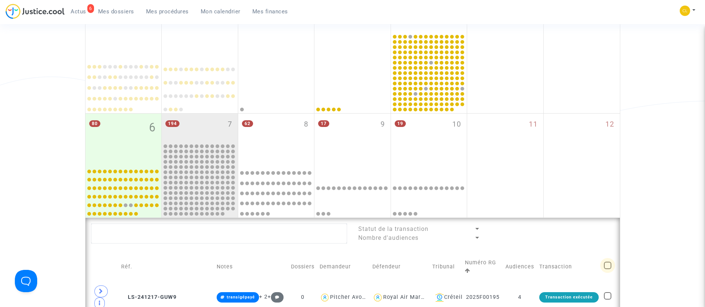
checkbox input "true"
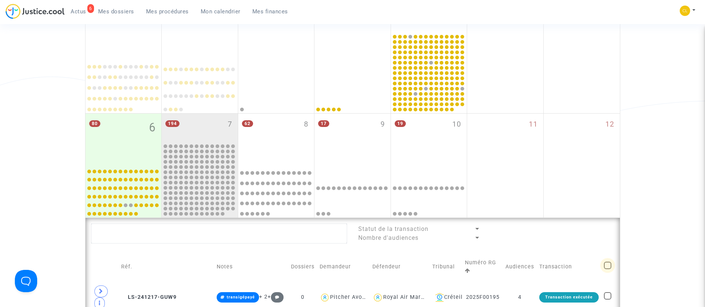
checkbox input "true"
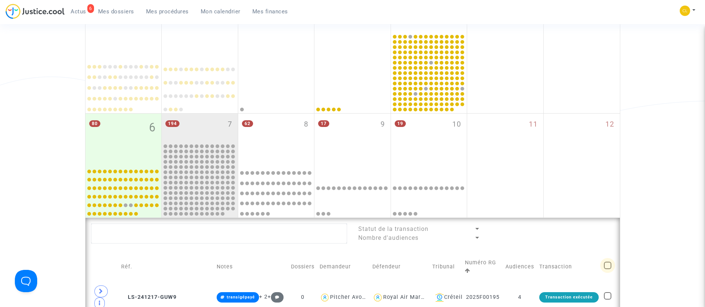
checkbox input "true"
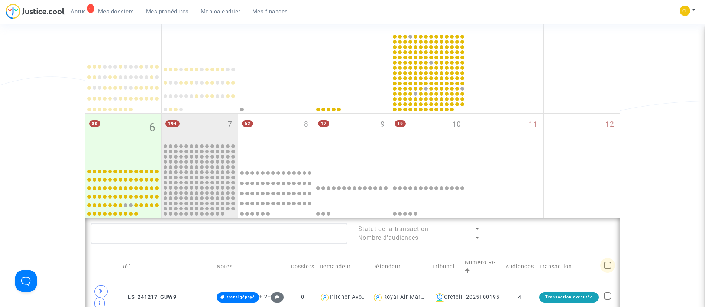
checkbox input "true"
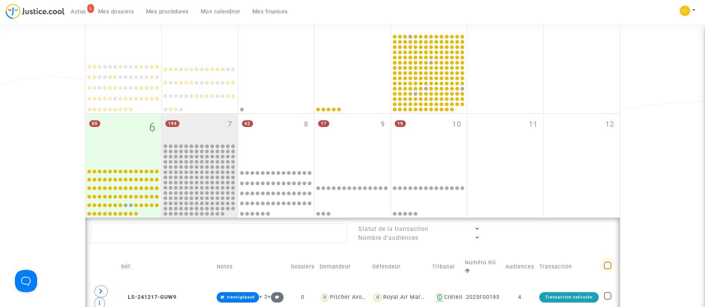
checkbox input "true"
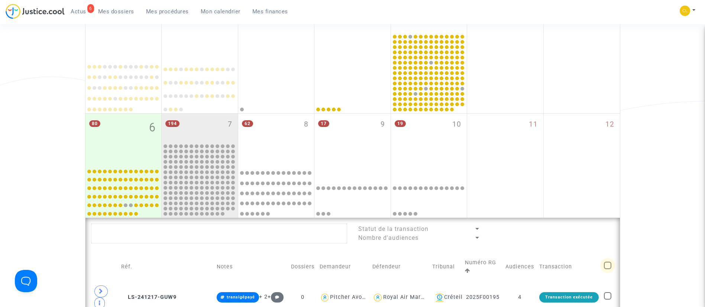
checkbox input "true"
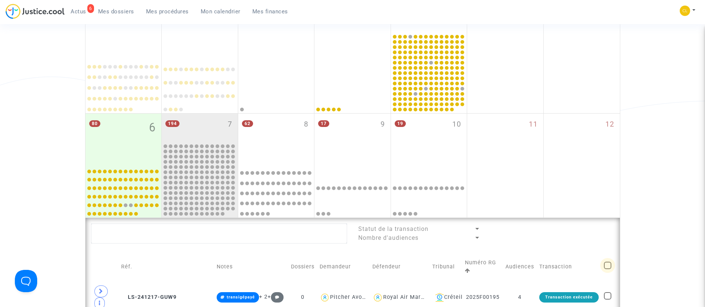
checkbox input "true"
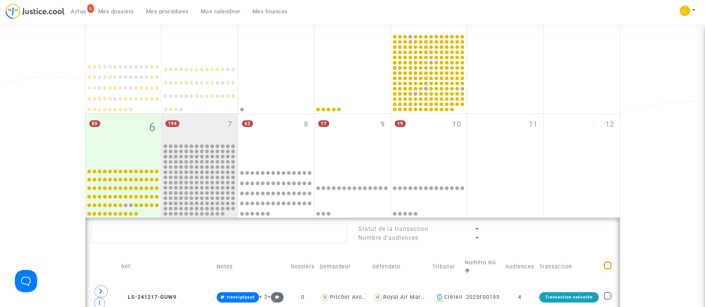
checkbox input "true"
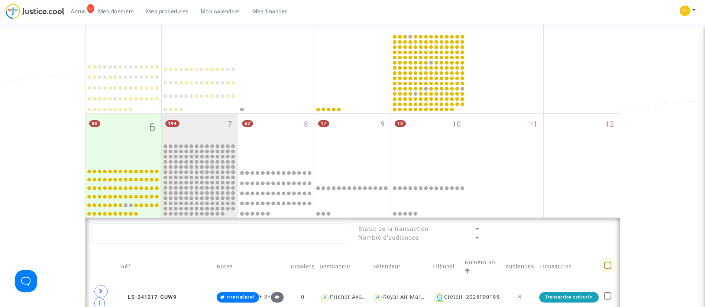
checkbox input "true"
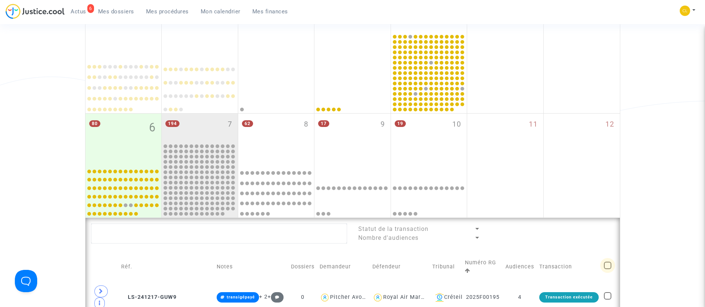
checkbox input "true"
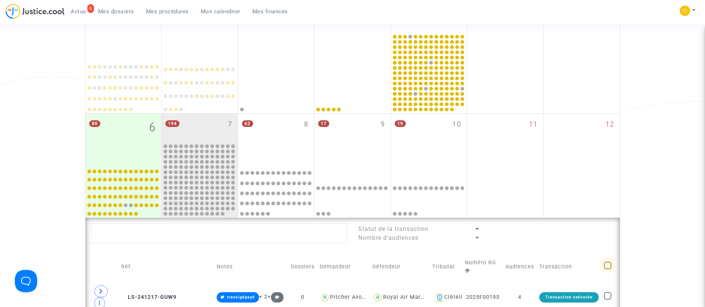
checkbox input "true"
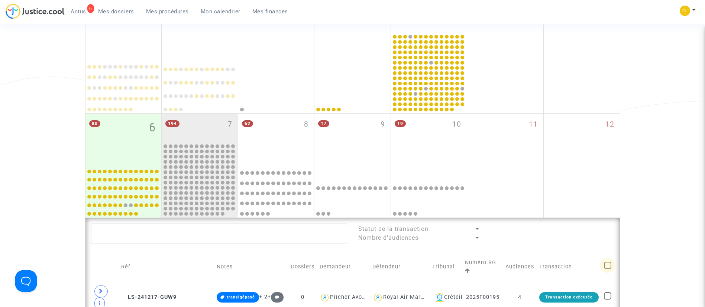
checkbox input "true"
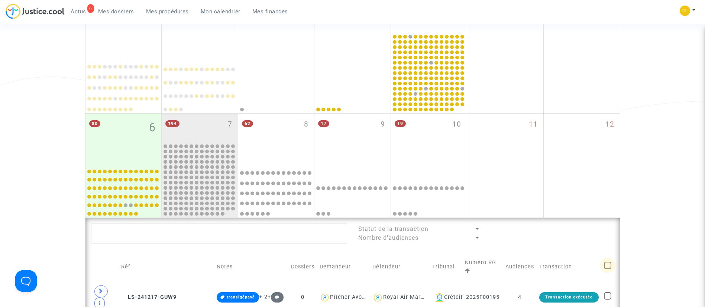
checkbox input "true"
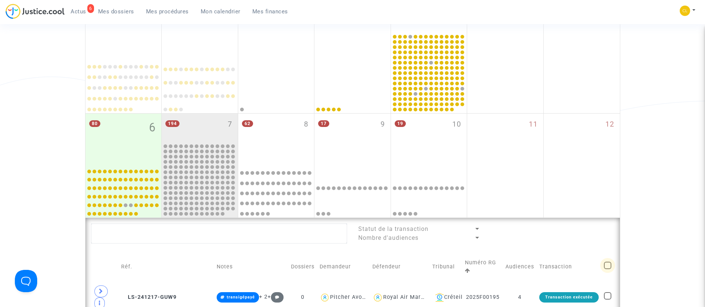
checkbox input "true"
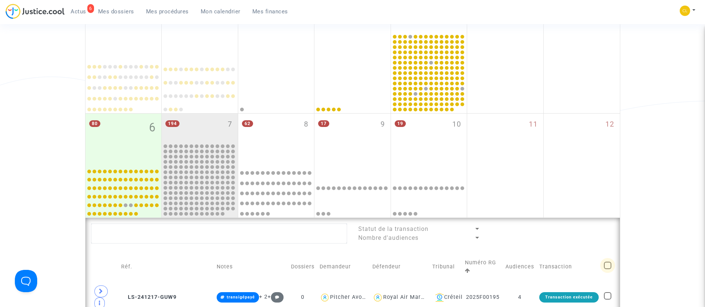
checkbox input "true"
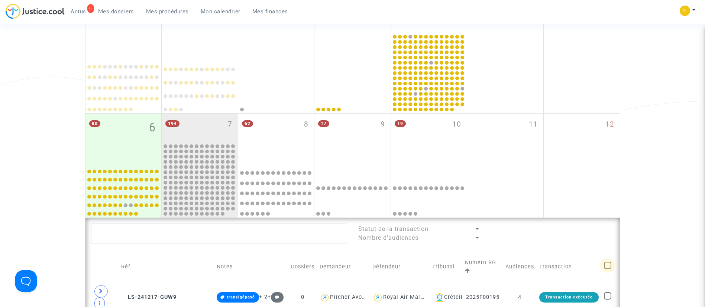
checkbox input "true"
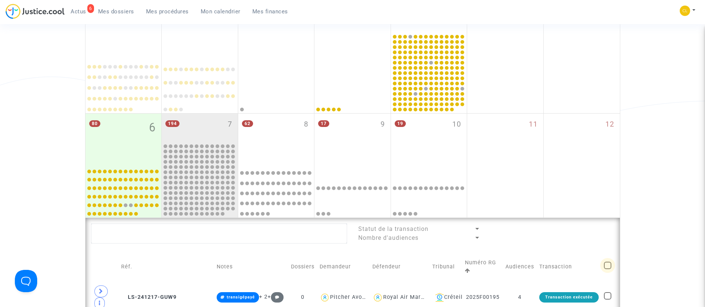
checkbox input "true"
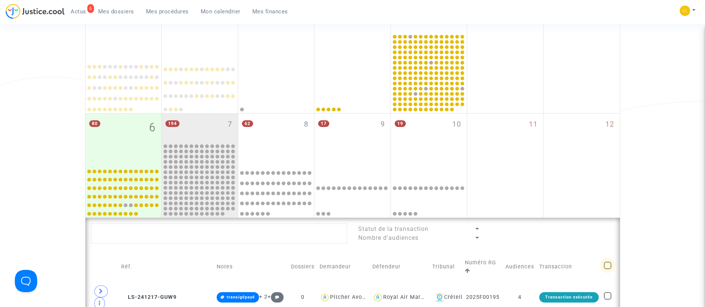
checkbox input "true"
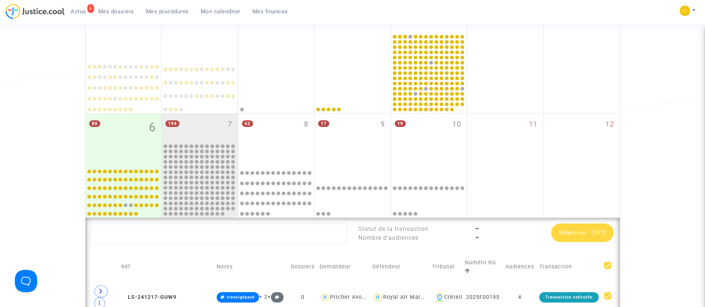
click at [579, 229] on div "Sélection (107)" at bounding box center [582, 233] width 62 height 19
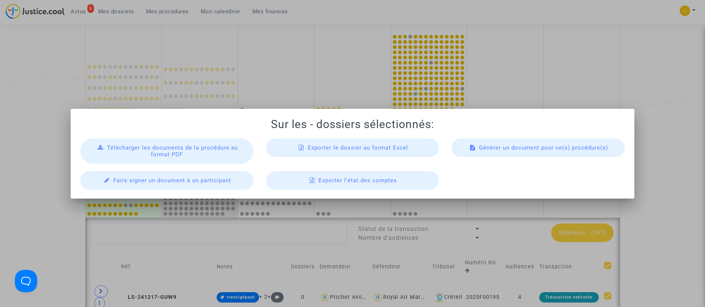
scroll to position [0, 0]
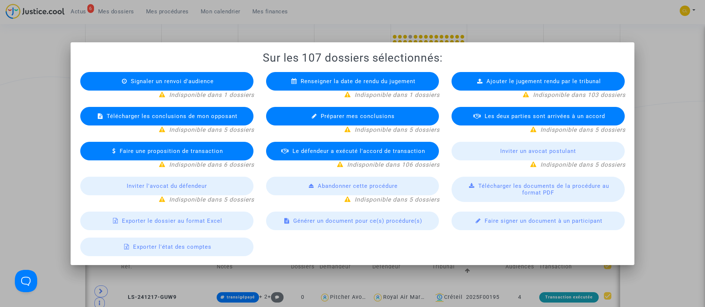
click at [236, 217] on div "Exporter le dossier au format Excel" at bounding box center [166, 221] width 173 height 19
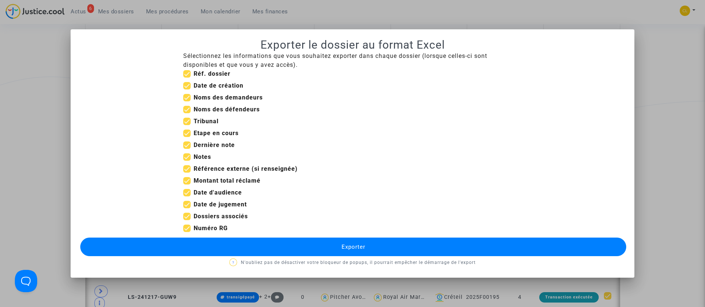
click at [422, 246] on button "Exporter" at bounding box center [353, 247] width 546 height 19
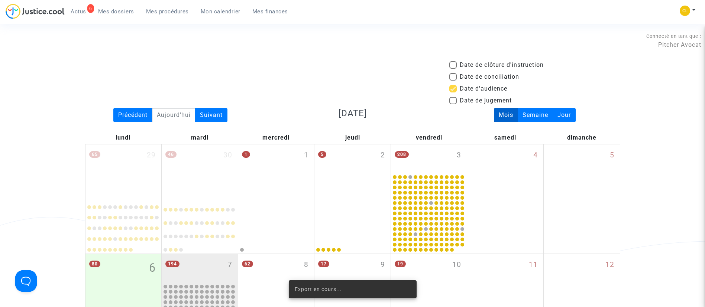
scroll to position [140, 0]
